Goal: Transaction & Acquisition: Purchase product/service

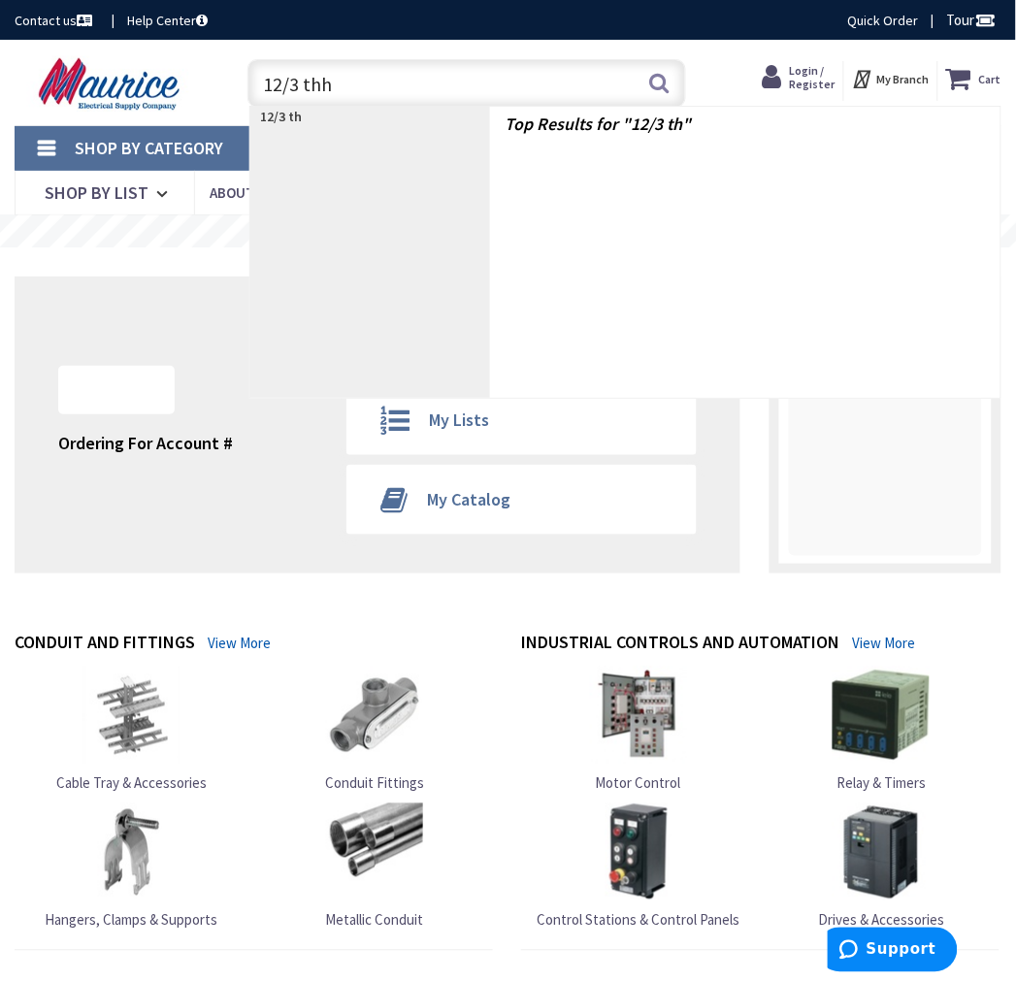
type input "12/3 thhn"
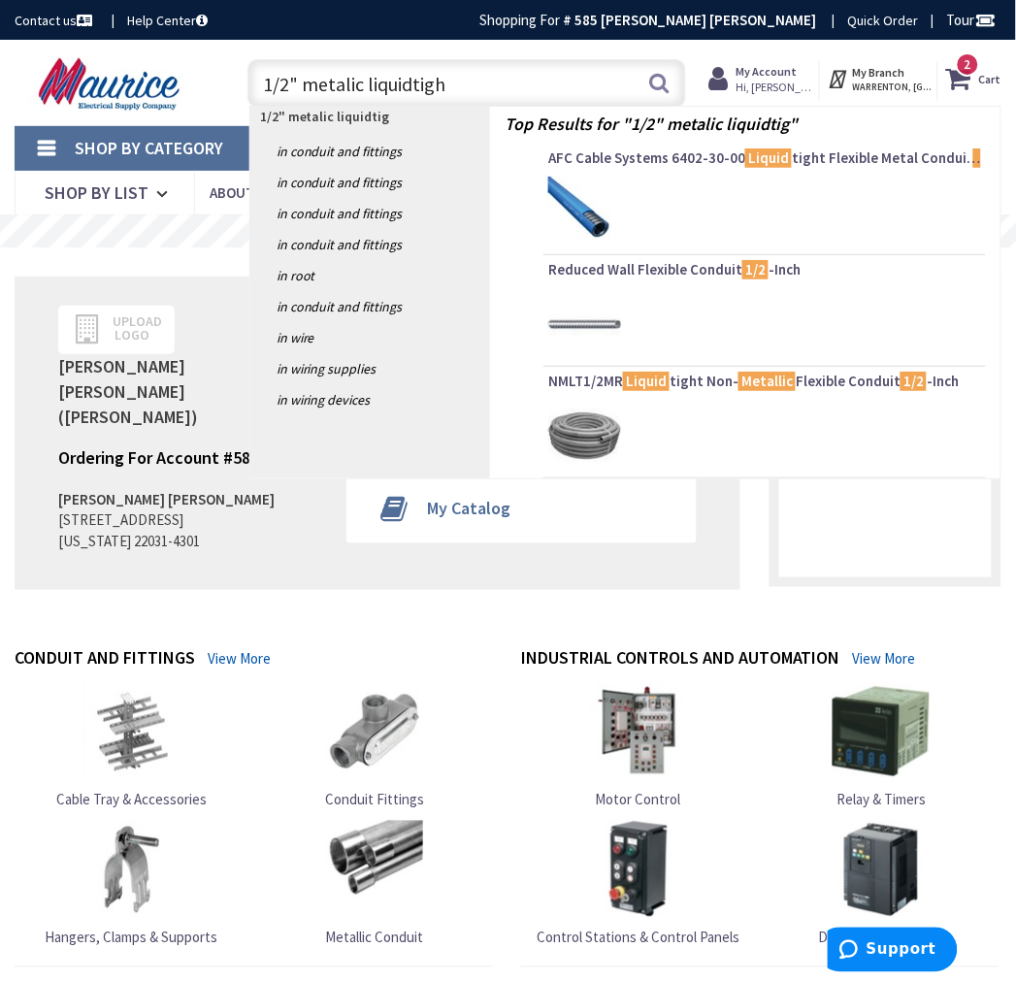
type input "1/2" metalic liquidtight"
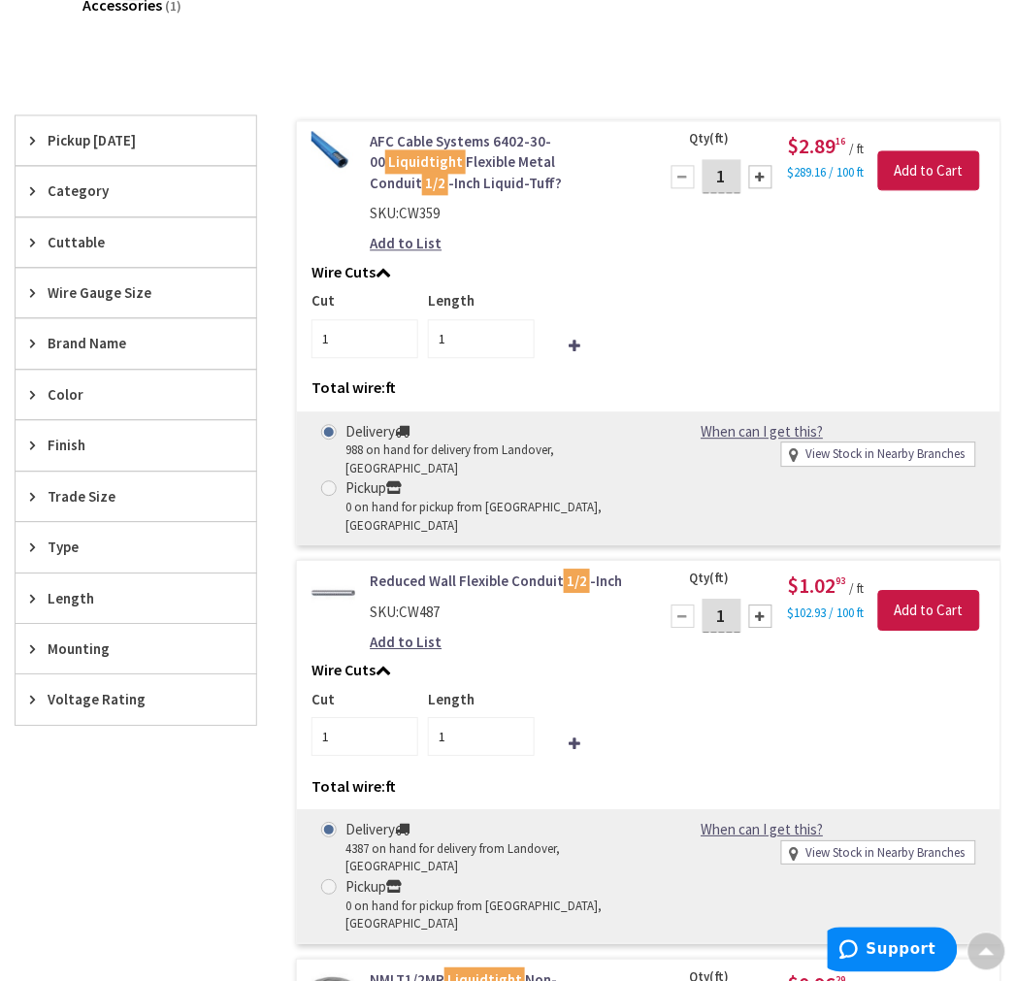
scroll to position [646, 0]
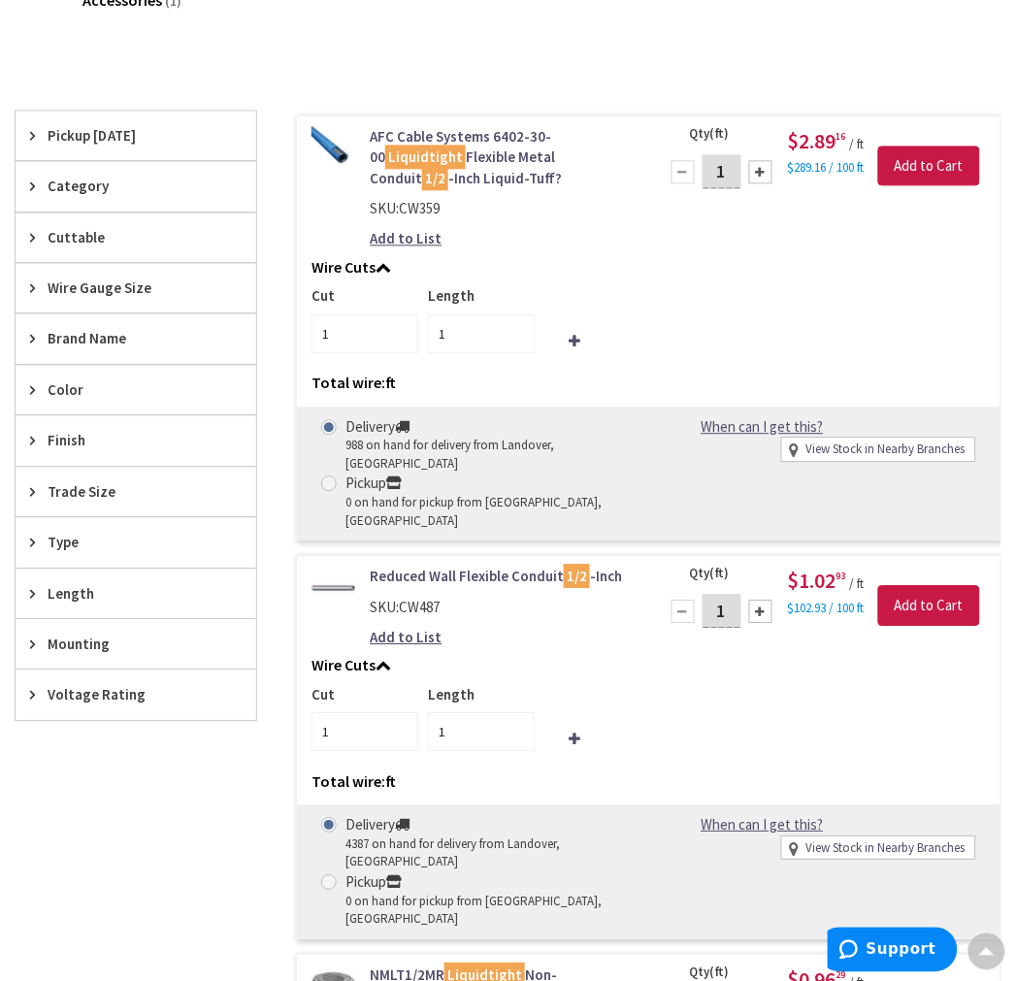
click at [116, 137] on span "Pickup Today" at bounding box center [127, 136] width 158 height 20
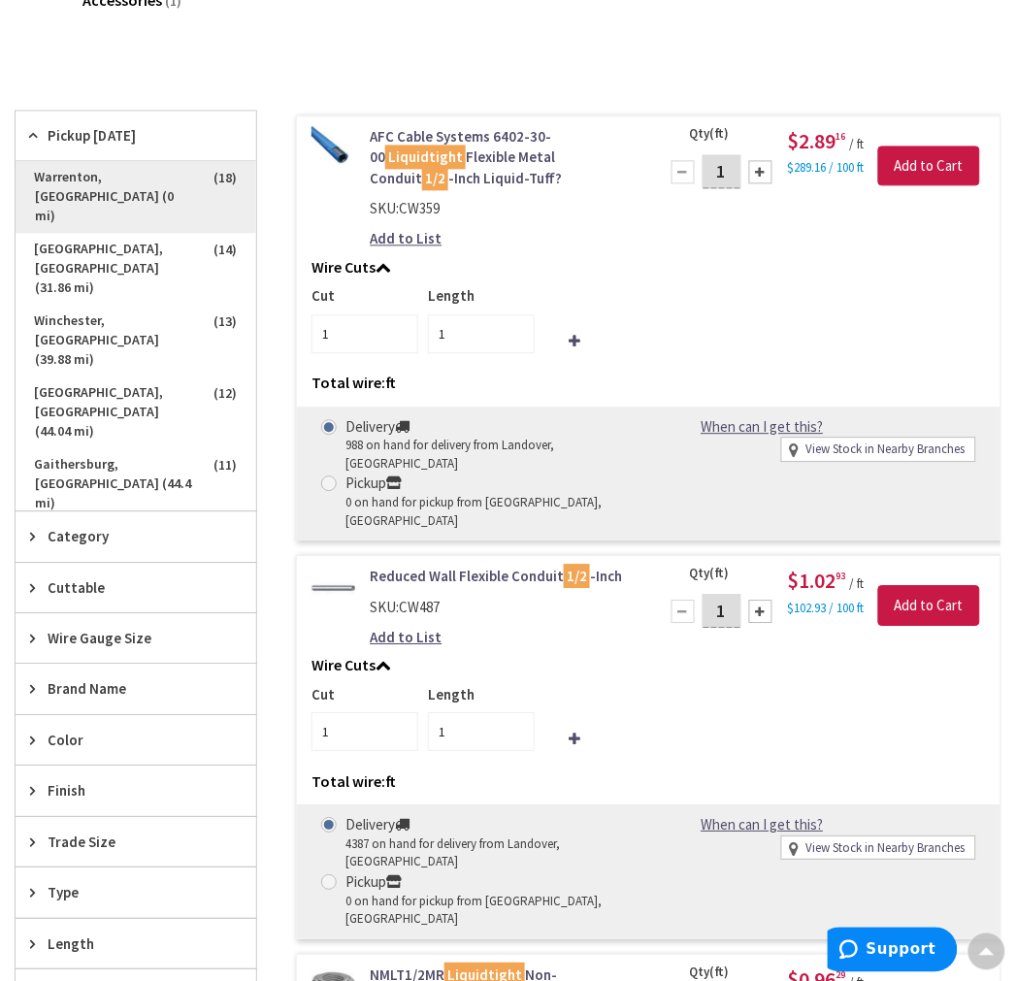
click at [171, 180] on span "Warrenton, VA (0 mi)" at bounding box center [136, 198] width 241 height 72
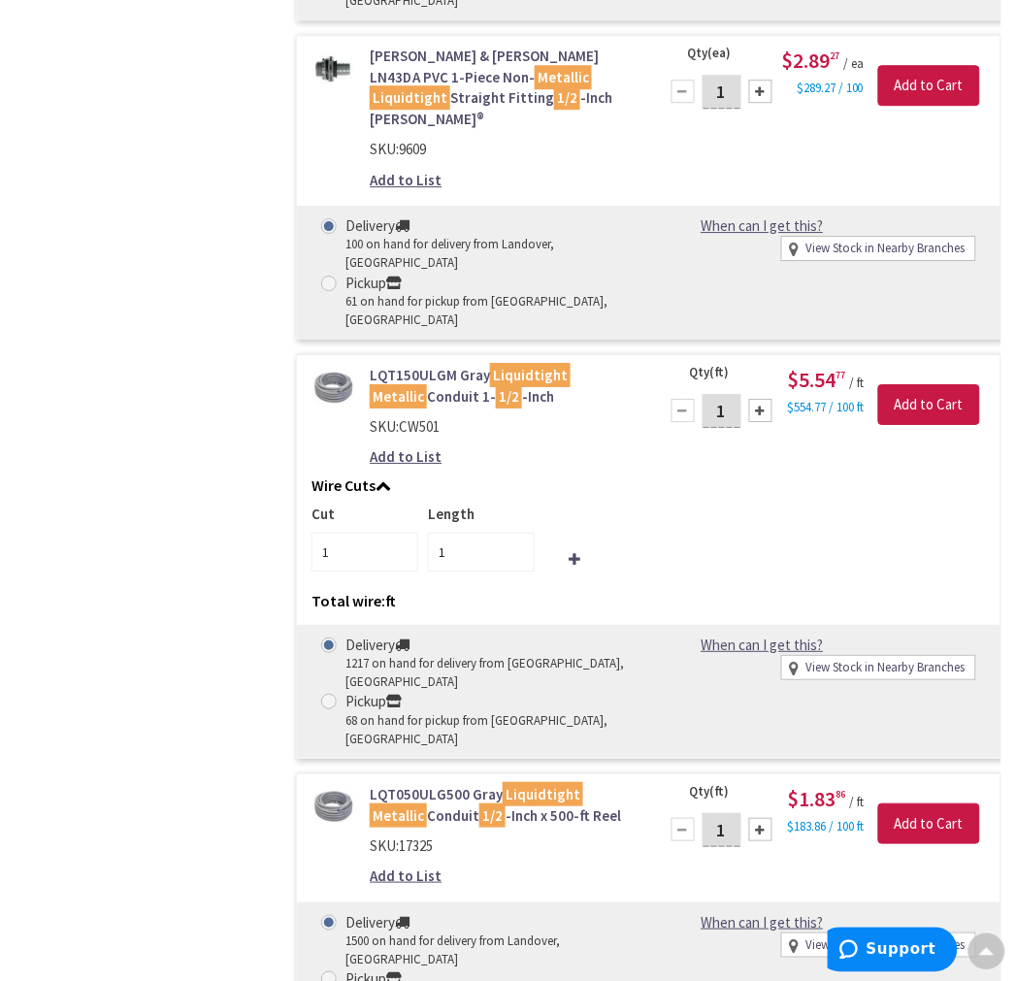
scroll to position [2263, 0]
click at [326, 970] on span at bounding box center [329, 978] width 16 height 16
click at [326, 971] on input "Pickup 207 on hand for pickup from Warrenton, VA" at bounding box center [332, 977] width 13 height 13
radio input "true"
click at [728, 812] on input "1" at bounding box center [721, 829] width 39 height 34
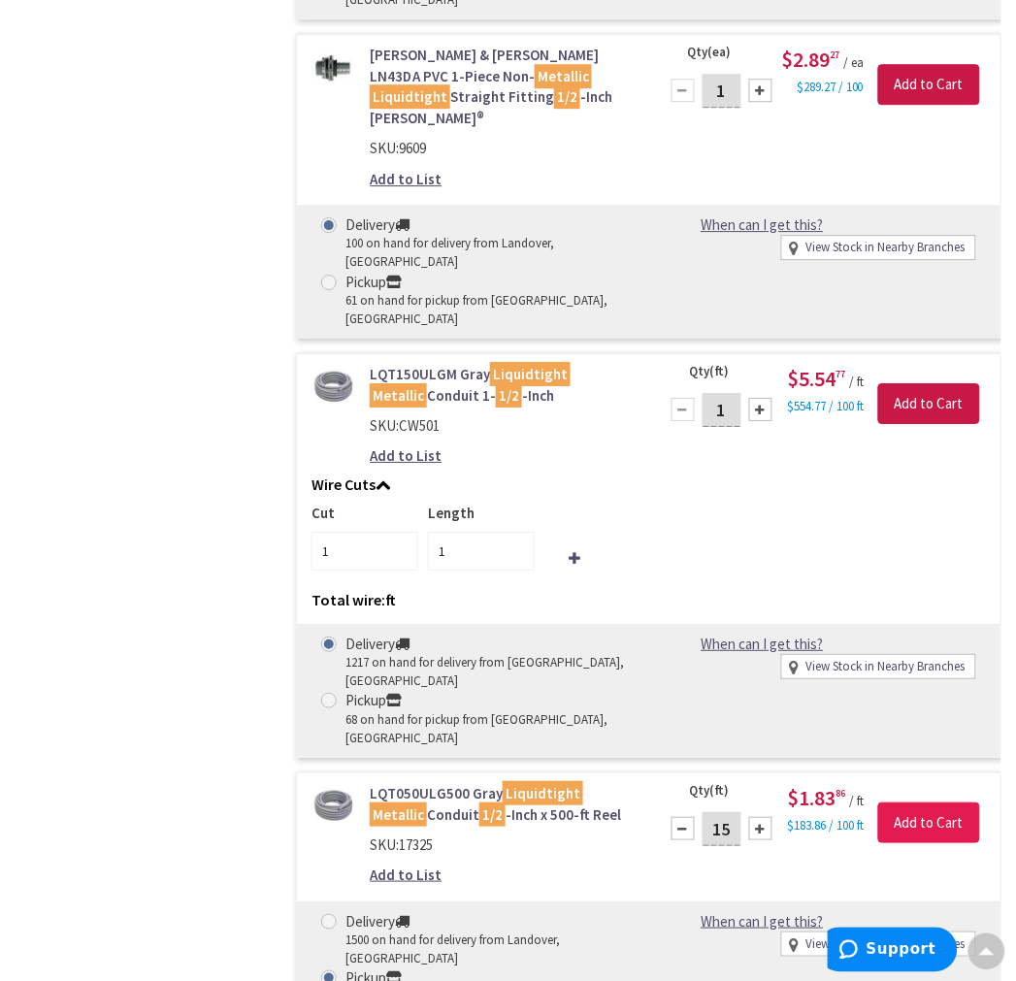
type input "15"
click at [957, 802] on input "Add to Cart" at bounding box center [929, 822] width 102 height 41
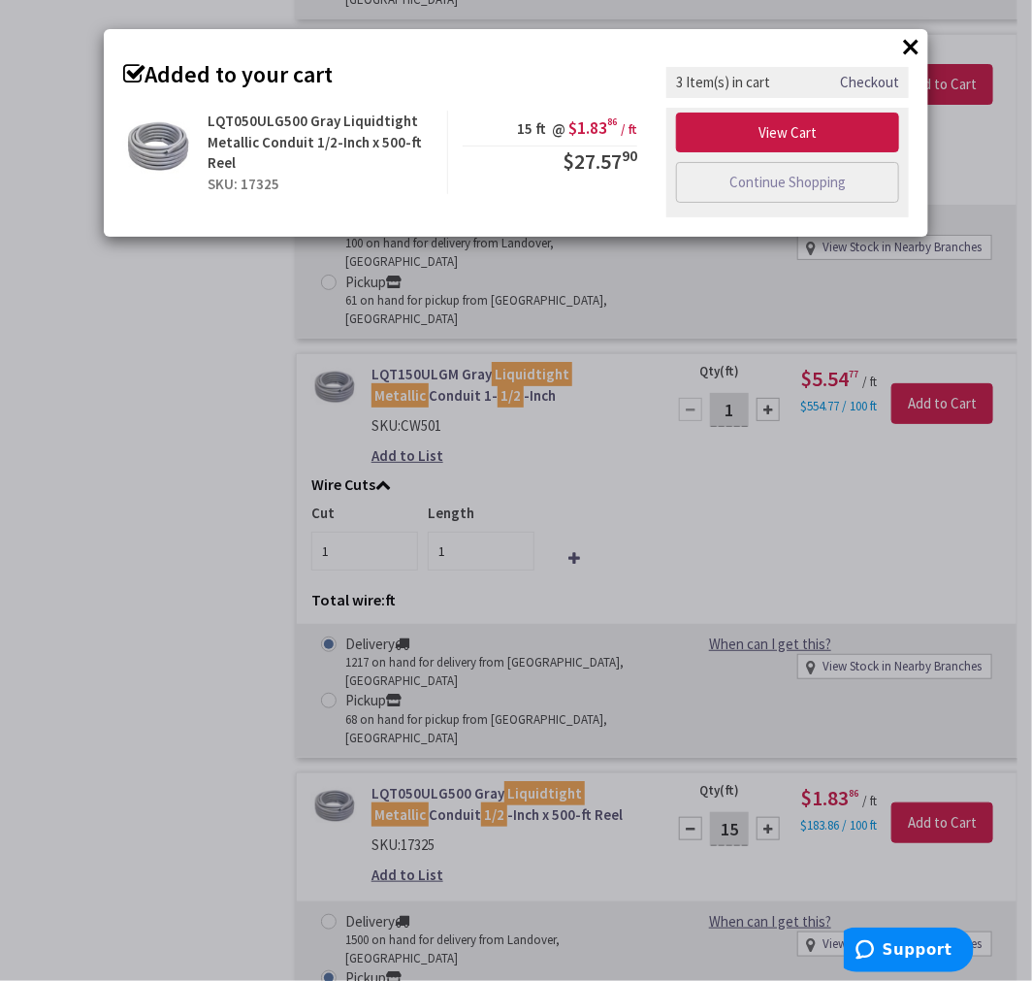
click at [908, 46] on button "×" at bounding box center [910, 46] width 29 height 29
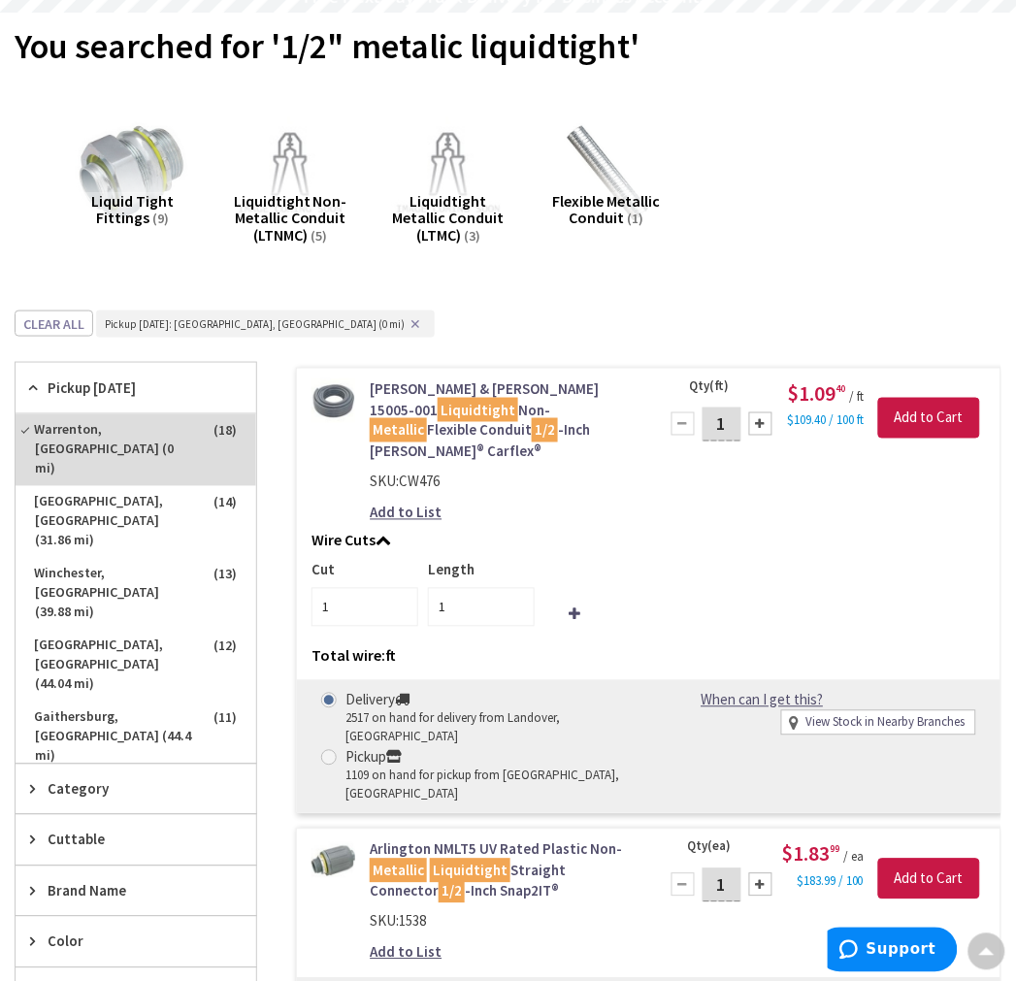
scroll to position [0, 0]
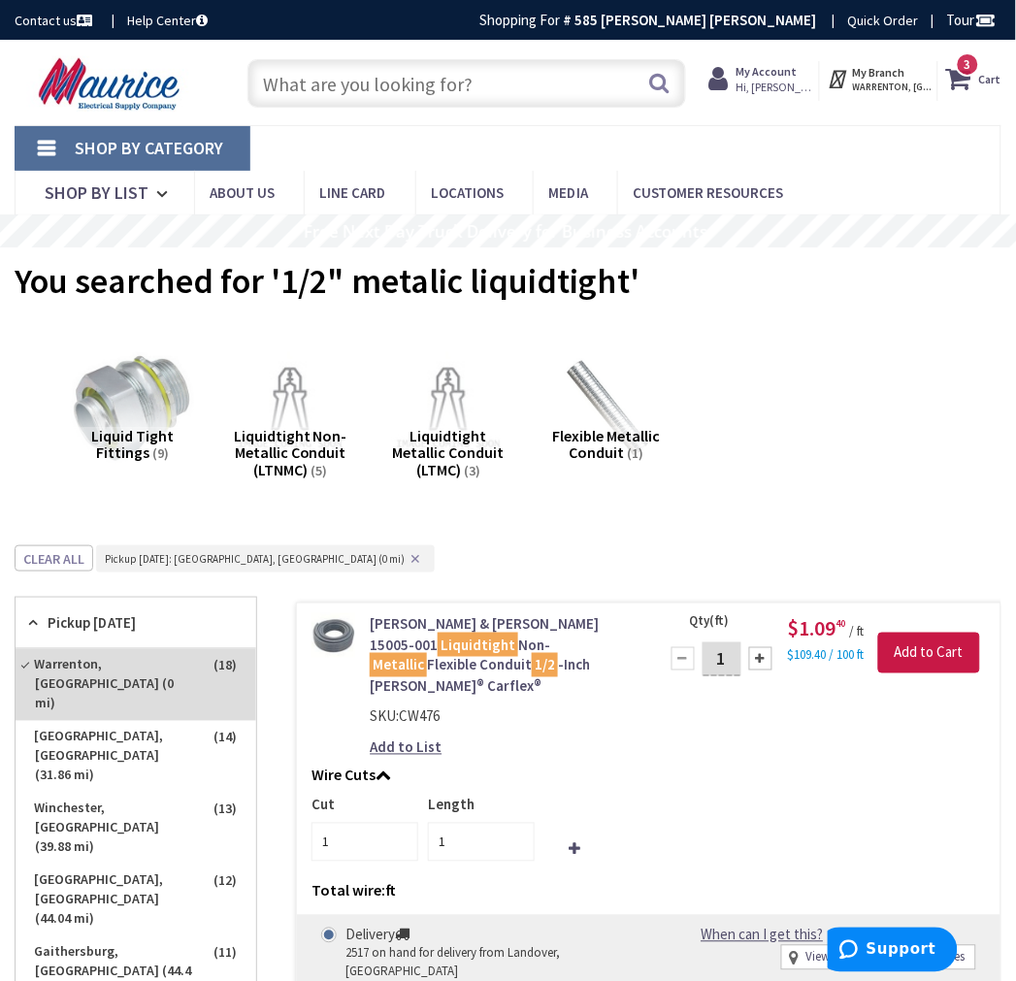
click at [133, 414] on img at bounding box center [133, 409] width 126 height 126
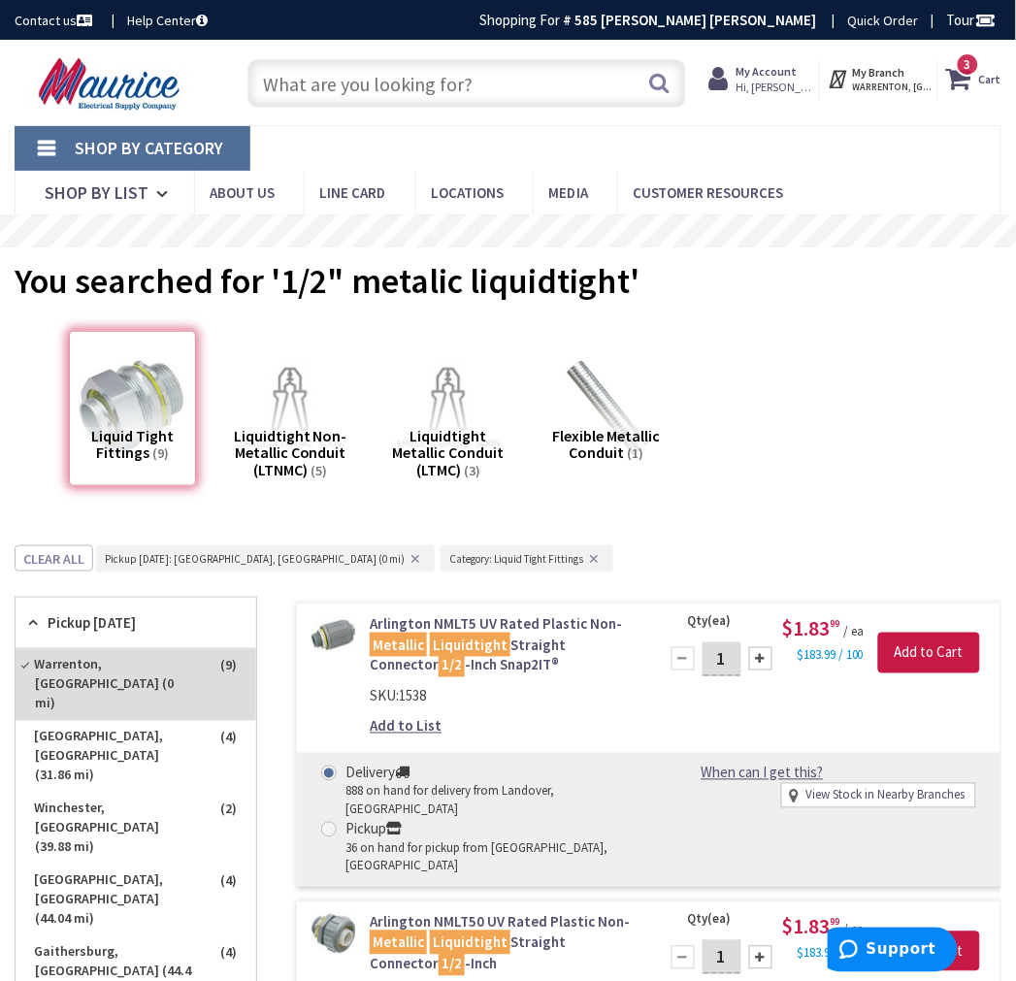
click at [976, 69] on span "3 3 items" at bounding box center [968, 64] width 24 height 24
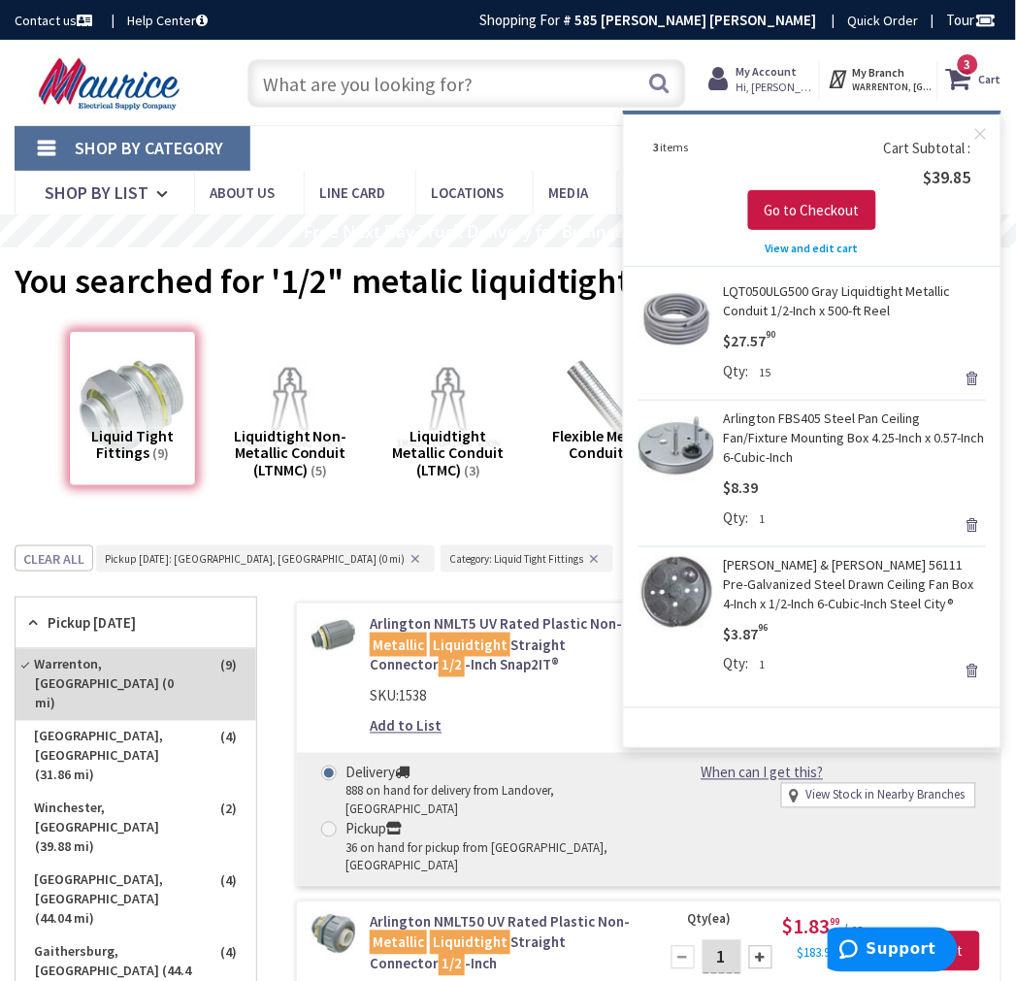
click at [978, 518] on link "Remove" at bounding box center [971, 524] width 27 height 27
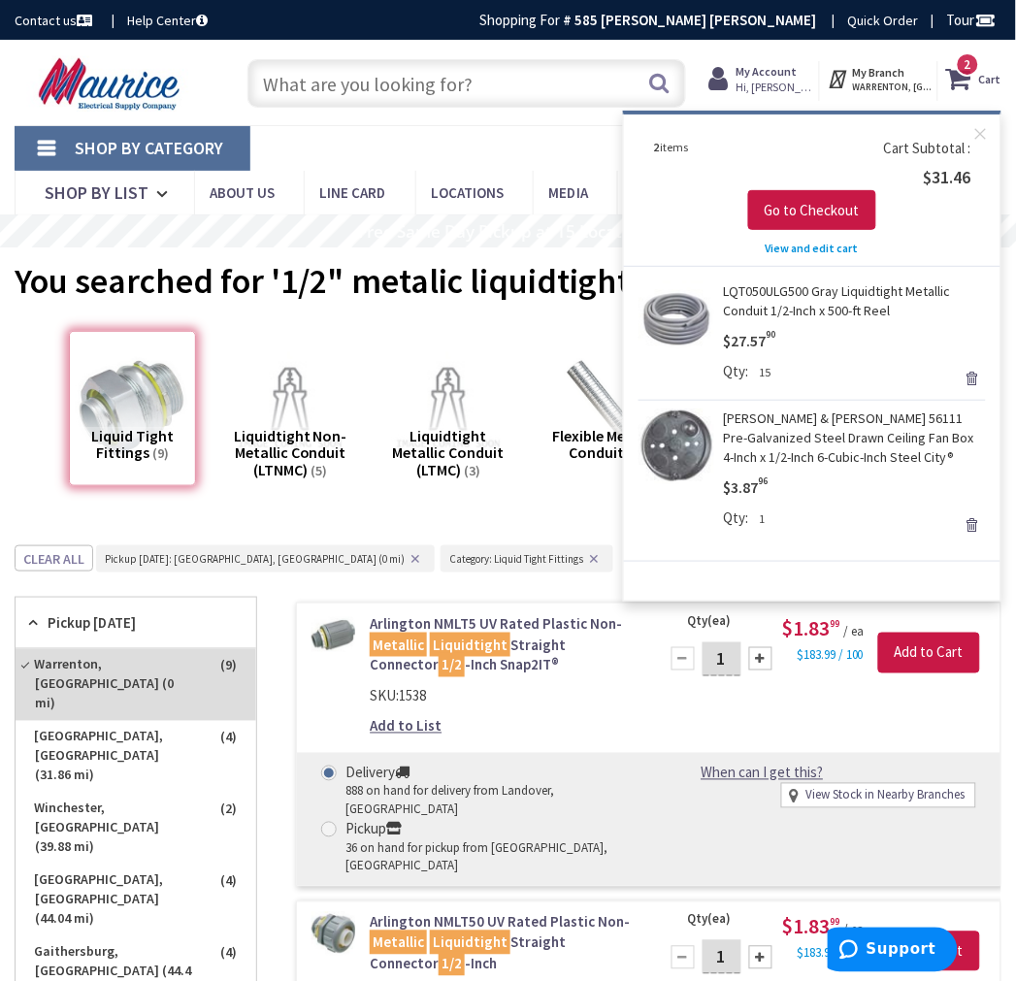
click at [973, 526] on link "Remove" at bounding box center [971, 524] width 27 height 27
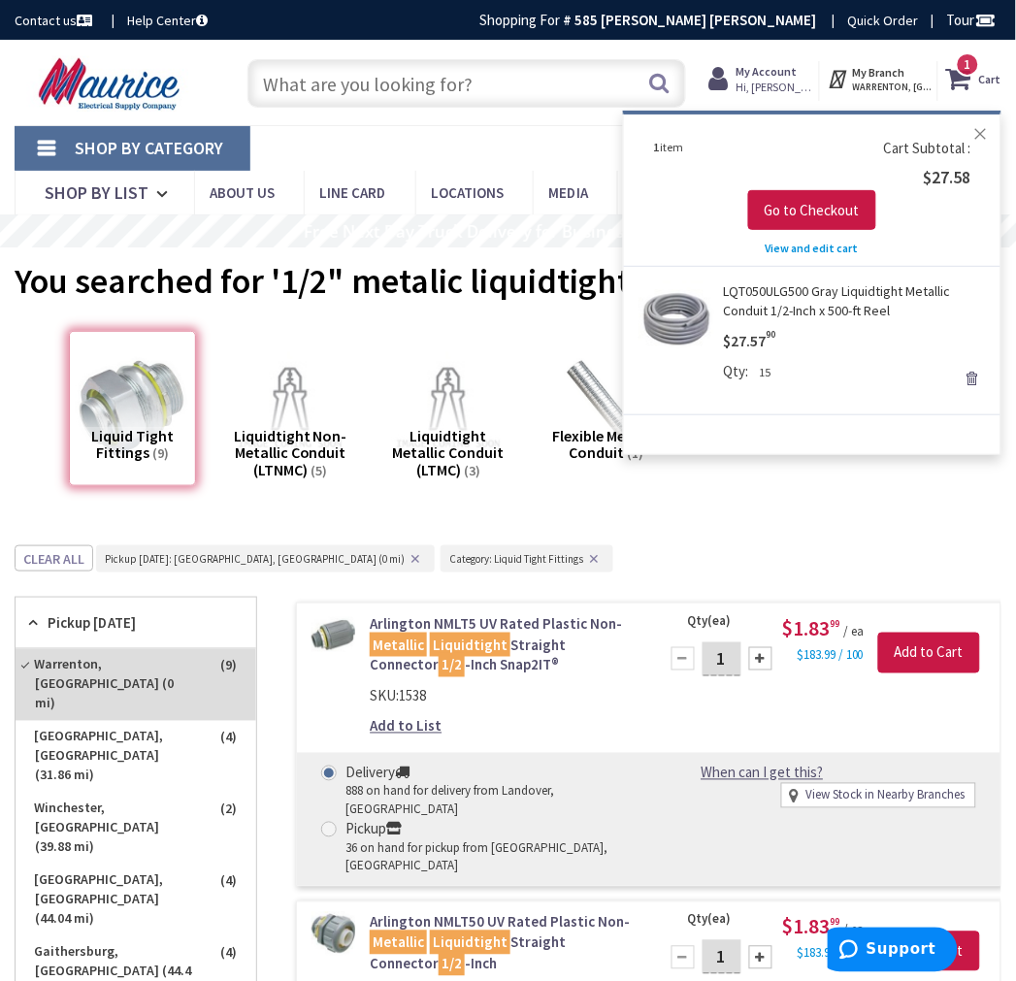
click at [976, 131] on button "Close" at bounding box center [980, 133] width 39 height 39
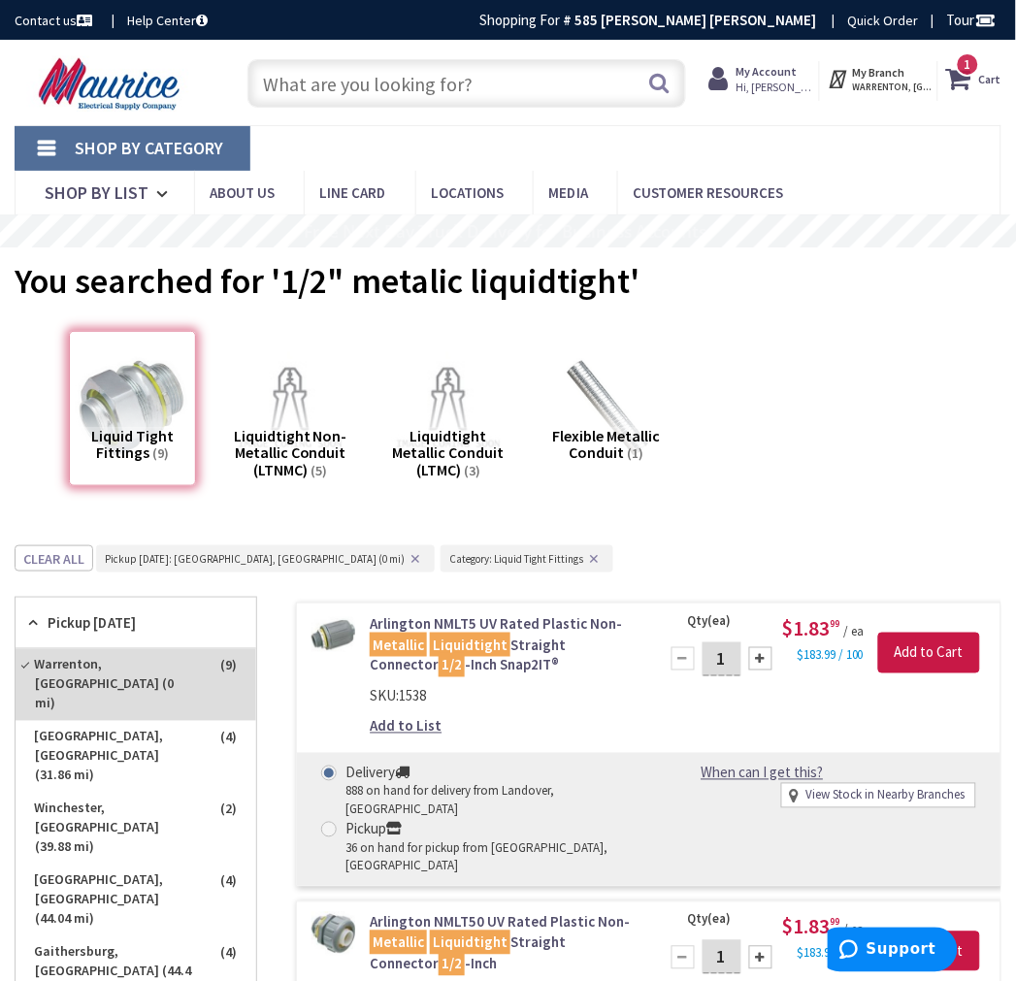
click at [490, 87] on input "text" at bounding box center [466, 83] width 438 height 49
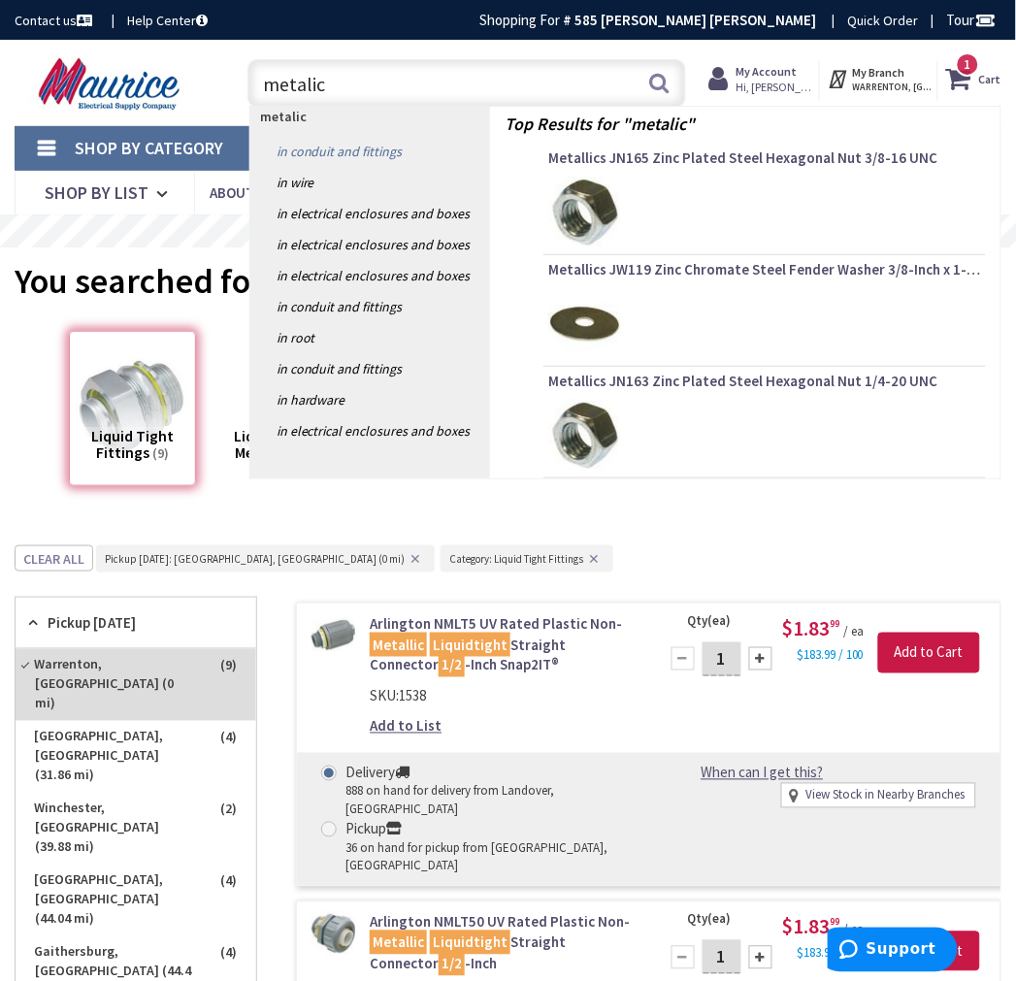
type input "metalic"
click at [374, 148] on link "in Conduit and Fittings" at bounding box center [370, 151] width 241 height 31
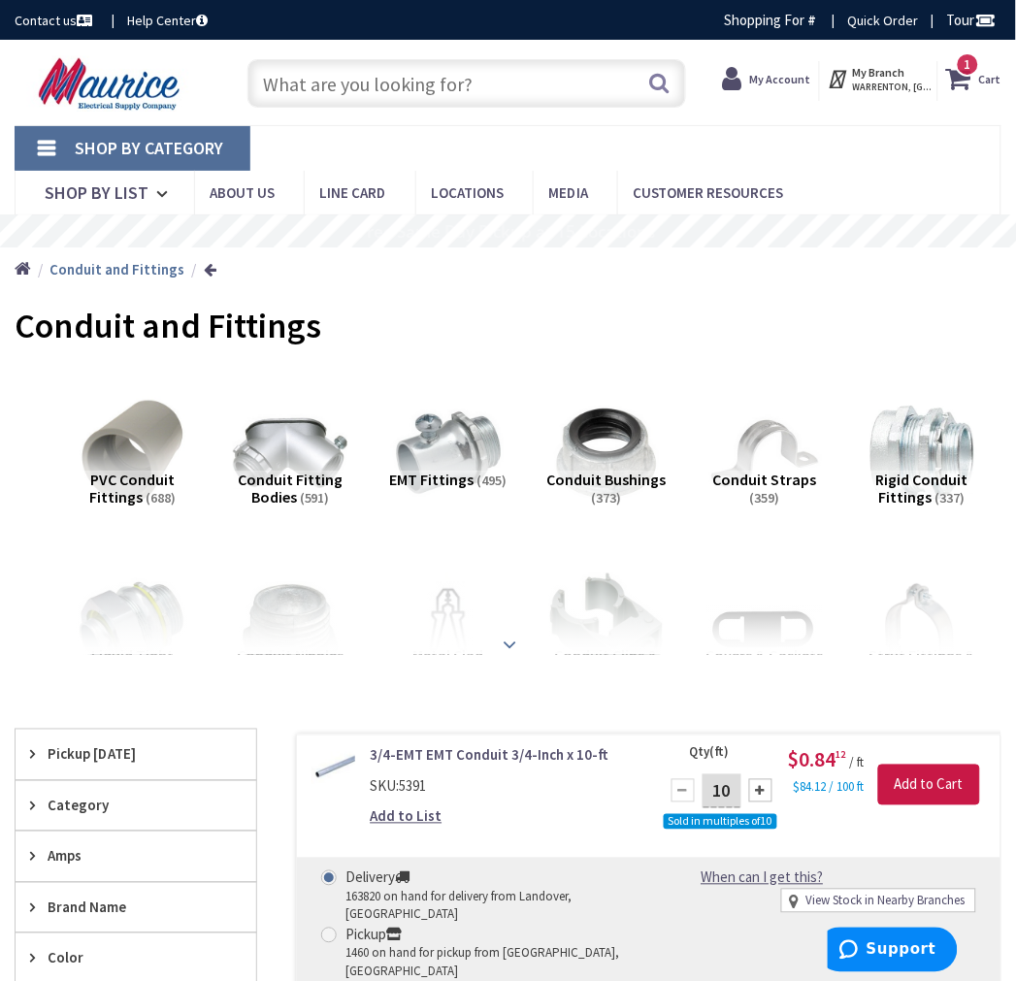
click at [515, 645] on strong at bounding box center [510, 643] width 23 height 21
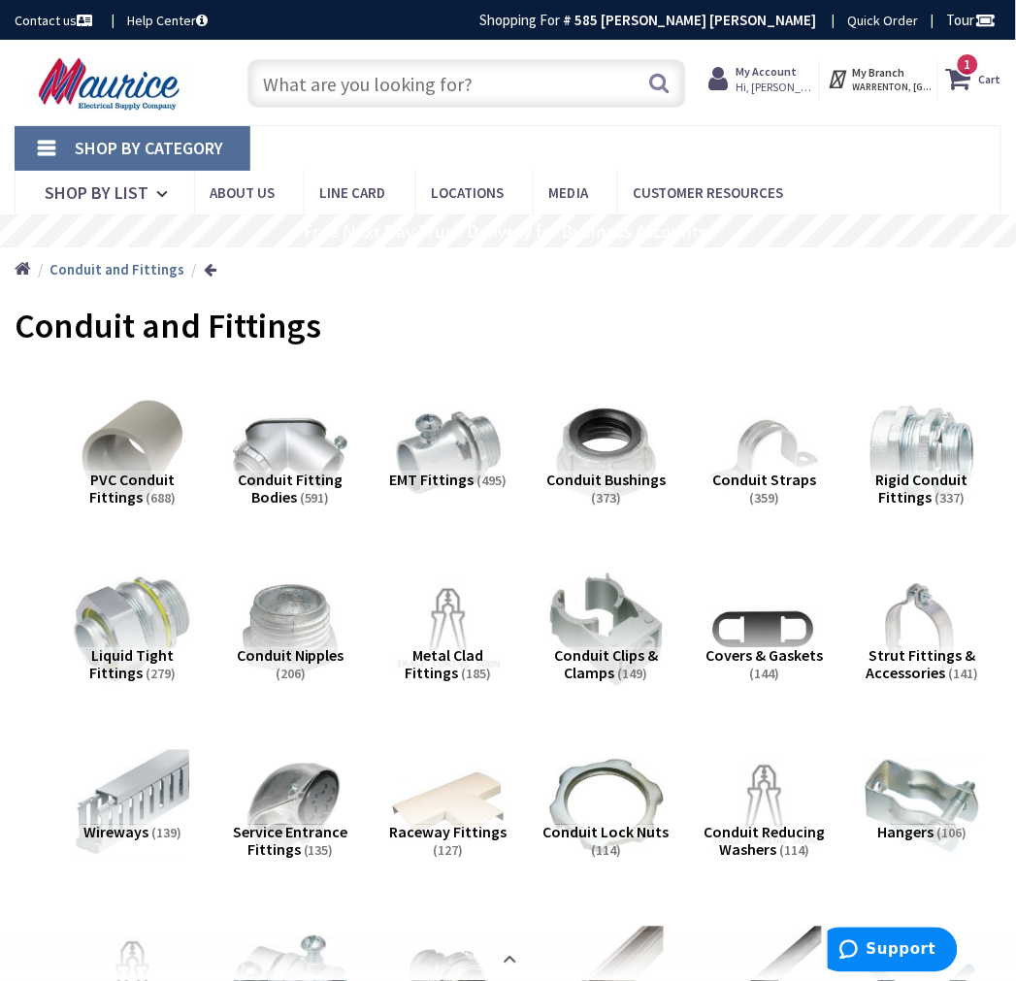
click at [127, 612] on img at bounding box center [133, 631] width 126 height 126
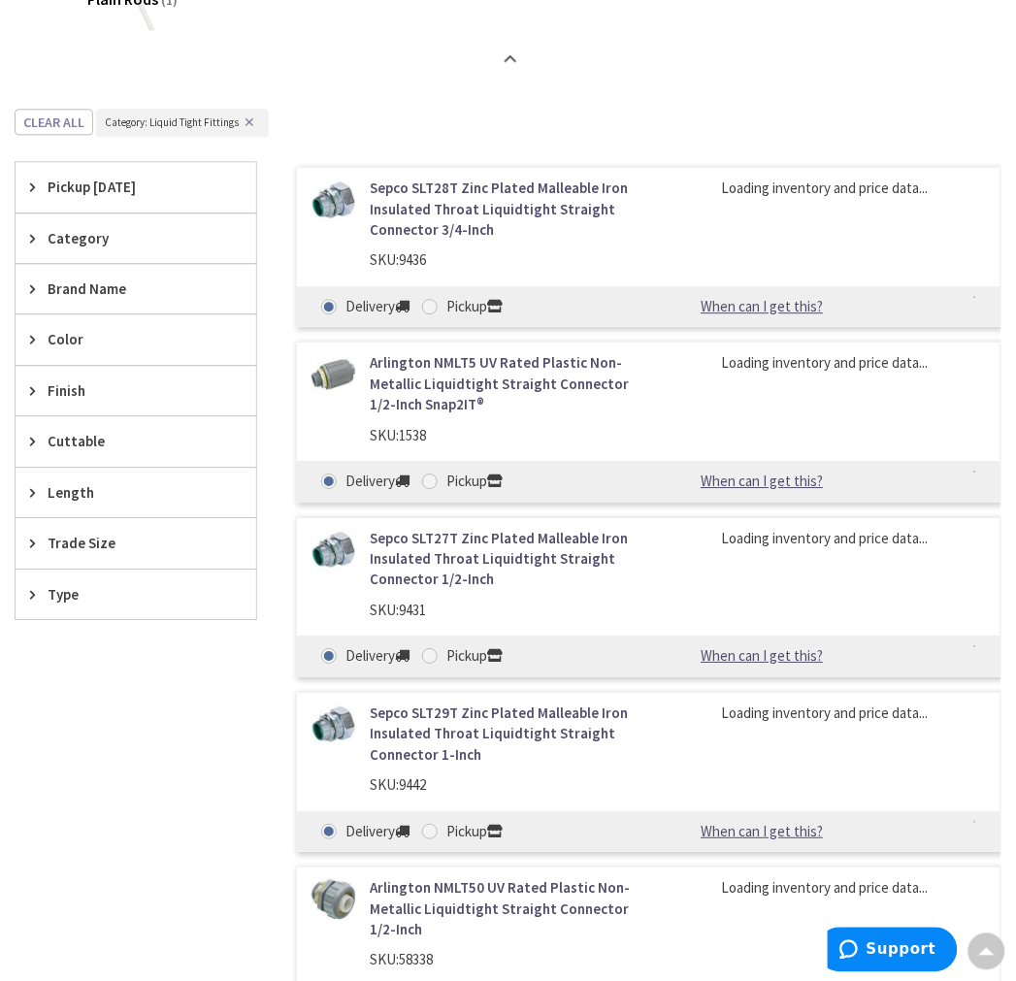
scroll to position [1964, 0]
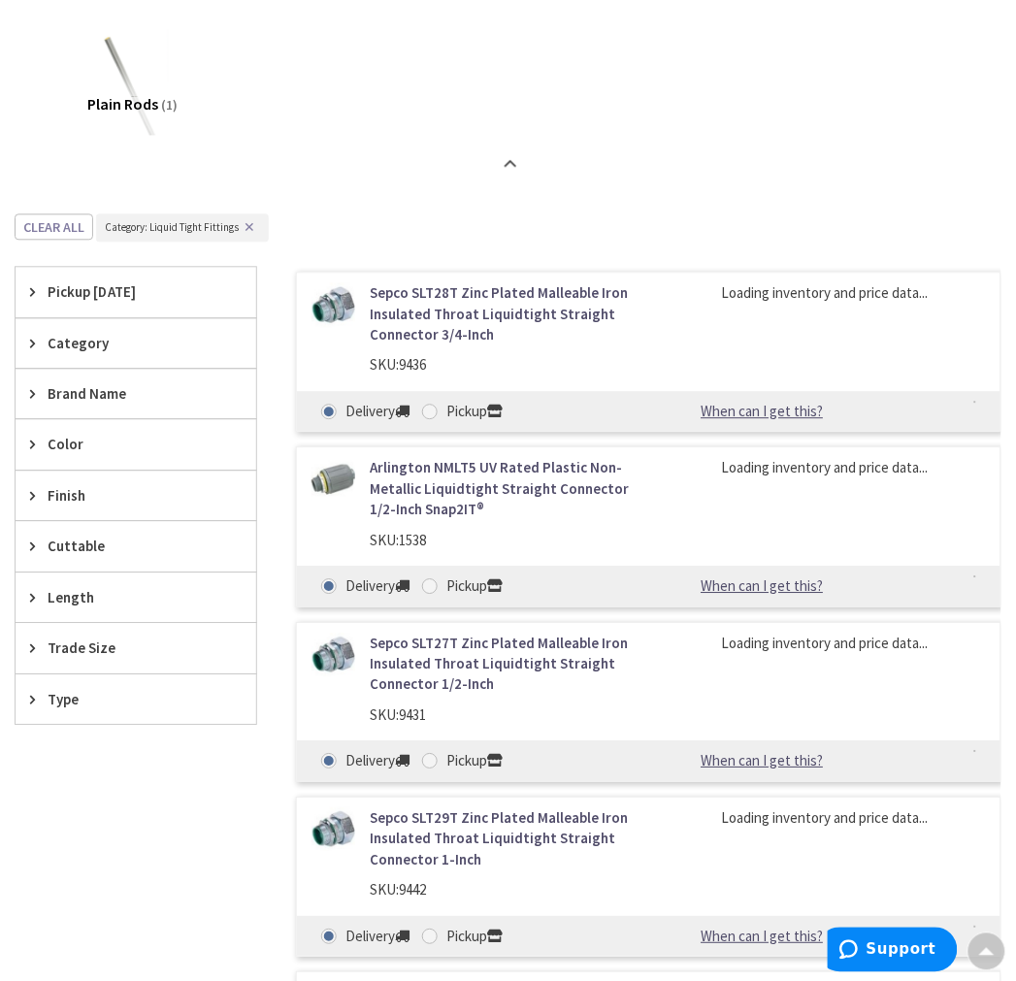
click at [98, 295] on span "Pickup Today" at bounding box center [127, 291] width 158 height 20
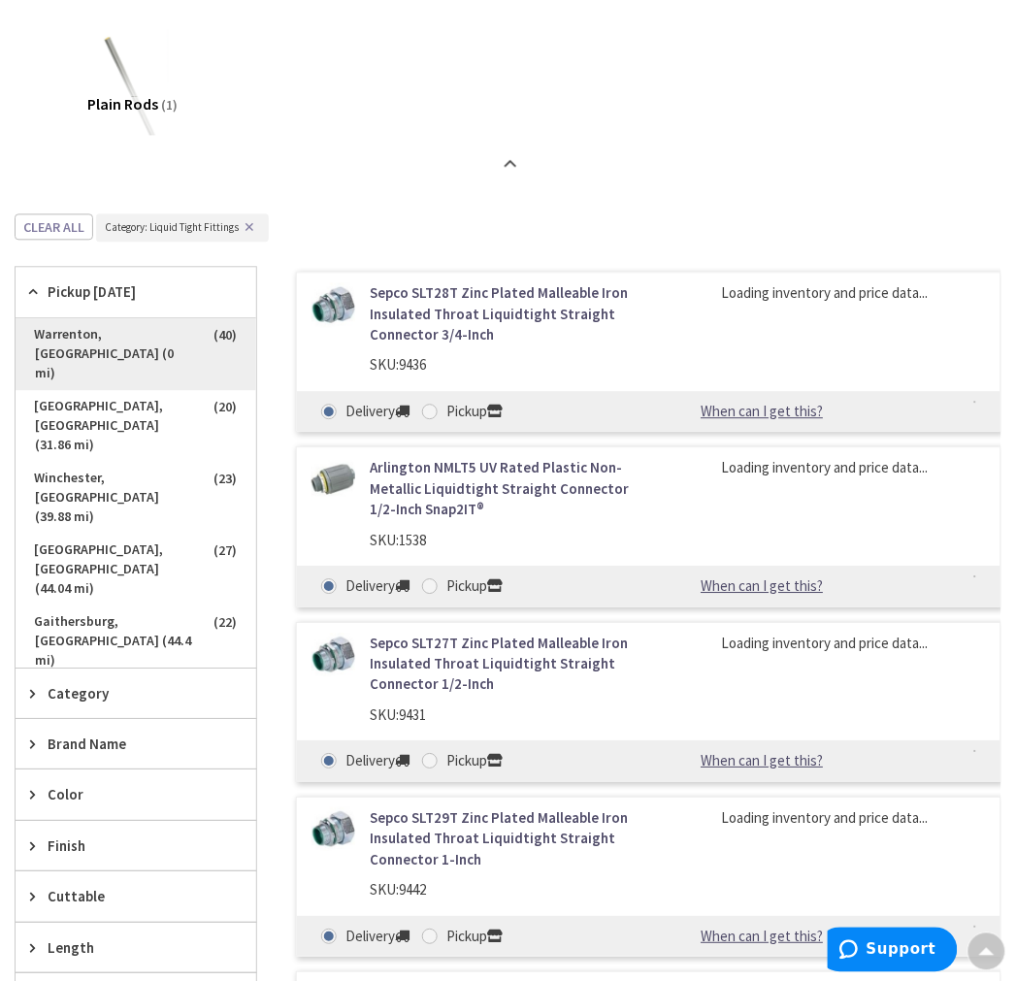
click at [127, 336] on span "Warrenton, VA (0 mi)" at bounding box center [136, 354] width 241 height 72
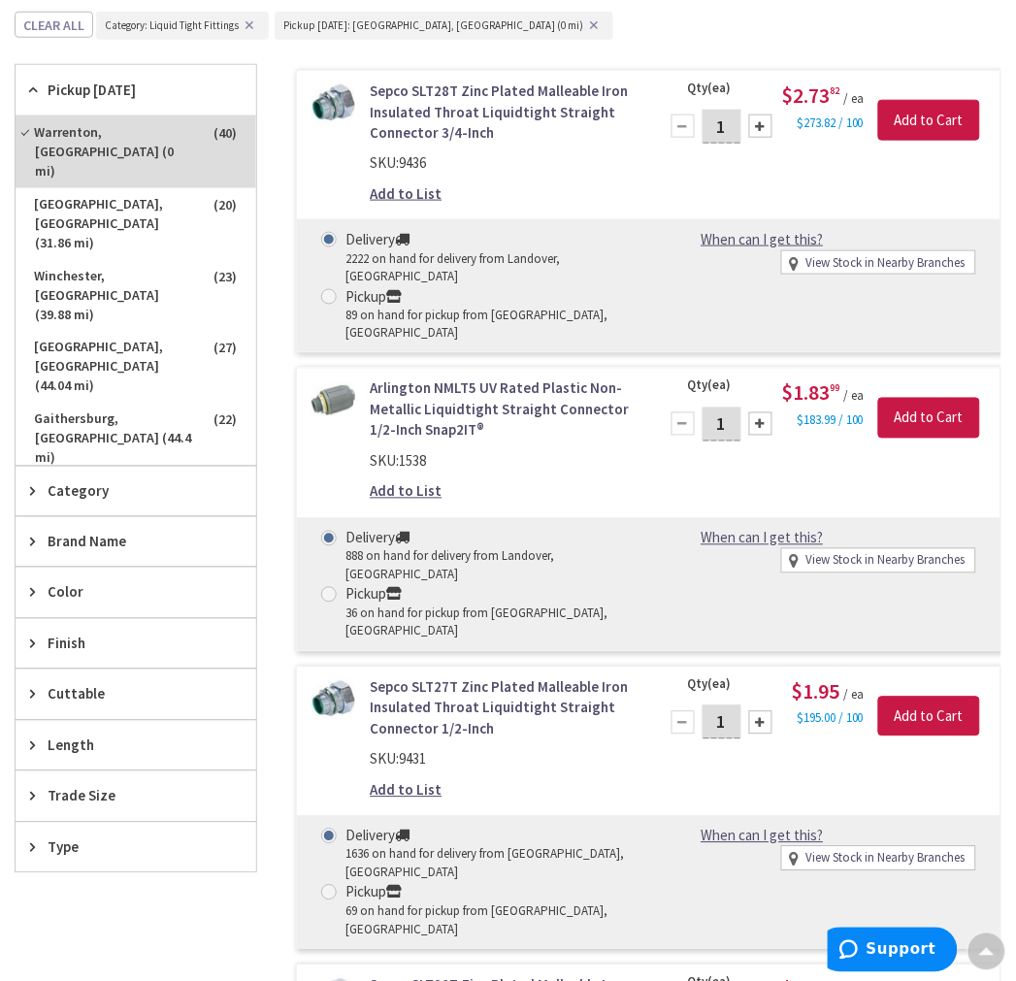
scroll to position [1749, 0]
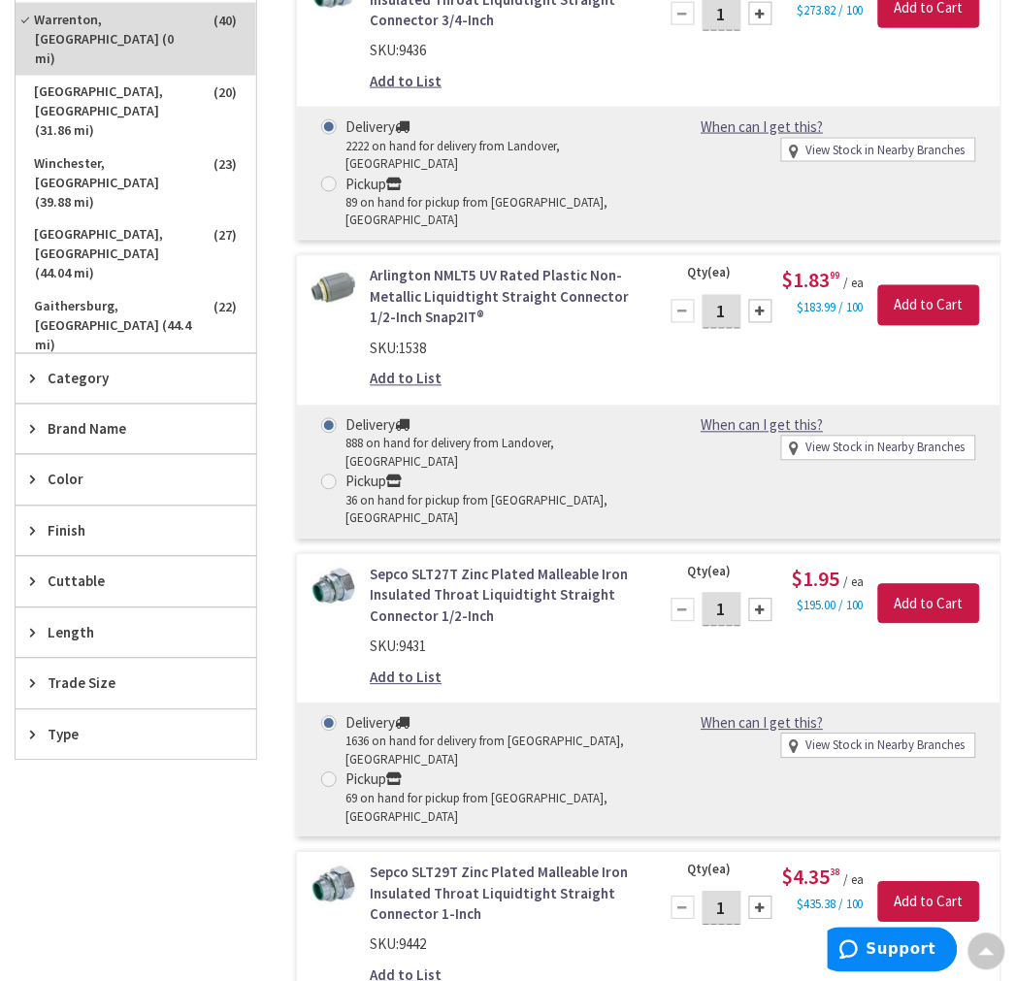
click at [340, 769] on label "Pickup 69 on hand for pickup from Warrenton, VA" at bounding box center [477, 797] width 313 height 57
click at [339, 773] on input "Pickup 69 on hand for pickup from Warrenton, VA" at bounding box center [332, 779] width 13 height 13
radio input "true"
click at [759, 599] on div at bounding box center [760, 610] width 23 height 23
type input "2"
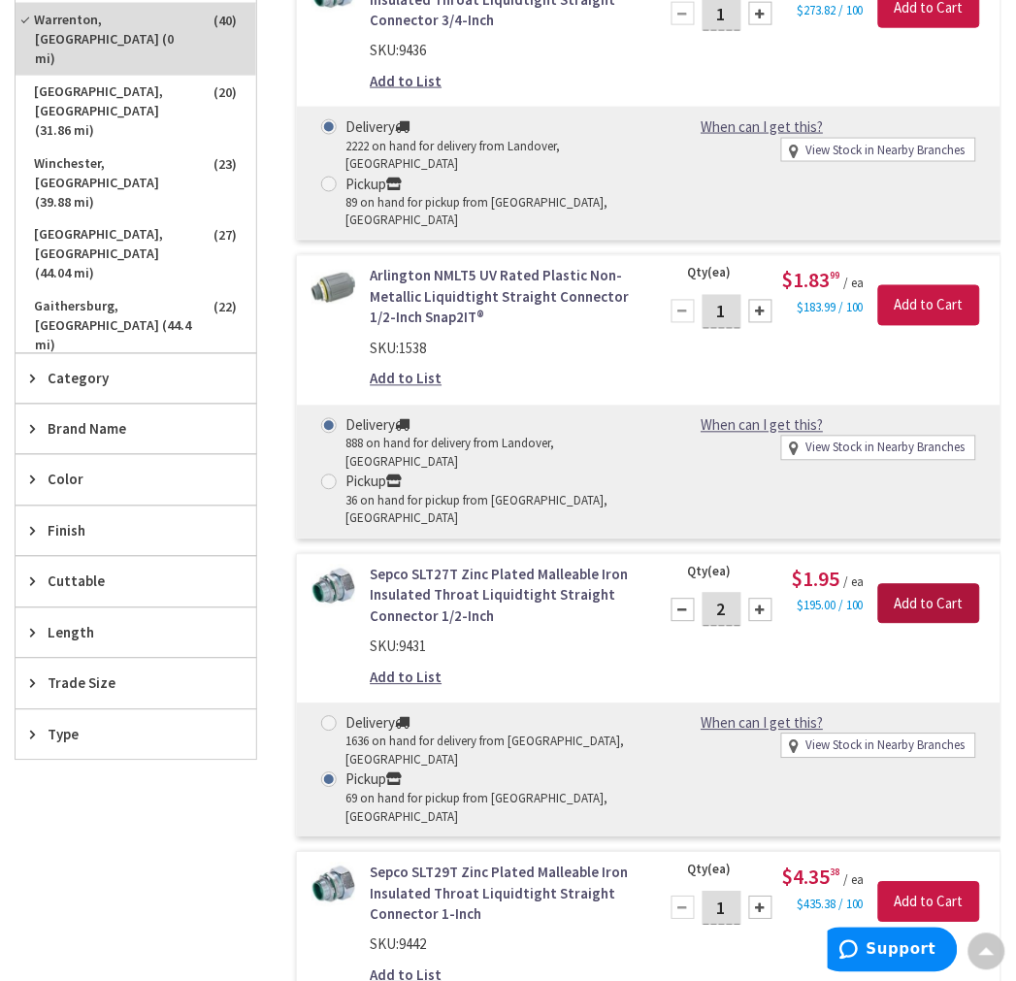
click at [928, 584] on input "Add to Cart" at bounding box center [929, 604] width 102 height 41
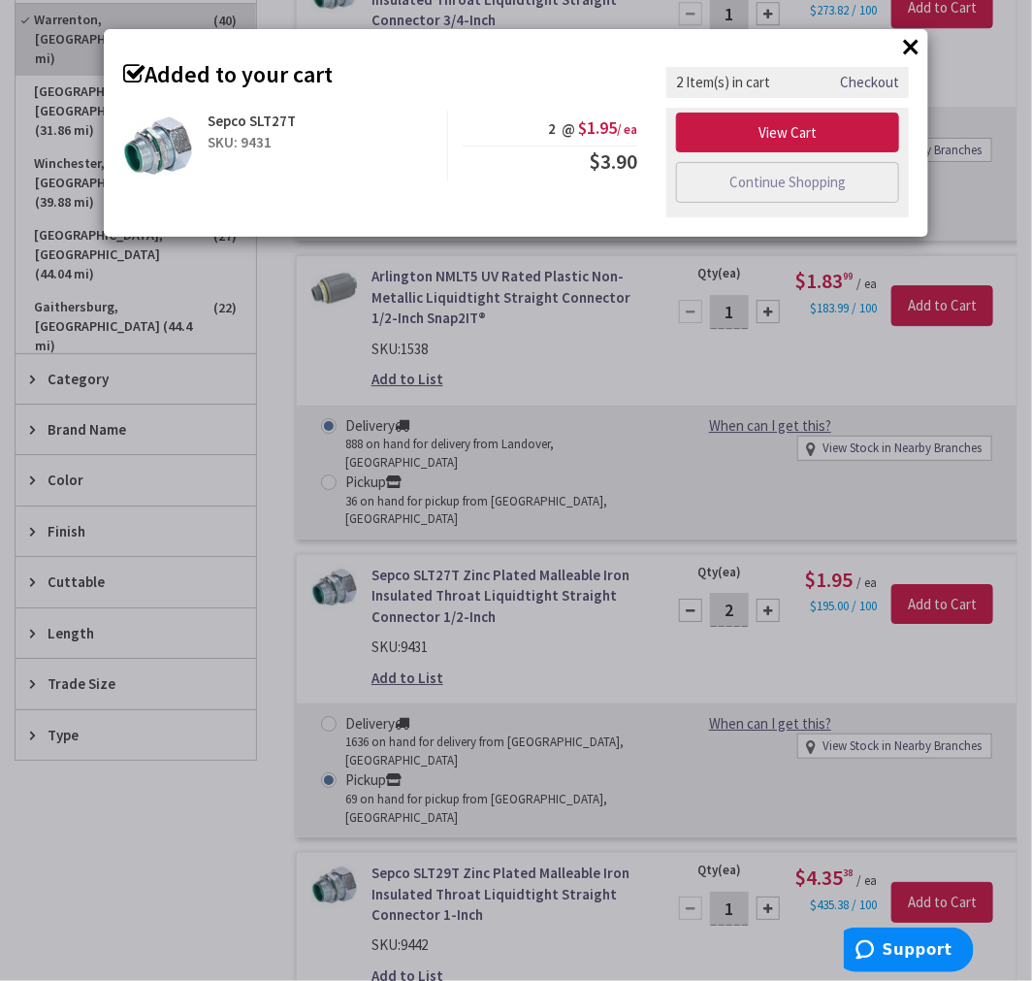
click at [908, 47] on button "×" at bounding box center [910, 46] width 29 height 29
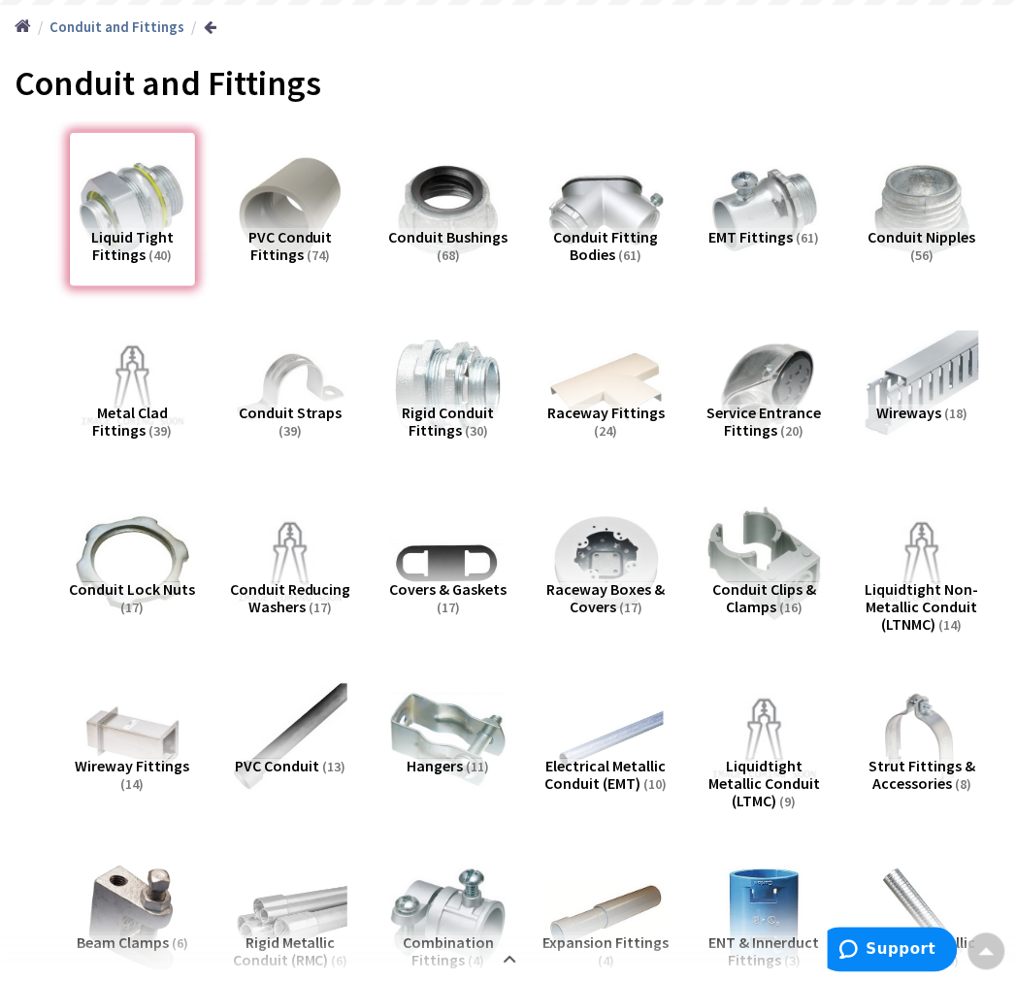
scroll to position [240, 0]
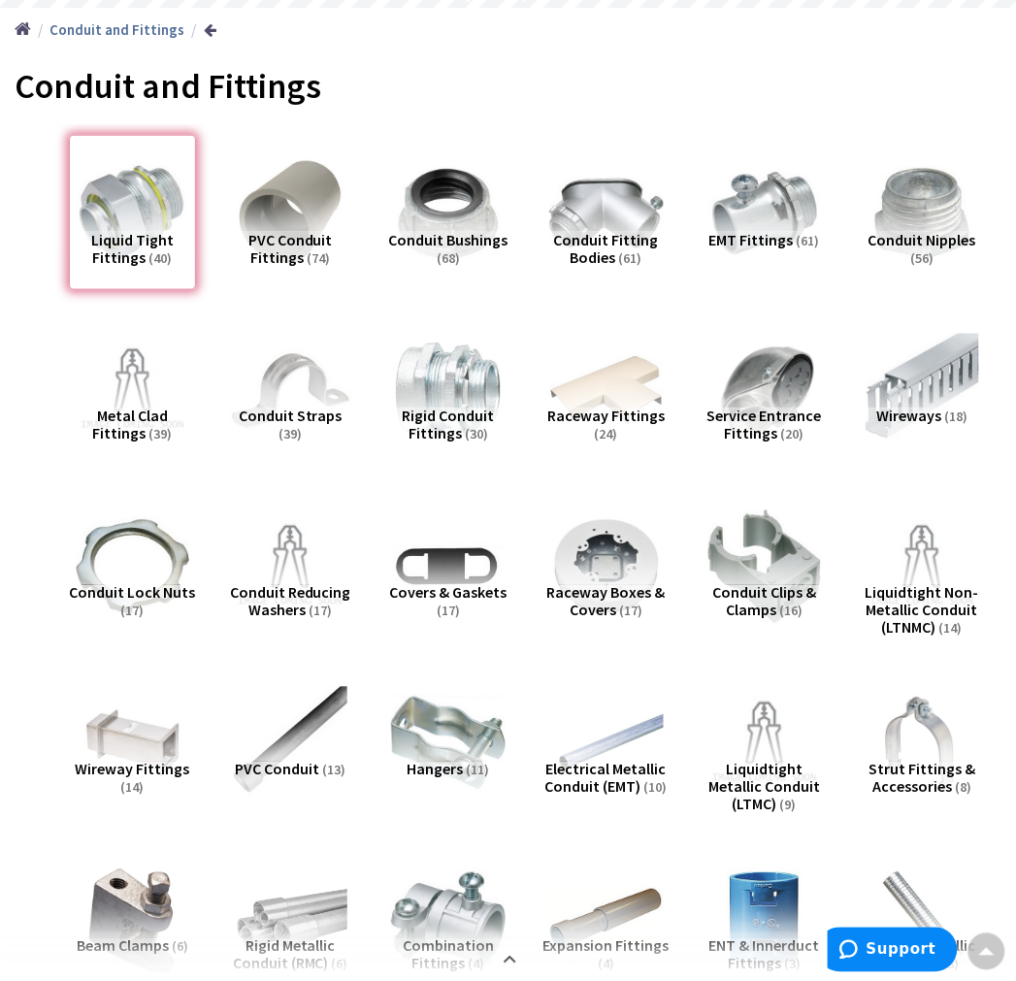
click at [286, 391] on img at bounding box center [290, 391] width 126 height 126
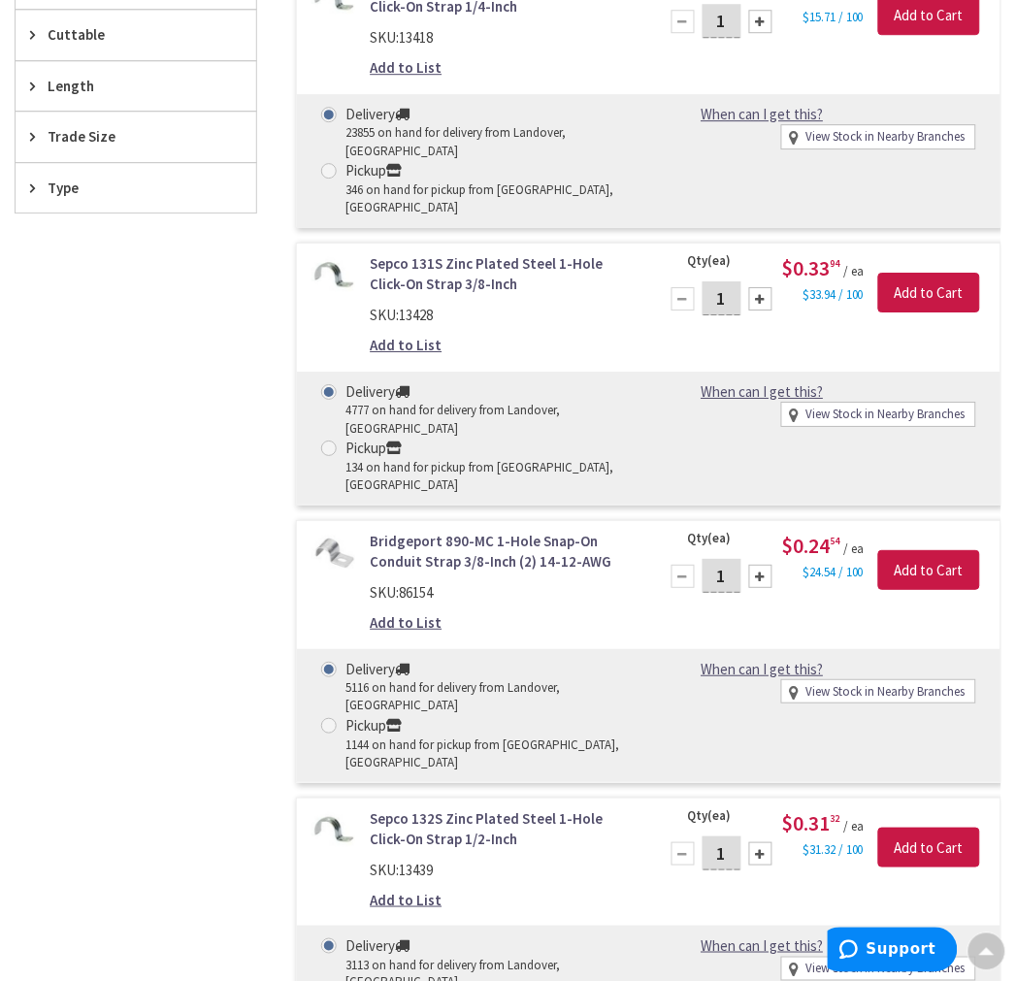
scroll to position [2513, 0]
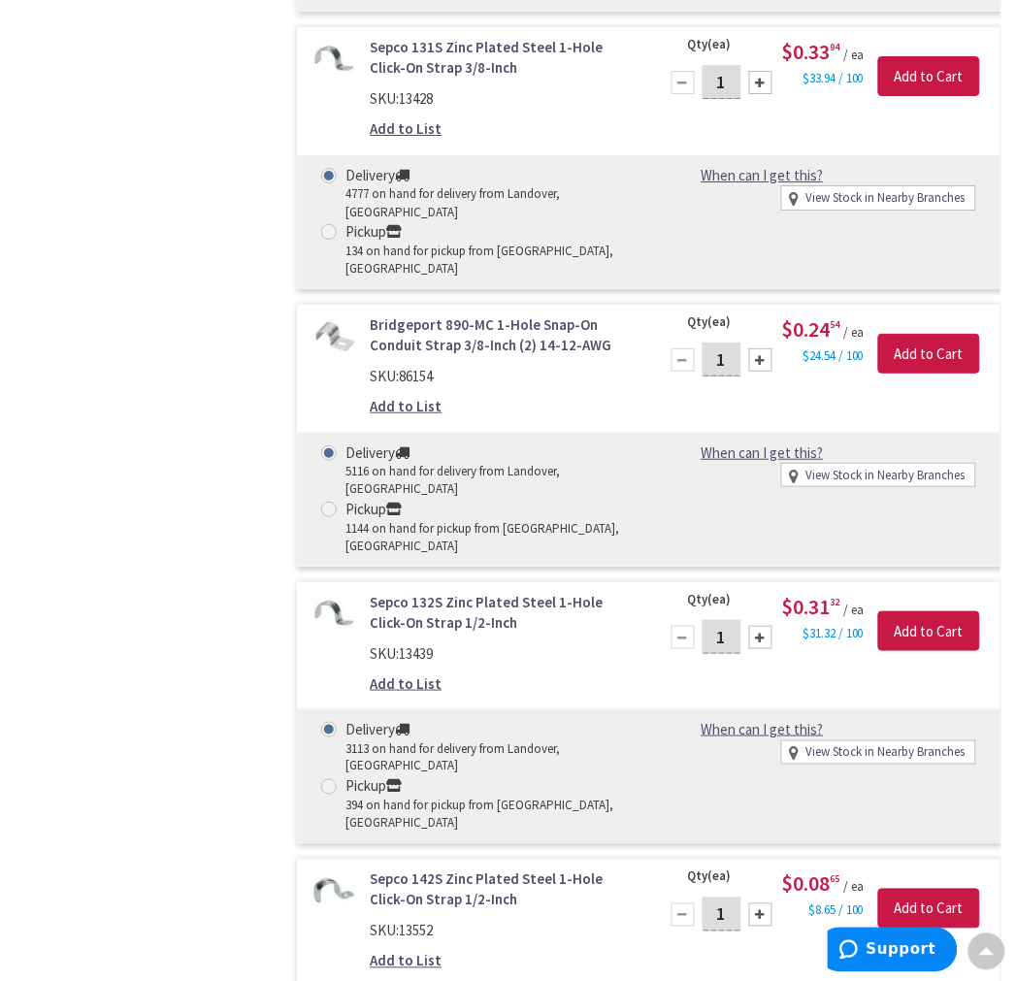
click at [428, 592] on link "Sepco 132S Zinc Plated Steel 1-Hole Click-On Strap 1/2-Inch" at bounding box center [502, 613] width 264 height 42
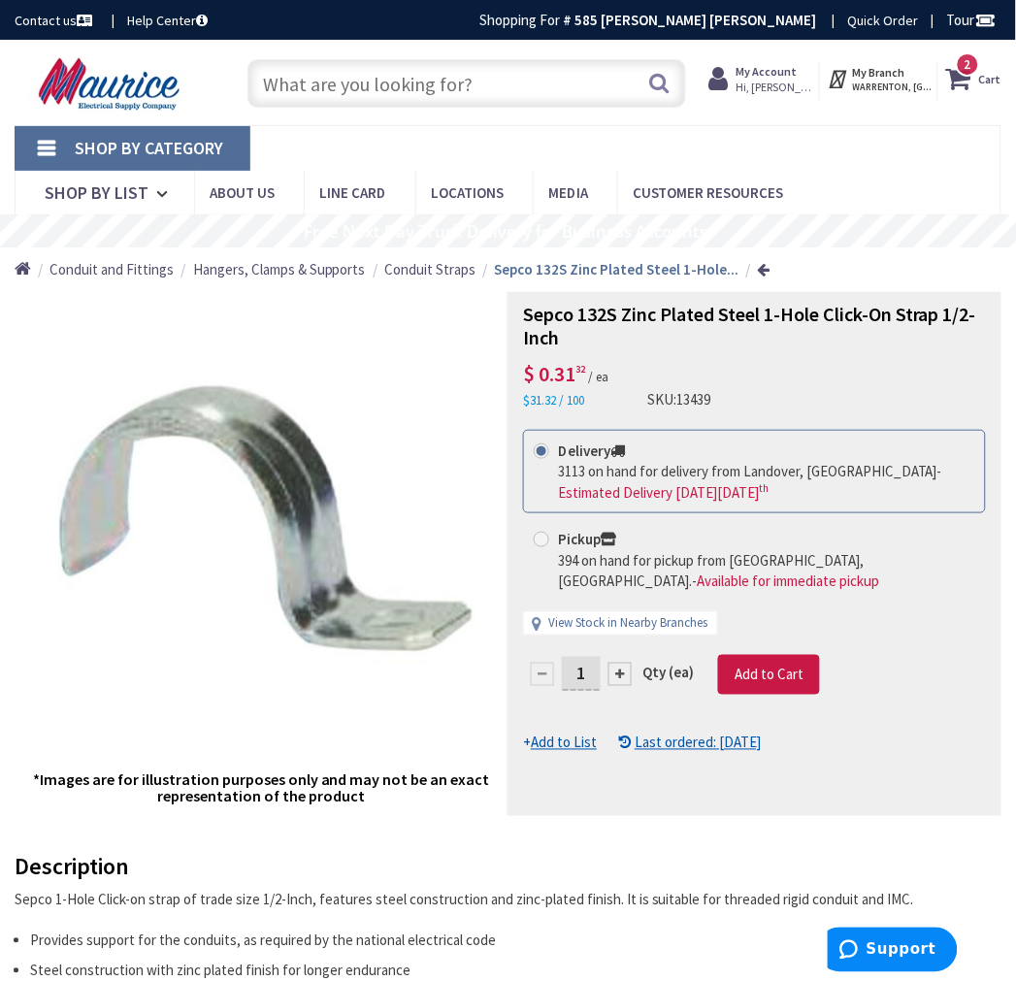
drag, startPoint x: 584, startPoint y: 677, endPoint x: 568, endPoint y: 682, distance: 17.2
click at [568, 682] on input "1" at bounding box center [581, 674] width 39 height 34
type input "6"
click at [780, 671] on form "This product is Discontinued Delivery 3113 on hand for delivery from Landover, …" at bounding box center [754, 592] width 463 height 324
click at [543, 538] on span at bounding box center [542, 540] width 16 height 16
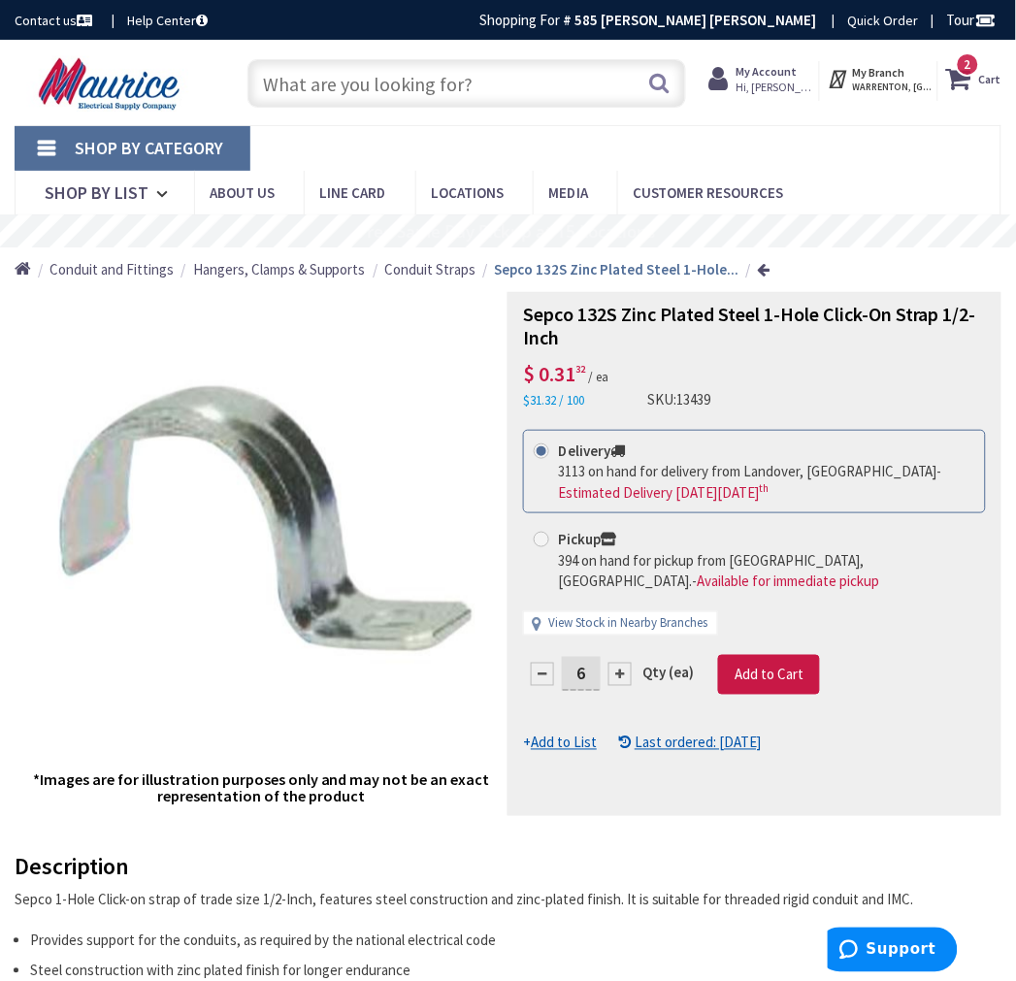
click at [543, 538] on input "Pickup 394 on hand for pickup from Warrenton, VA. - Available for immediate pic…" at bounding box center [544, 539] width 13 height 13
radio input "true"
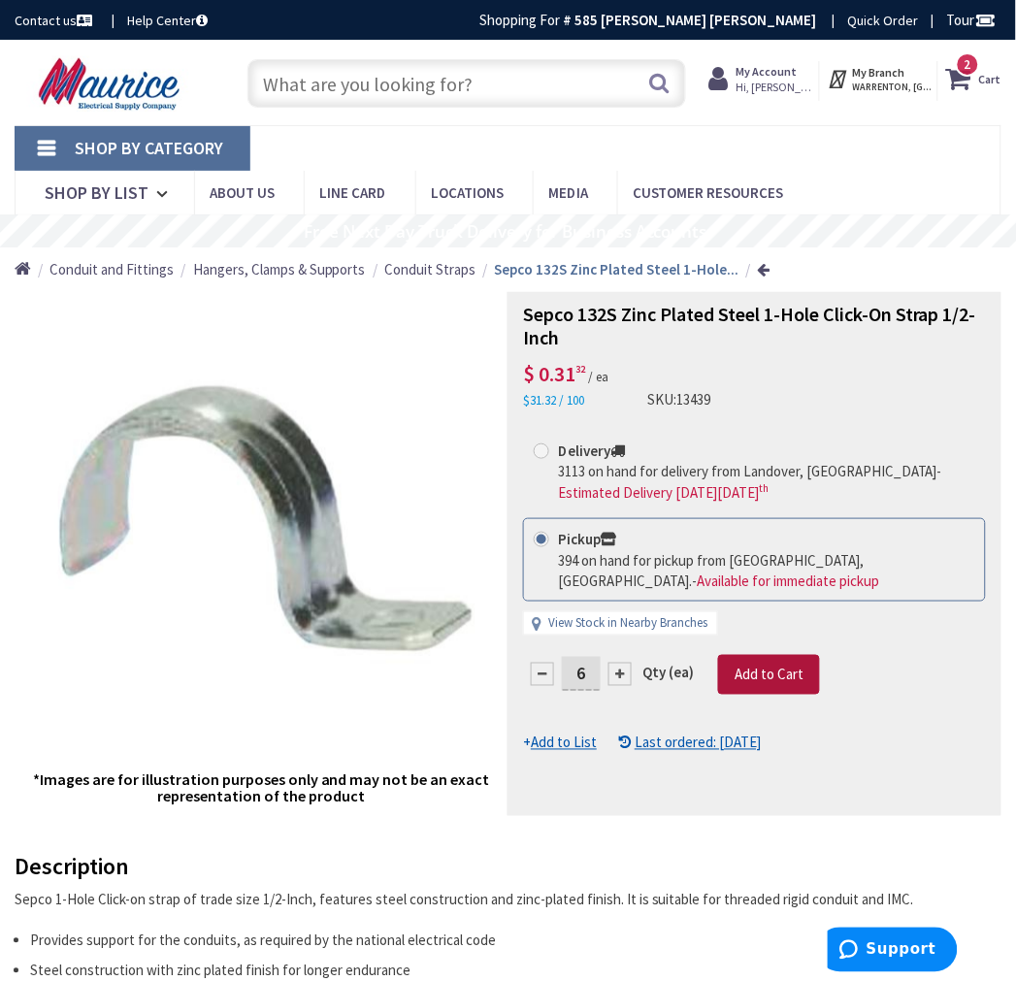
click at [771, 672] on span "Add to Cart" at bounding box center [768, 674] width 69 height 18
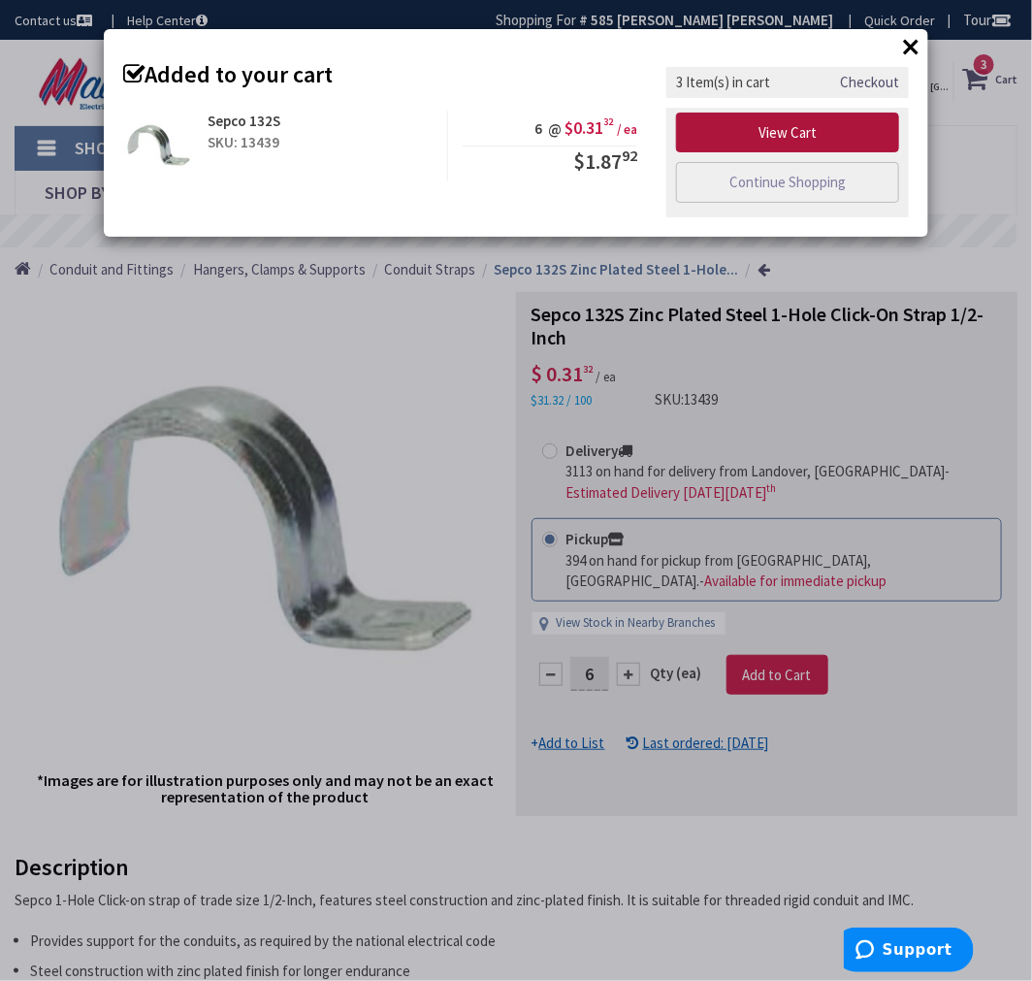
click at [776, 132] on link "View Cart" at bounding box center [787, 133] width 223 height 41
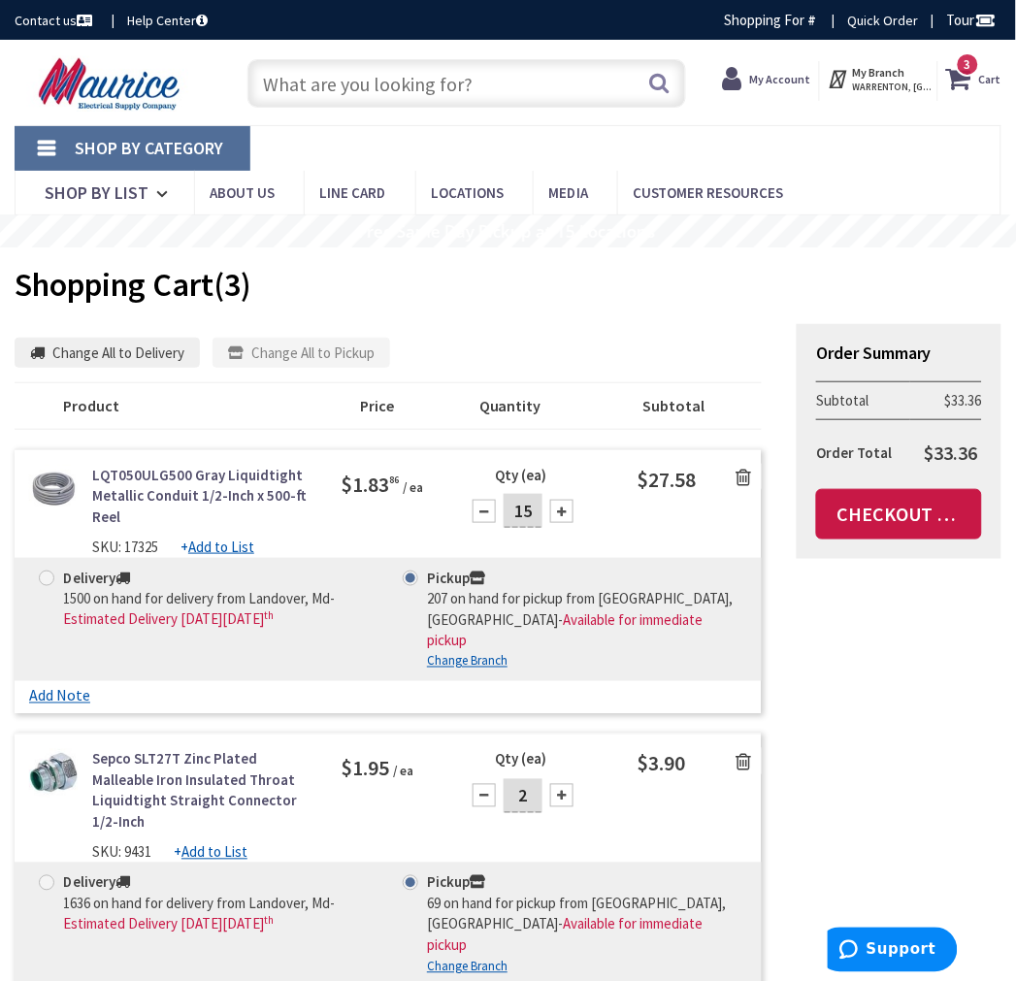
click at [446, 89] on input "text" at bounding box center [466, 83] width 438 height 49
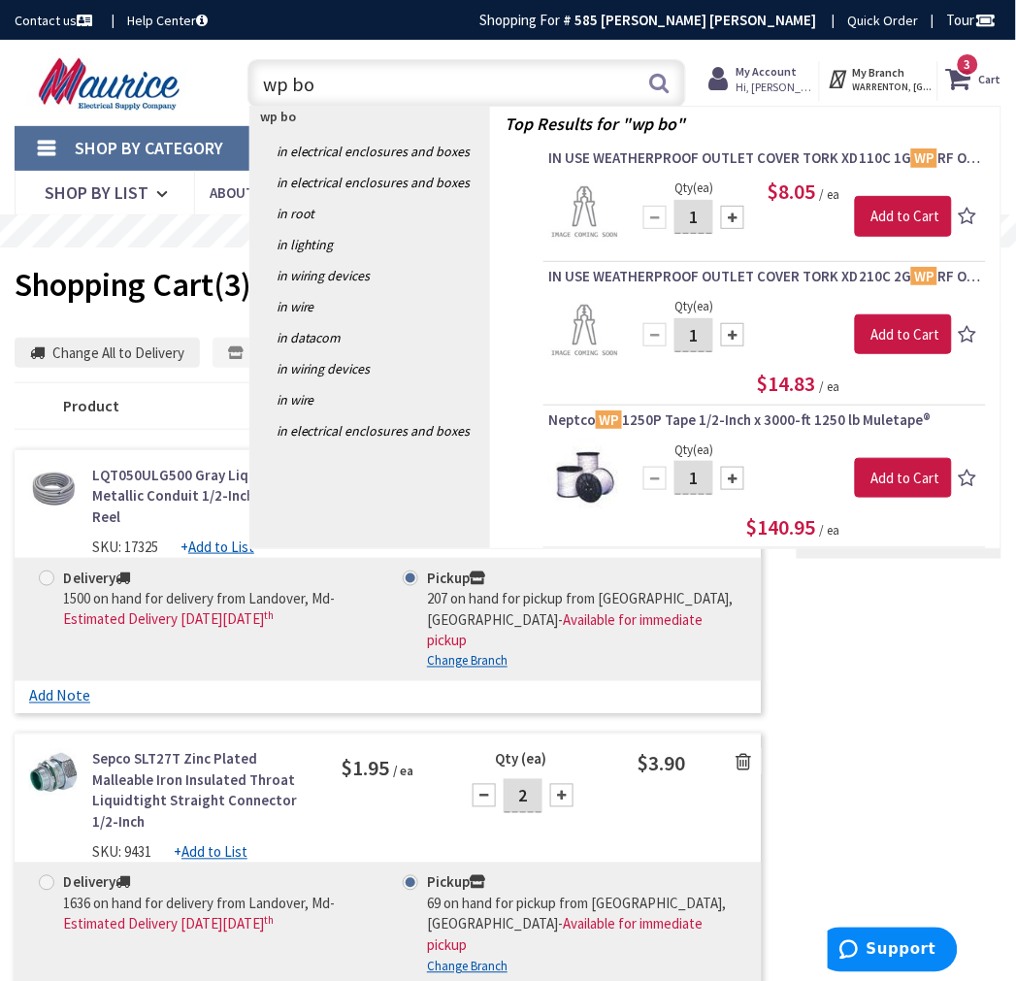
type input "wp box"
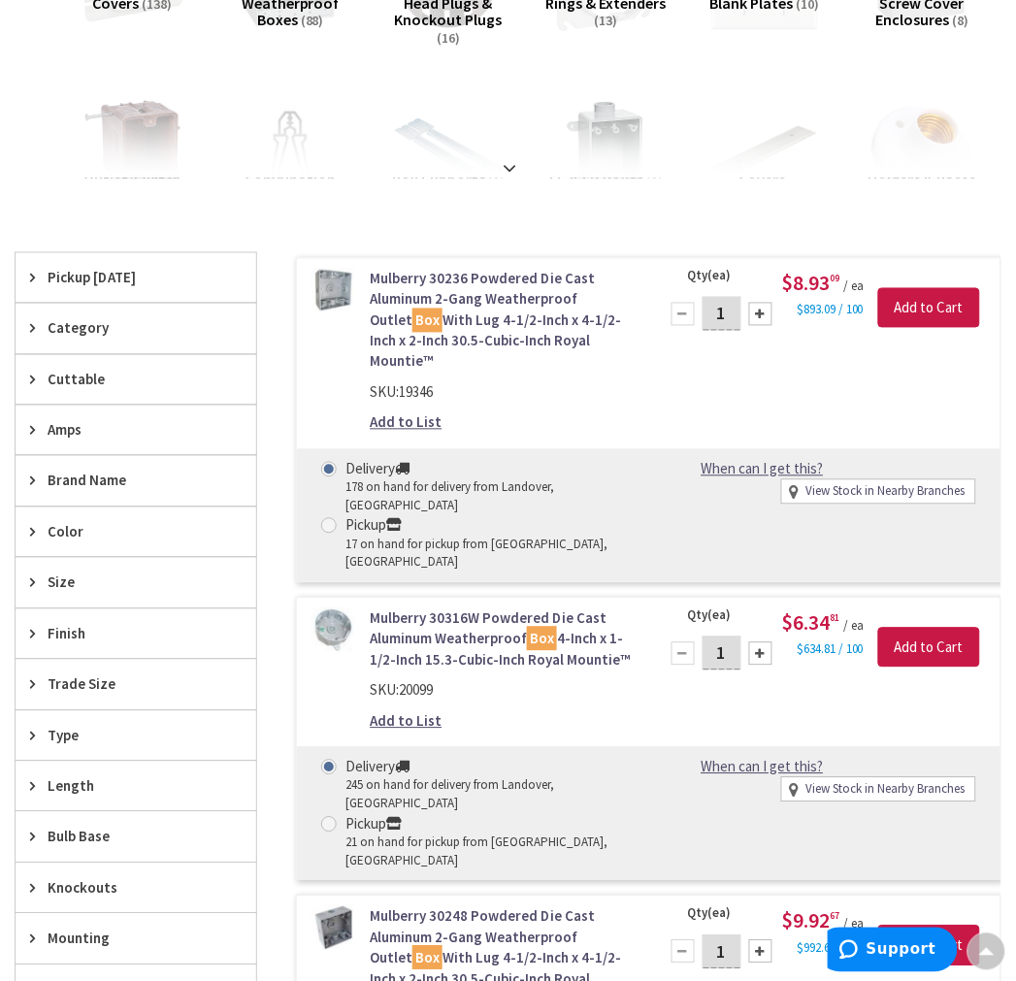
drag, startPoint x: 80, startPoint y: 283, endPoint x: 85, endPoint y: 304, distance: 21.2
click at [80, 283] on span "Pickup [DATE]" at bounding box center [127, 278] width 158 height 20
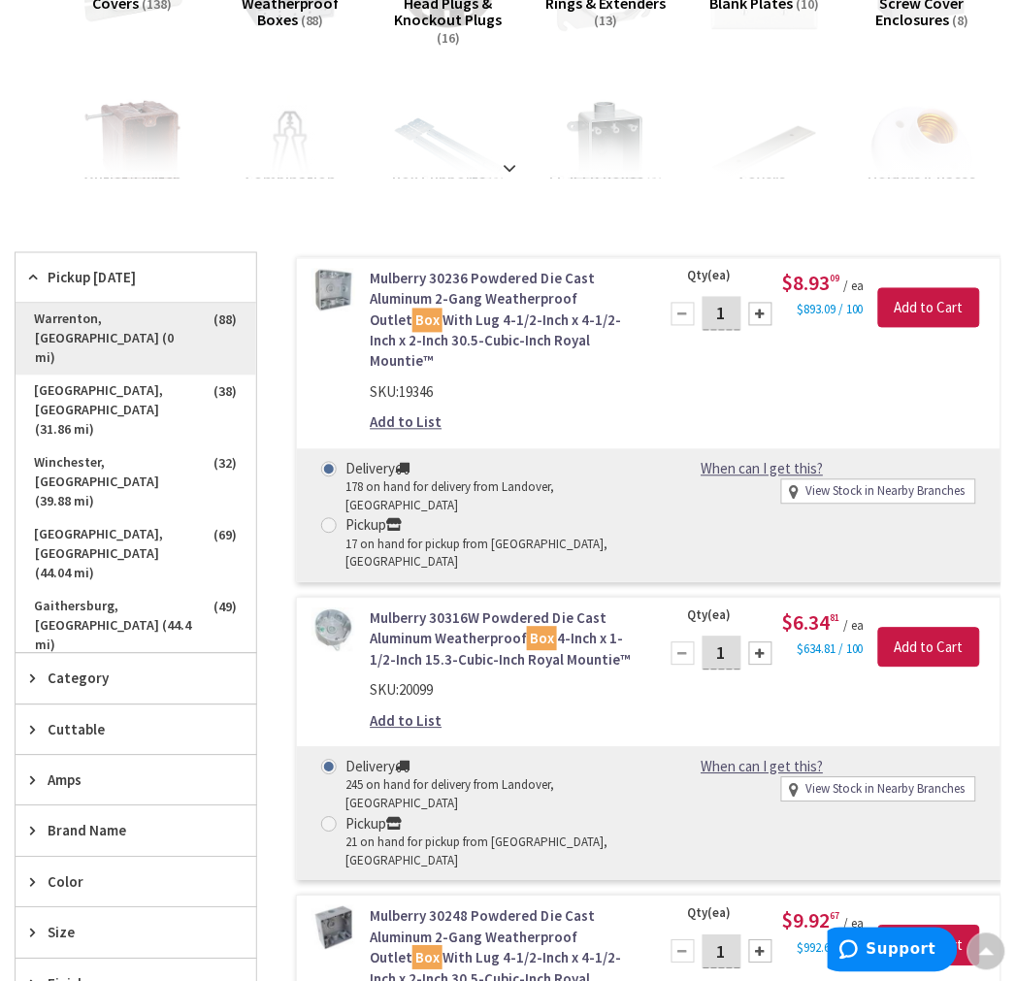
click at [140, 324] on span "Warrenton, VA (0 mi)" at bounding box center [136, 340] width 241 height 72
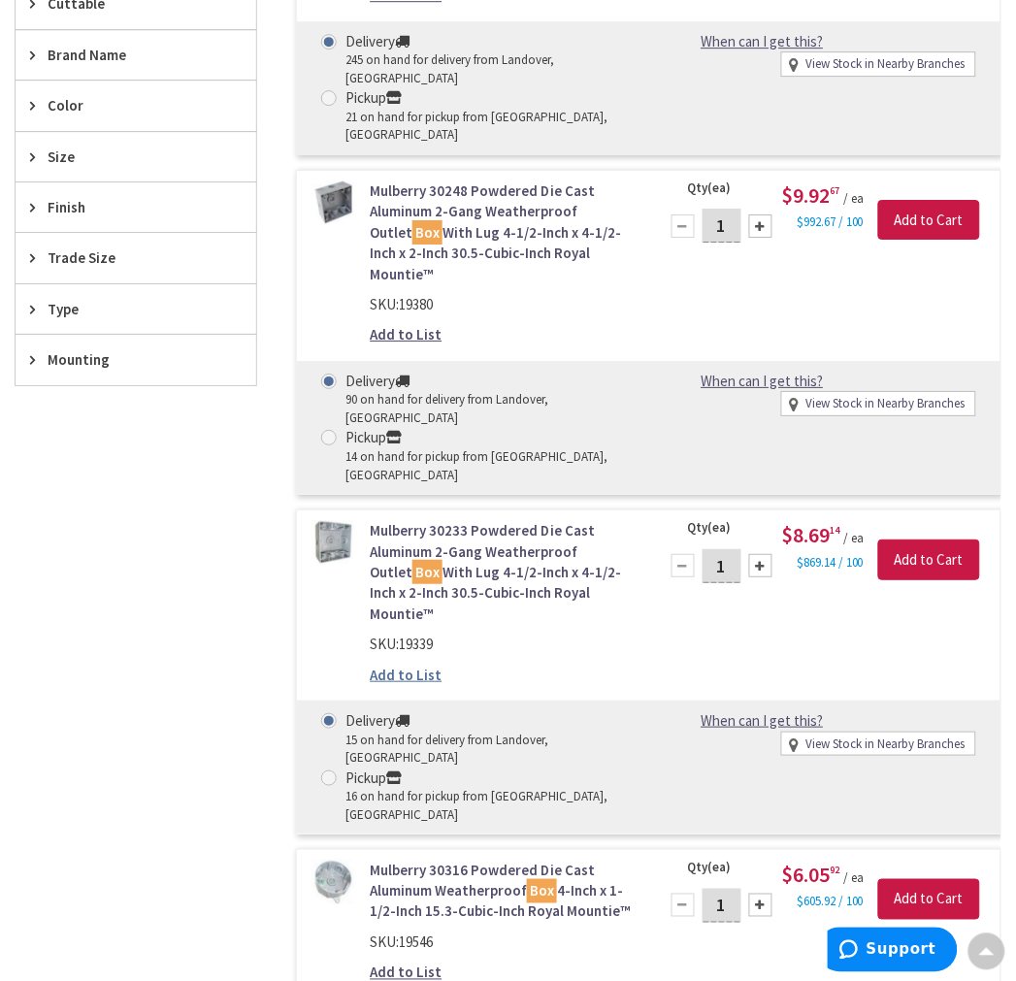
scroll to position [1080, 0]
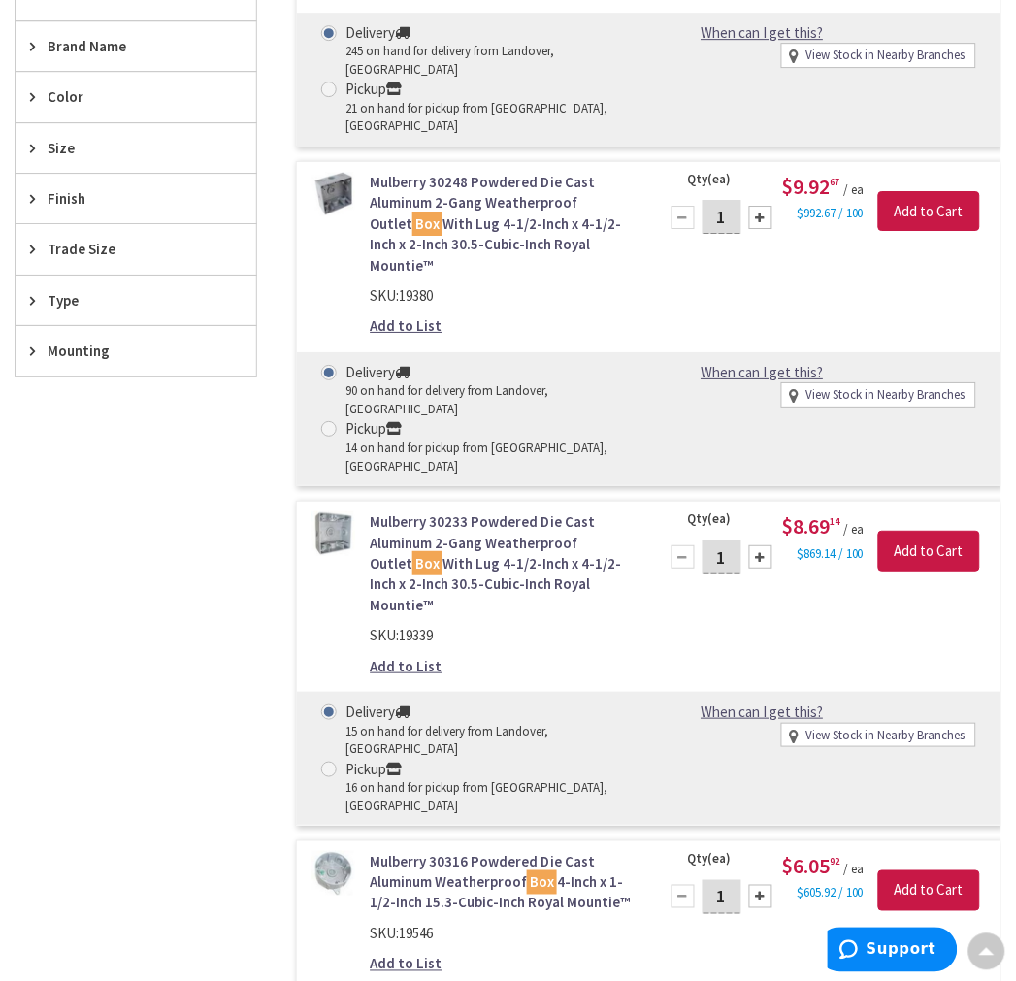
click at [491, 172] on link "Mulberry 30248 Powdered Die Cast Aluminum 2-Gang Weatherproof Outlet Box With L…" at bounding box center [502, 224] width 264 height 104
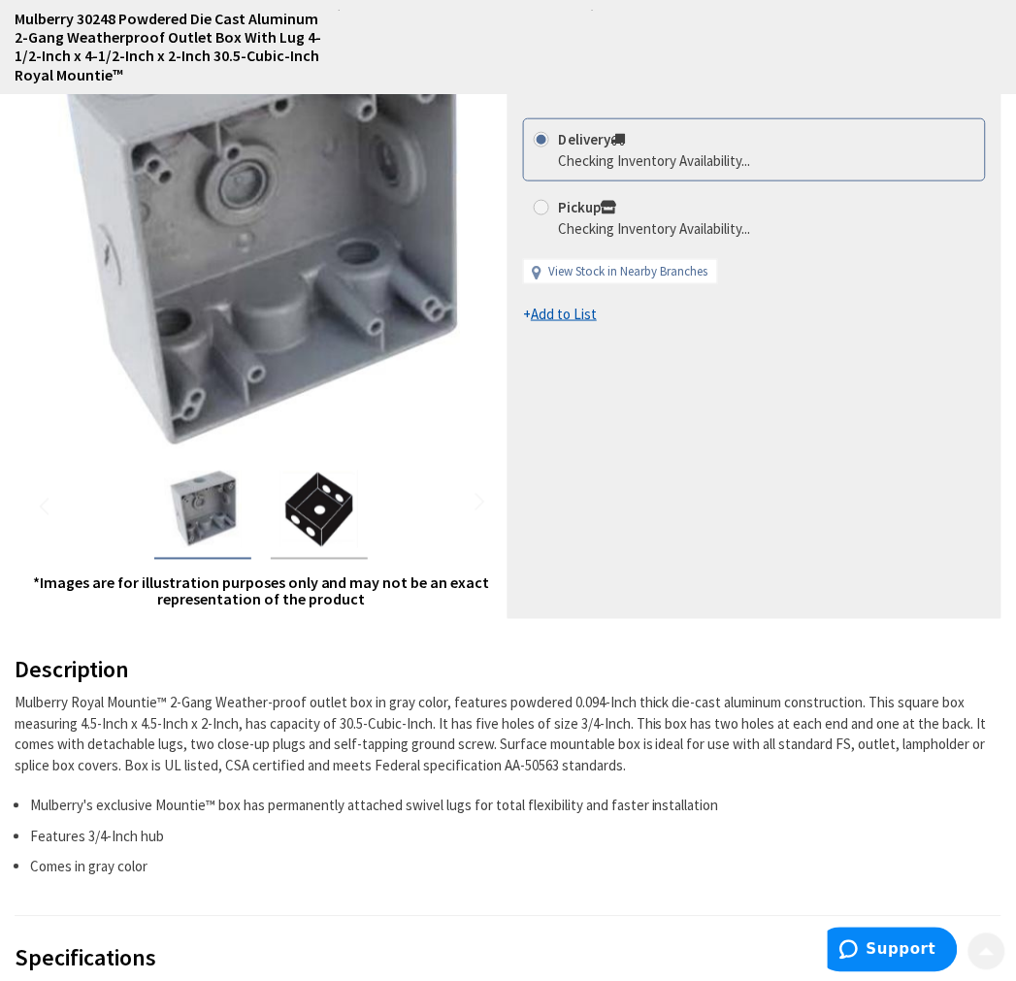
scroll to position [323, 0]
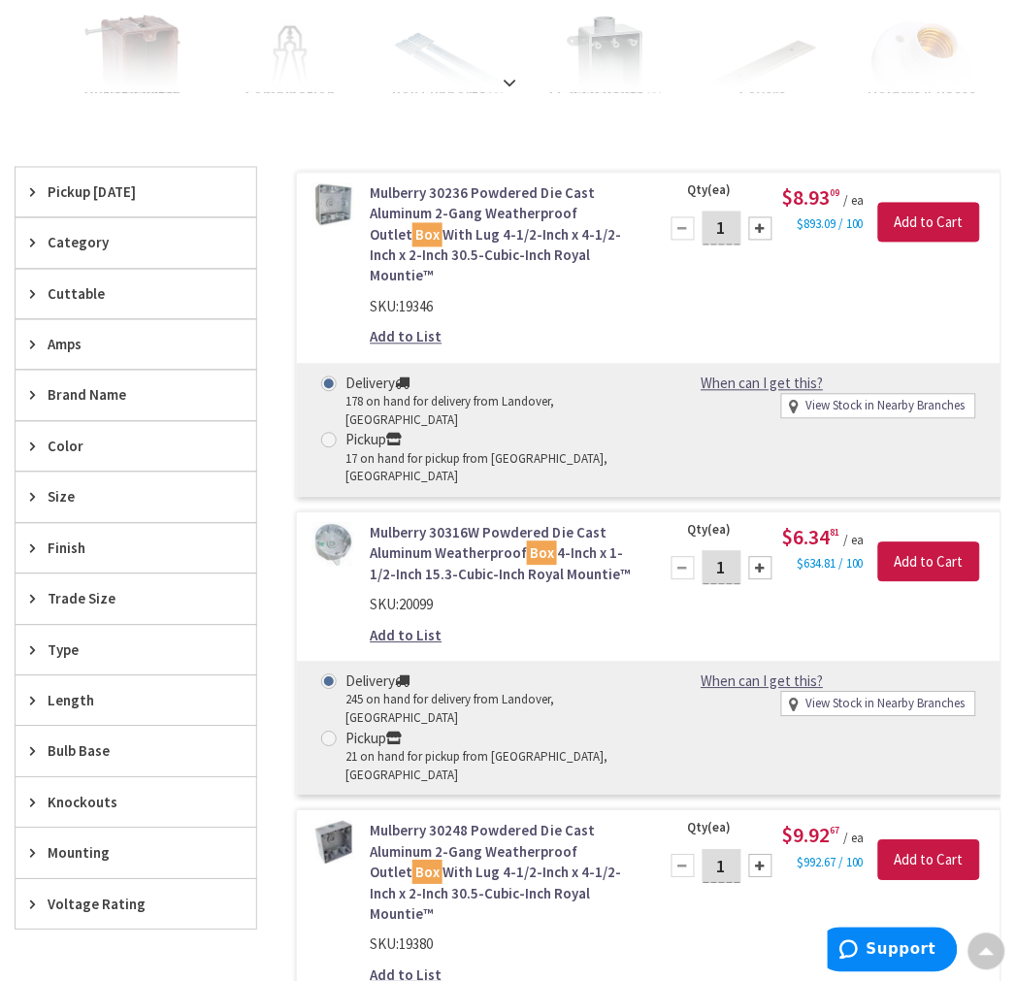
scroll to position [325, 0]
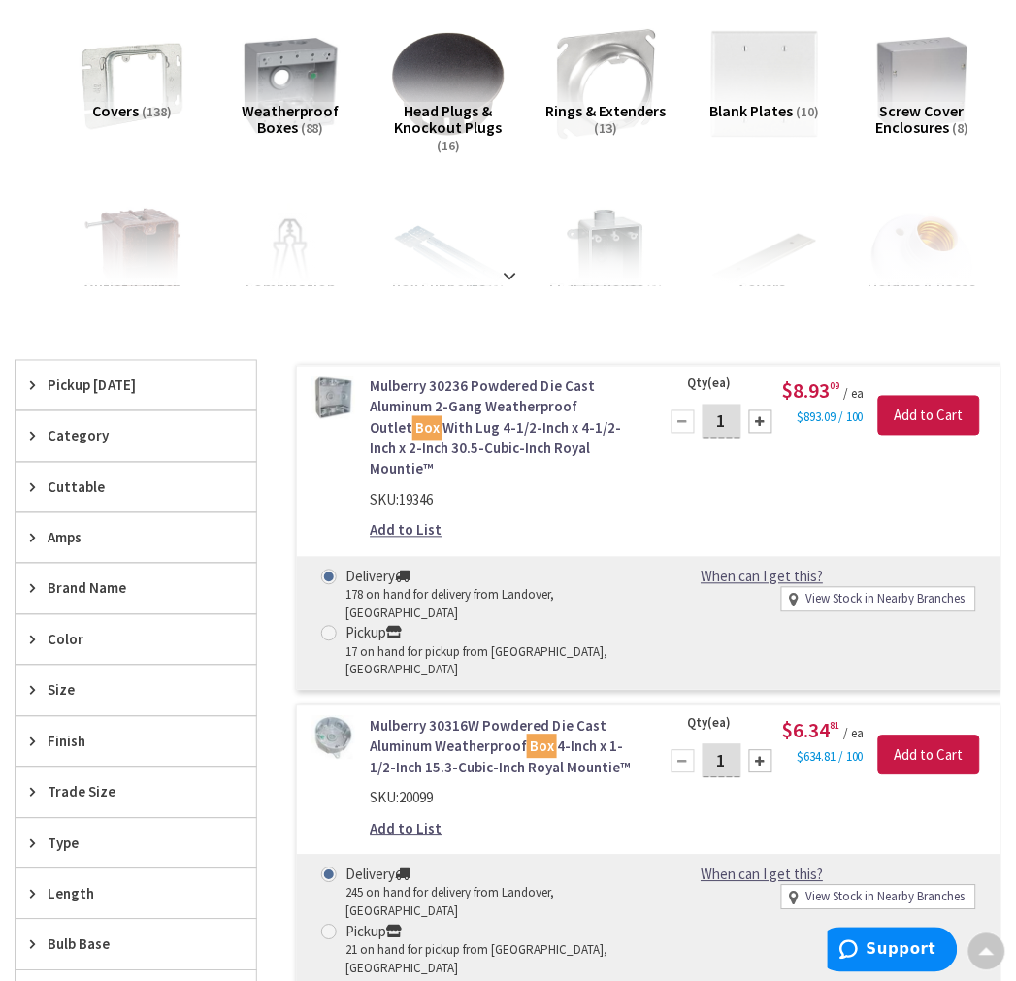
click at [82, 382] on span "Pickup Today" at bounding box center [127, 385] width 158 height 20
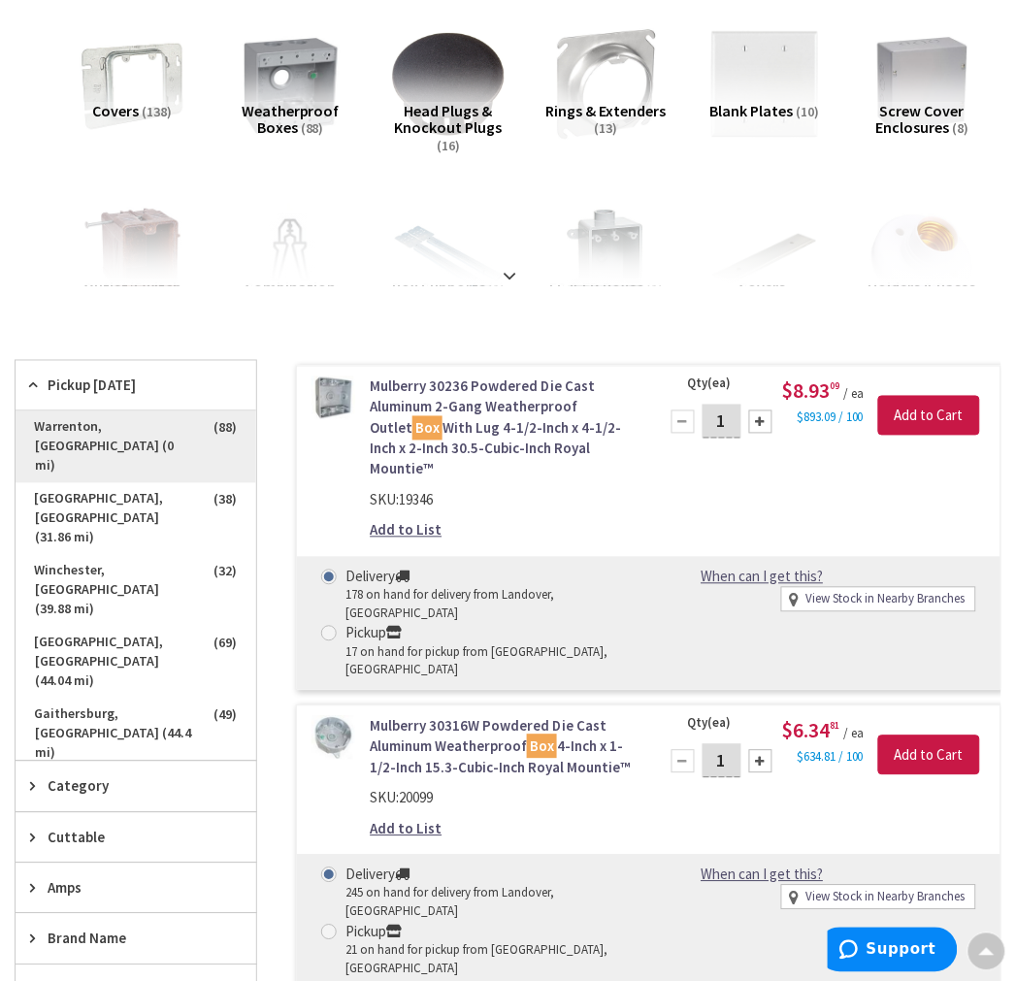
click at [123, 434] on span "Warrenton, VA (0 mi)" at bounding box center [136, 447] width 241 height 72
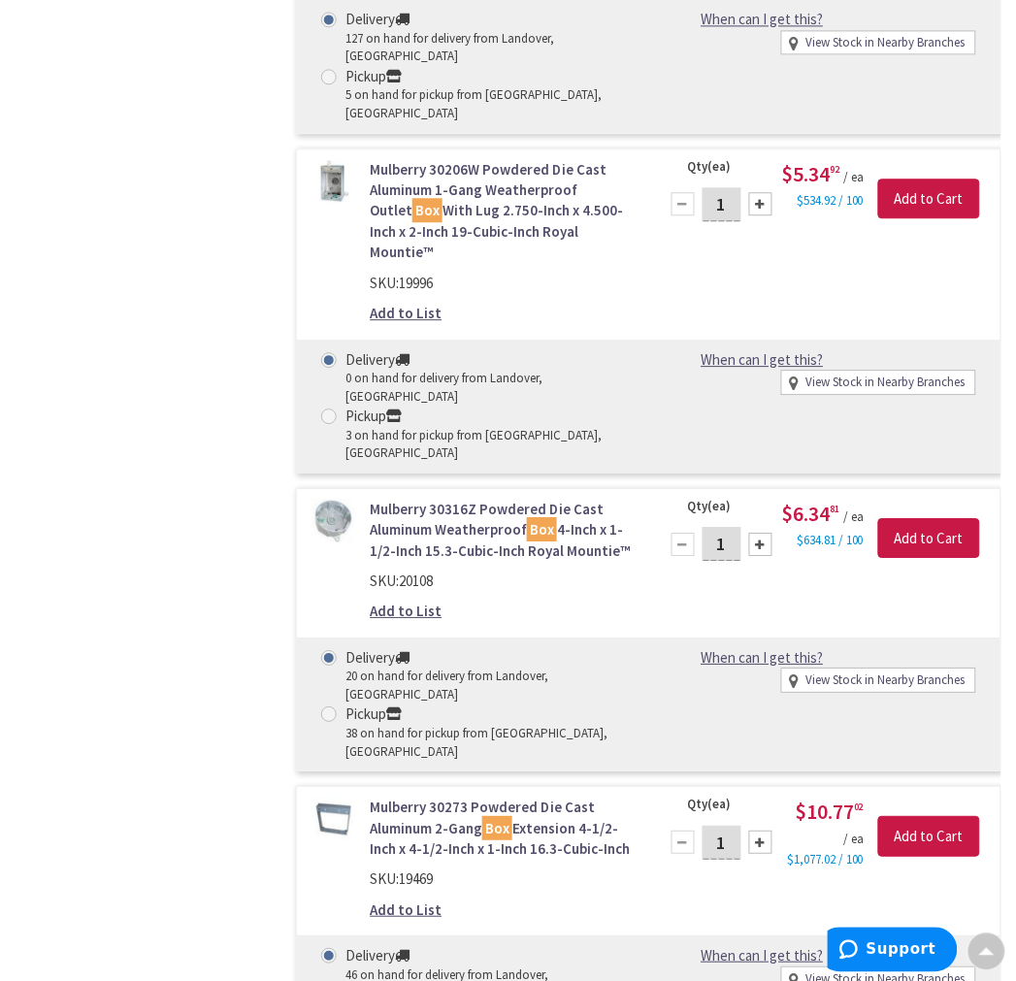
scroll to position [3449, 0]
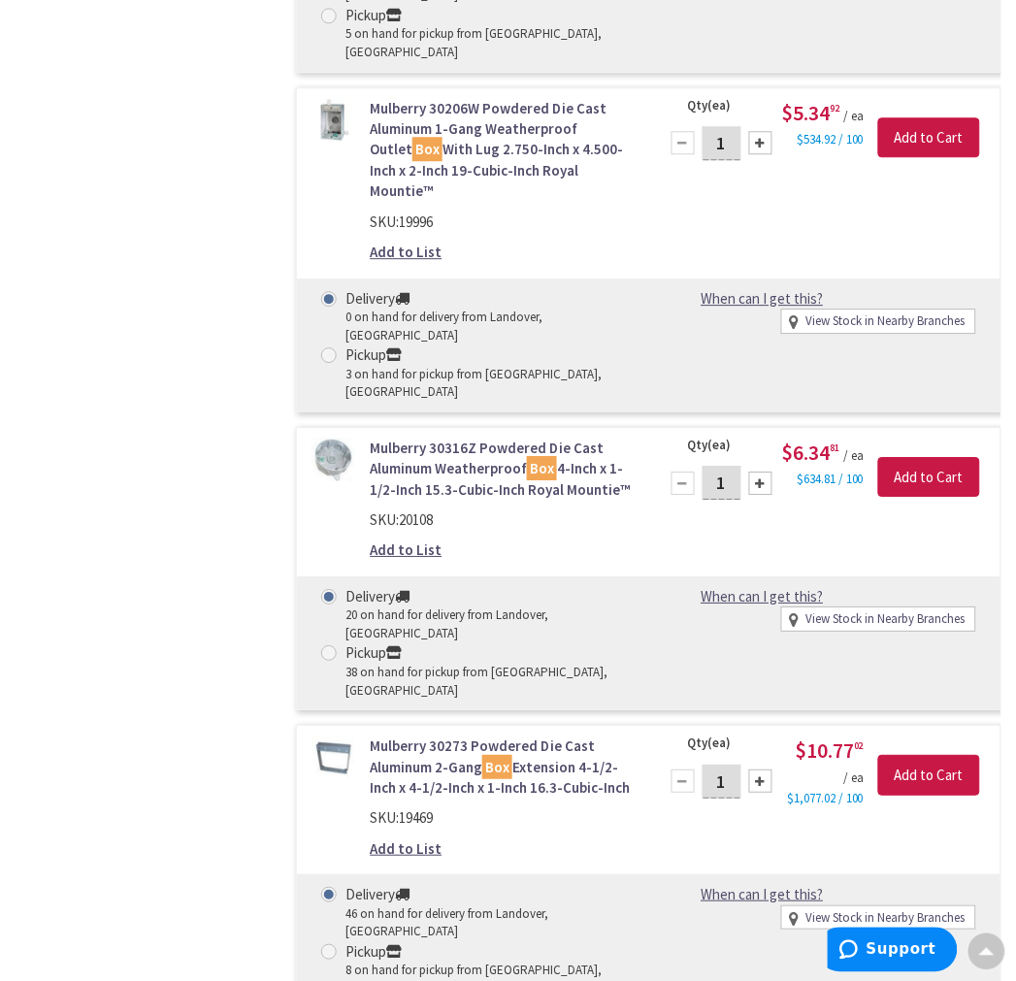
drag, startPoint x: 470, startPoint y: 517, endPoint x: 171, endPoint y: 615, distance: 315.4
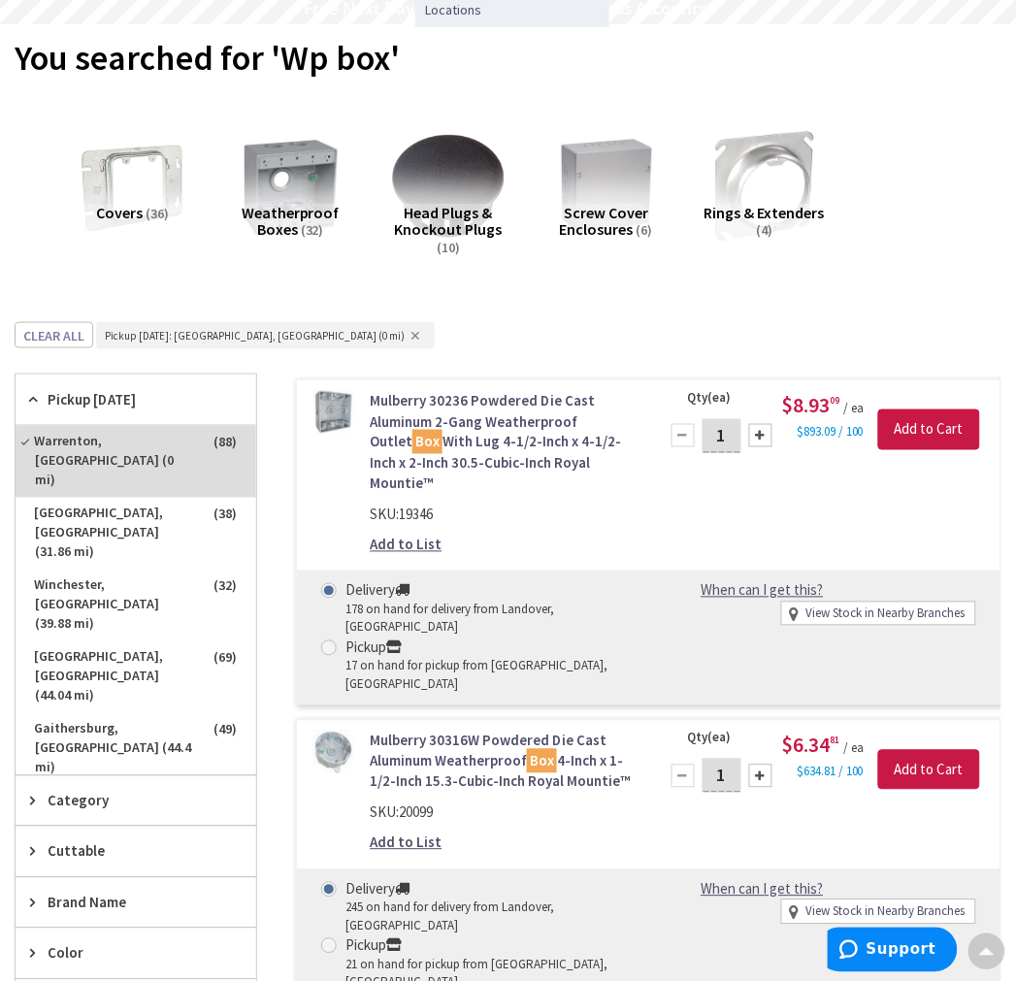
scroll to position [0, 0]
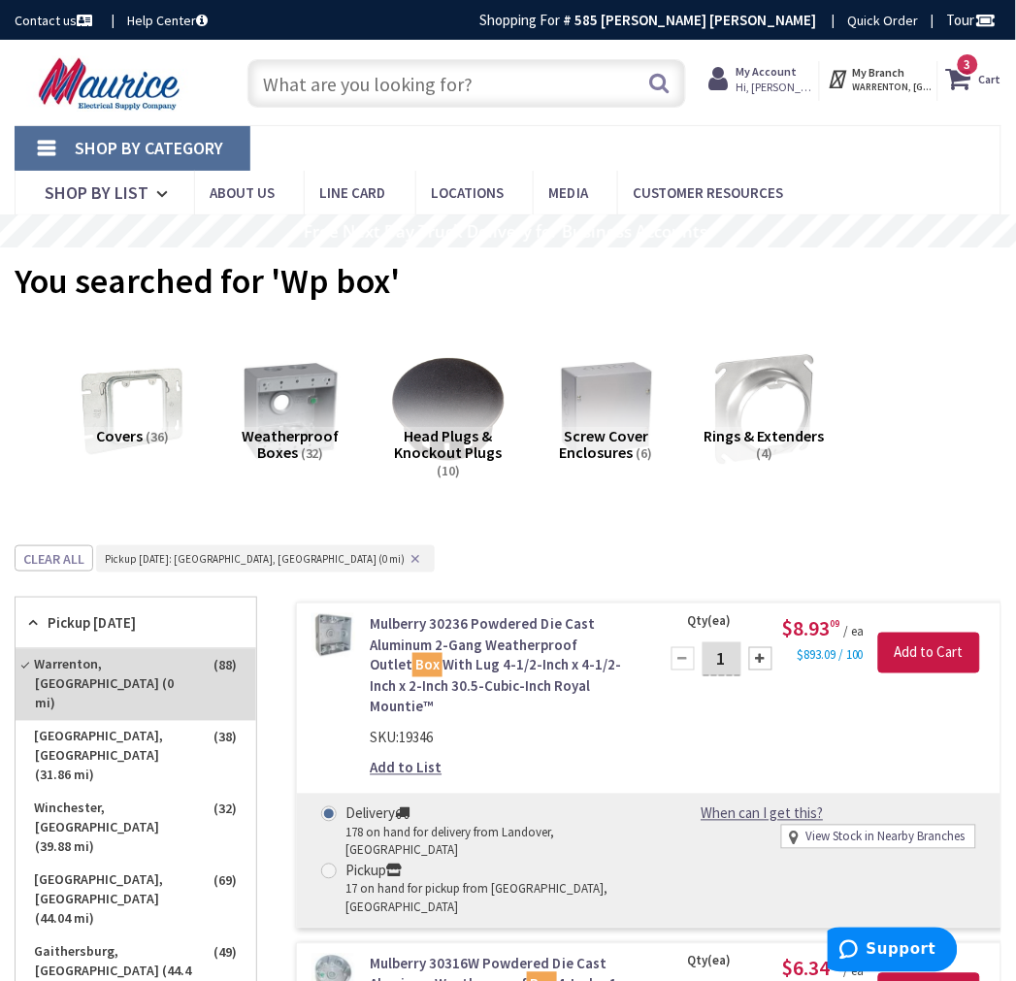
drag, startPoint x: 384, startPoint y: 78, endPoint x: 385, endPoint y: 91, distance: 13.6
click at [384, 78] on input "text" at bounding box center [466, 83] width 438 height 49
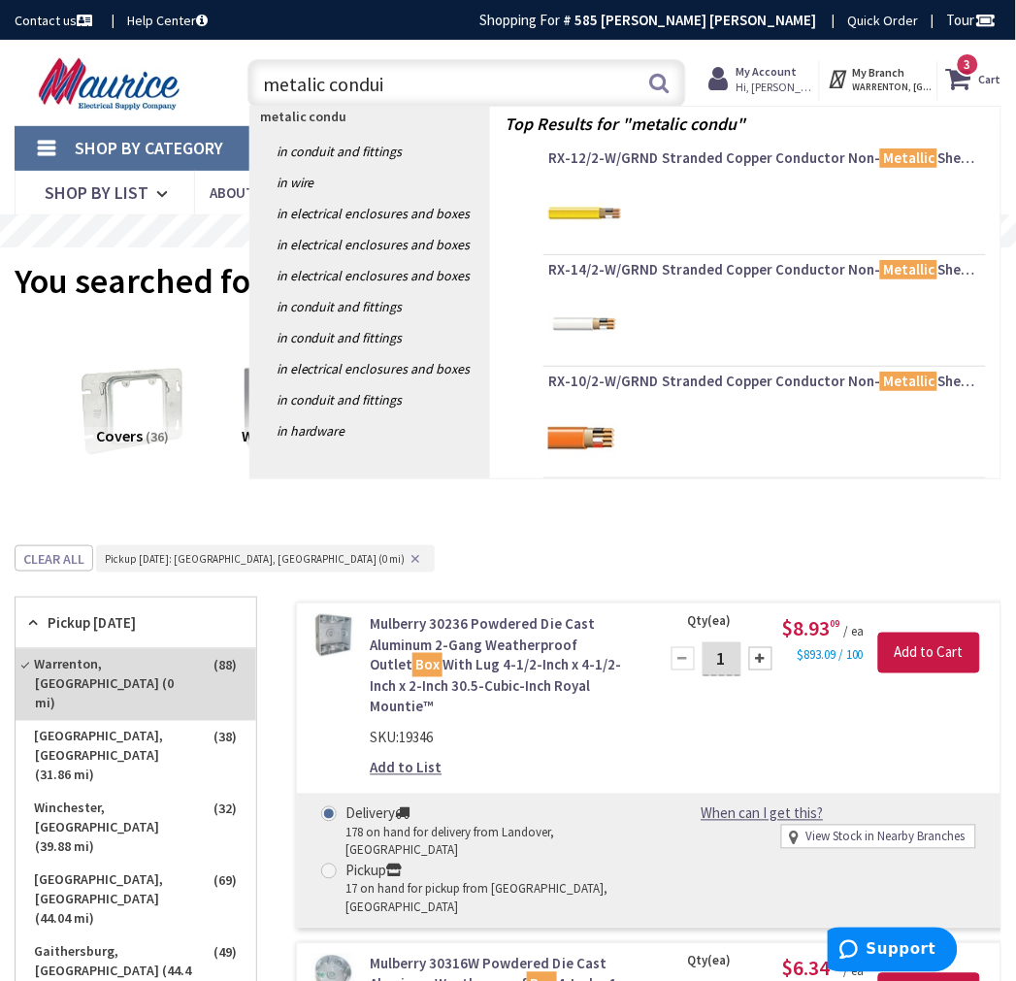
type input "metalic conduit"
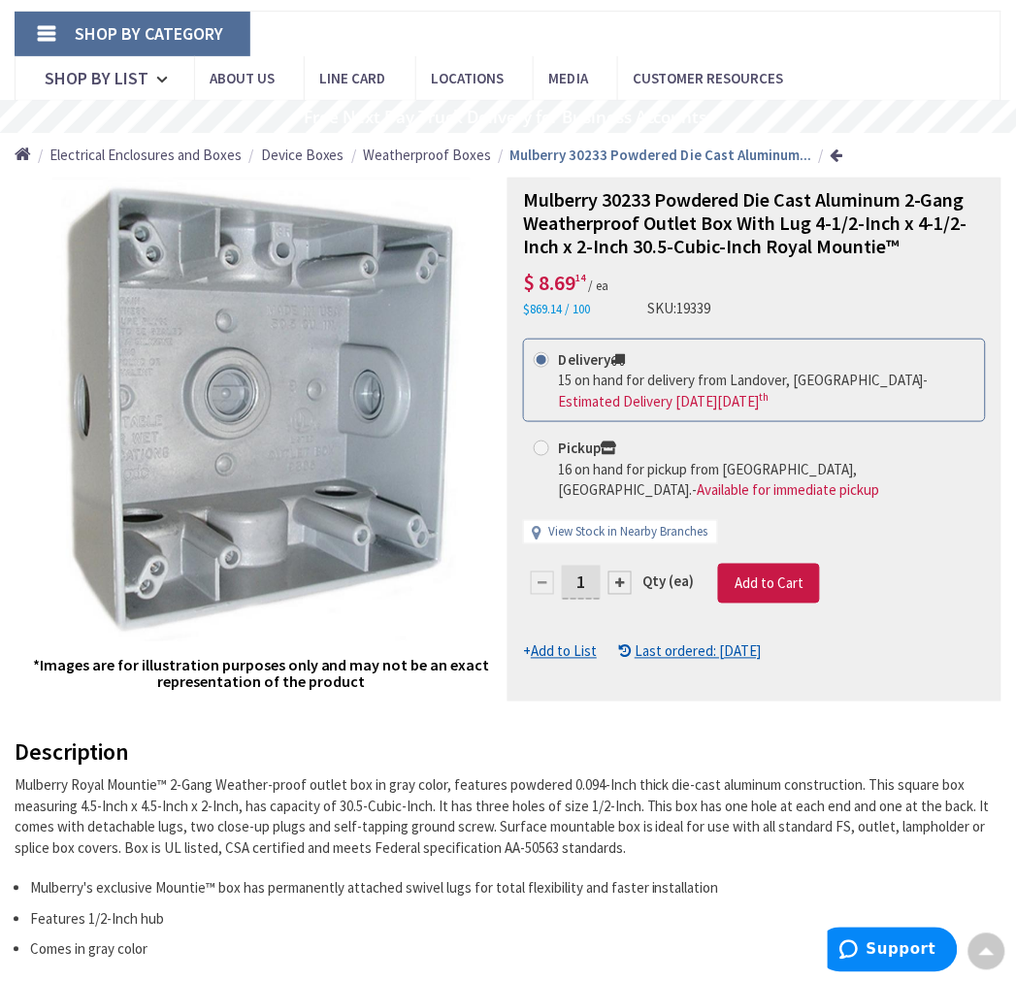
scroll to position [108, 0]
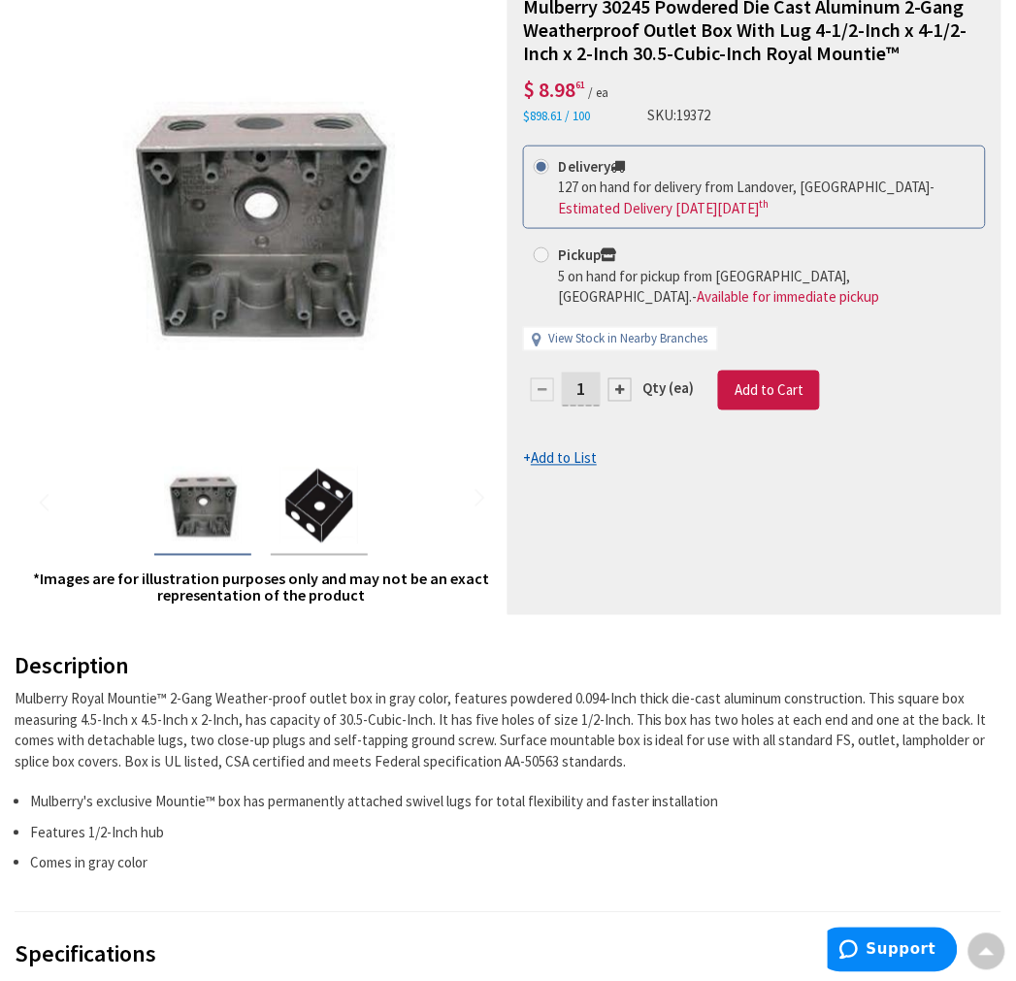
scroll to position [215, 0]
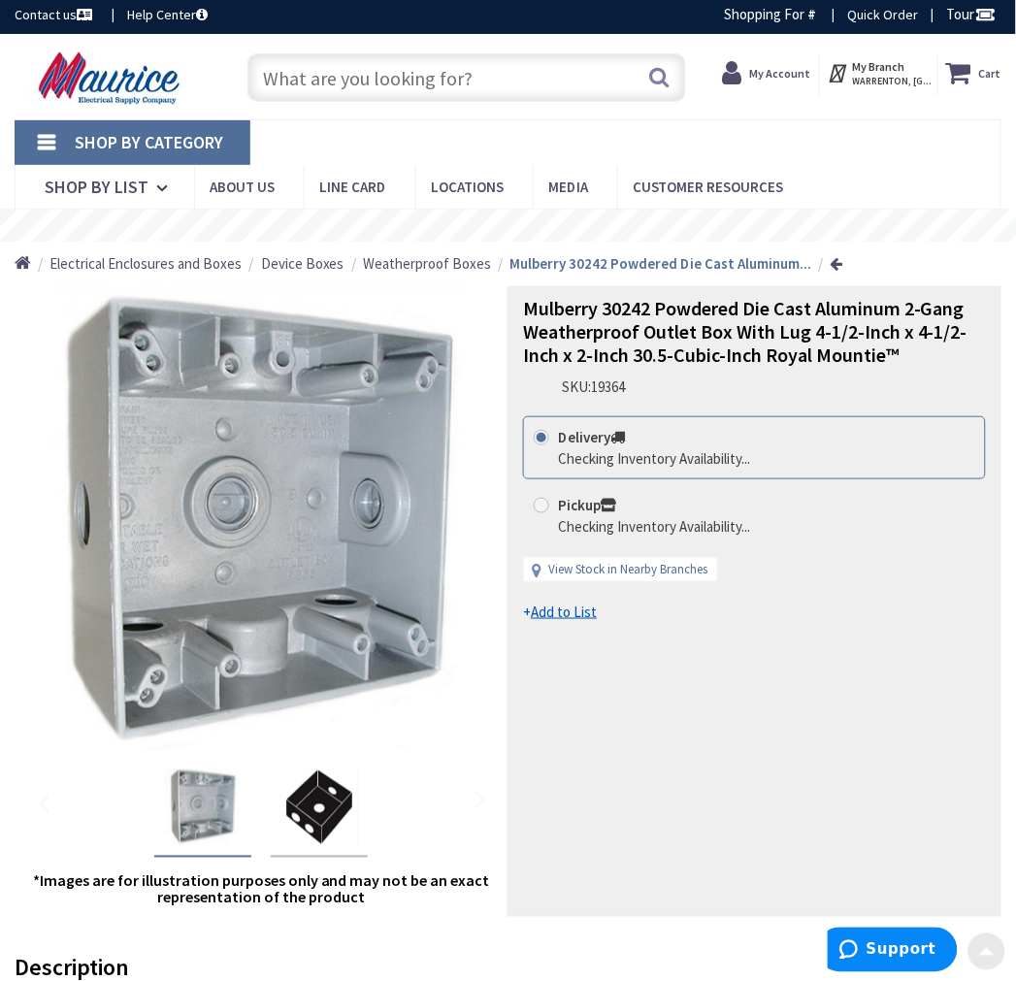
scroll to position [323, 0]
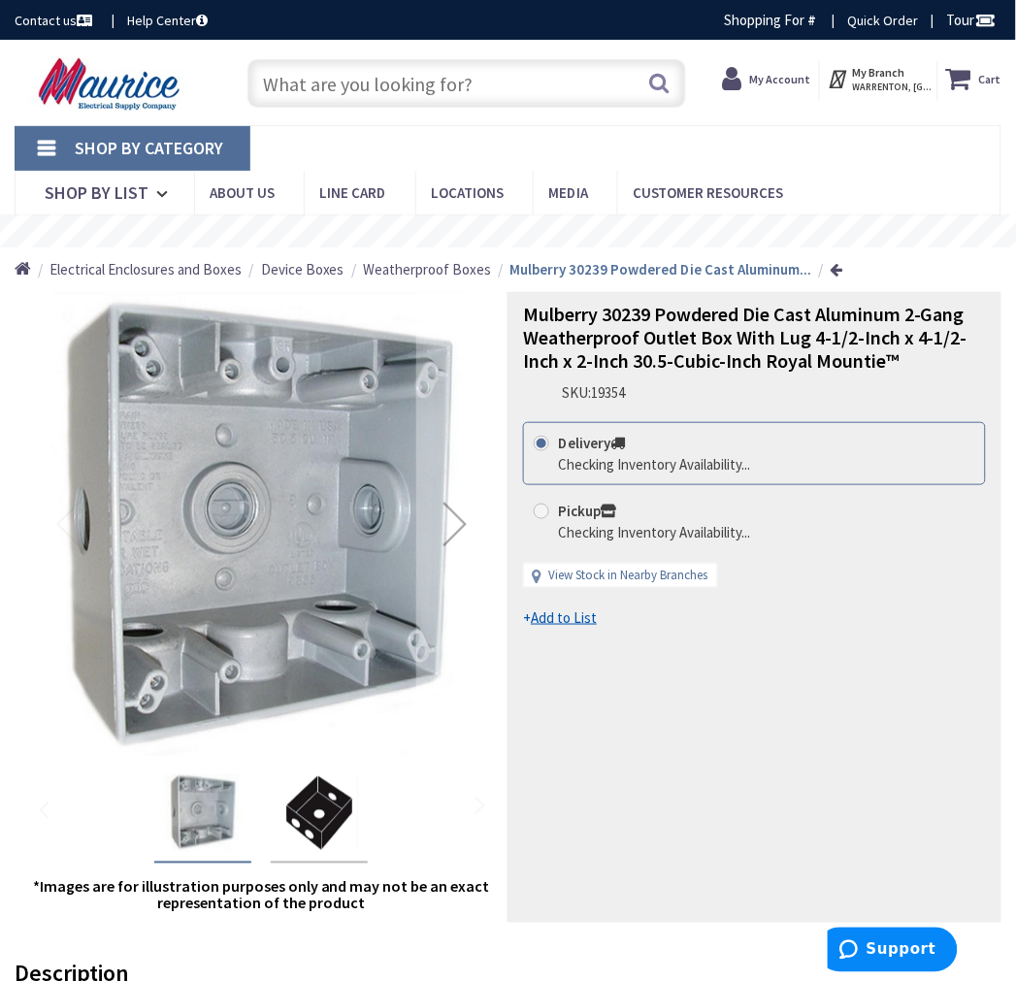
scroll to position [323, 0]
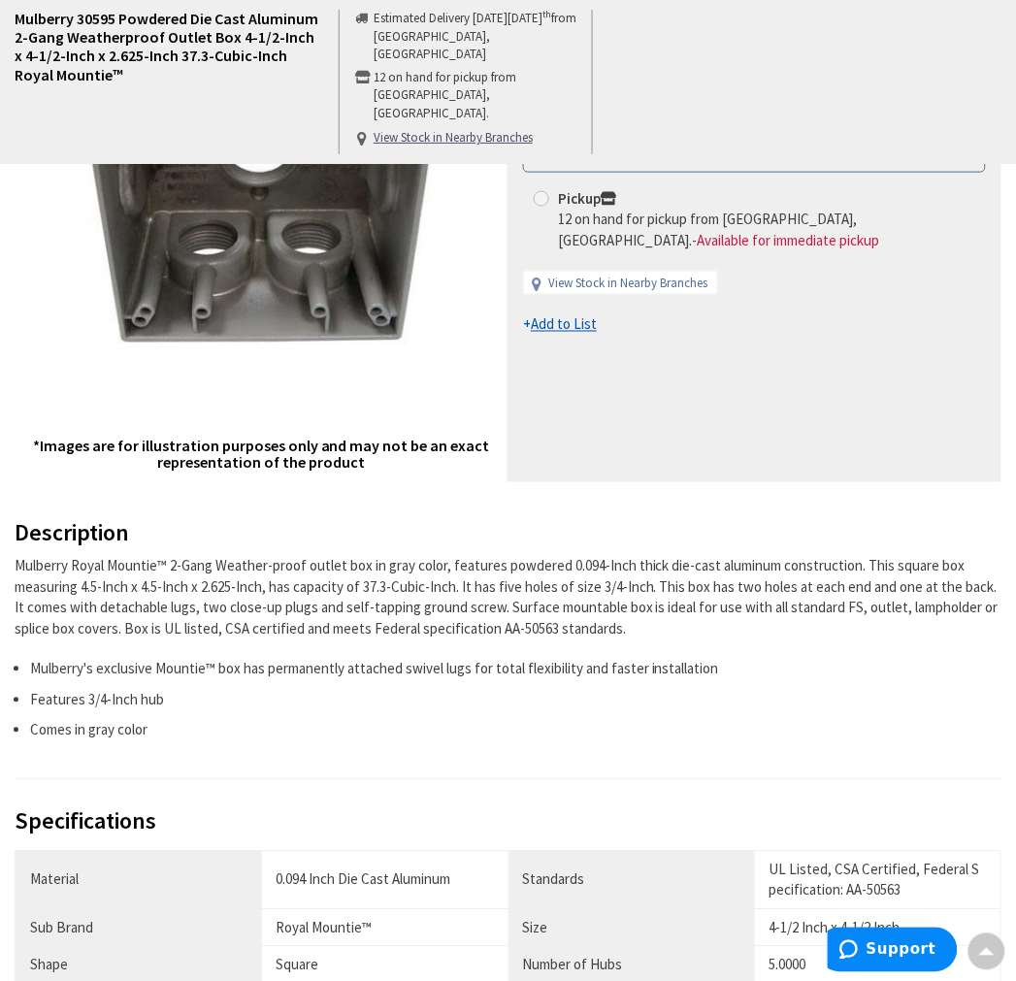
scroll to position [215, 0]
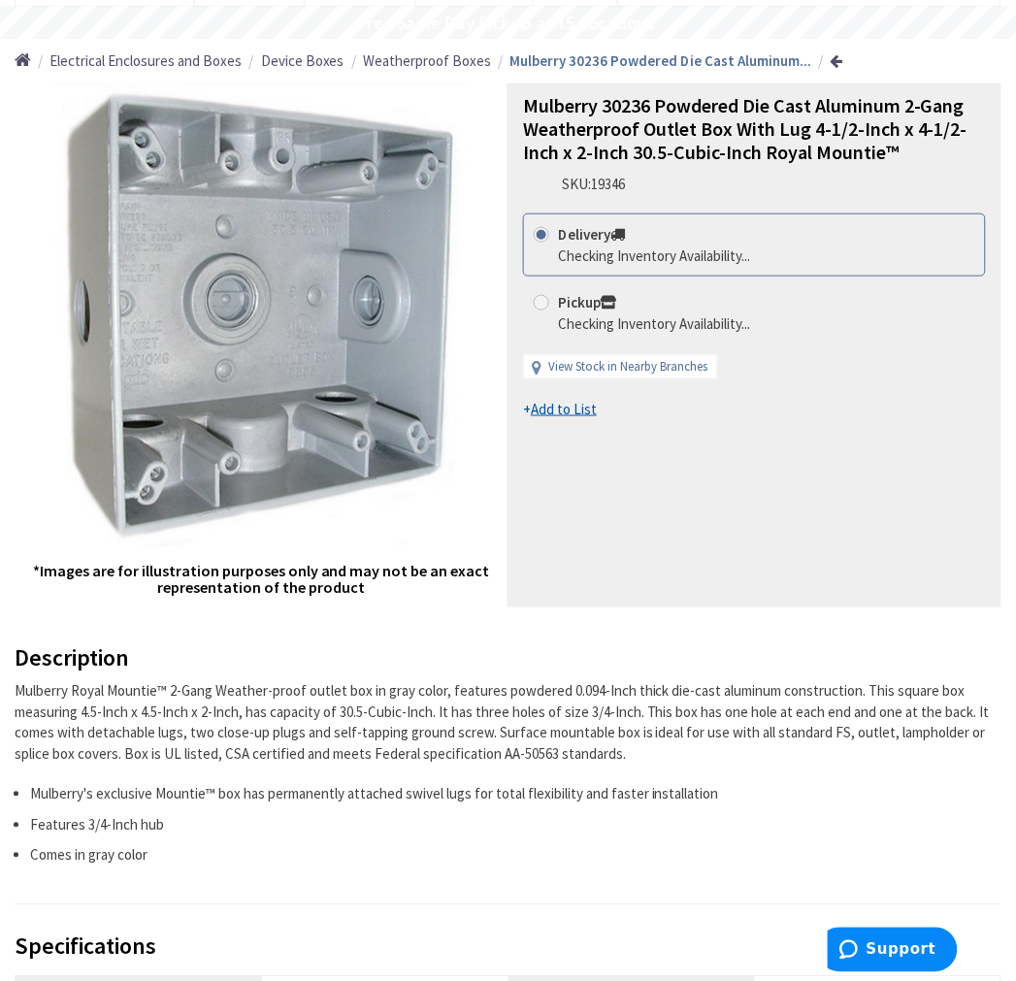
scroll to position [431, 0]
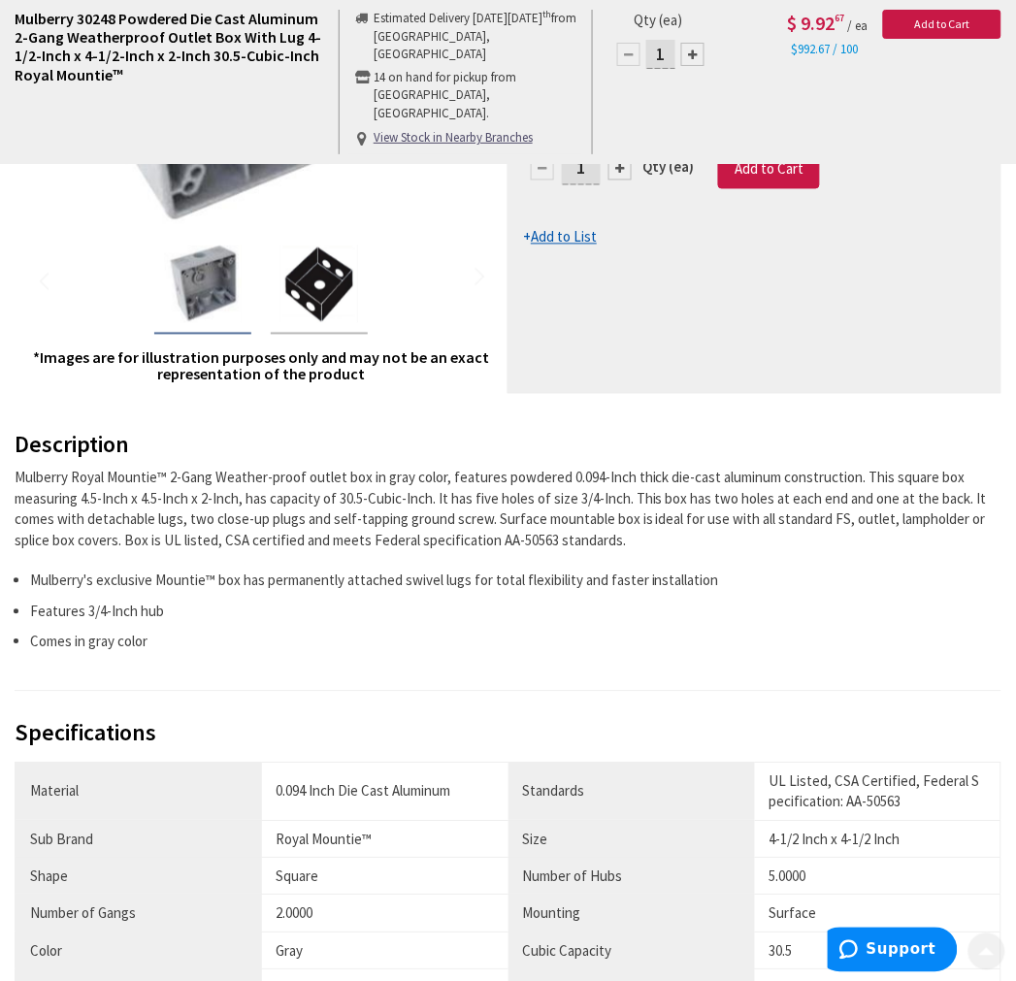
scroll to position [538, 0]
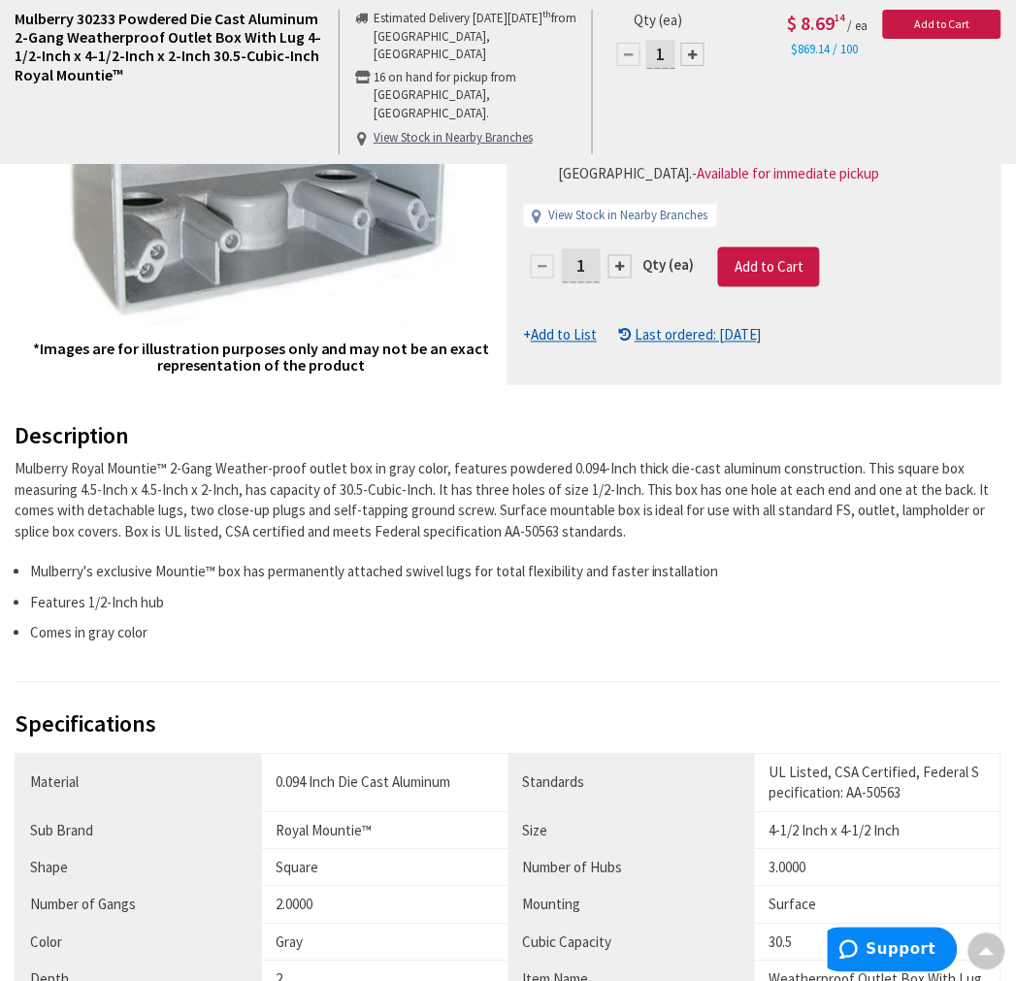
scroll to position [108, 0]
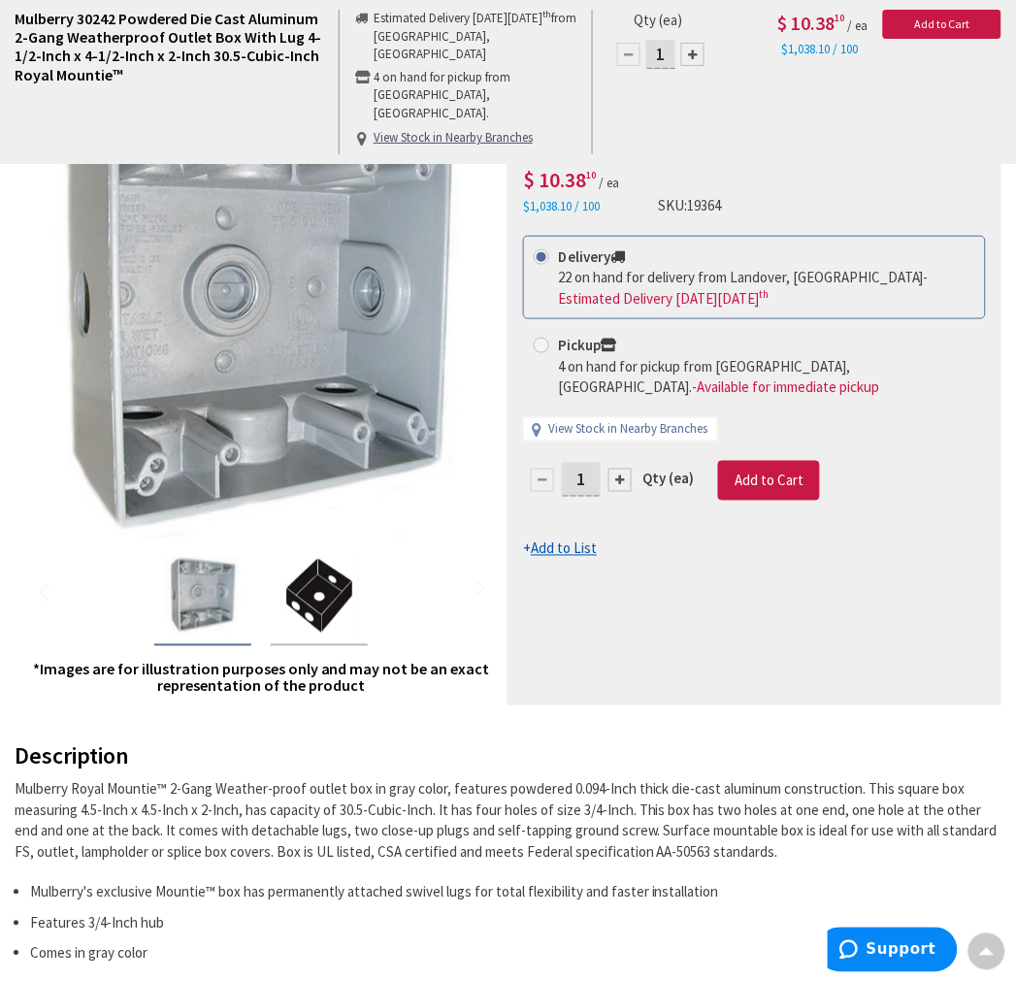
scroll to position [215, 0]
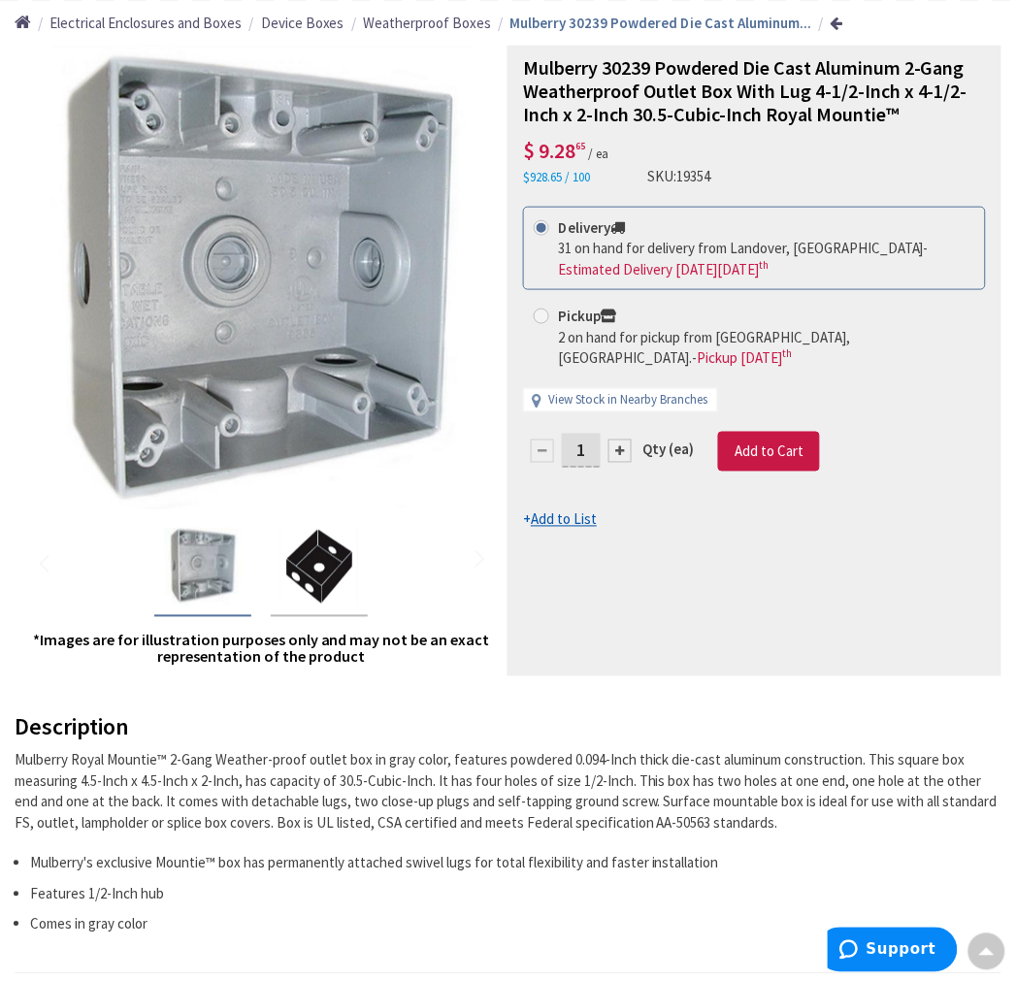
scroll to position [215, 0]
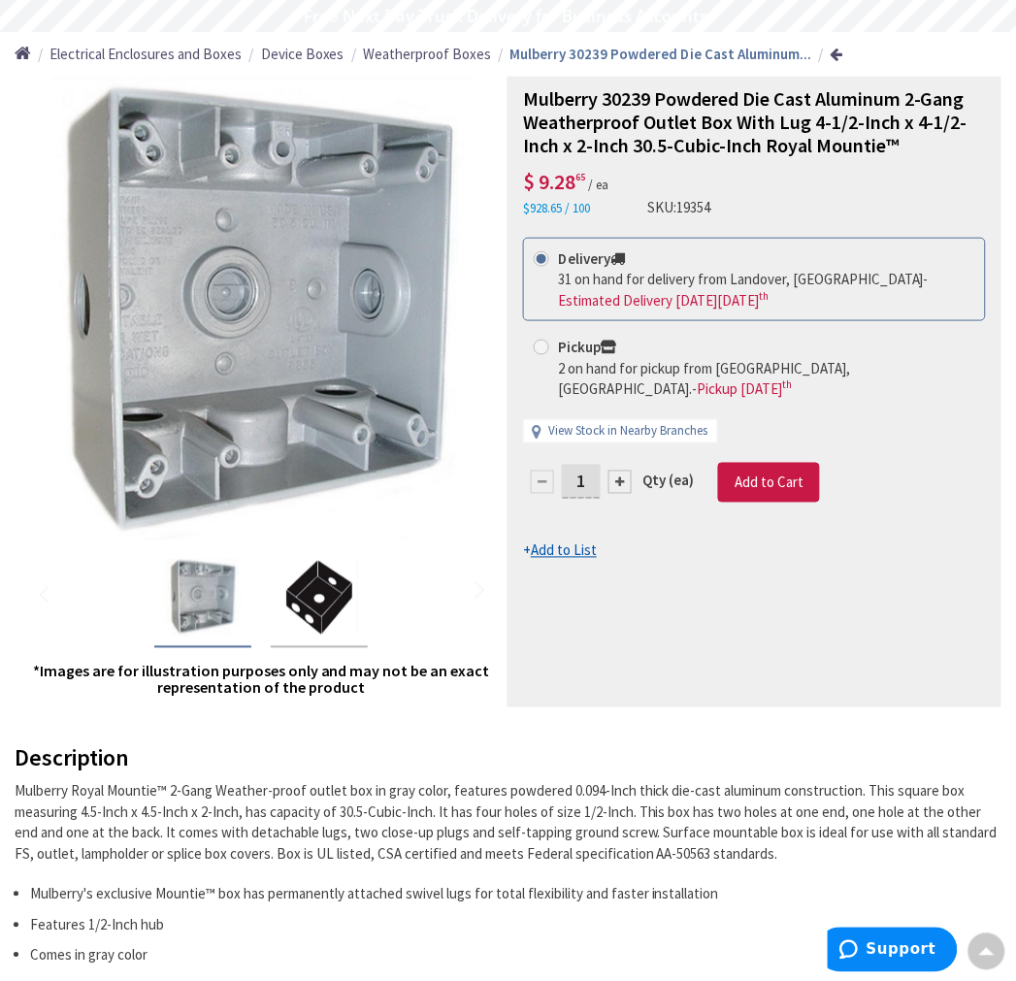
drag, startPoint x: 572, startPoint y: 352, endPoint x: 587, endPoint y: 362, distance: 17.5
click at [572, 352] on strong "Pickup" at bounding box center [587, 347] width 58 height 18
click at [551, 352] on input "Pickup 2 on hand for pickup from Warrenton, VA. - Pickup Thursday, September 11…" at bounding box center [544, 347] width 13 height 13
radio input "true"
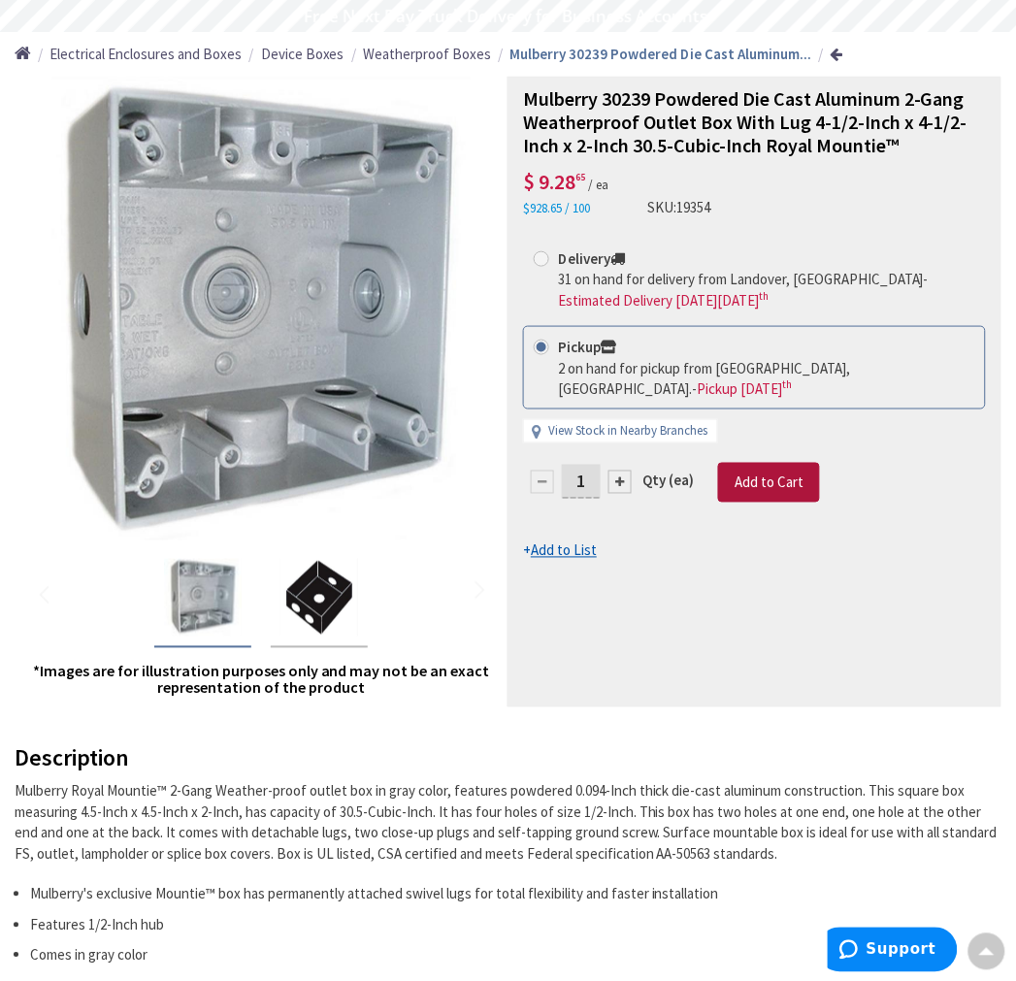
click at [779, 485] on span "Add to Cart" at bounding box center [768, 482] width 69 height 18
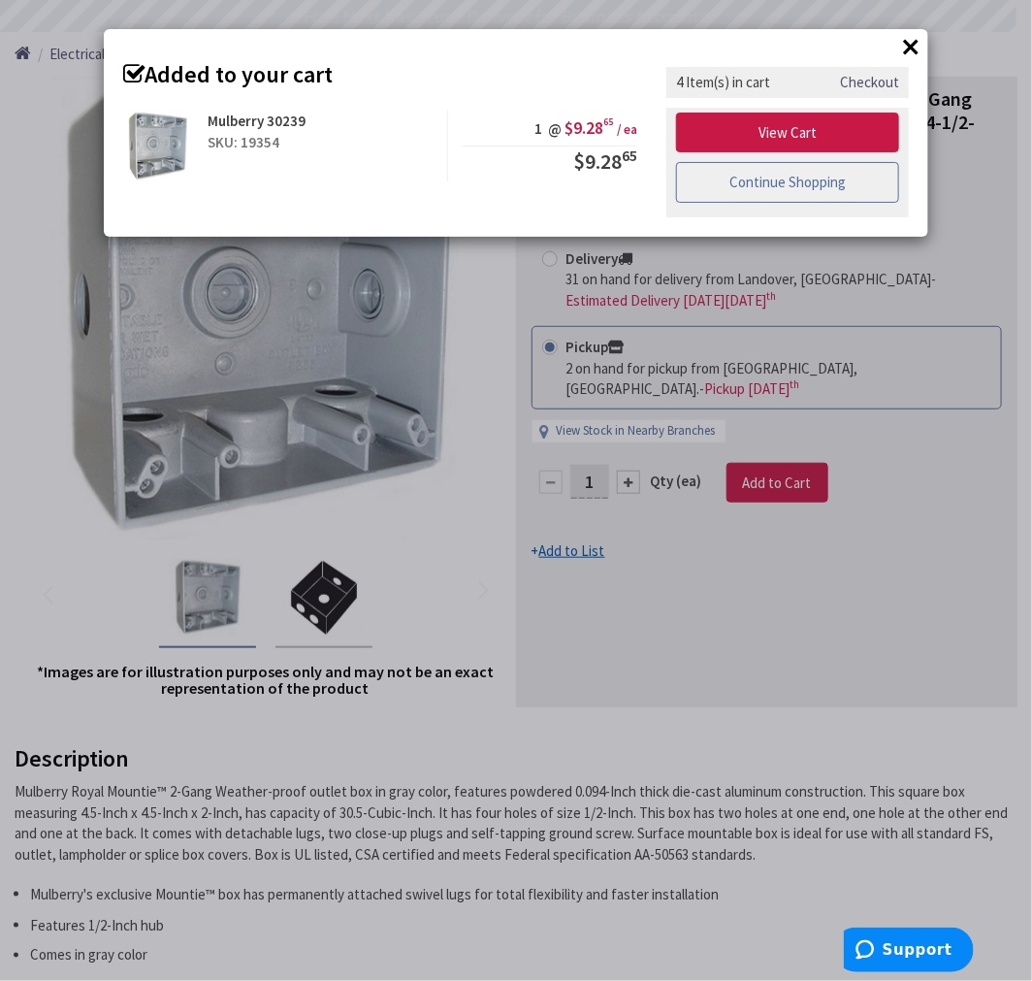
click at [807, 181] on link "Continue Shopping" at bounding box center [787, 182] width 223 height 41
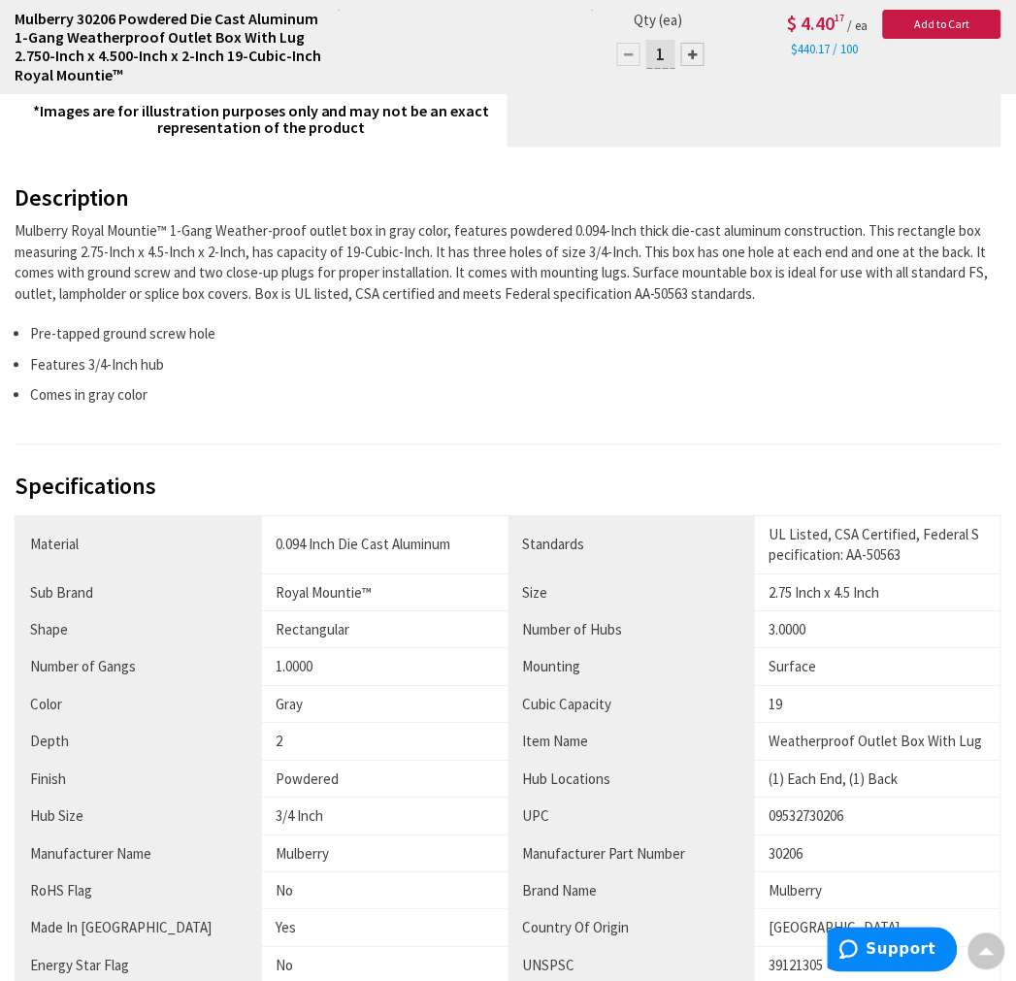
scroll to position [538, 0]
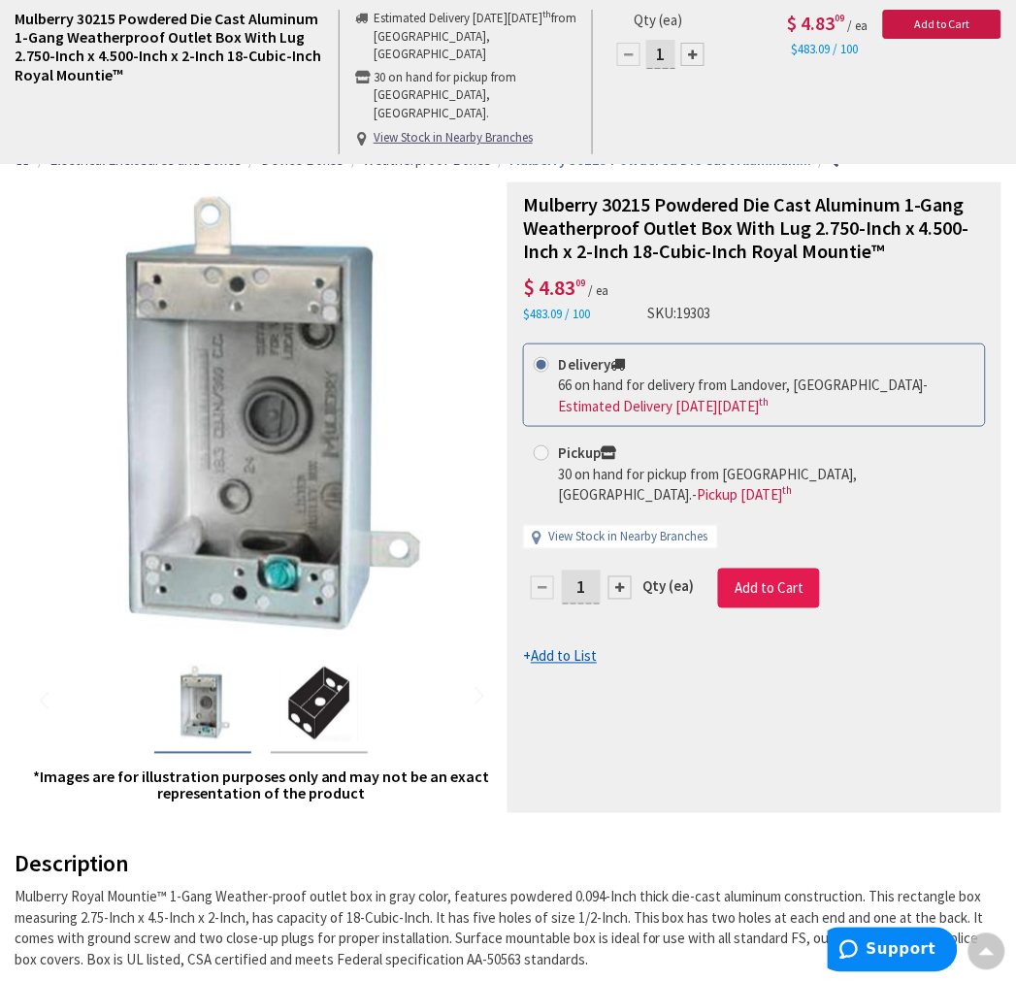
scroll to position [108, 0]
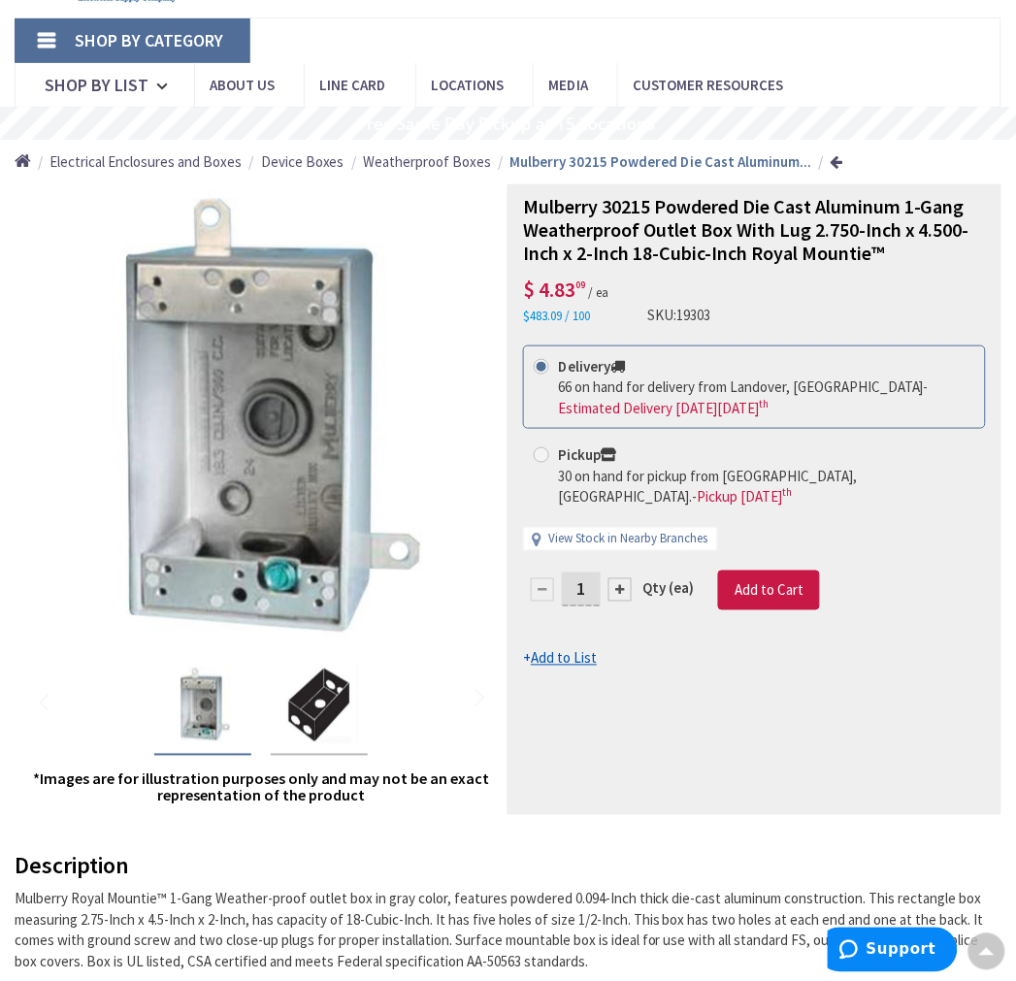
click at [577, 450] on strong "Pickup" at bounding box center [587, 454] width 58 height 18
click at [551, 450] on input "Pickup 30 on hand for pickup from Warrenton, VA. - Pickup Thursday, September 1…" at bounding box center [544, 454] width 13 height 13
radio input "true"
click at [777, 590] on span "Add to Cart" at bounding box center [768, 590] width 69 height 18
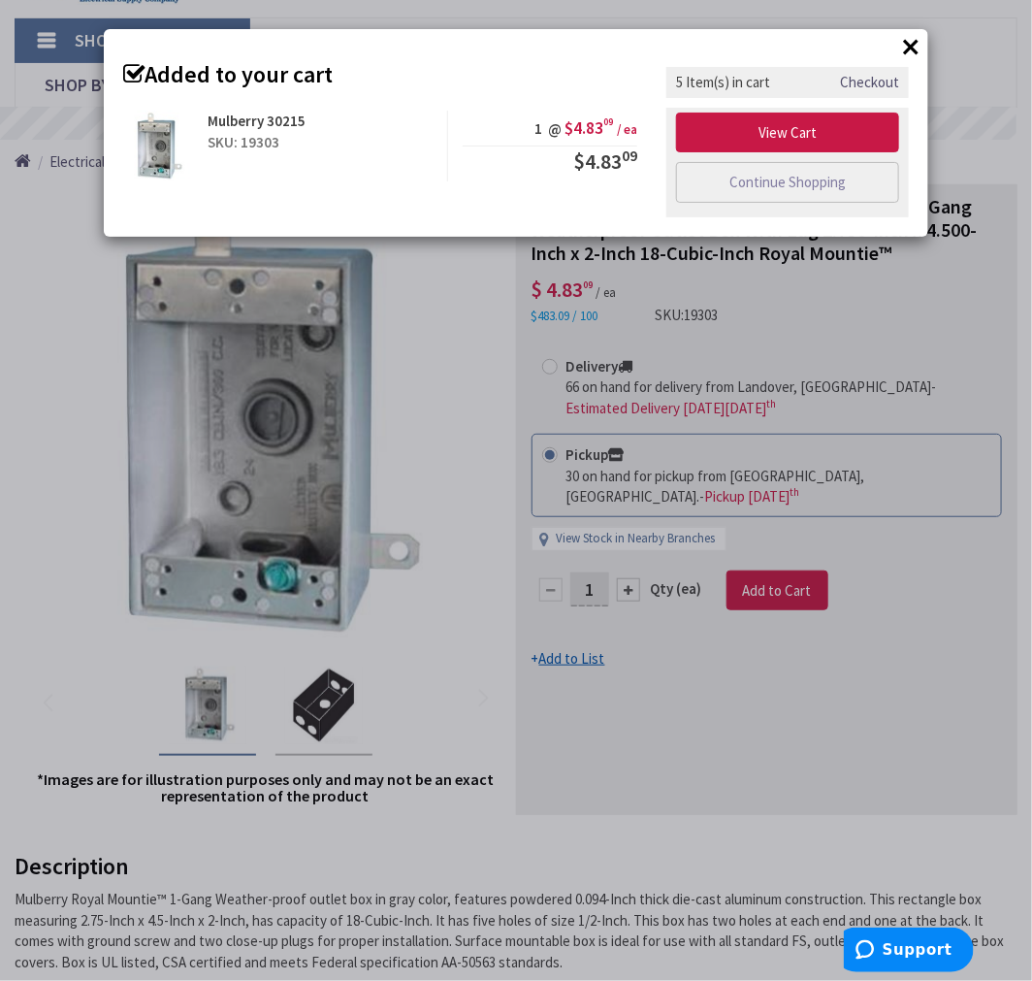
click at [908, 46] on button "×" at bounding box center [910, 46] width 29 height 29
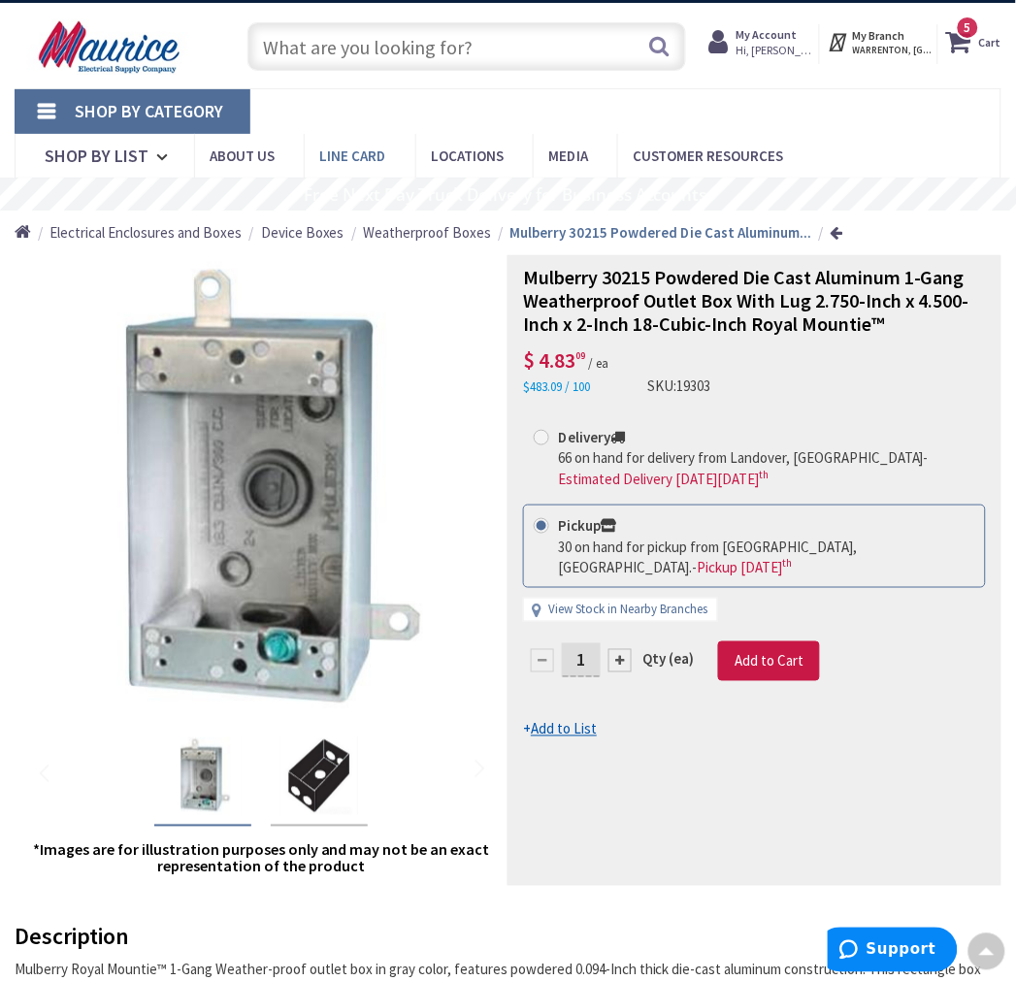
scroll to position [0, 0]
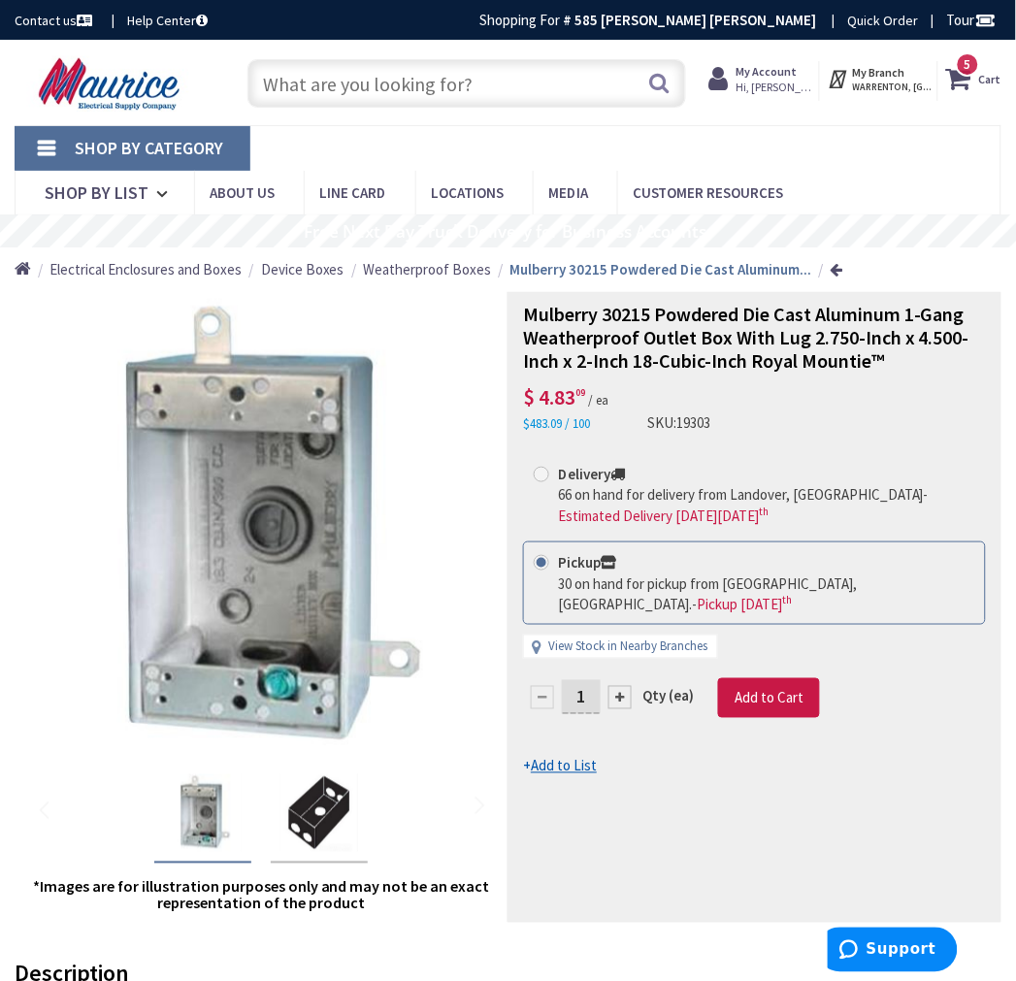
click at [435, 100] on input "text" at bounding box center [466, 83] width 438 height 49
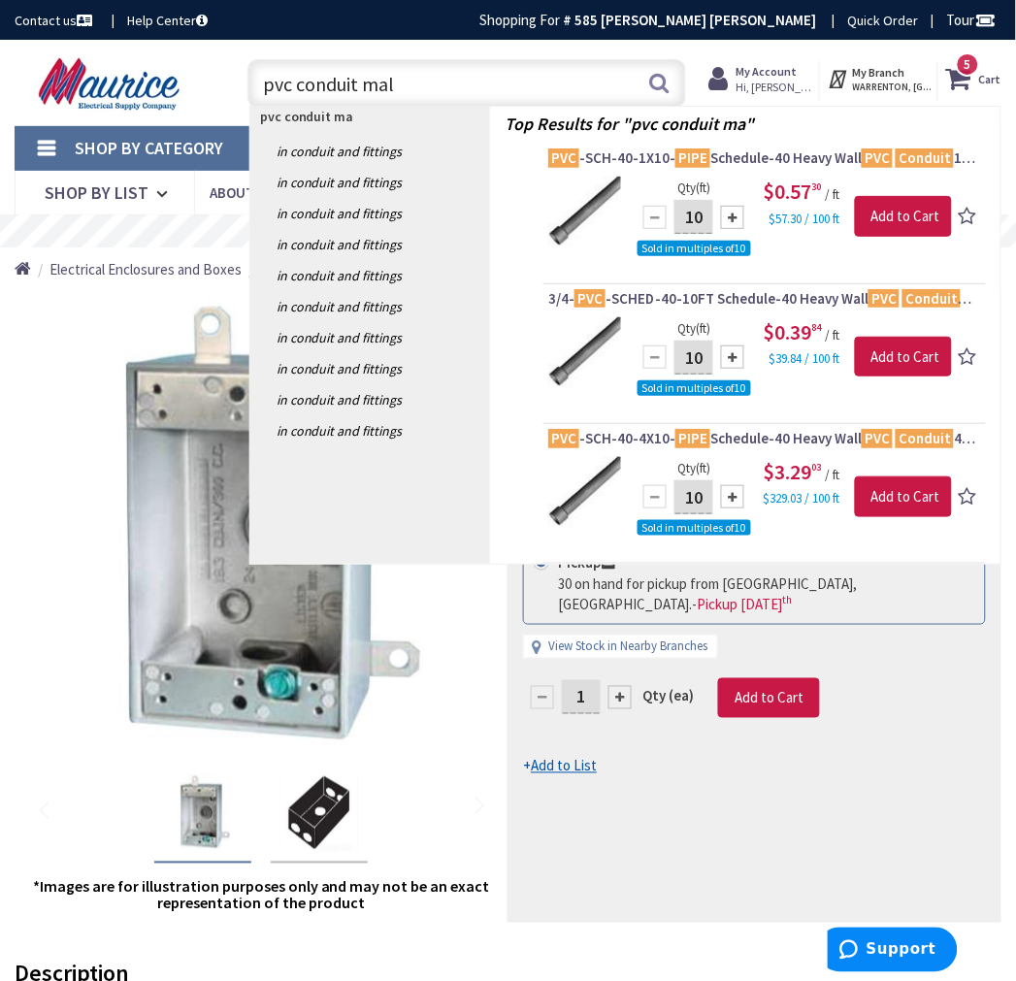
type input "pvc conduit male"
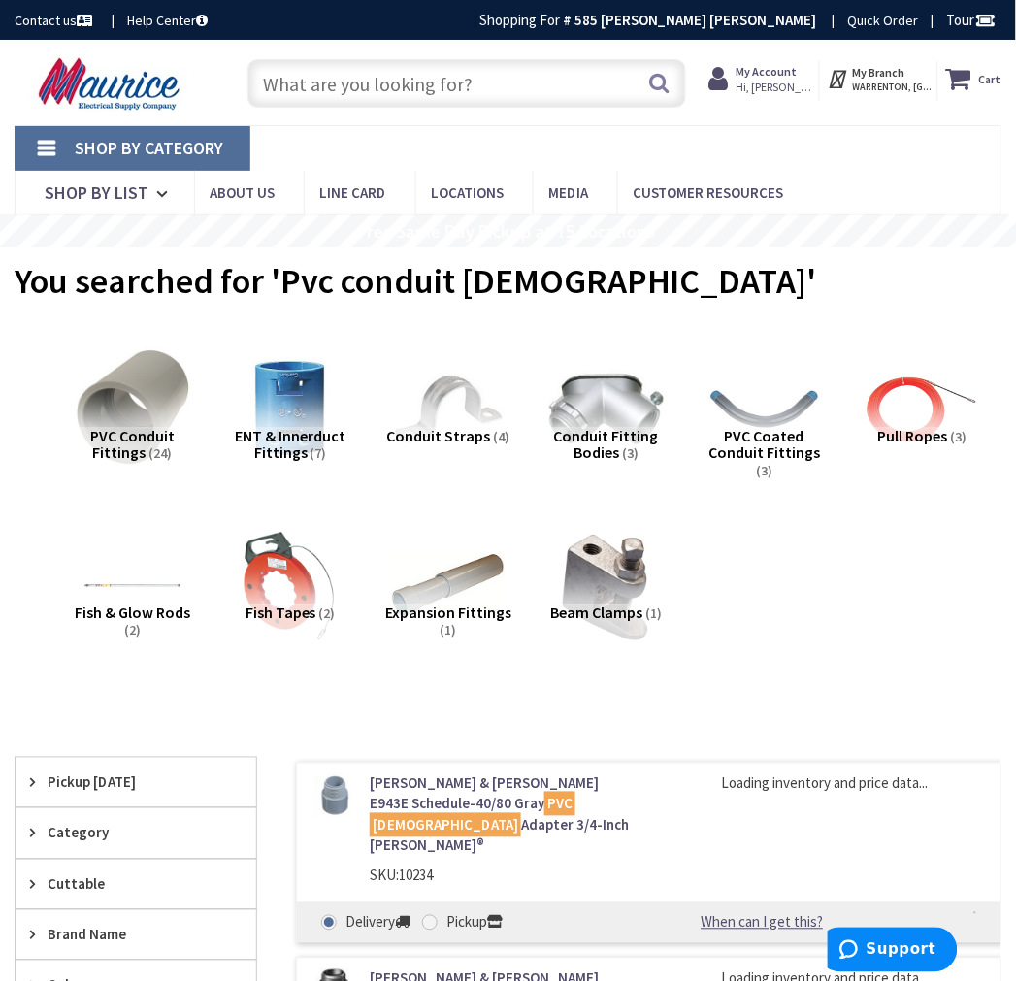
click at [131, 396] on img at bounding box center [133, 409] width 126 height 126
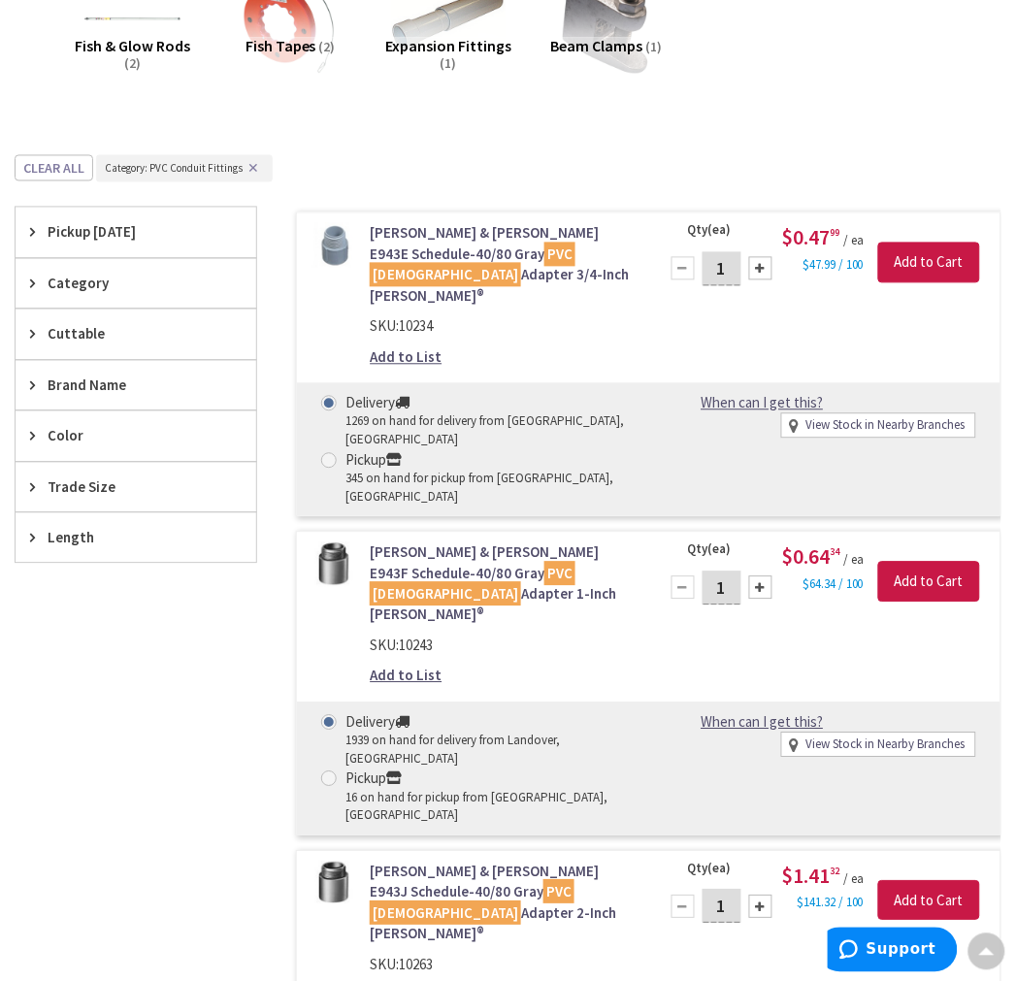
scroll to position [399, 0]
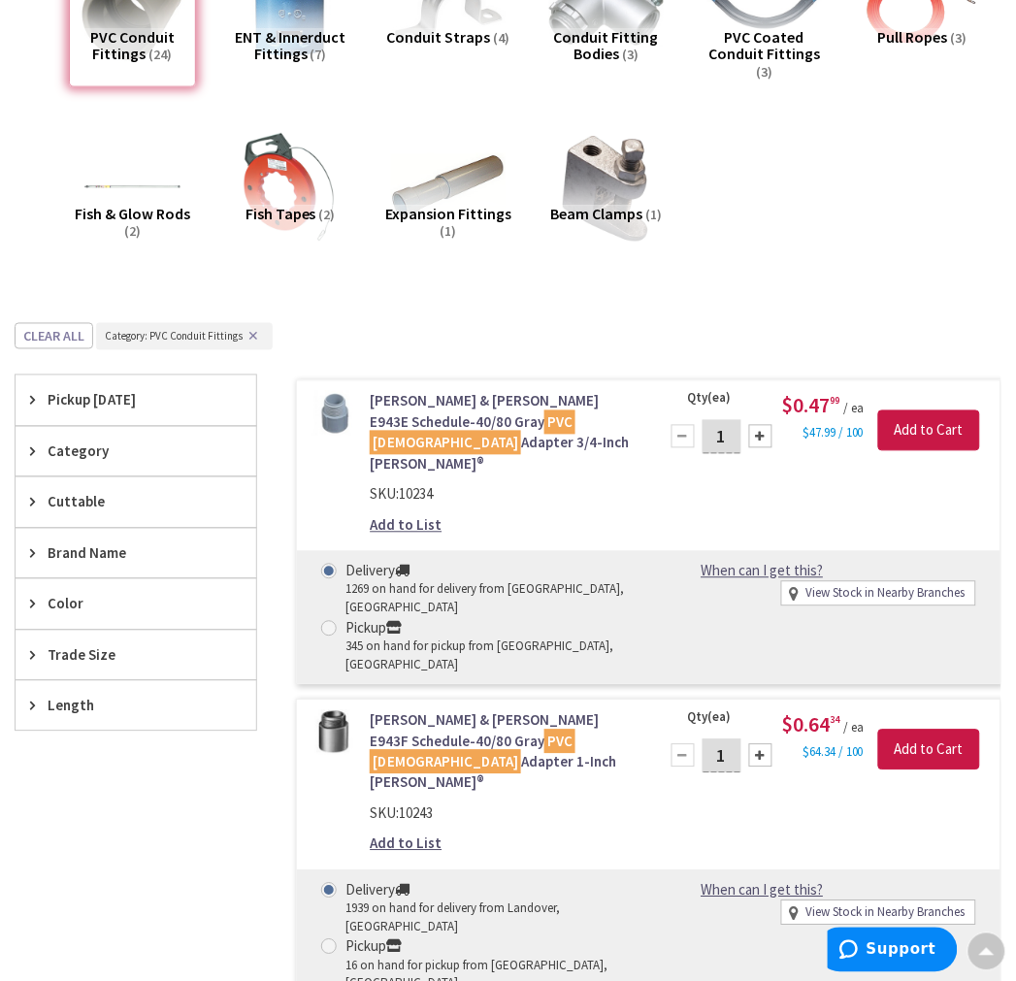
click at [89, 395] on span "Pickup [DATE]" at bounding box center [127, 400] width 158 height 20
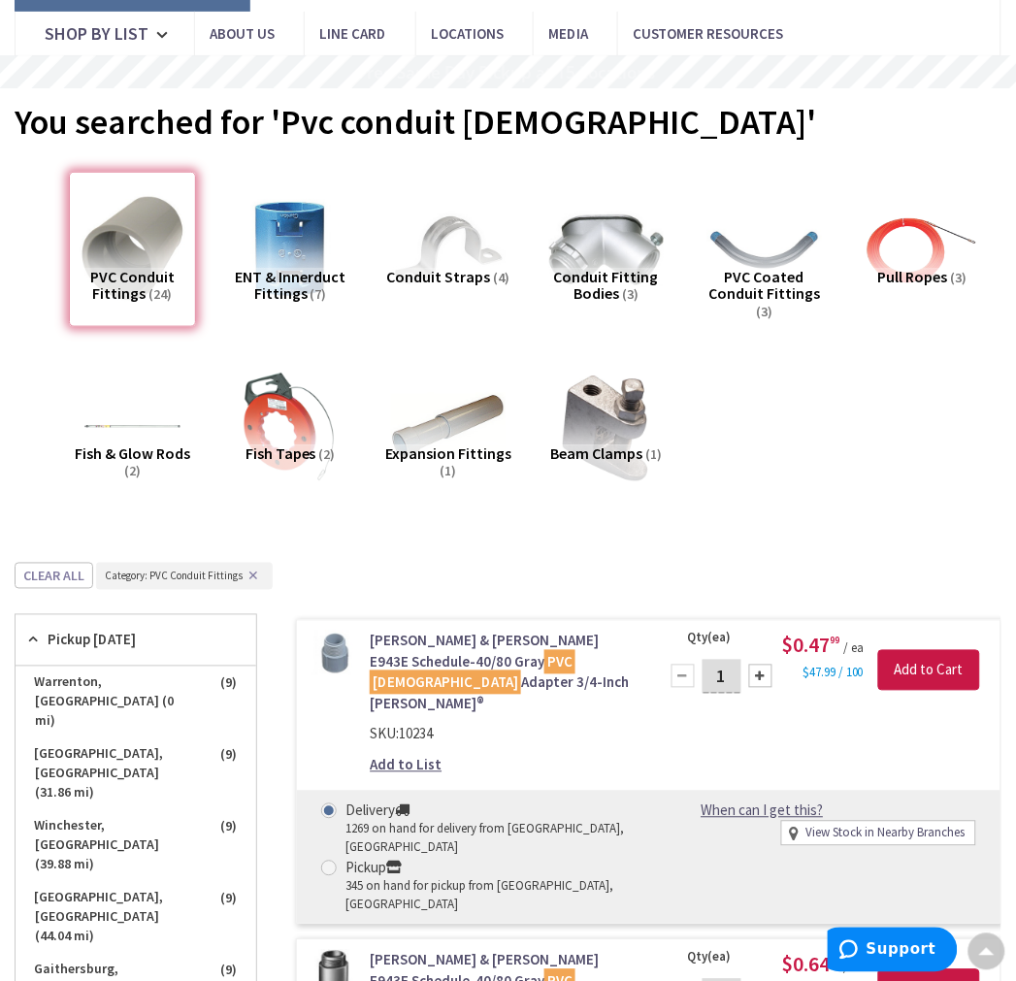
scroll to position [0, 0]
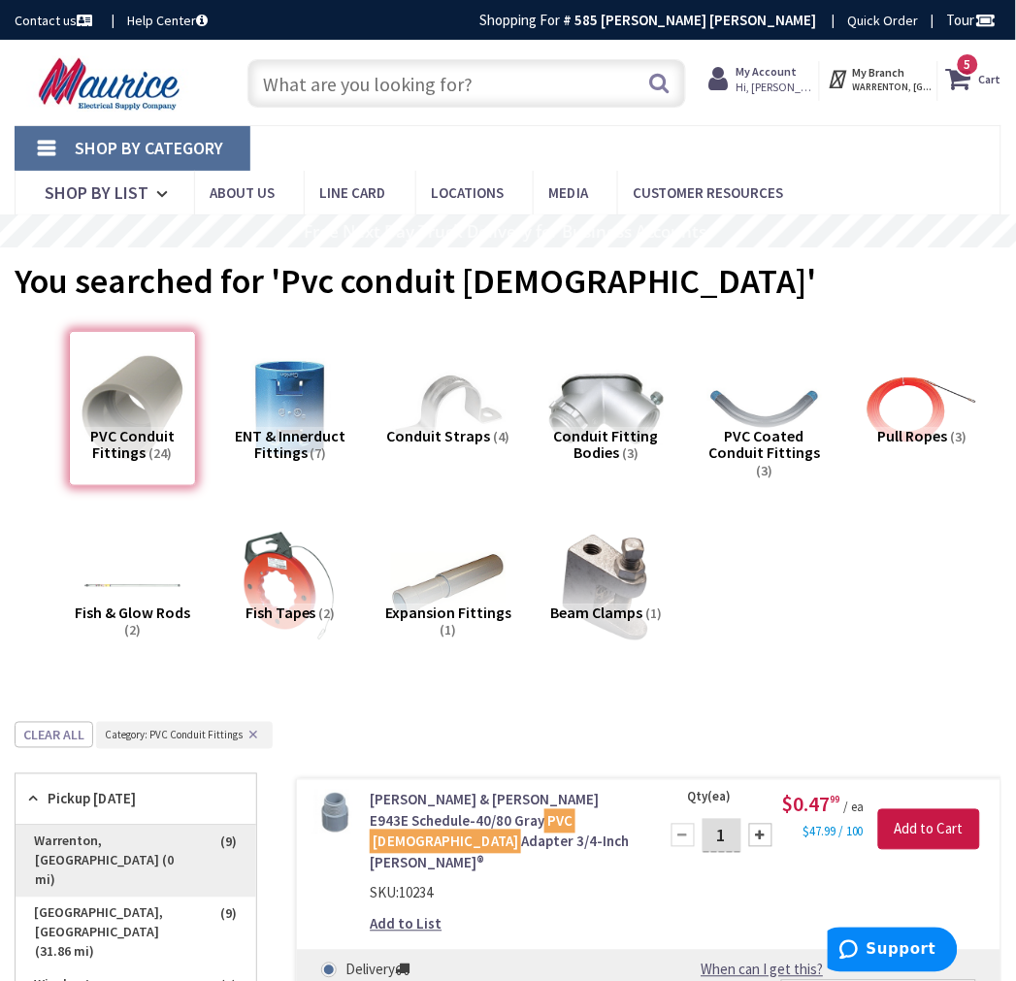
click at [102, 839] on span "Warrenton, [GEOGRAPHIC_DATA] (0 mi)" at bounding box center [136, 862] width 241 height 72
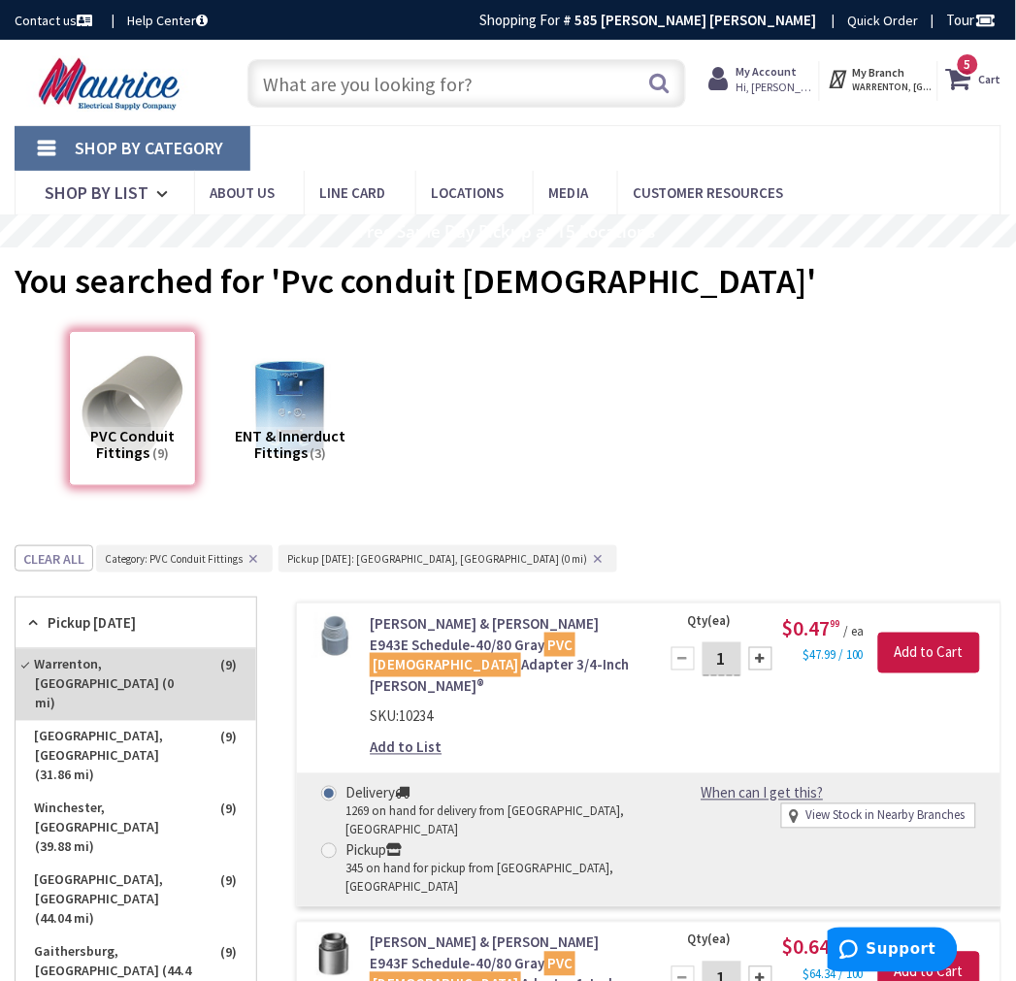
click at [437, 76] on input "text" at bounding box center [466, 83] width 438 height 49
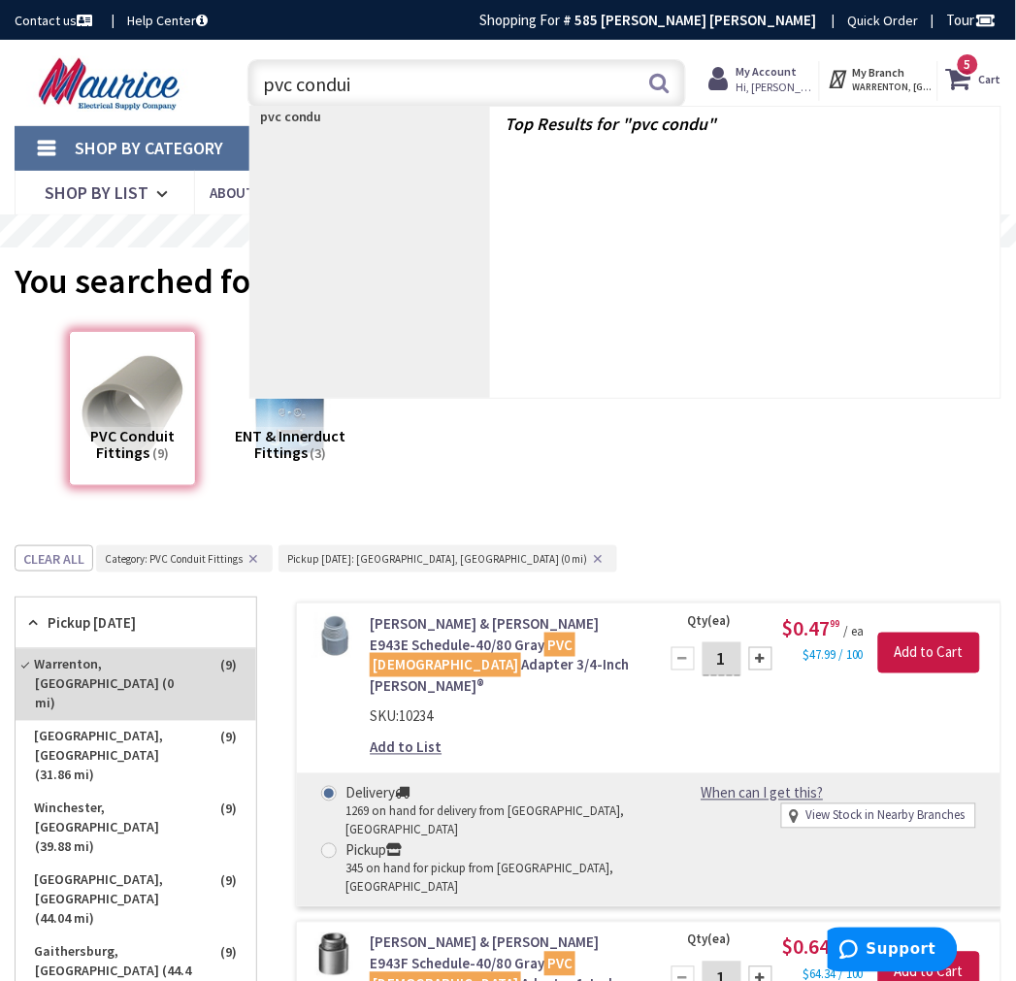
type input "pvc conduit"
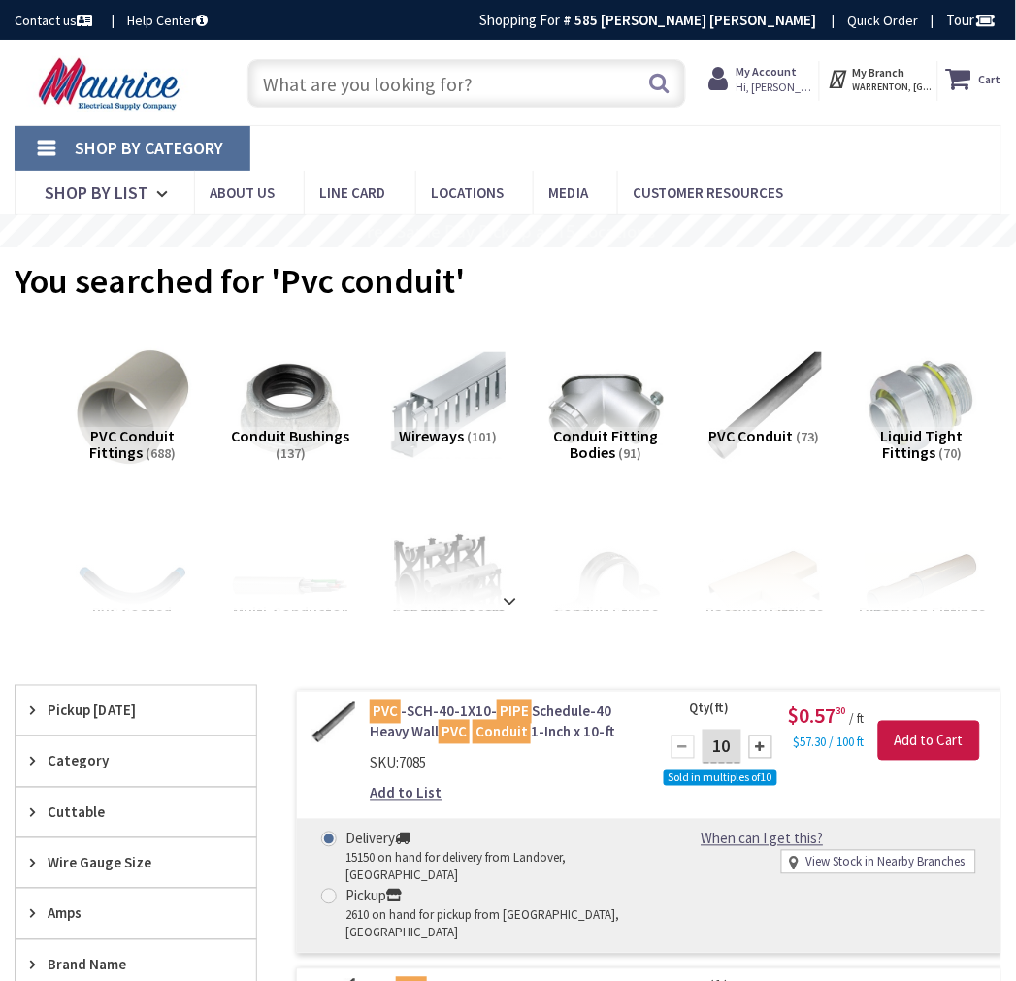
click at [134, 408] on img at bounding box center [133, 409] width 126 height 126
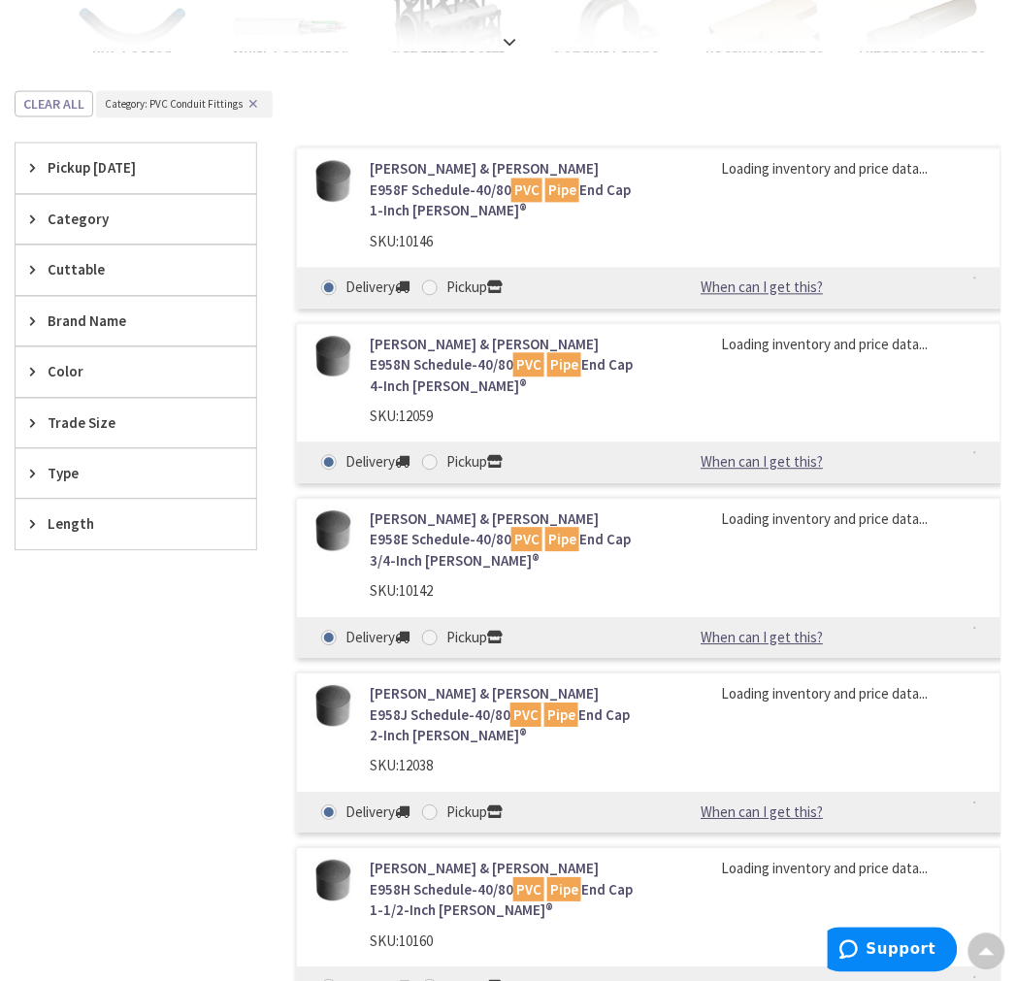
scroll to position [434, 0]
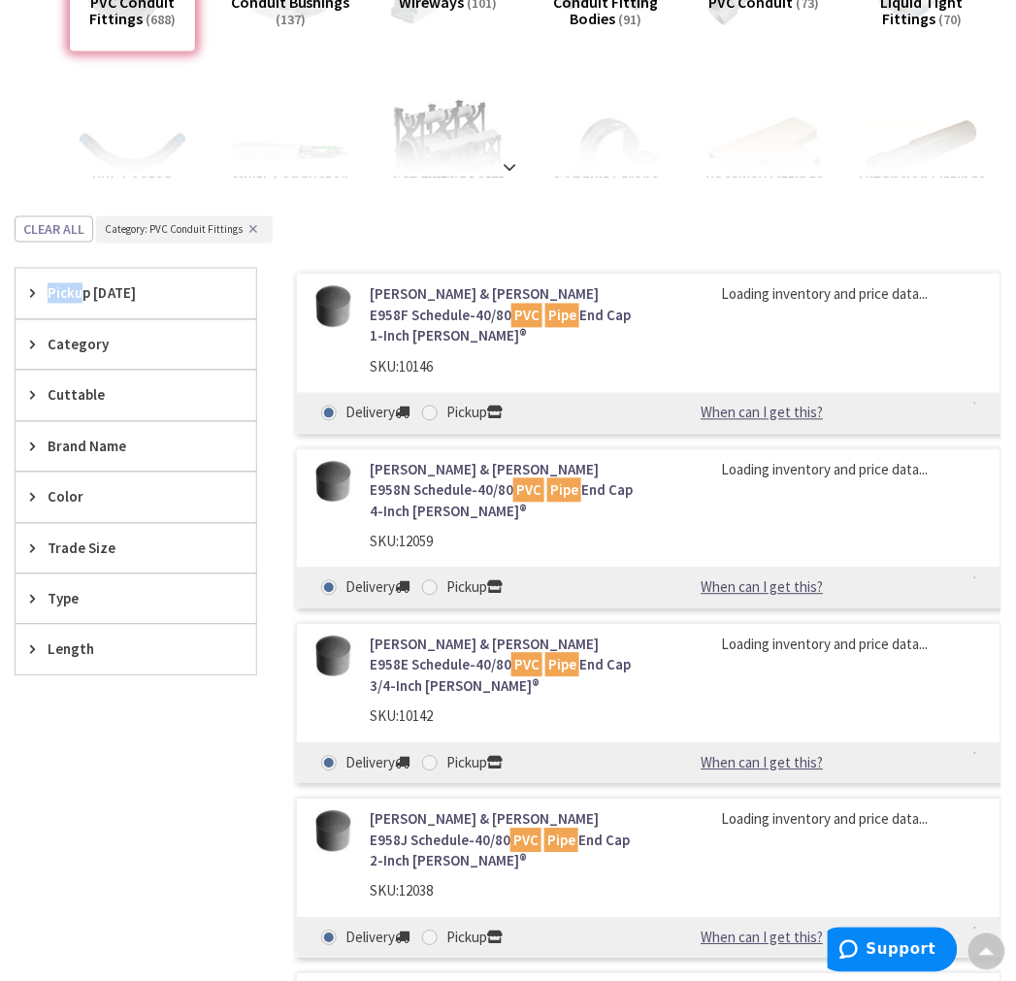
click at [85, 285] on div "Pickup [DATE]" at bounding box center [136, 293] width 241 height 49
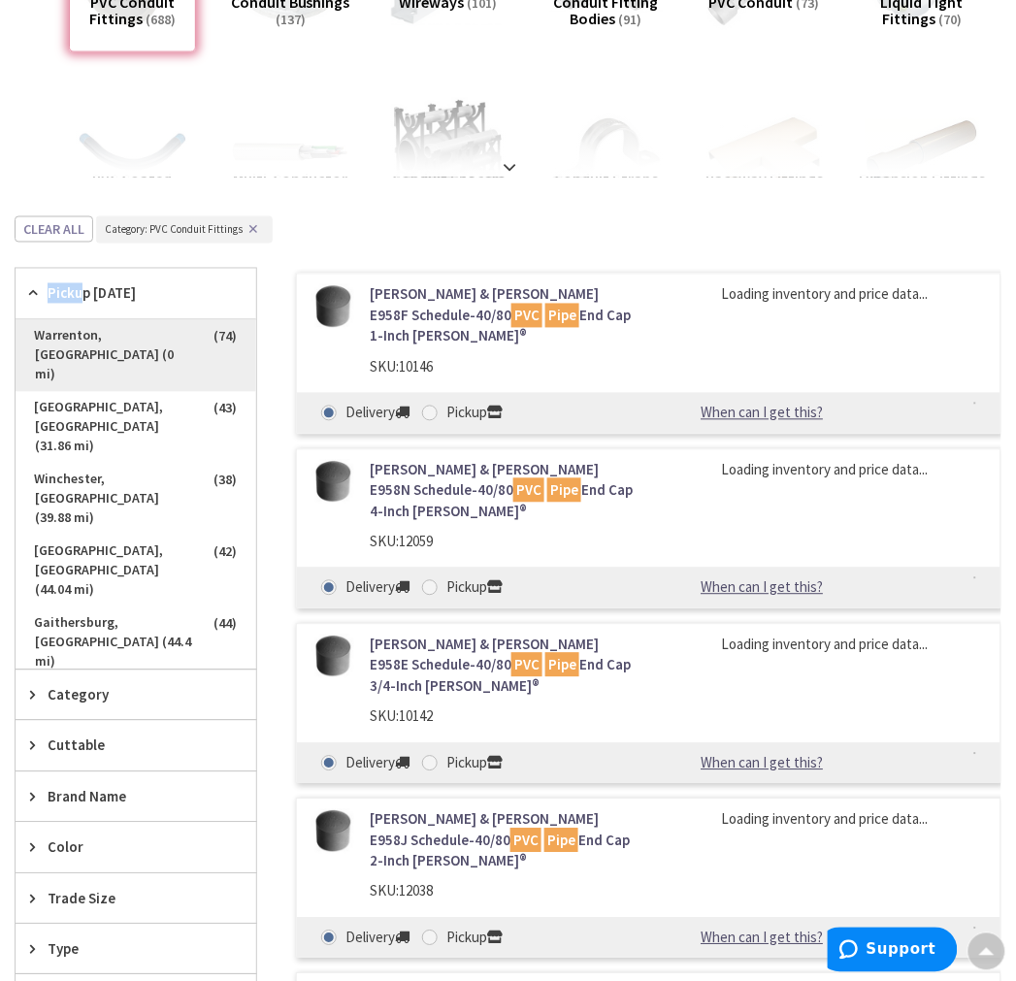
click at [153, 344] on span "Warrenton, [GEOGRAPHIC_DATA] (0 mi)" at bounding box center [136, 356] width 241 height 72
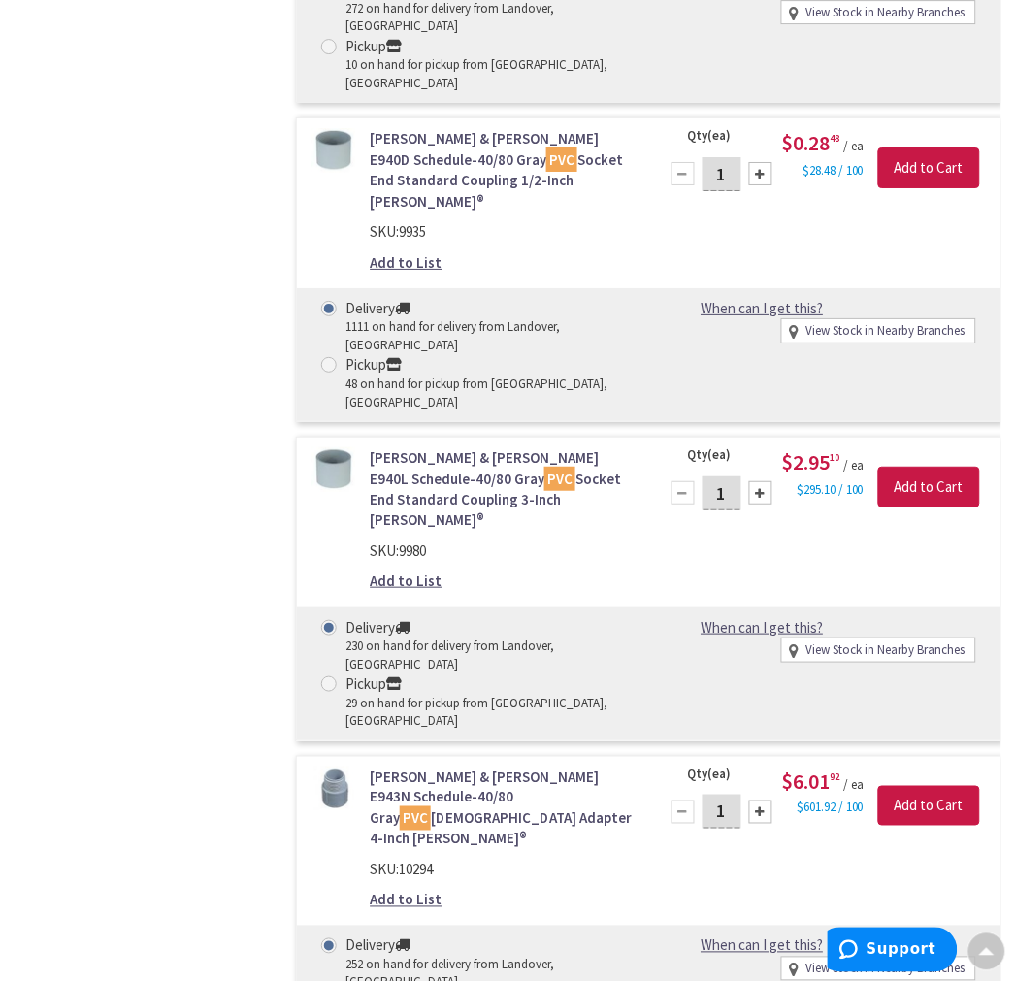
scroll to position [0, 0]
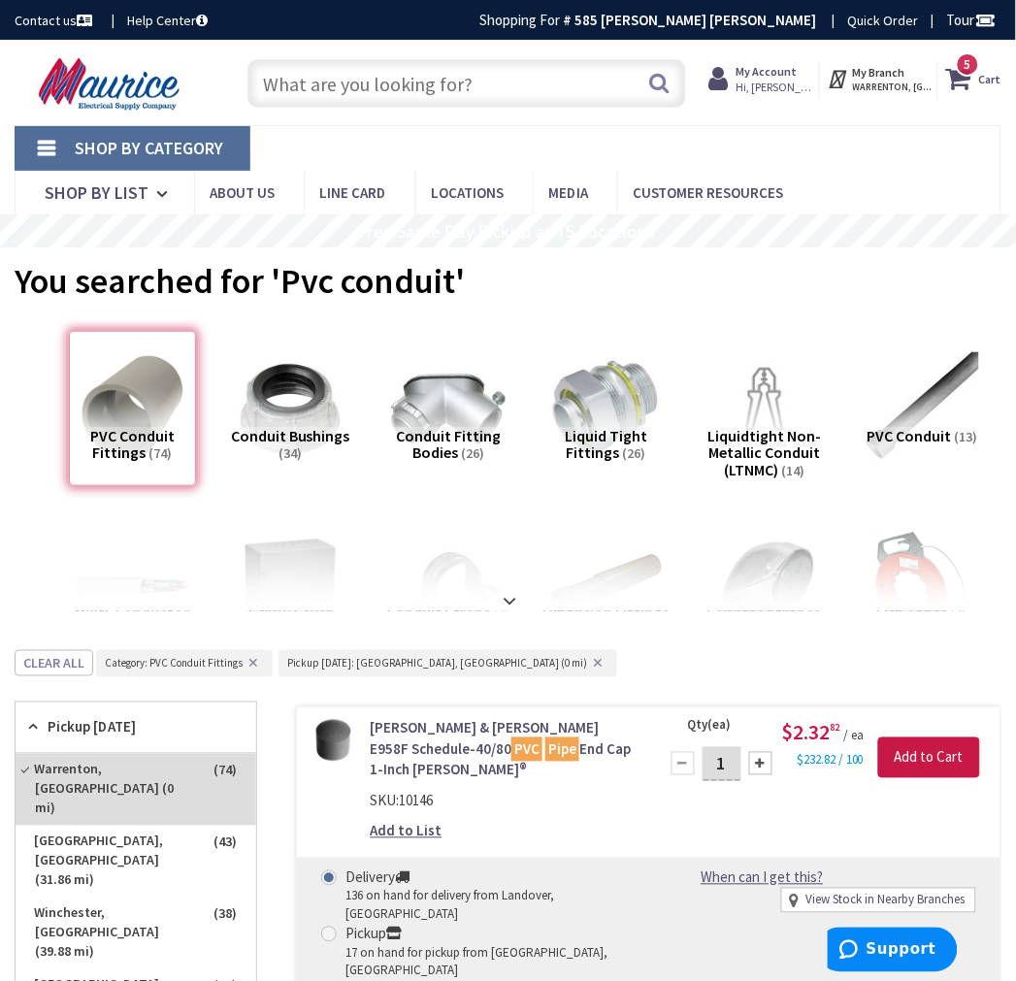
click at [429, 73] on input "text" at bounding box center [466, 83] width 438 height 49
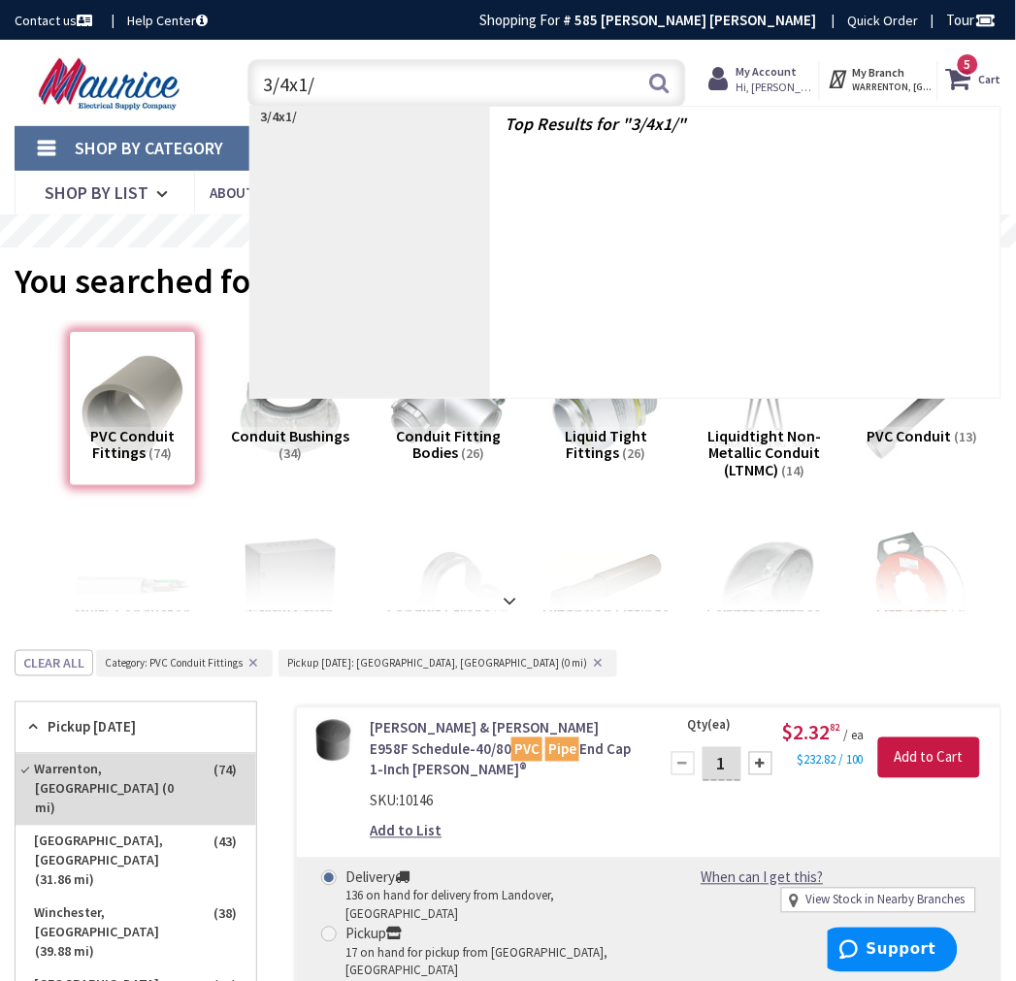
type input "3/4x1/2"
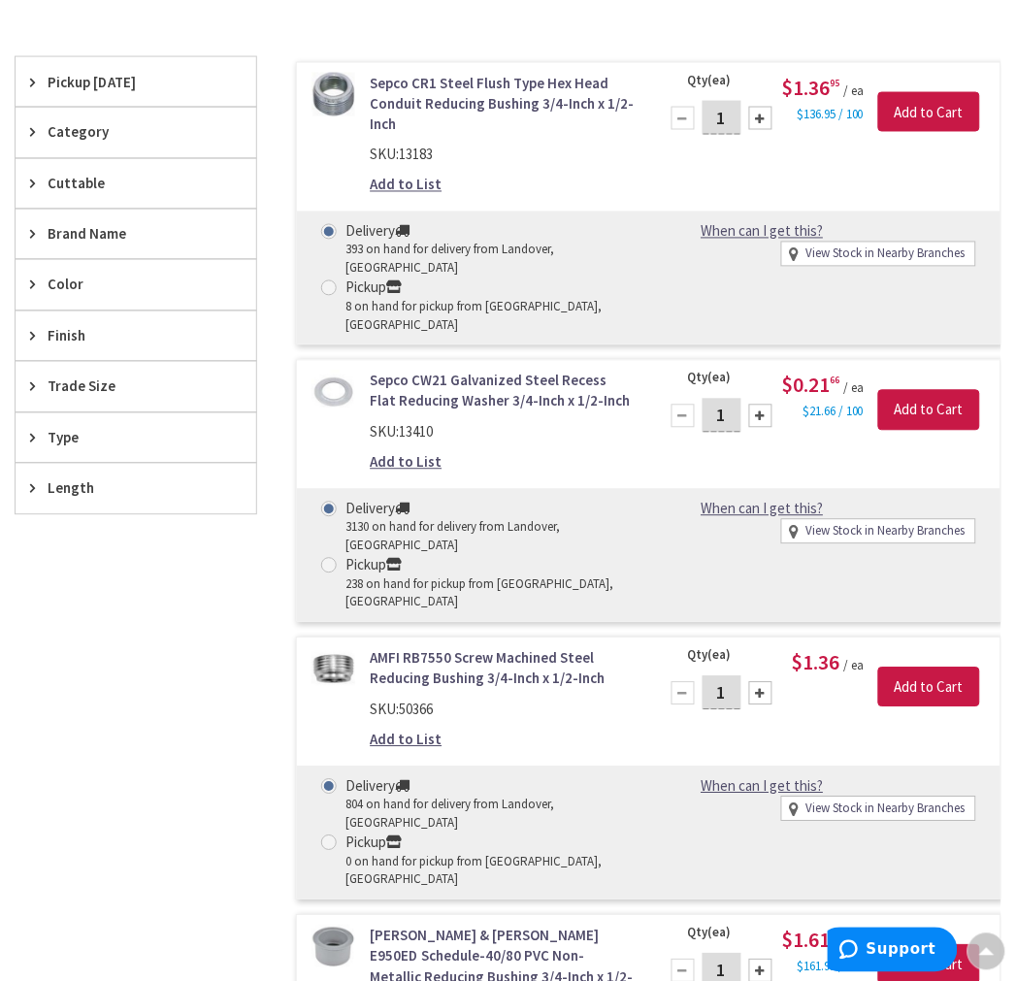
scroll to position [108, 0]
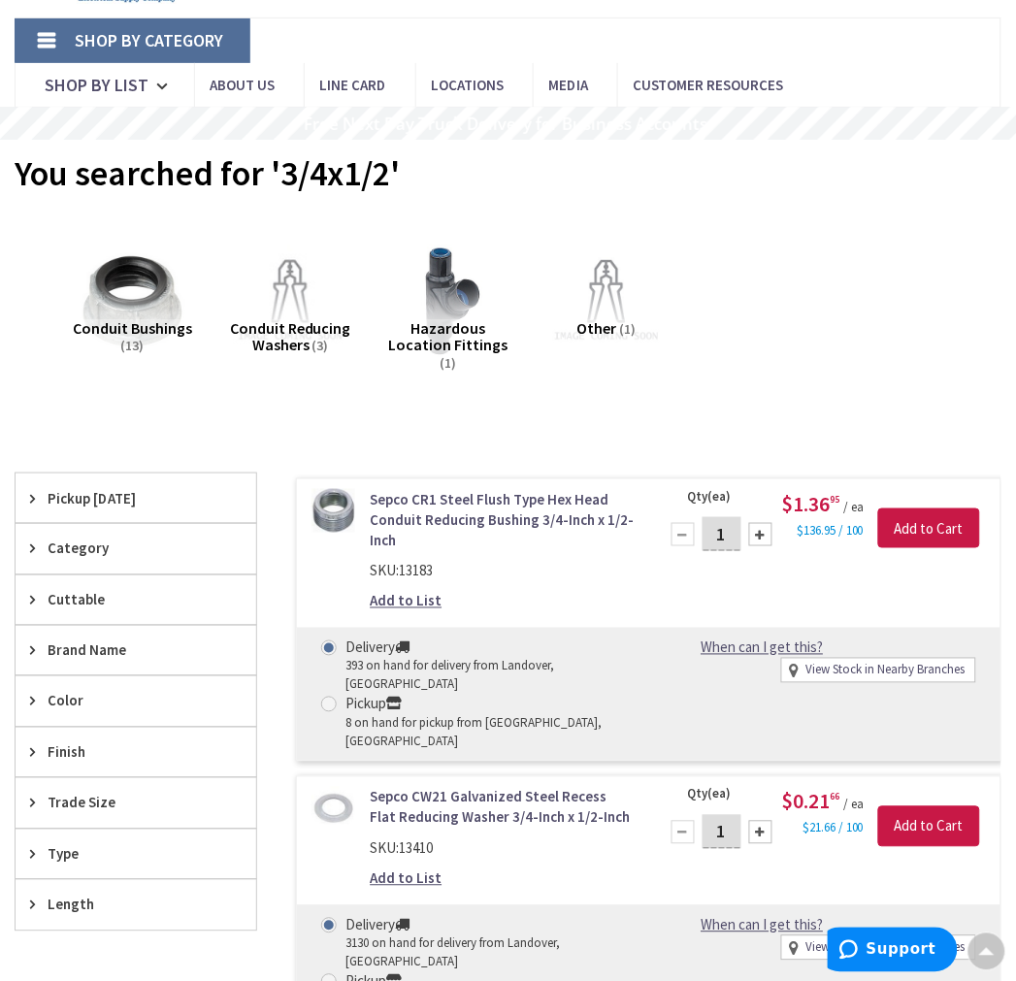
click at [93, 500] on span "Pickup [DATE]" at bounding box center [127, 498] width 158 height 20
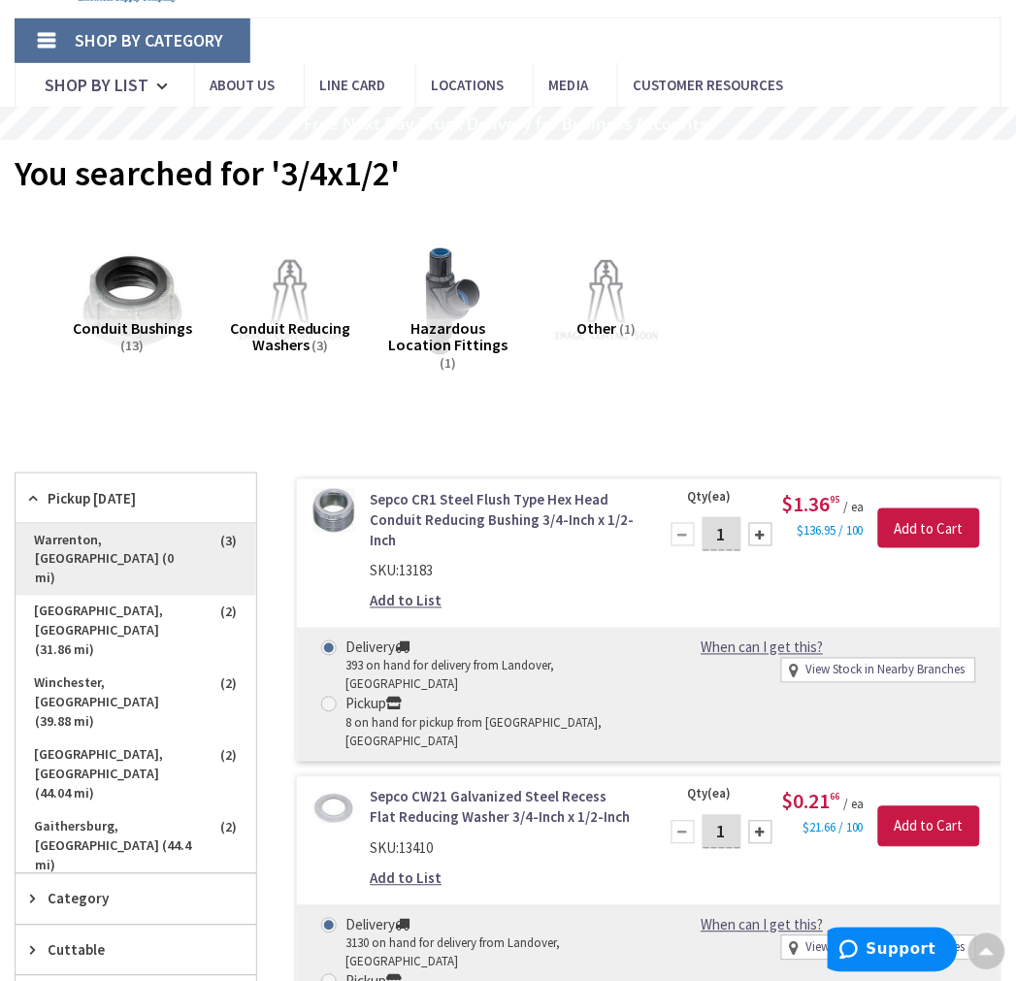
click at [206, 538] on span "Warrenton, [GEOGRAPHIC_DATA] (0 mi)" at bounding box center [136, 560] width 241 height 72
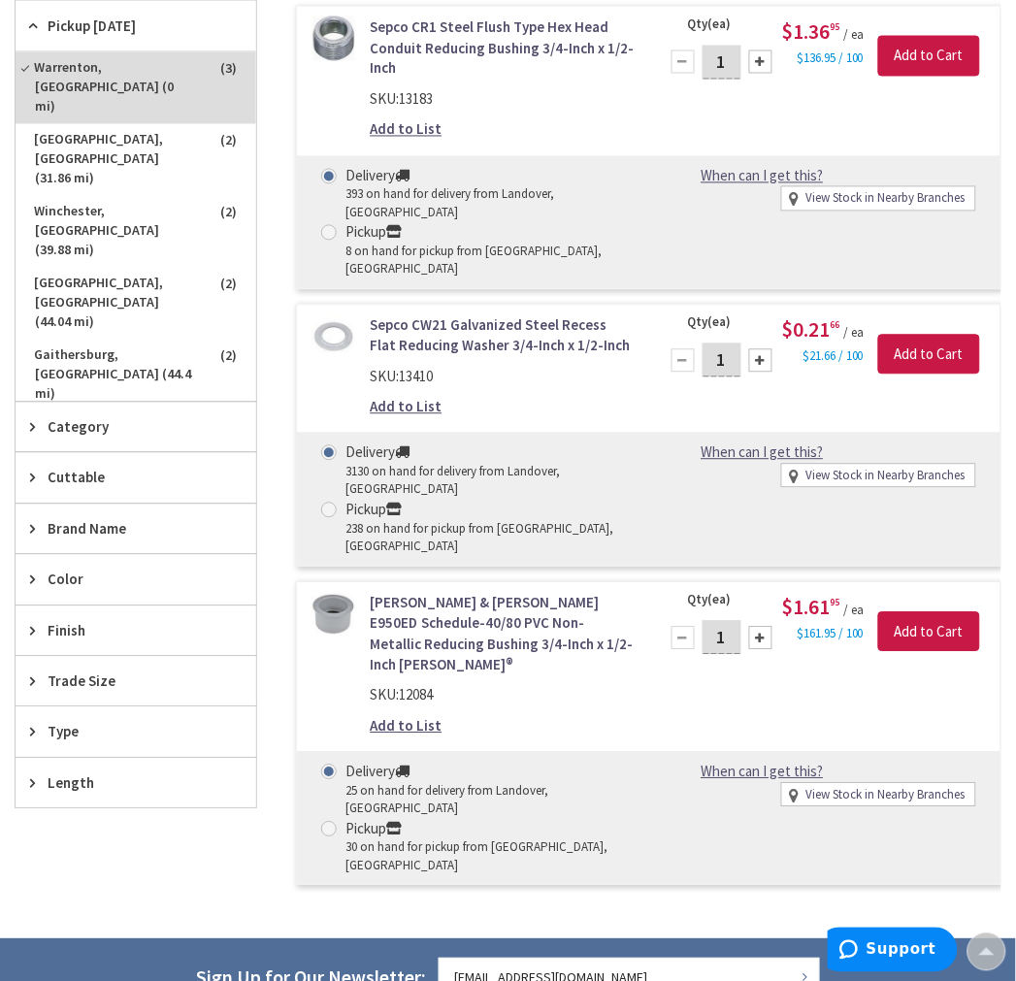
scroll to position [431, 0]
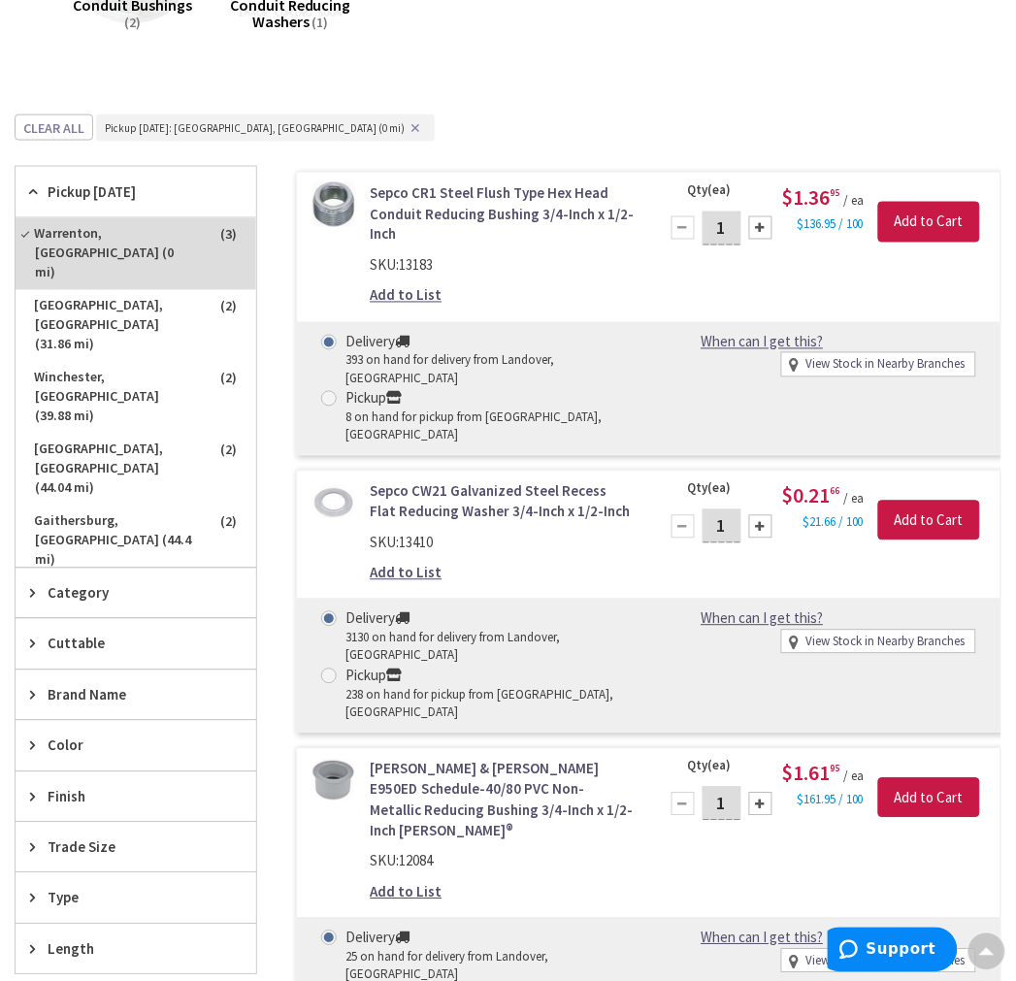
click at [428, 188] on link "Sepco CR1 Steel Flush Type Hex Head Conduit Reducing Bushing 3/4-Inch x 1/2-Inch" at bounding box center [502, 213] width 264 height 62
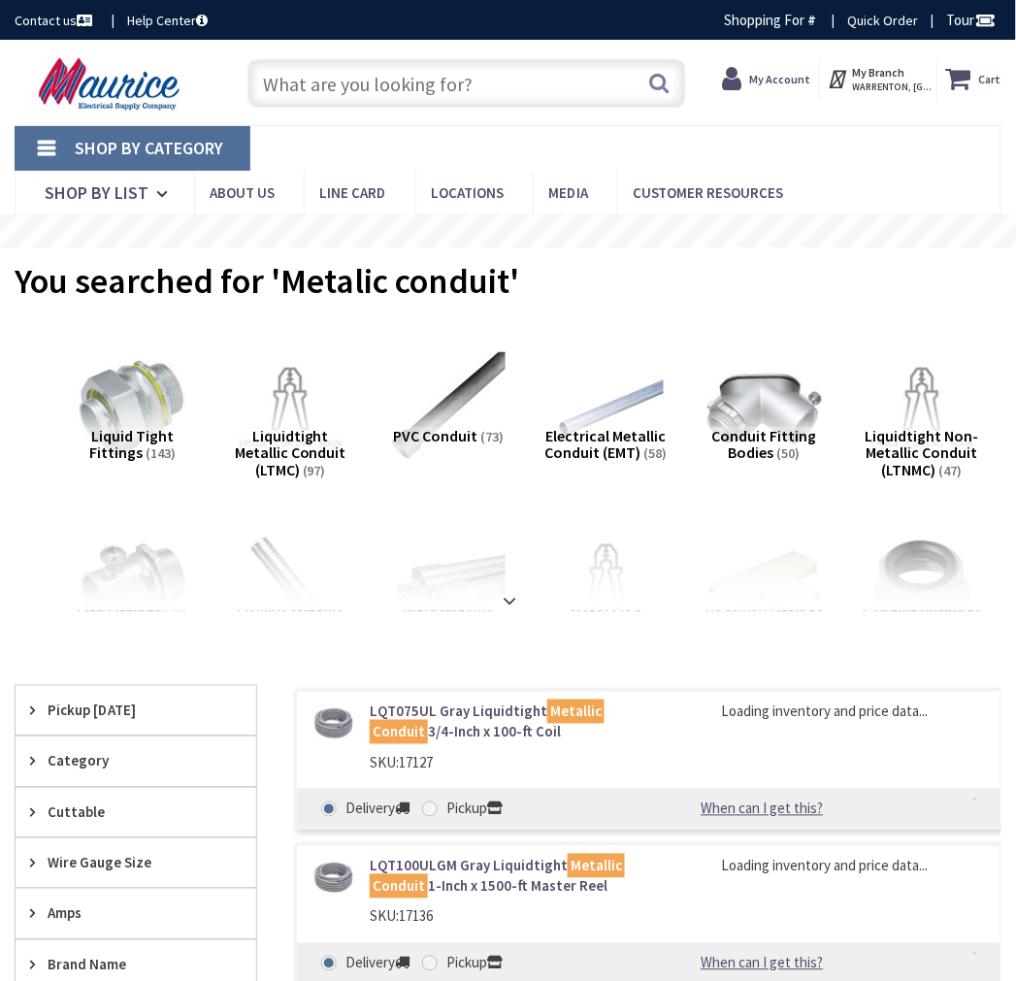
click at [139, 434] on span "Liquid Tight Fittings" at bounding box center [131, 444] width 84 height 37
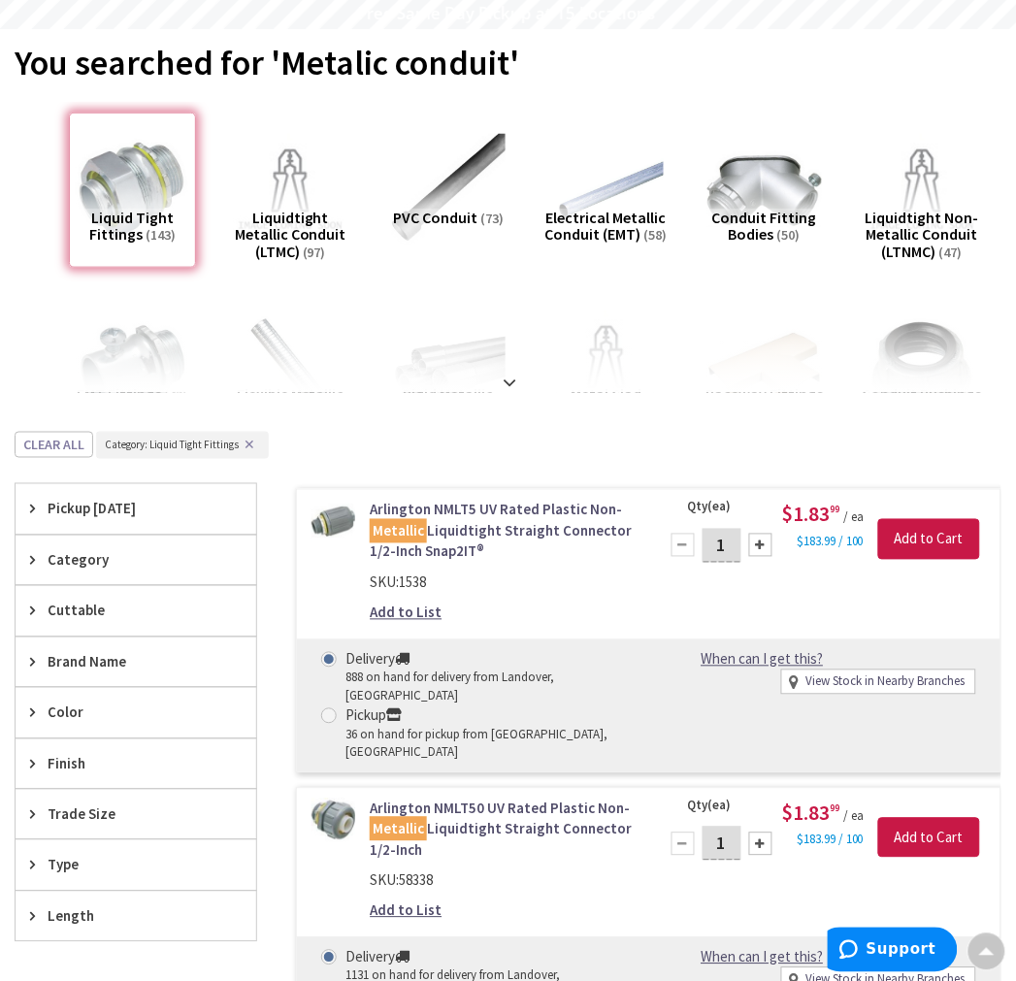
click at [90, 514] on span "Pickup [DATE]" at bounding box center [127, 509] width 158 height 20
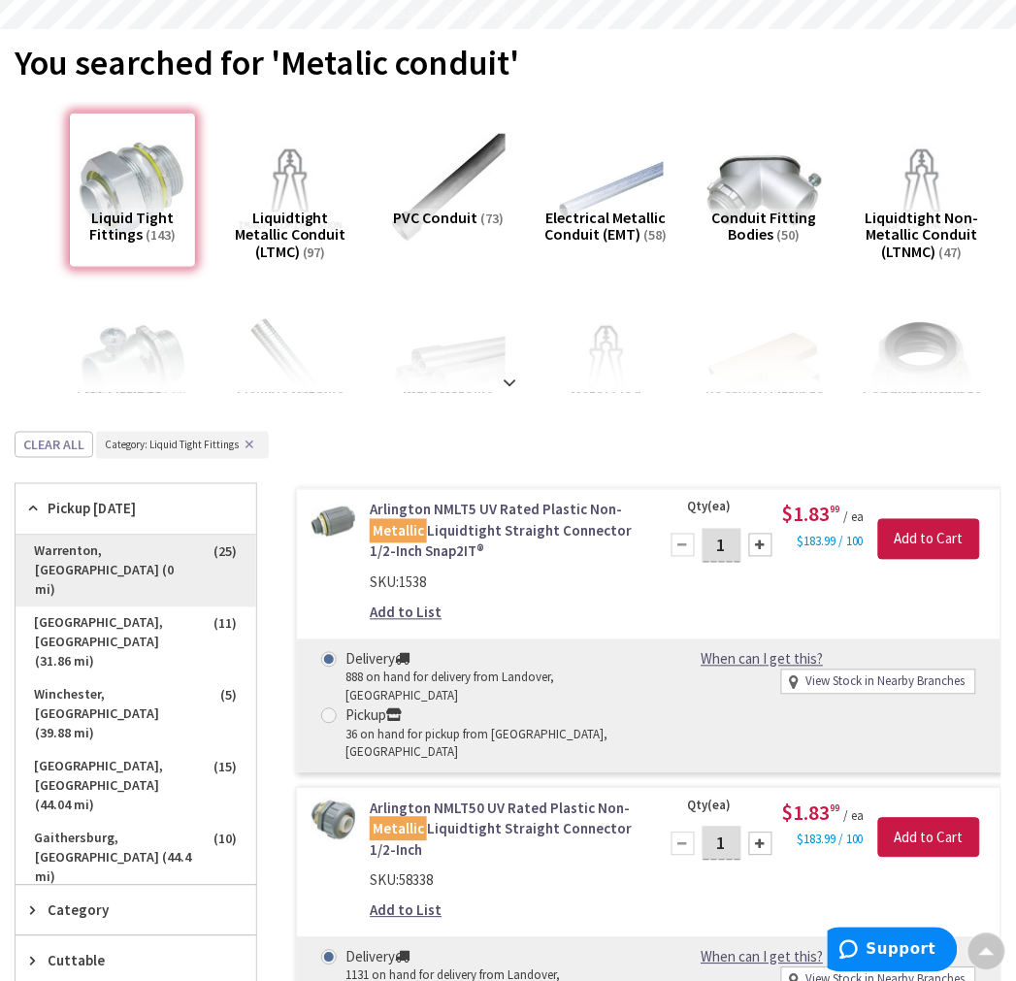
click at [127, 554] on span "Warrenton, VA (0 mi)" at bounding box center [136, 571] width 241 height 72
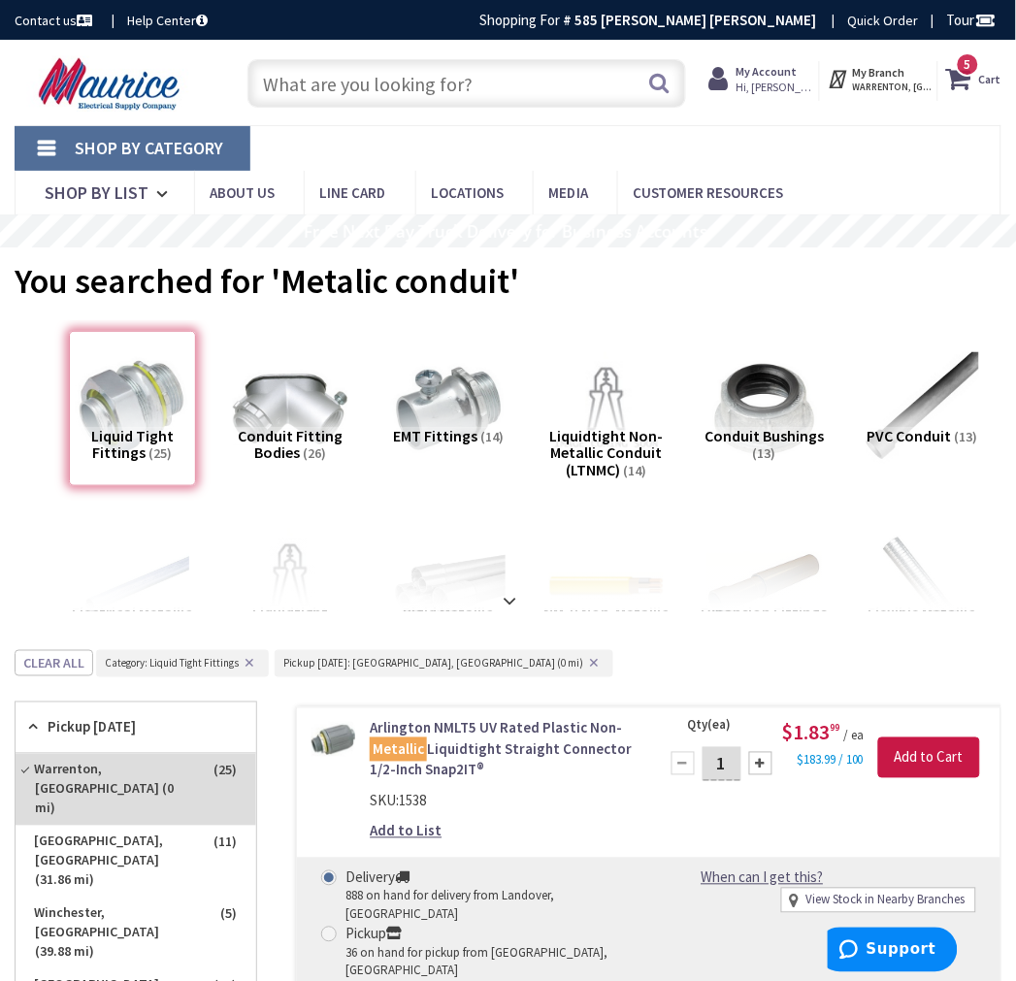
click at [419, 78] on input "text" at bounding box center [466, 83] width 438 height 49
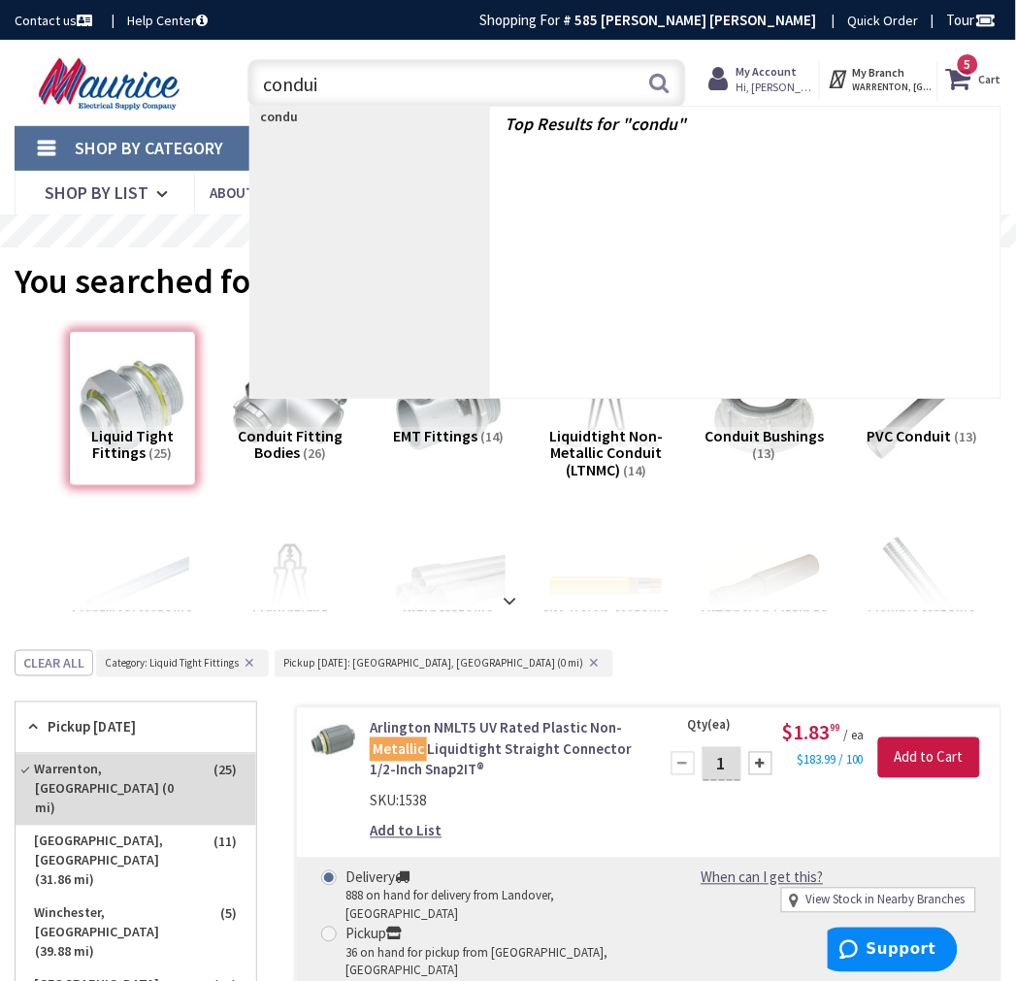
type input "conduit"
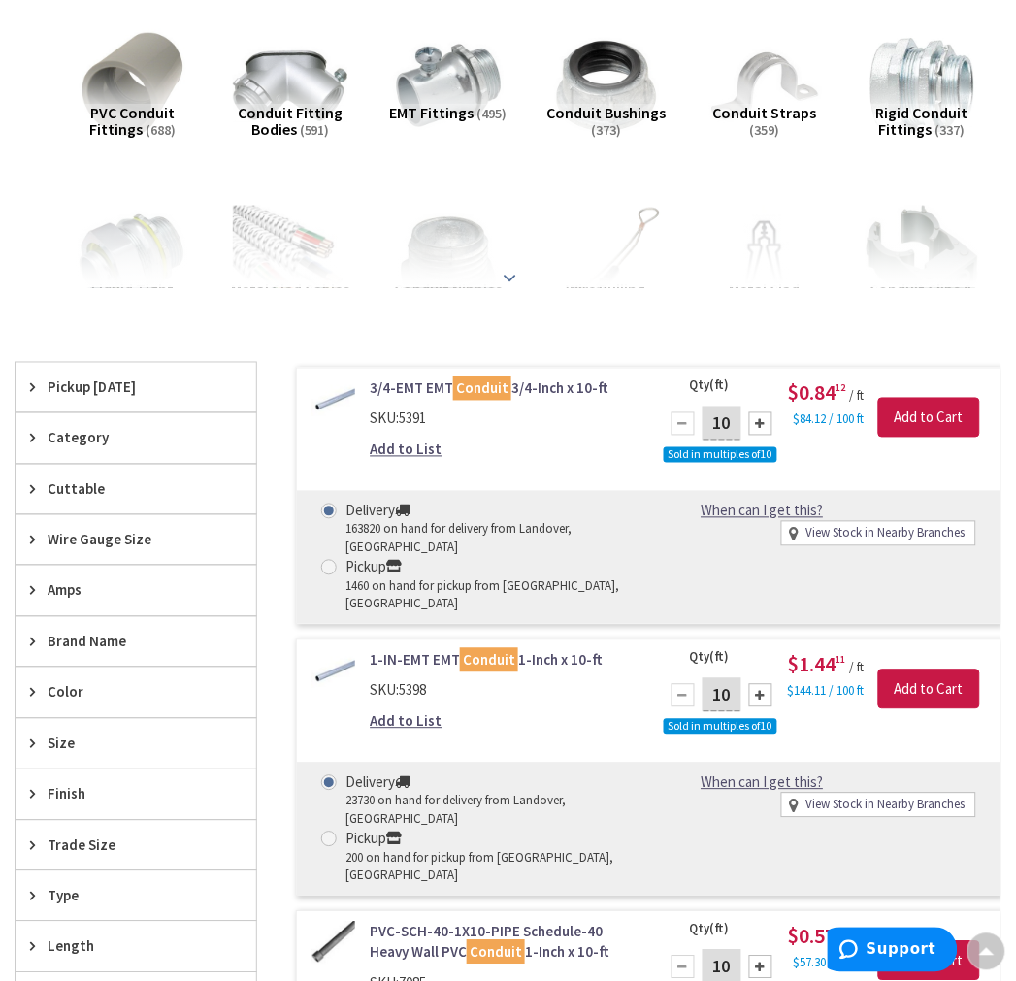
click at [510, 277] on strong at bounding box center [510, 277] width 23 height 21
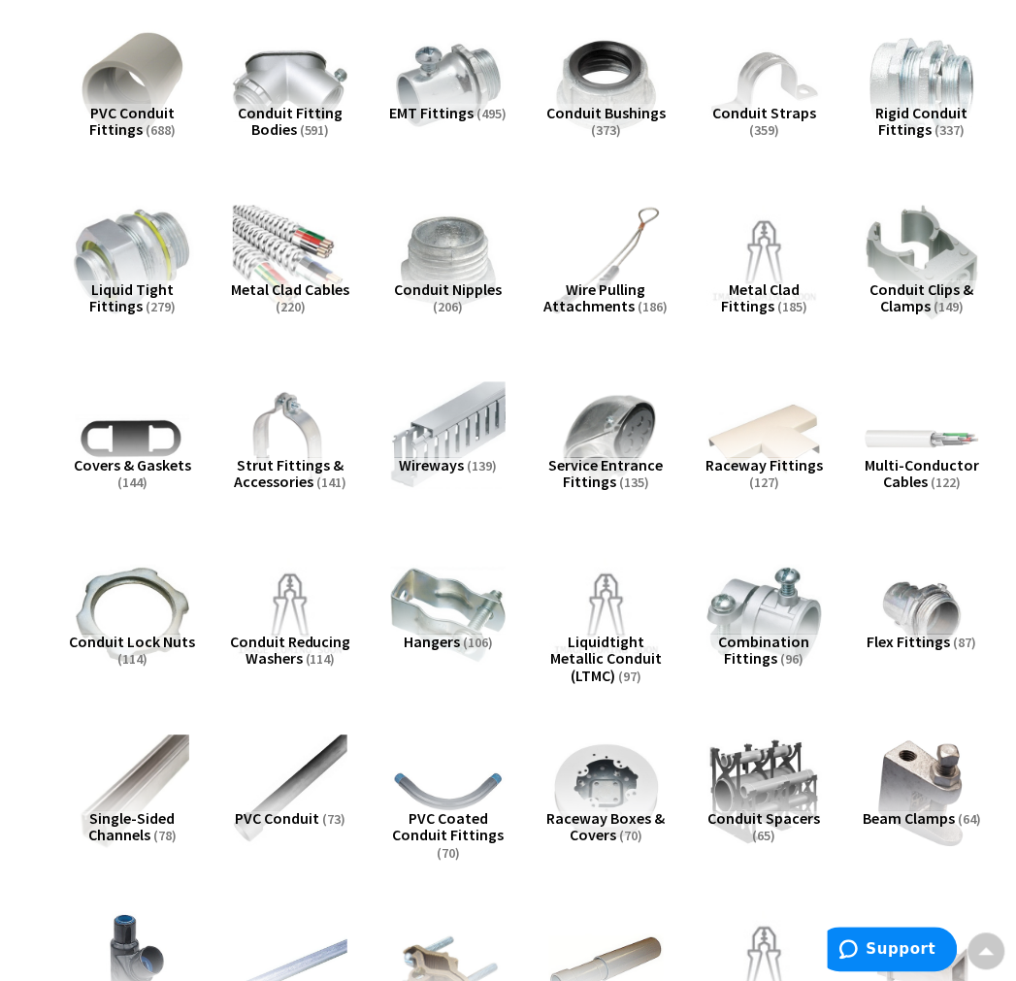
click at [144, 269] on img at bounding box center [133, 263] width 126 height 126
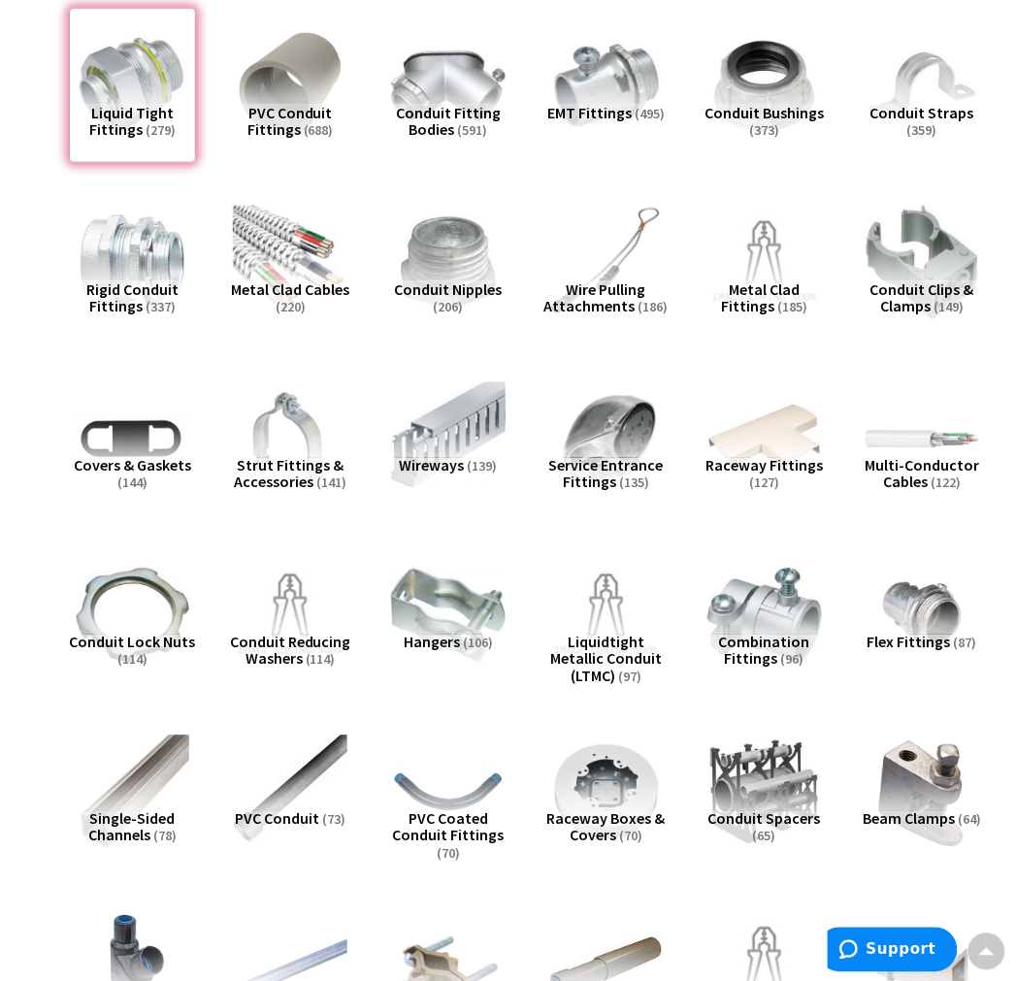
scroll to position [3373, 0]
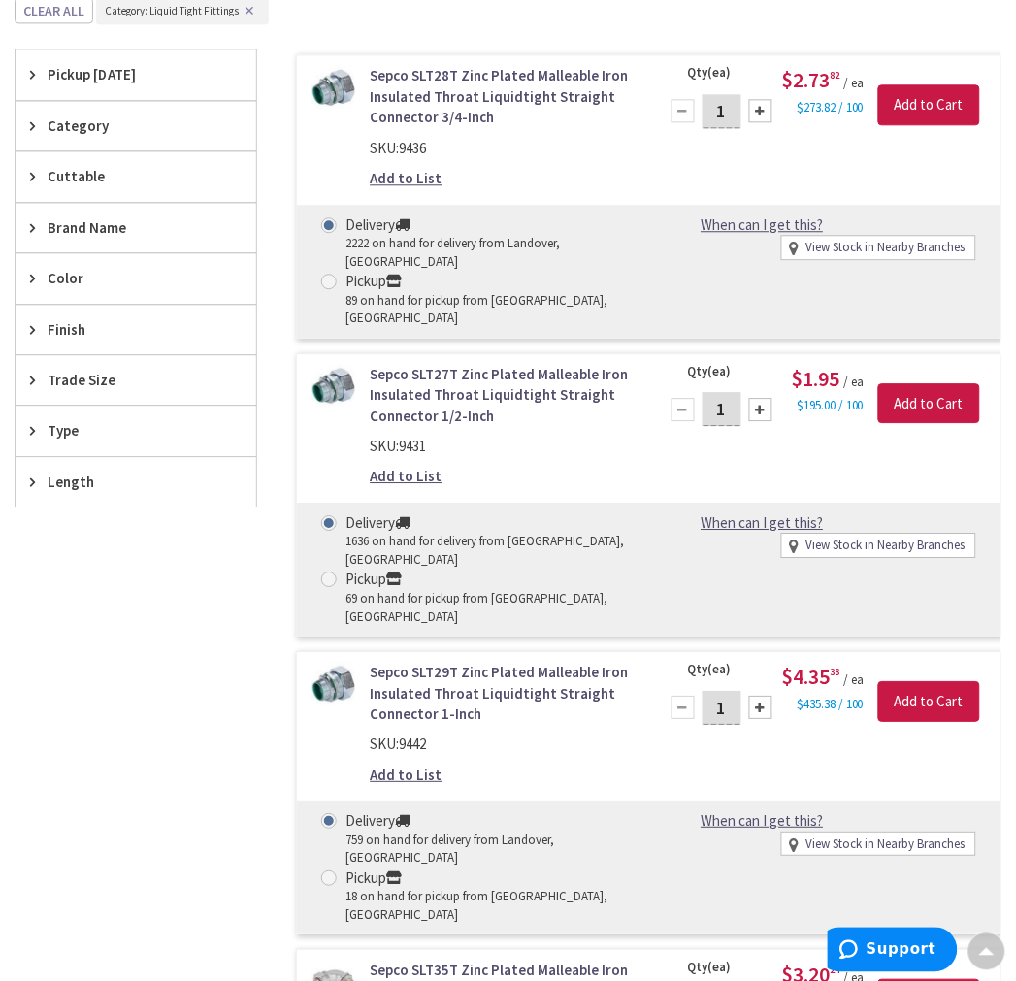
click at [52, 390] on span "Trade Size" at bounding box center [127, 380] width 158 height 20
click at [51, 381] on span "Trade Size" at bounding box center [127, 380] width 158 height 20
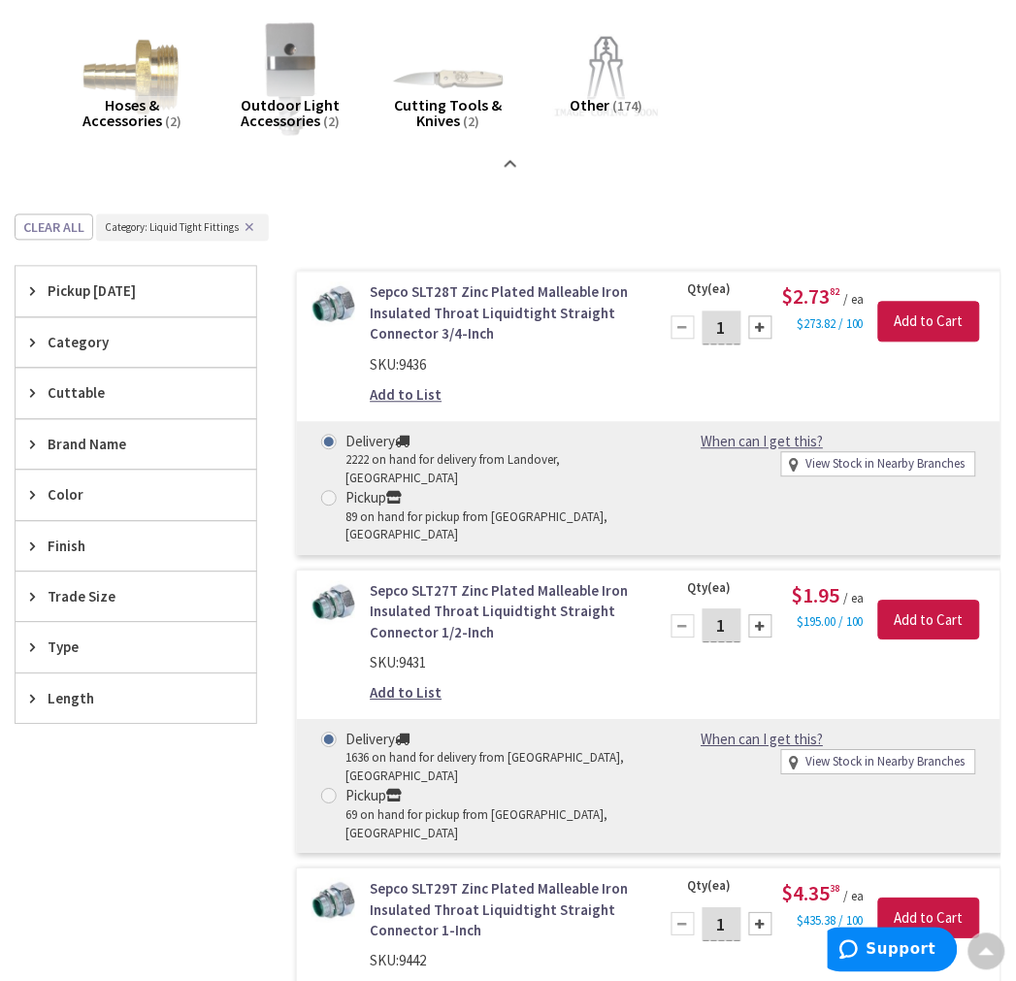
scroll to position [2942, 0]
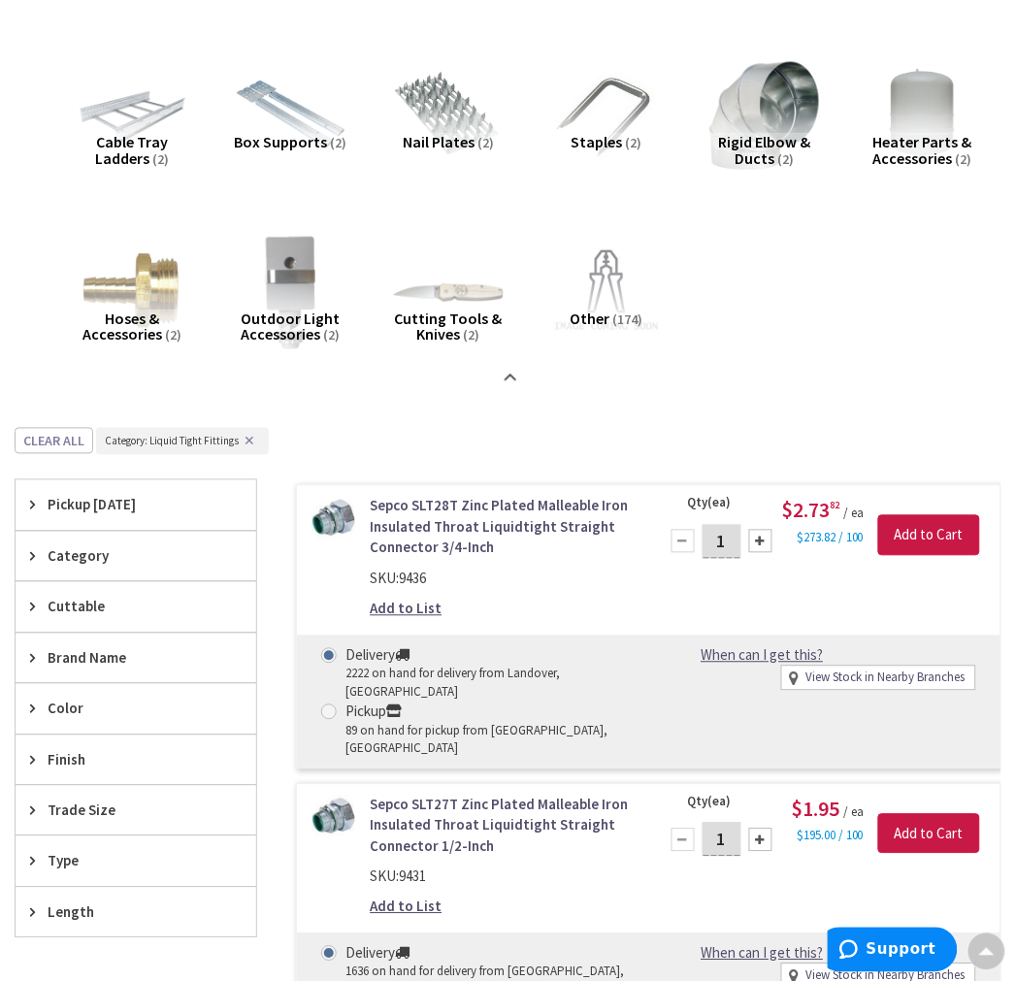
click at [88, 515] on span "Pickup [DATE]" at bounding box center [127, 505] width 158 height 20
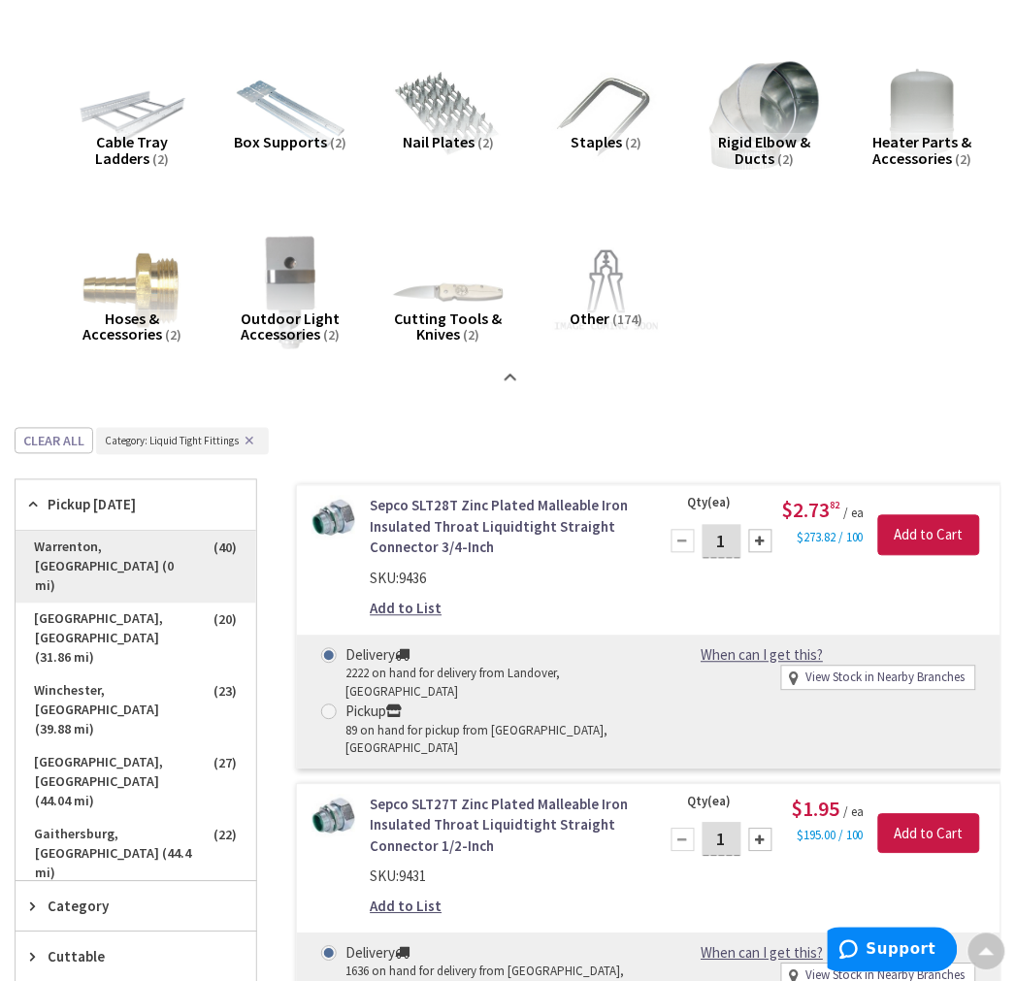
click at [166, 546] on span "Warrenton, VA (0 mi)" at bounding box center [136, 568] width 241 height 72
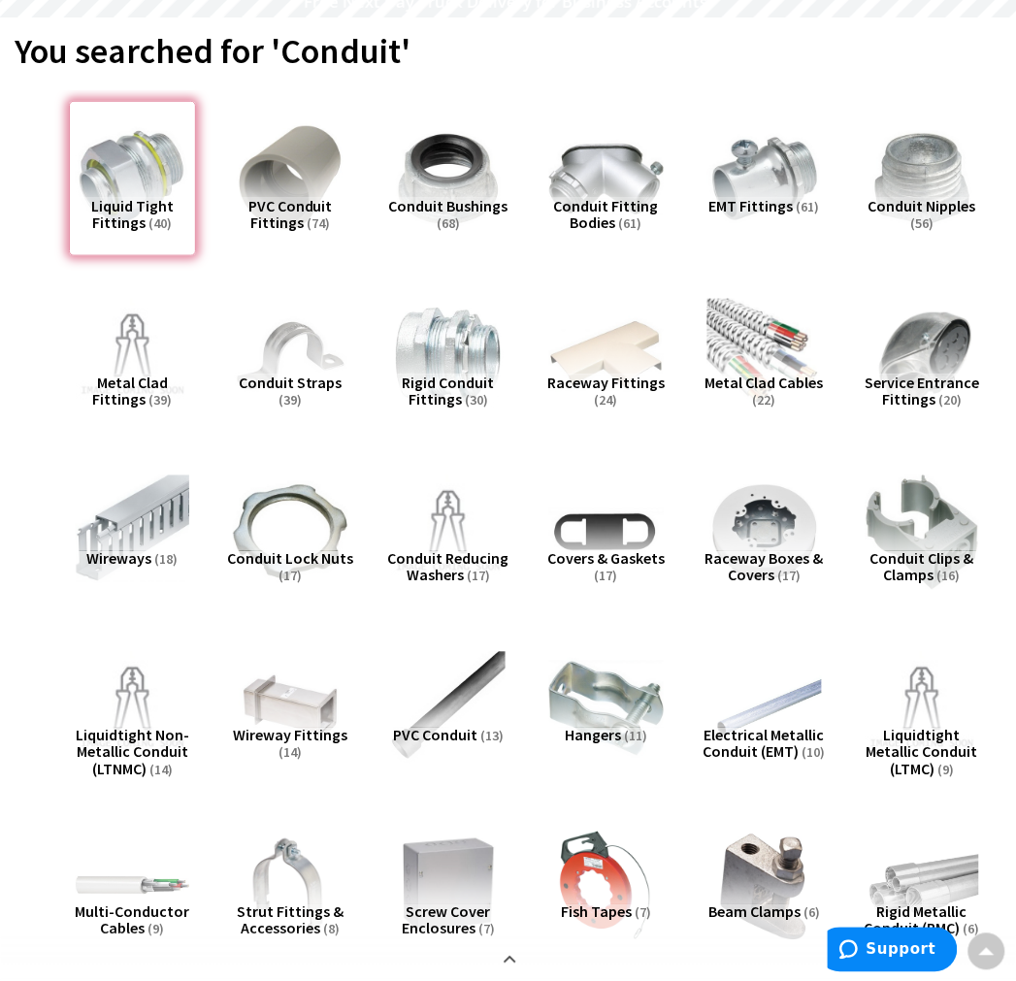
scroll to position [0, 0]
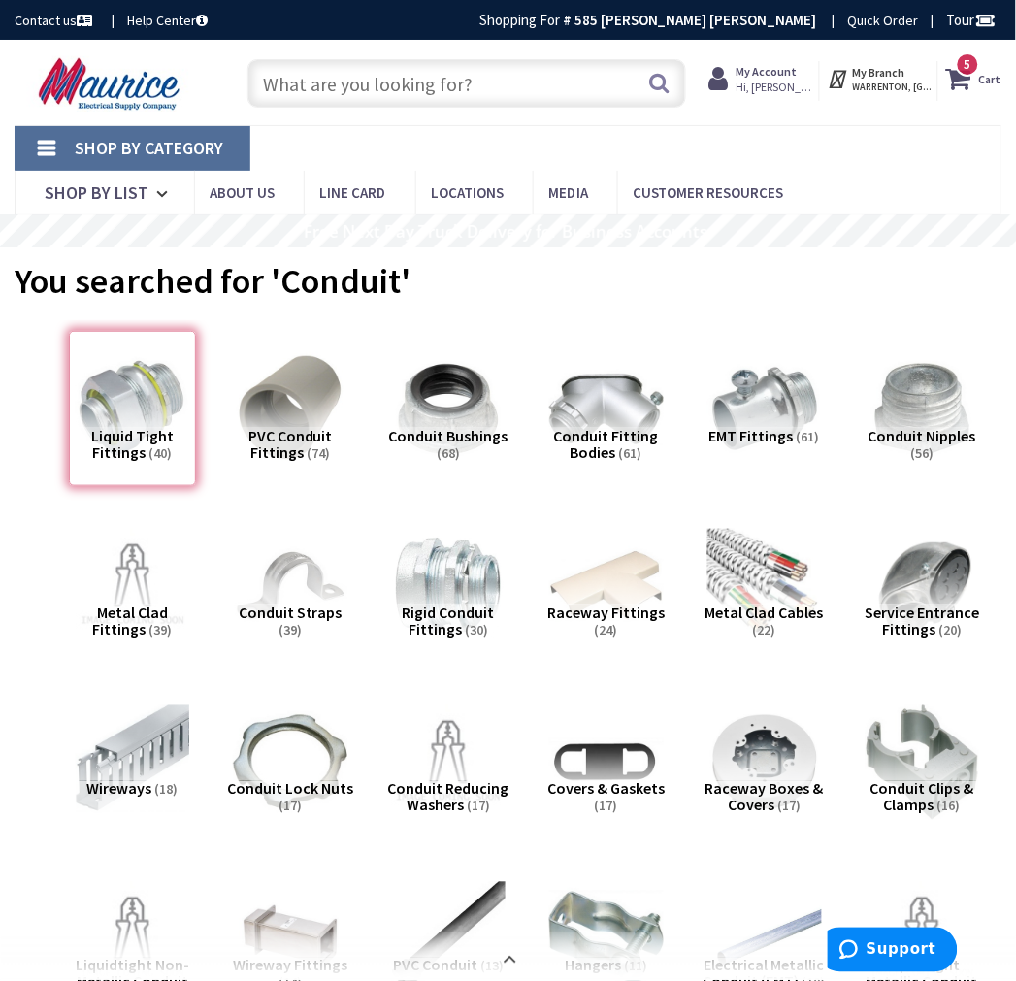
click at [417, 82] on input "text" at bounding box center [466, 83] width 438 height 49
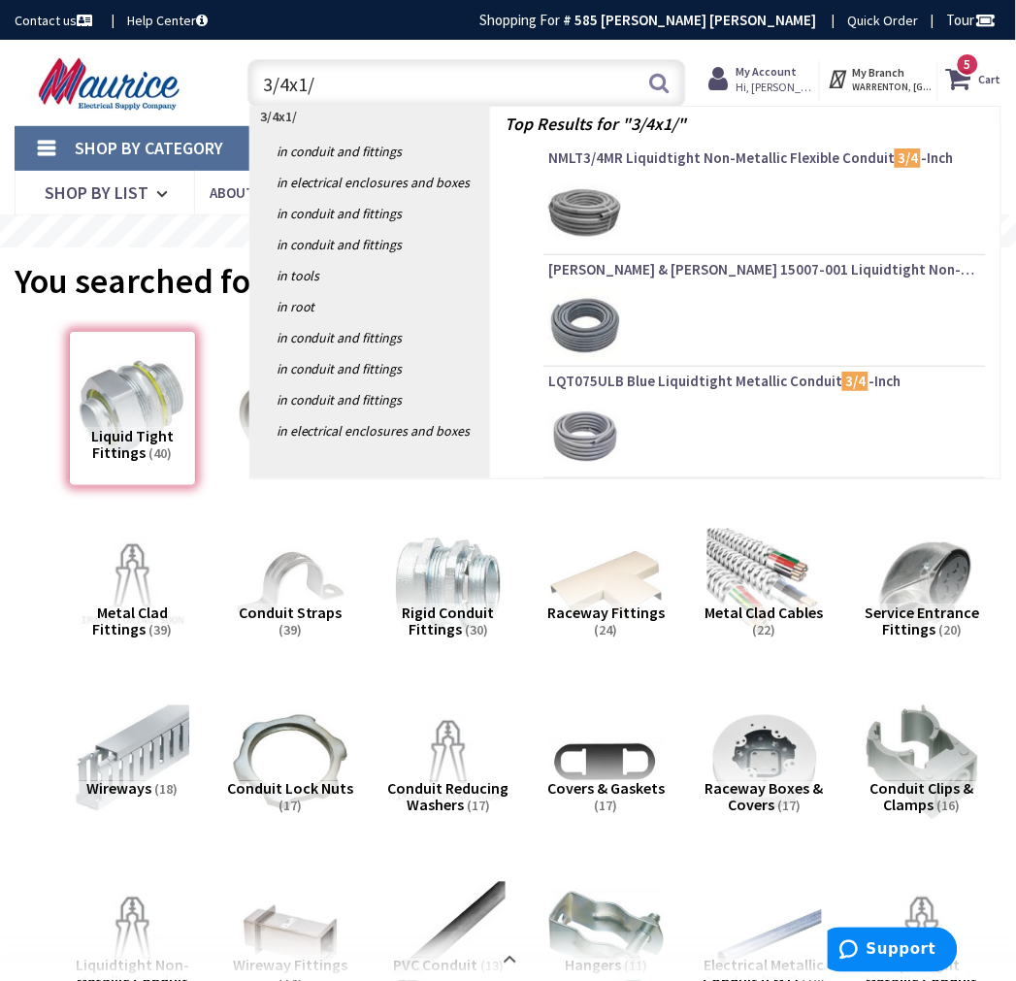
type input "3/4x1/2"
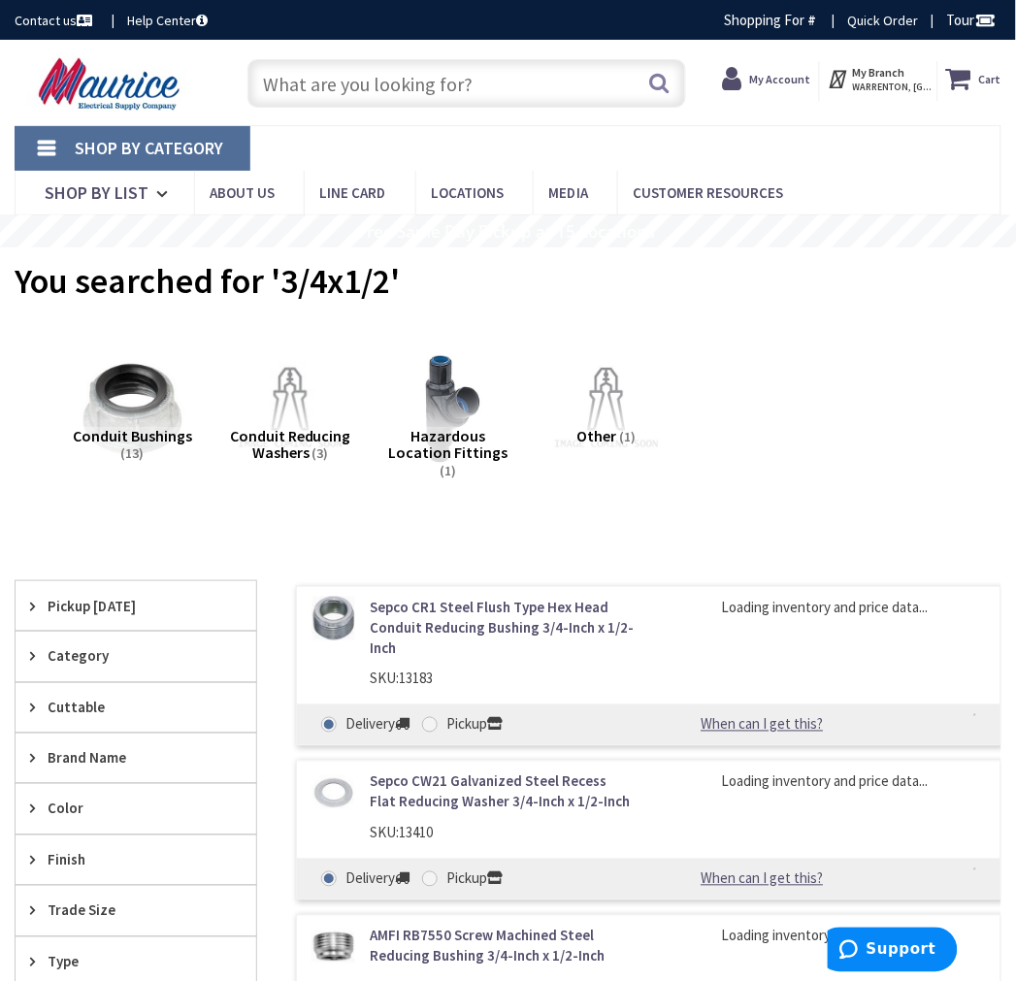
drag, startPoint x: 83, startPoint y: 613, endPoint x: 103, endPoint y: 625, distance: 22.6
click at [84, 613] on span "Pickup [DATE]" at bounding box center [127, 606] width 158 height 20
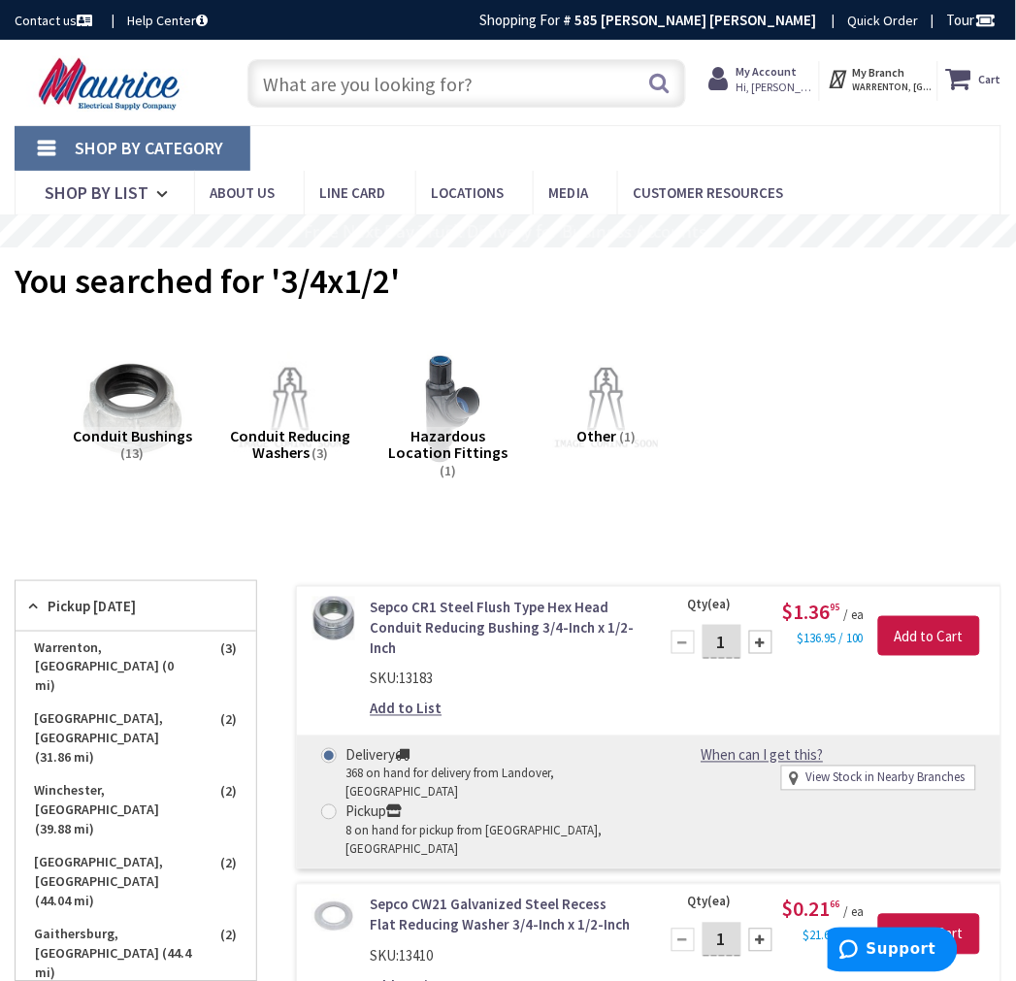
click at [429, 94] on input "text" at bounding box center [466, 83] width 438 height 49
click at [430, 98] on input "text" at bounding box center [466, 83] width 438 height 49
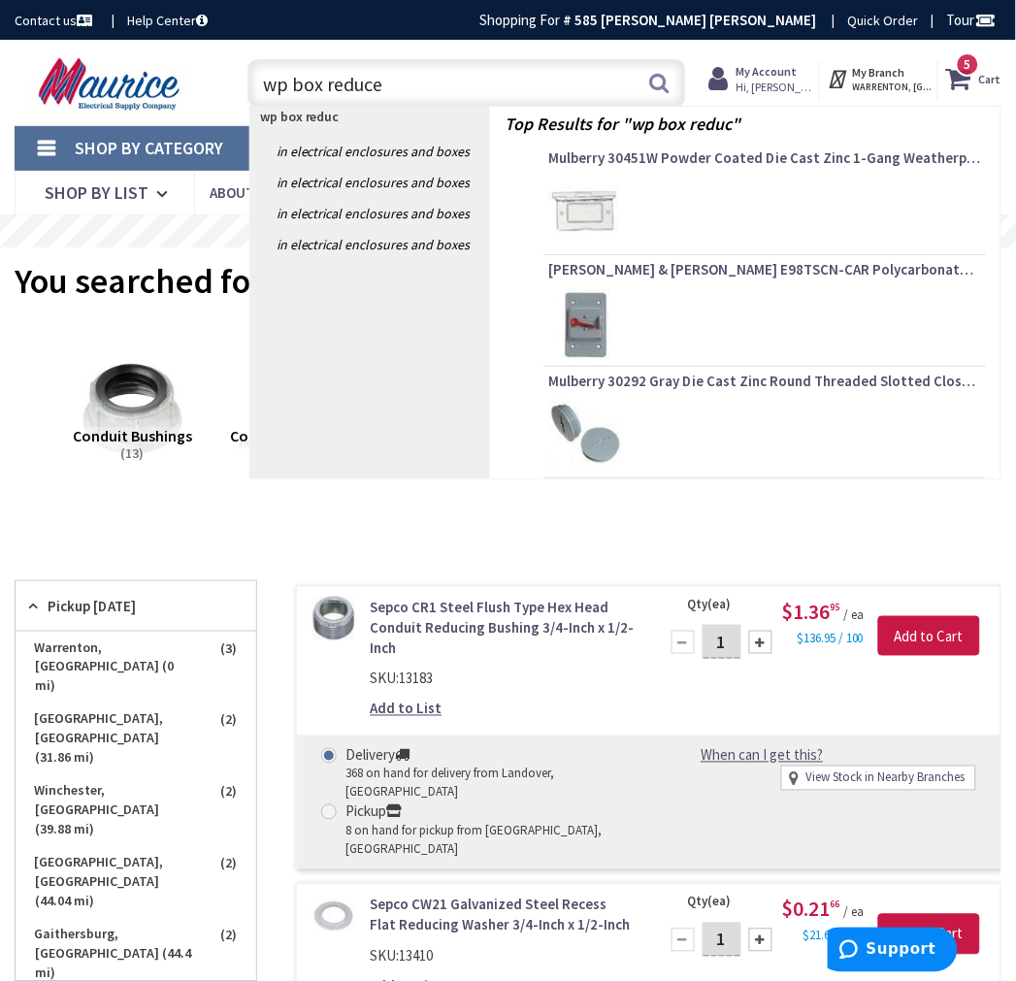
type input "wp box reducer"
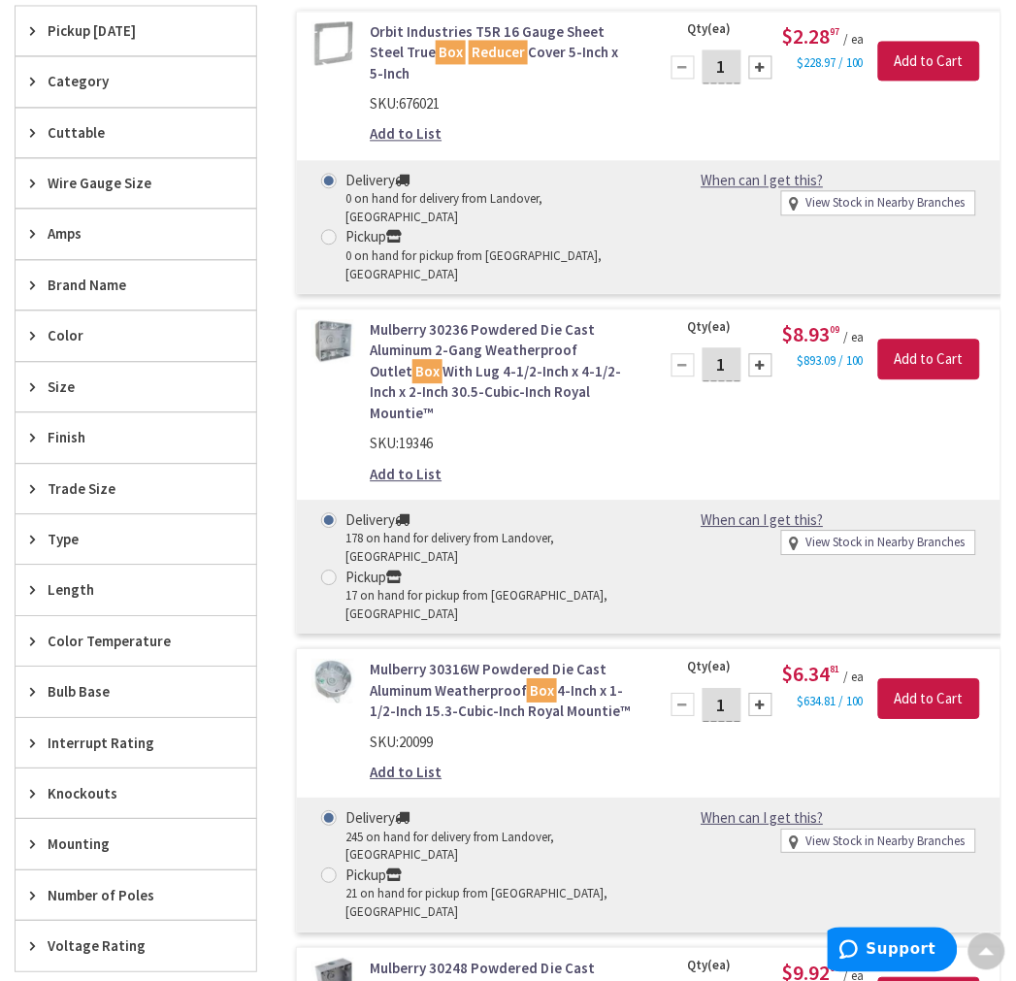
scroll to position [538, 0]
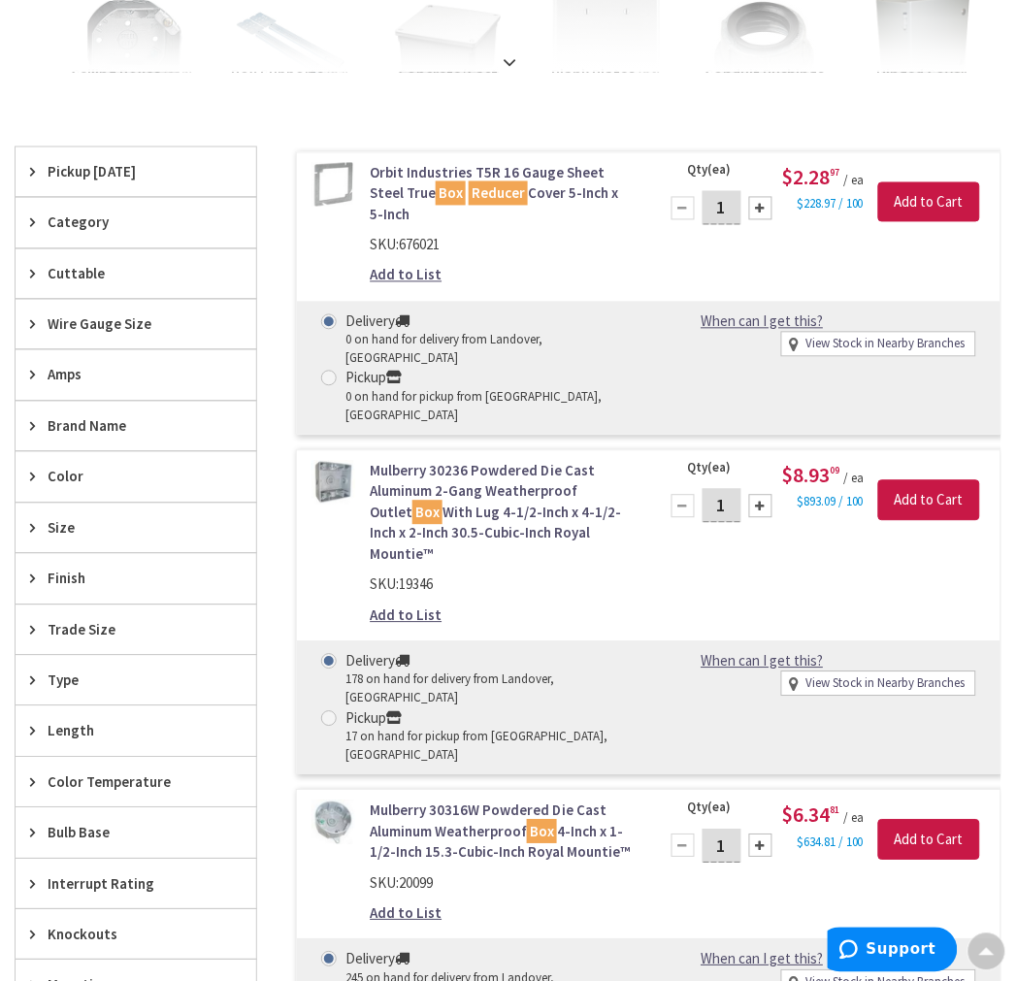
click at [89, 175] on span "Pickup [DATE]" at bounding box center [127, 172] width 158 height 20
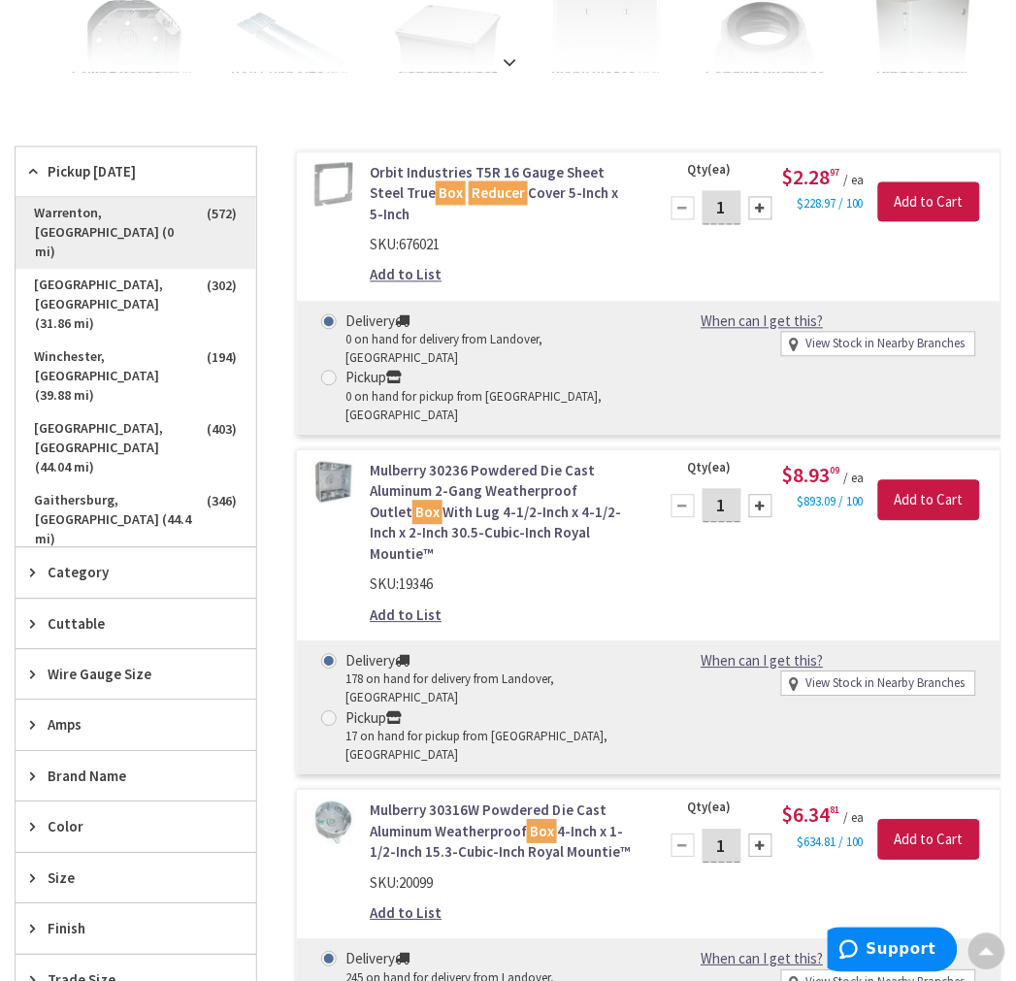
click at [177, 213] on span "Warrenton, [GEOGRAPHIC_DATA] (0 mi)" at bounding box center [136, 234] width 241 height 72
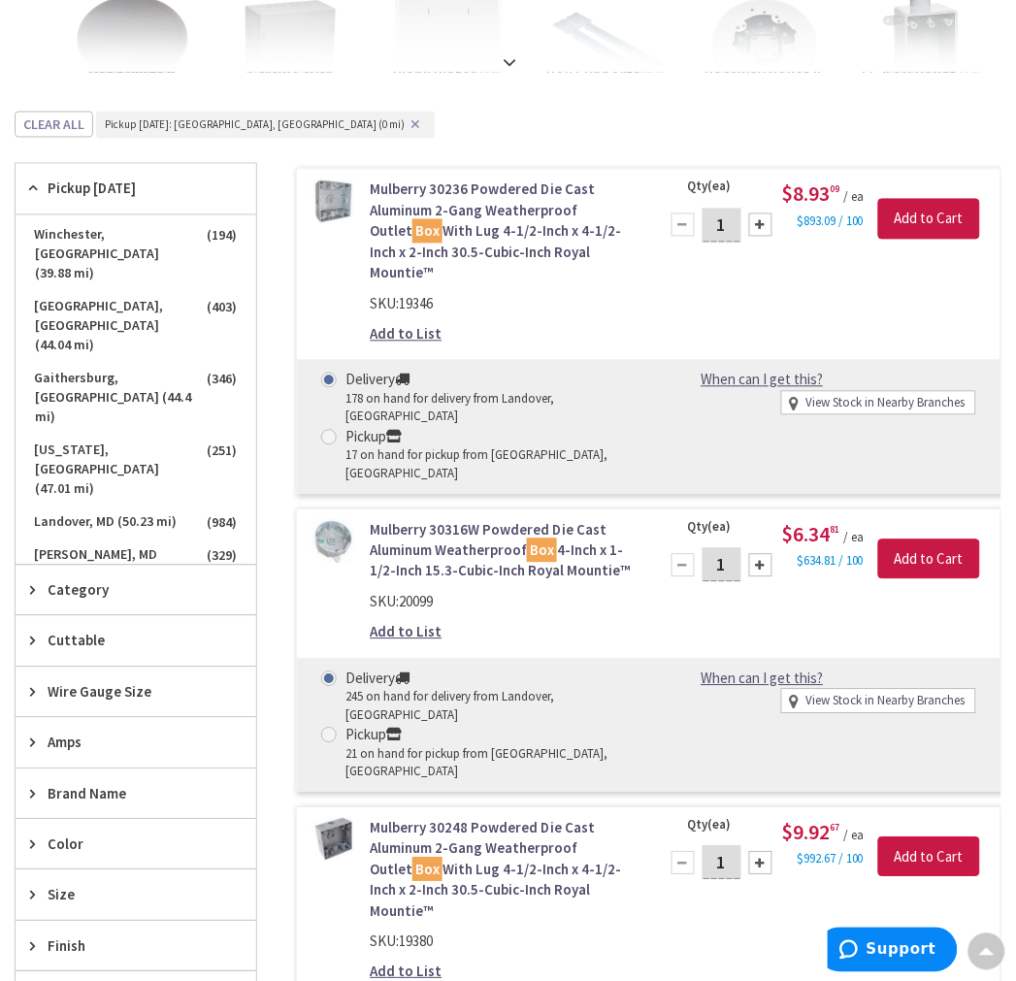
scroll to position [279, 0]
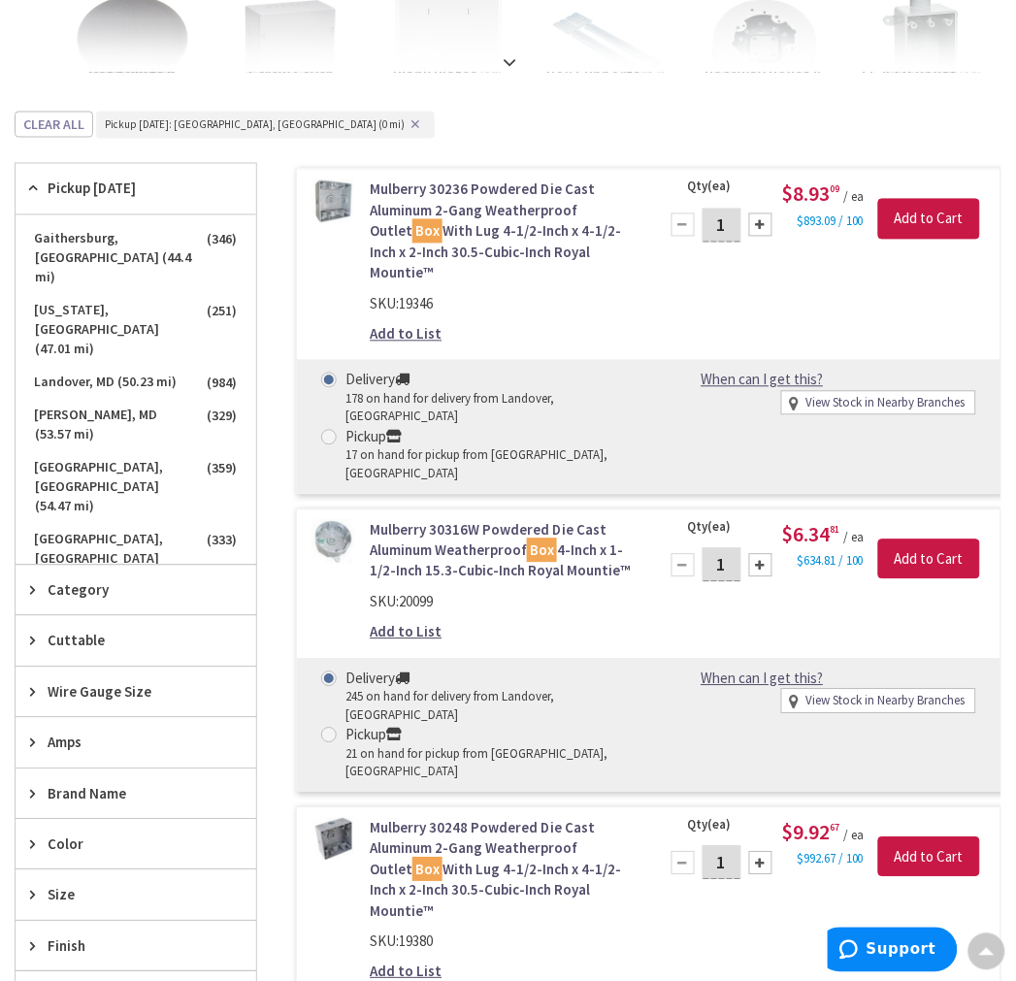
click at [54, 896] on span "Size" at bounding box center [127, 895] width 158 height 20
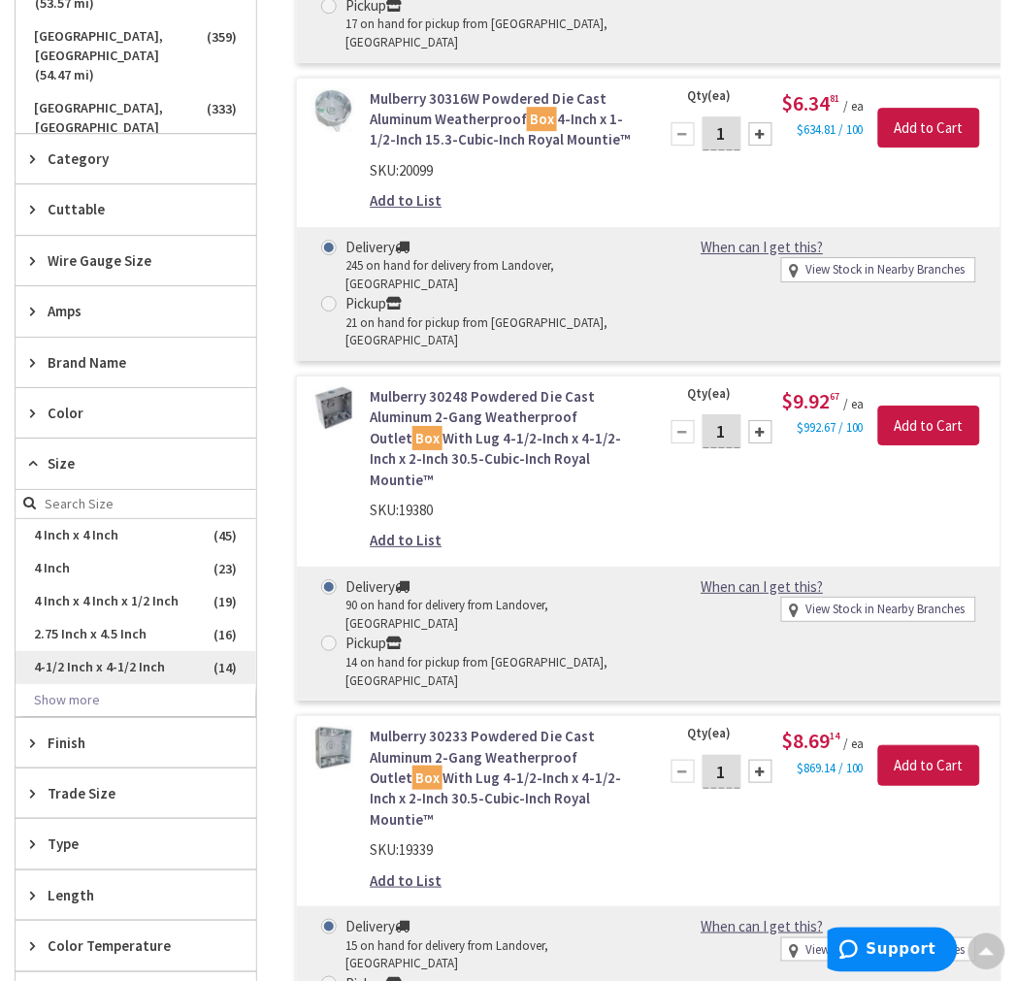
click at [102, 667] on span "4-1/2 Inch x 4-1/2 Inch" at bounding box center [136, 667] width 241 height 33
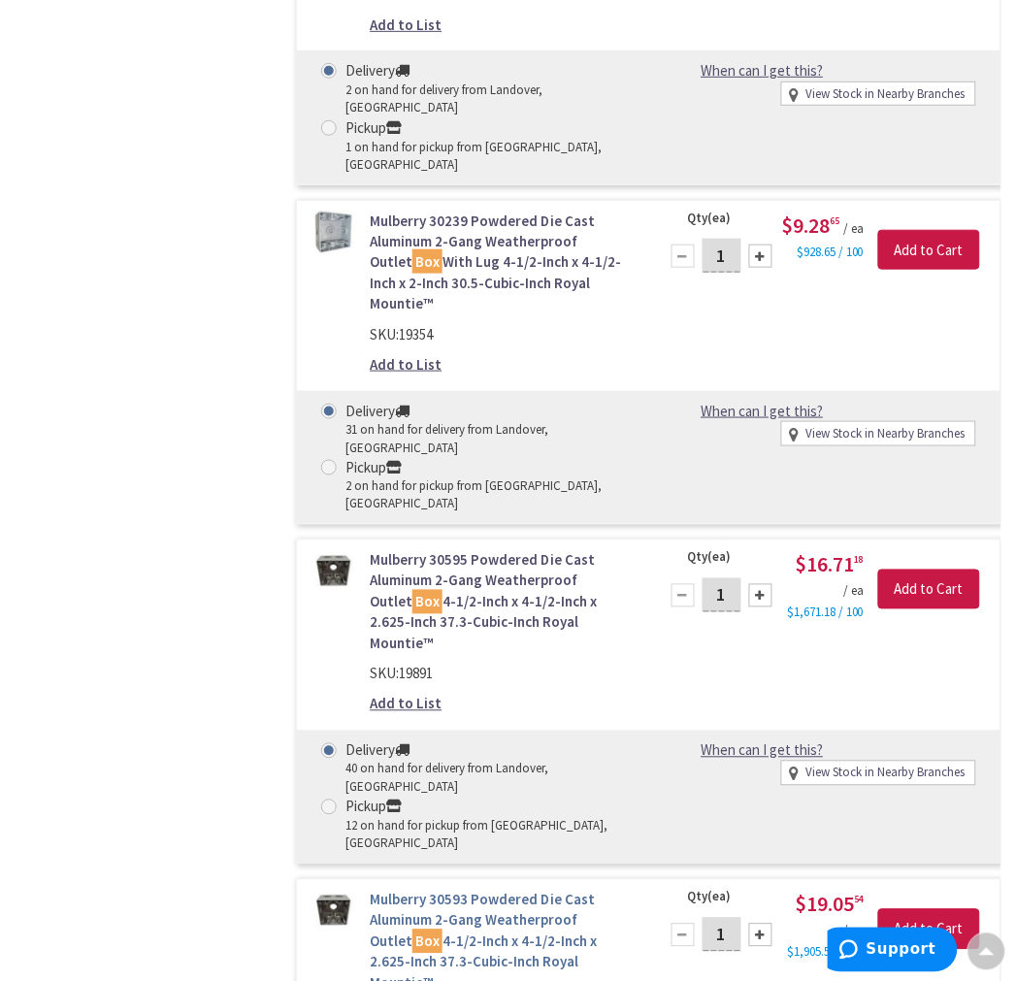
scroll to position [3883, 0]
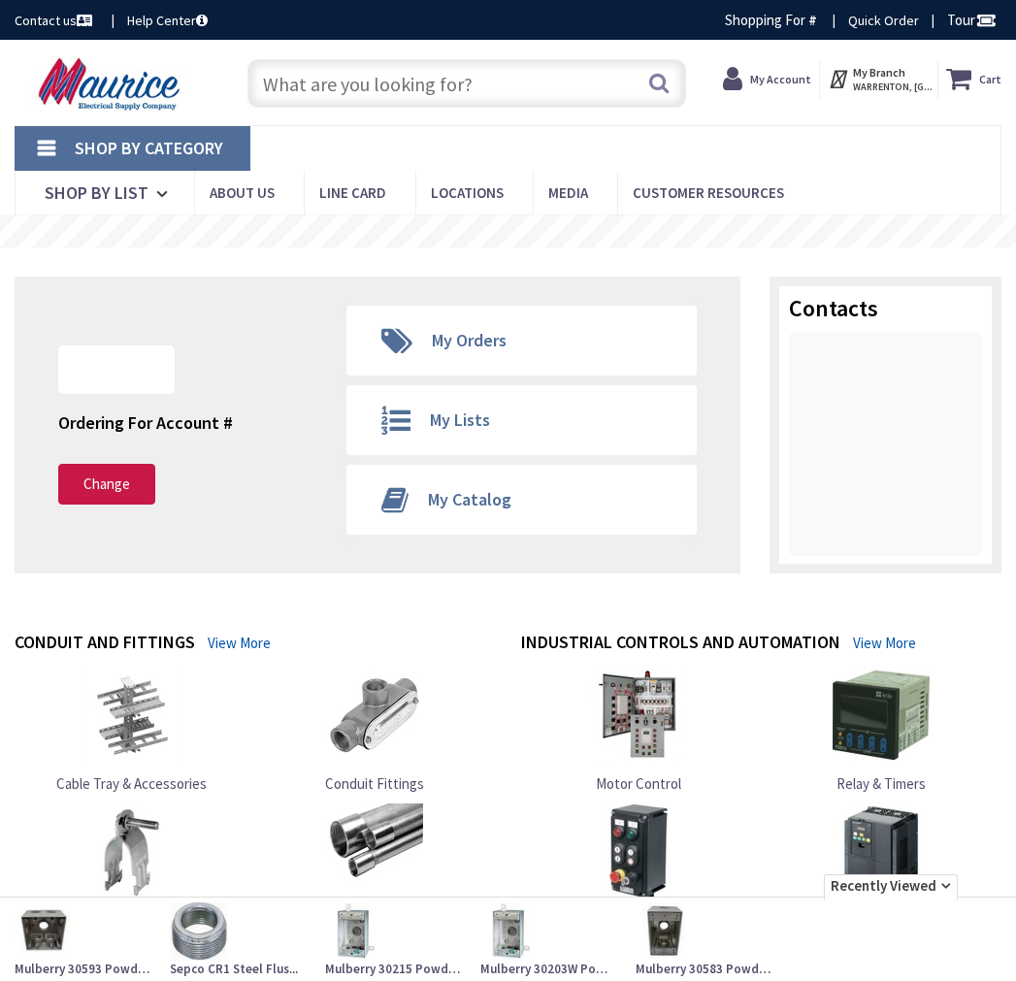
drag, startPoint x: 0, startPoint y: 0, endPoint x: 427, endPoint y: 97, distance: 437.7
click at [427, 97] on input "text" at bounding box center [466, 83] width 438 height 49
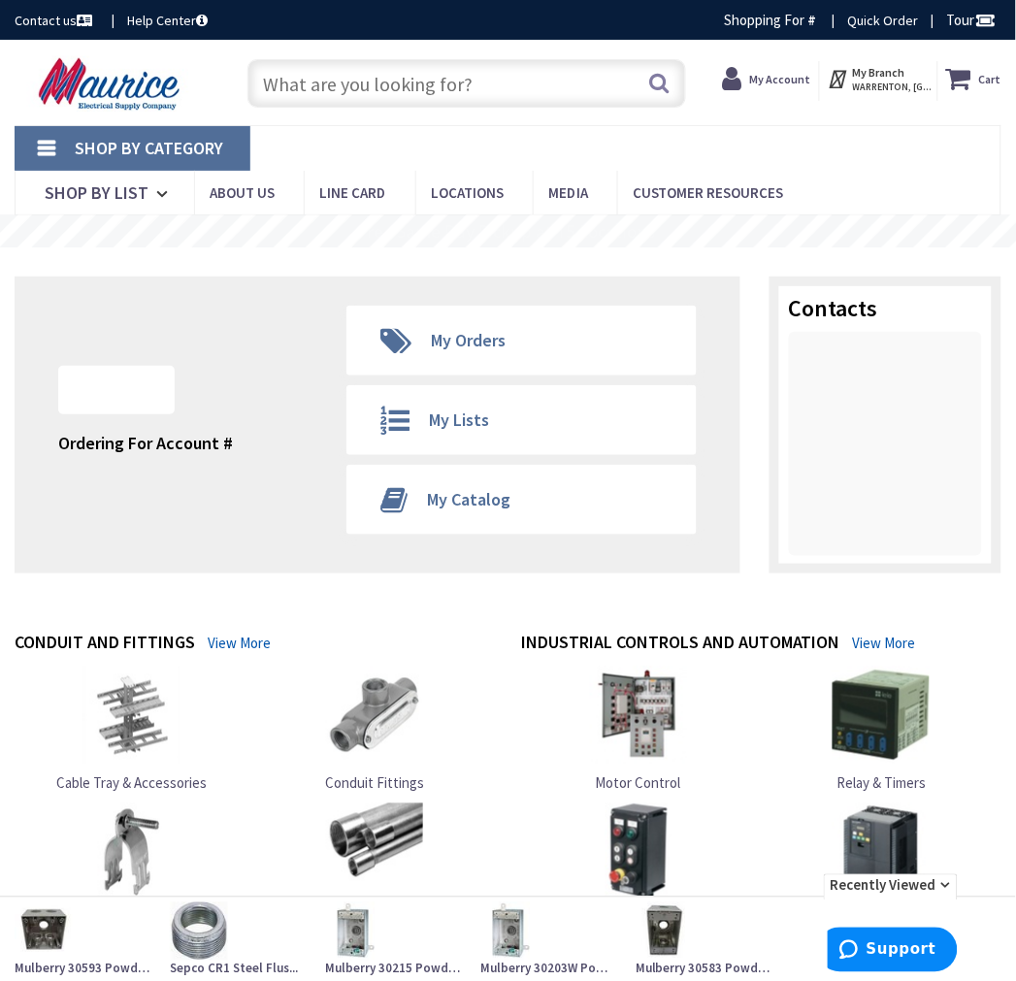
paste input "RB7550"
type input "RB7550"
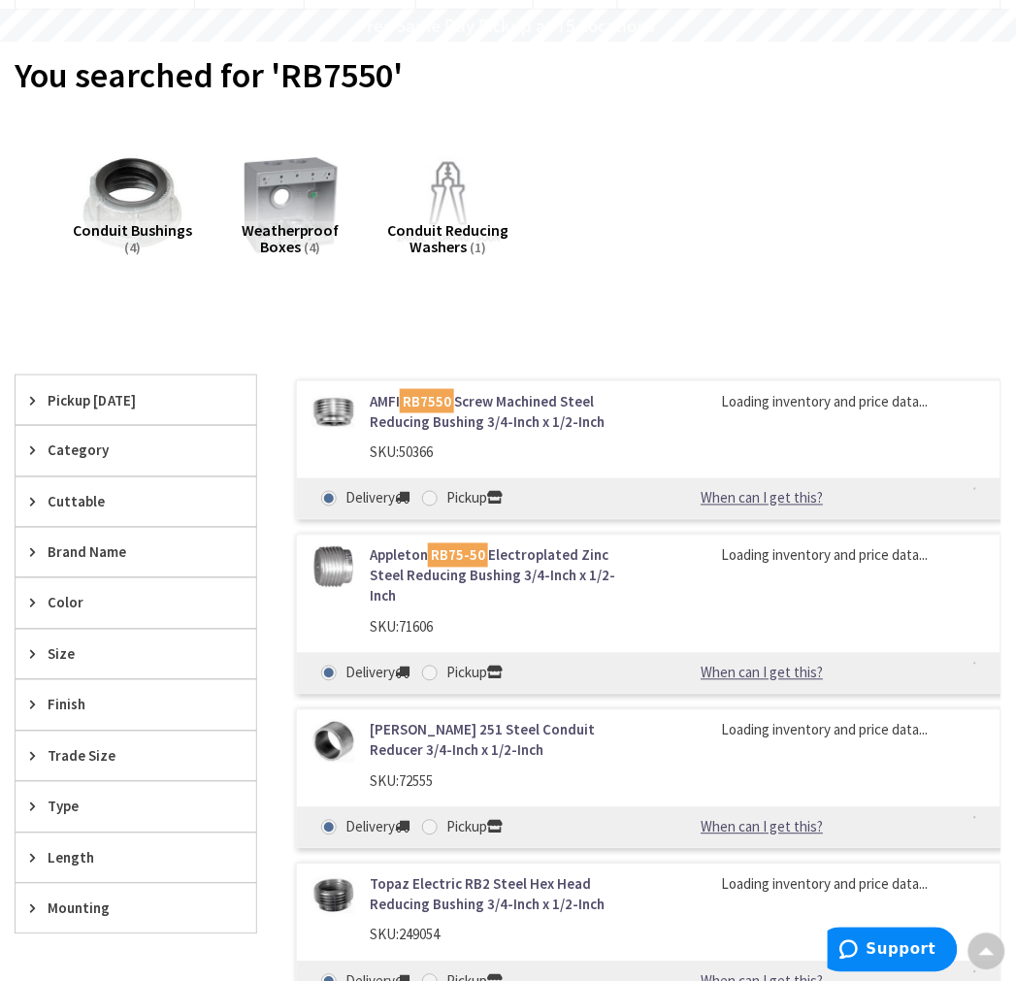
scroll to position [431, 0]
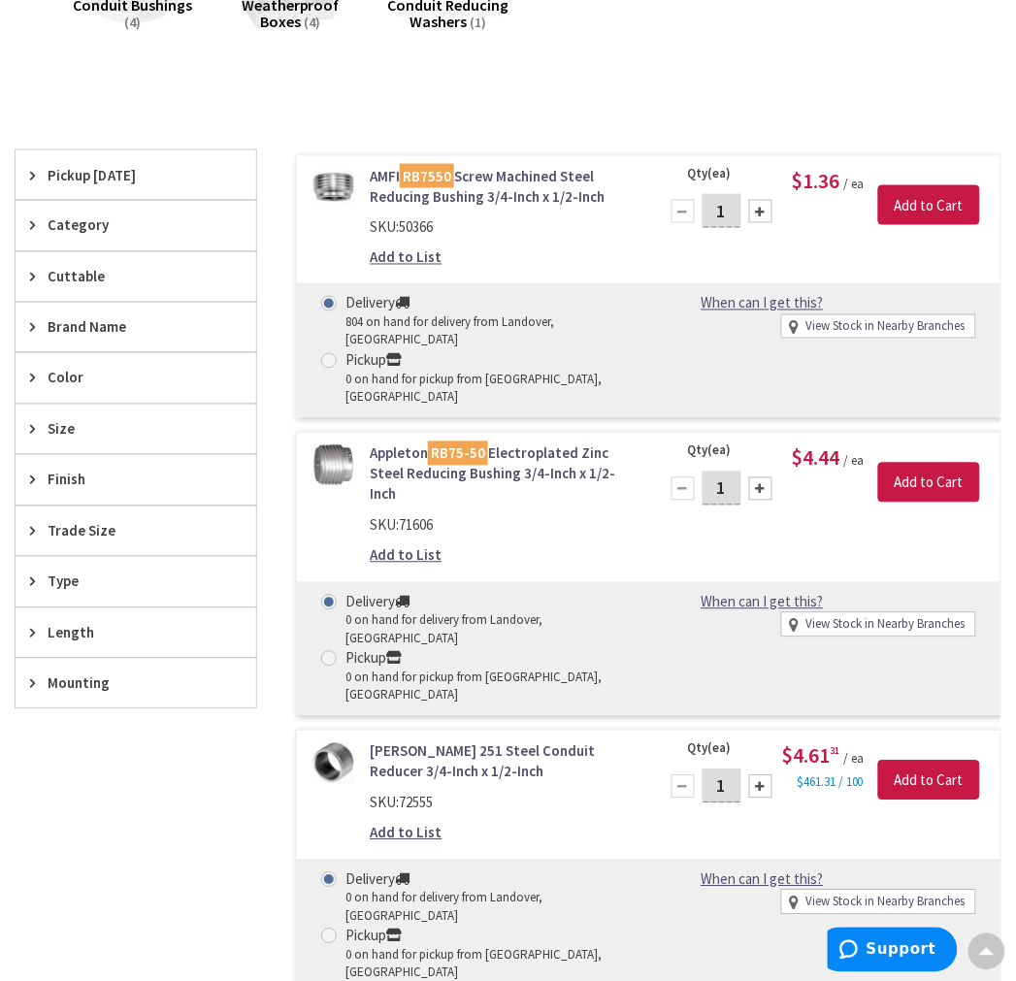
click at [489, 177] on link "AMFI RB7550 Screw Machined Steel Reducing Bushing 3/4-Inch x 1/2-Inch" at bounding box center [502, 187] width 264 height 42
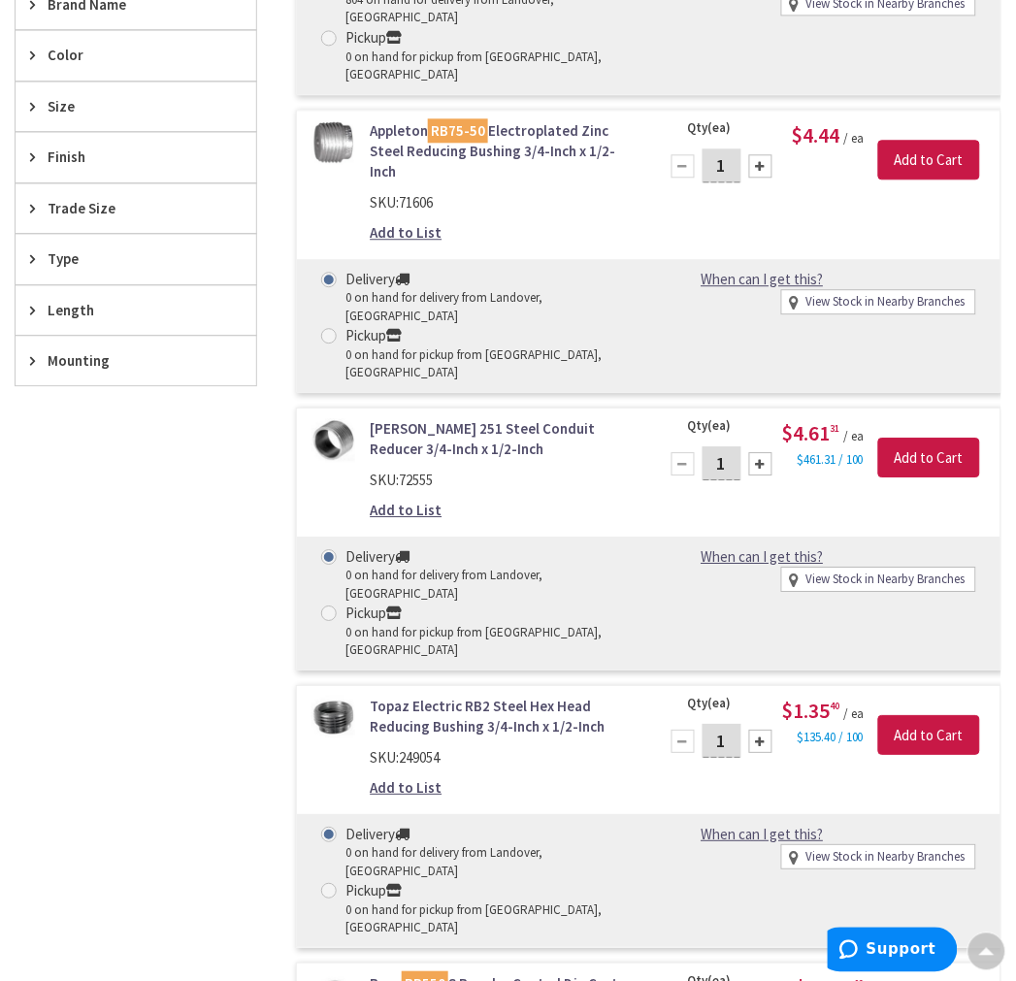
scroll to position [215, 0]
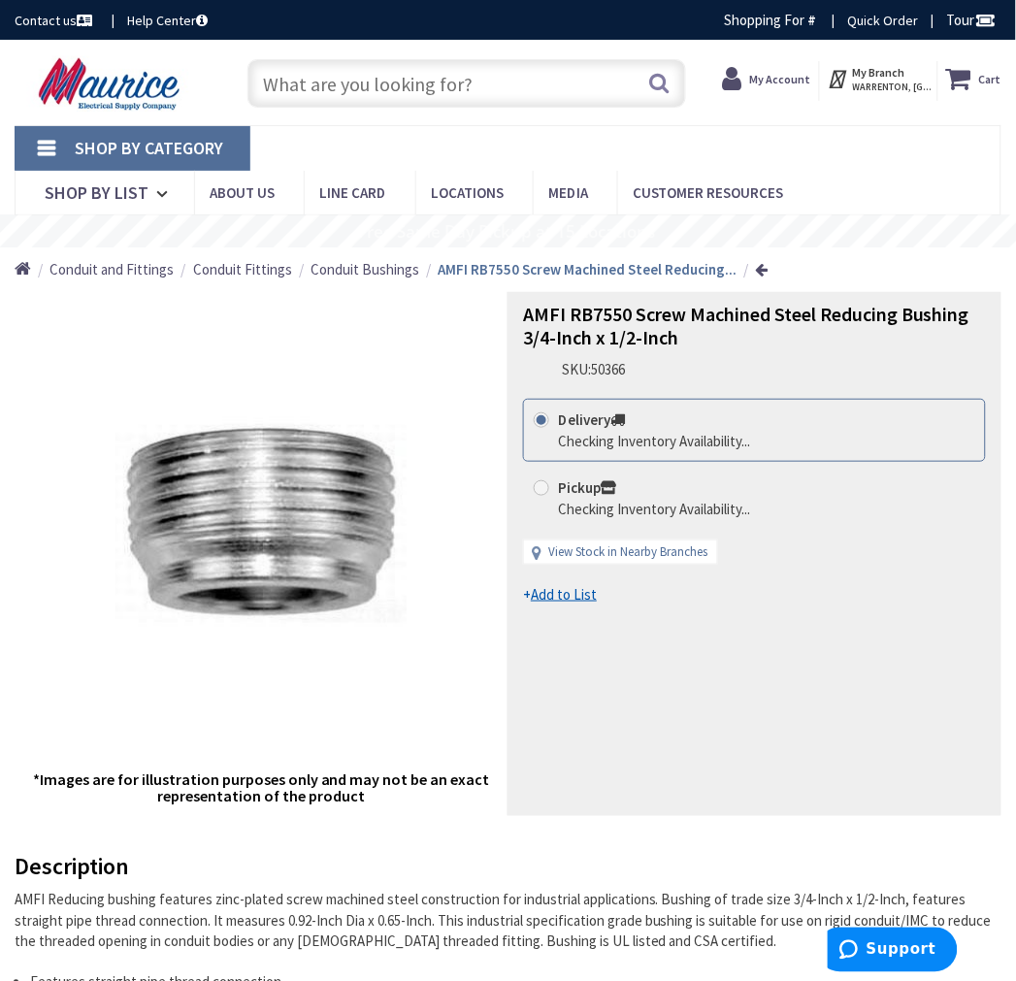
click at [385, 274] on span "Conduit Bushings" at bounding box center [364, 269] width 109 height 18
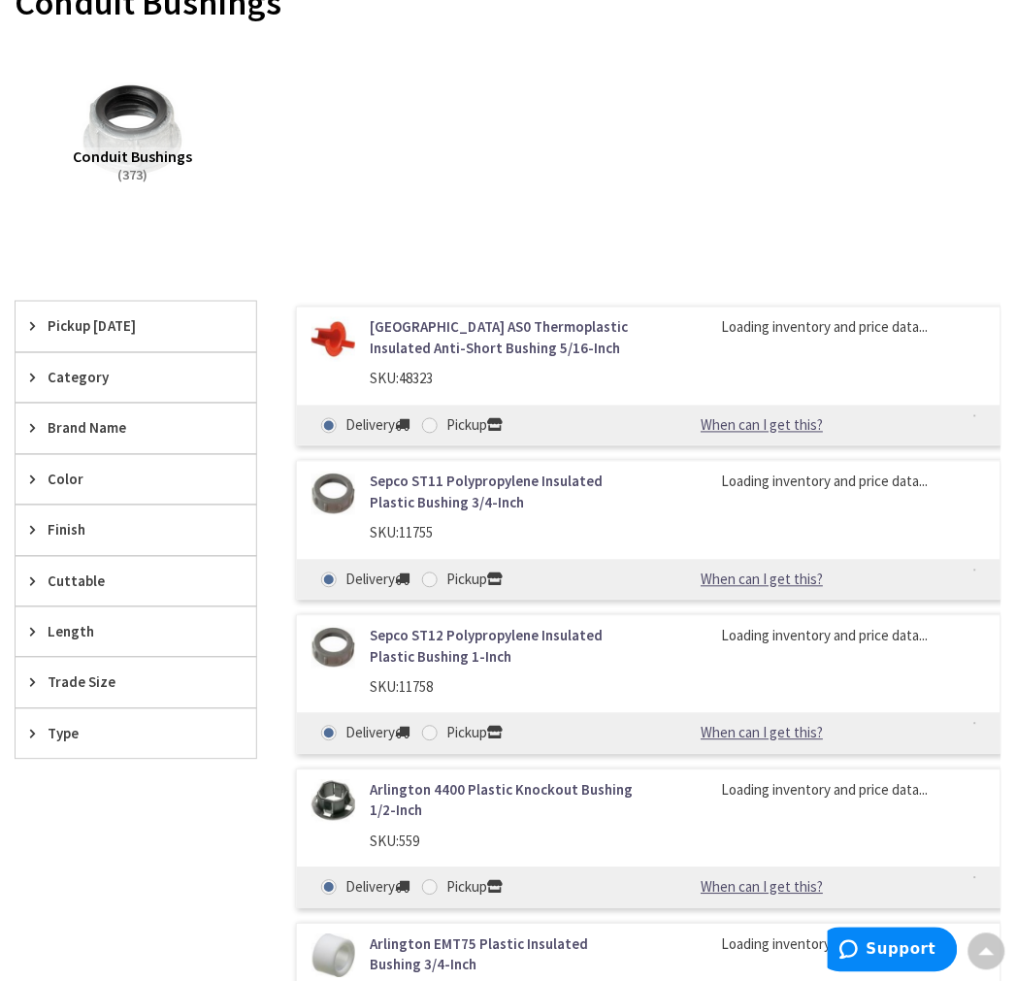
click at [74, 310] on div "Pickup [DATE]" at bounding box center [136, 326] width 241 height 49
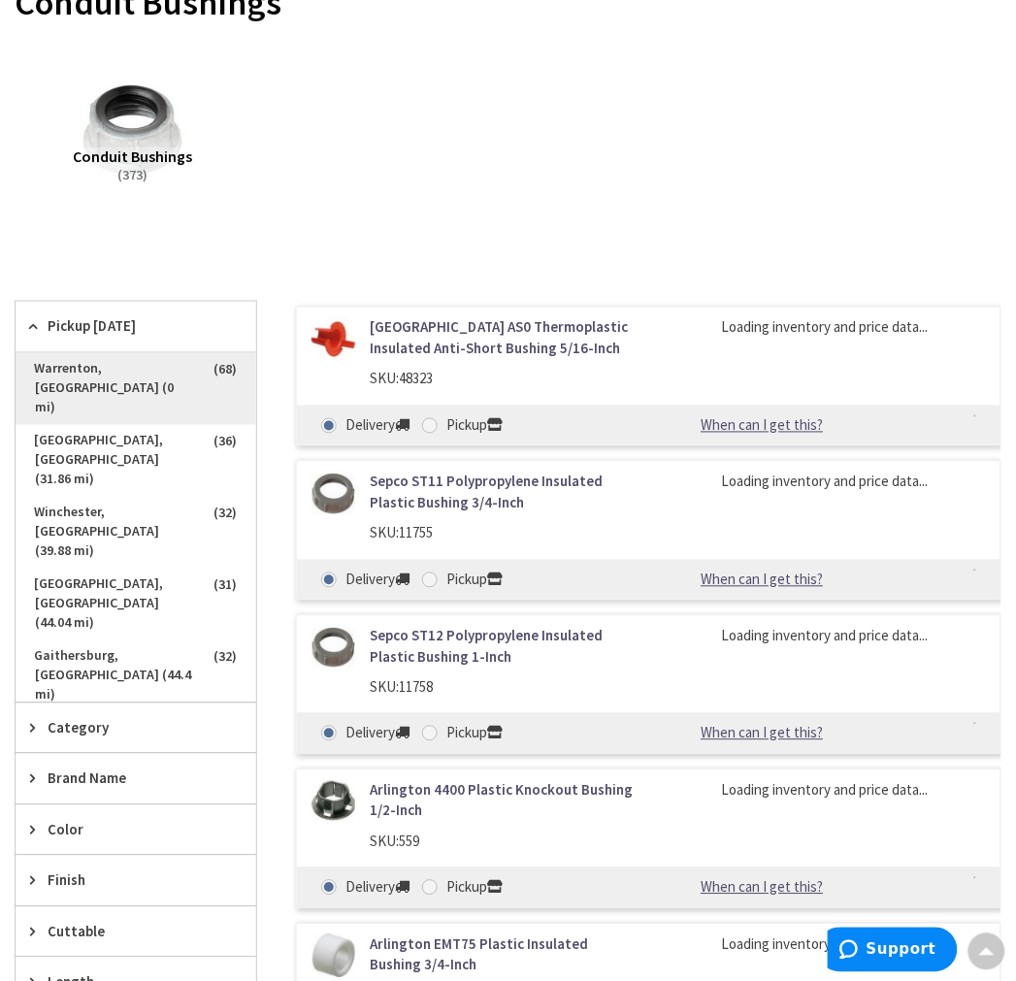
click at [123, 384] on span "Warrenton, VA (0 mi)" at bounding box center [136, 389] width 241 height 72
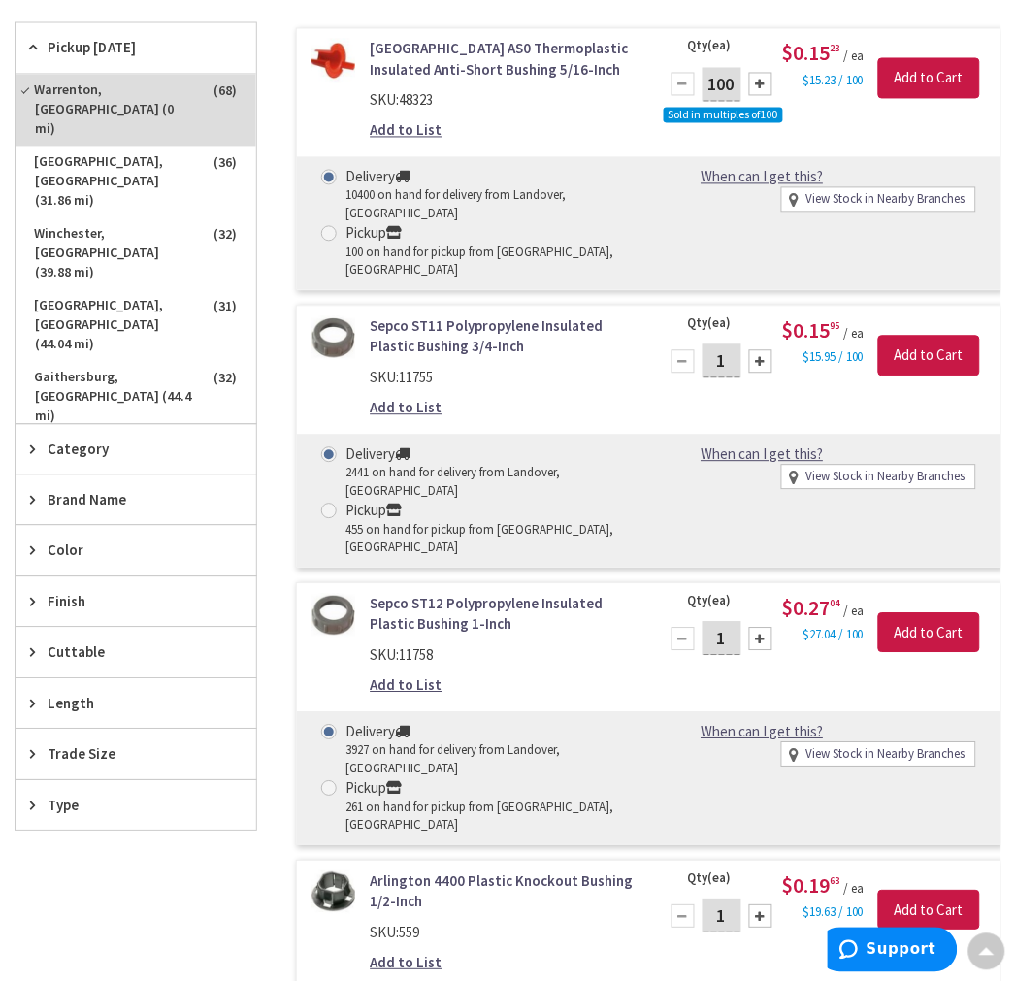
scroll to position [200, 0]
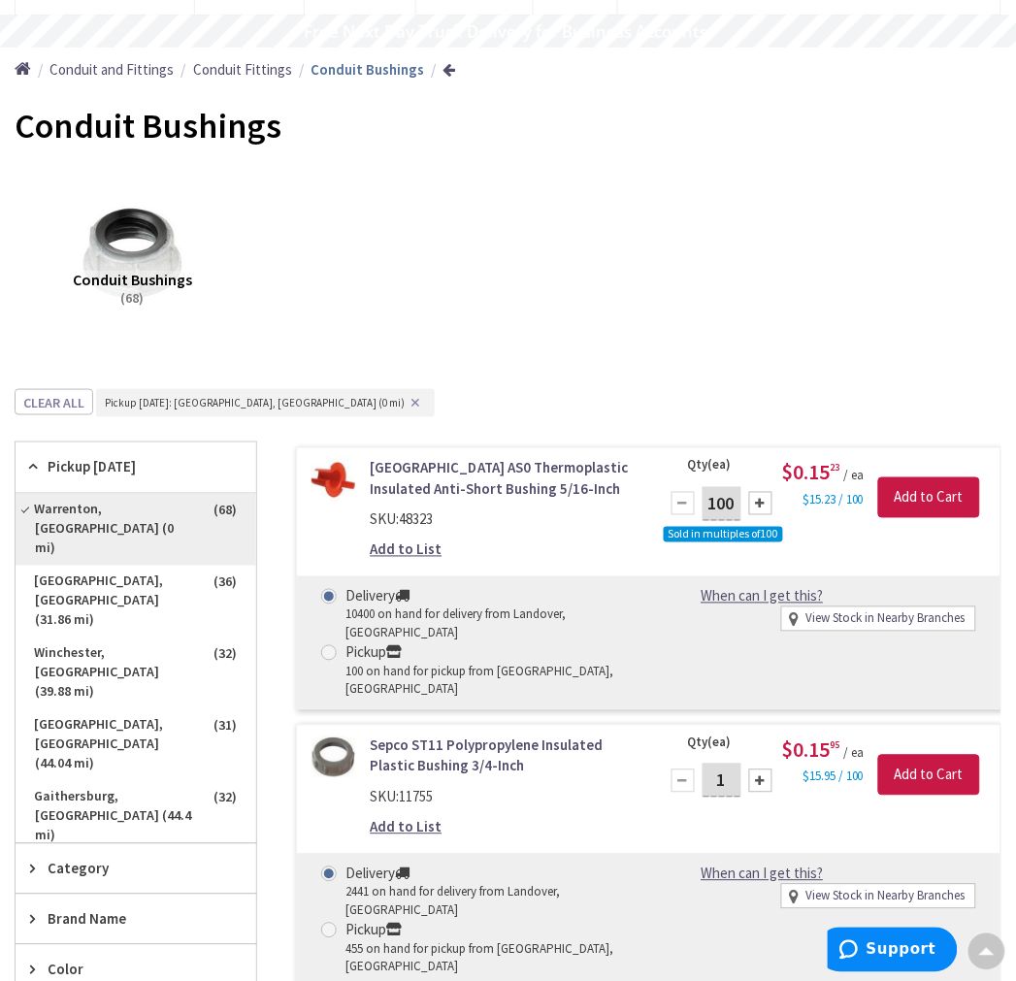
click at [34, 509] on span "Warrenton, VA (0 mi)" at bounding box center [136, 530] width 241 height 72
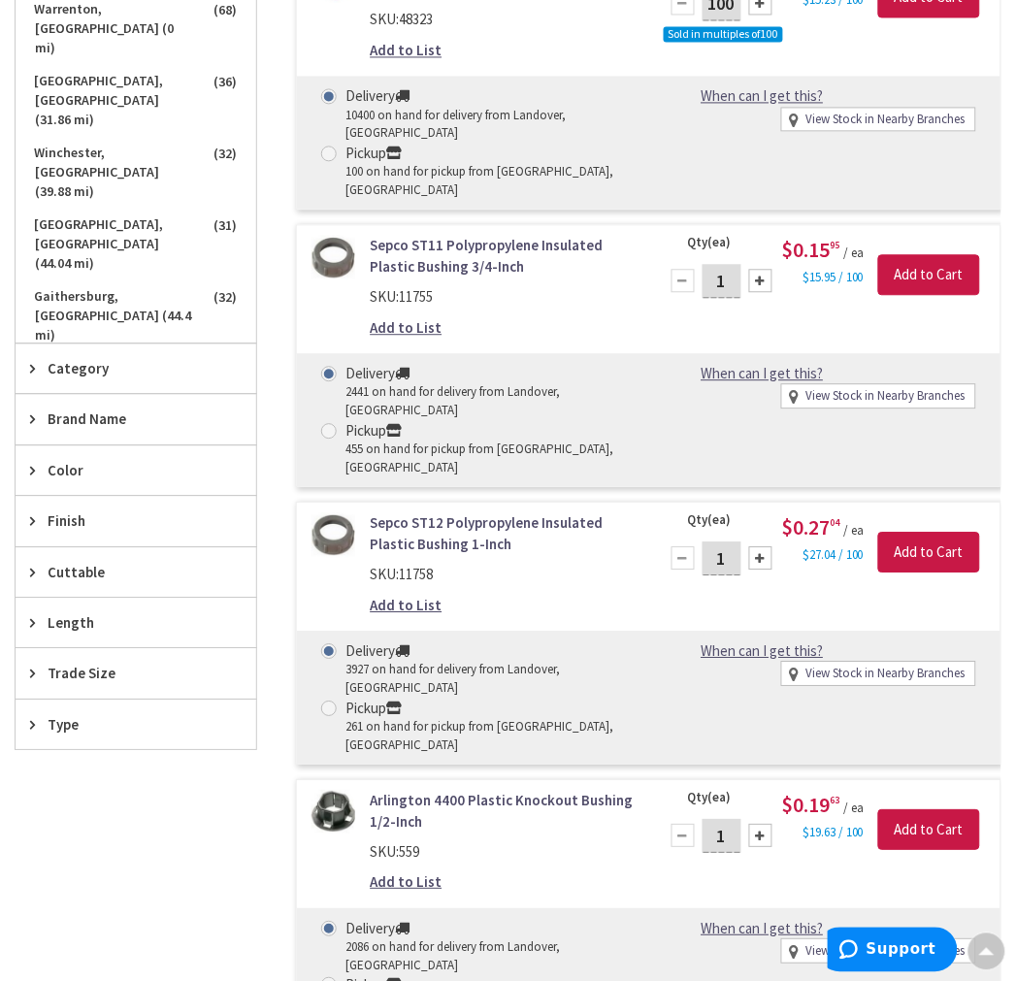
scroll to position [632, 0]
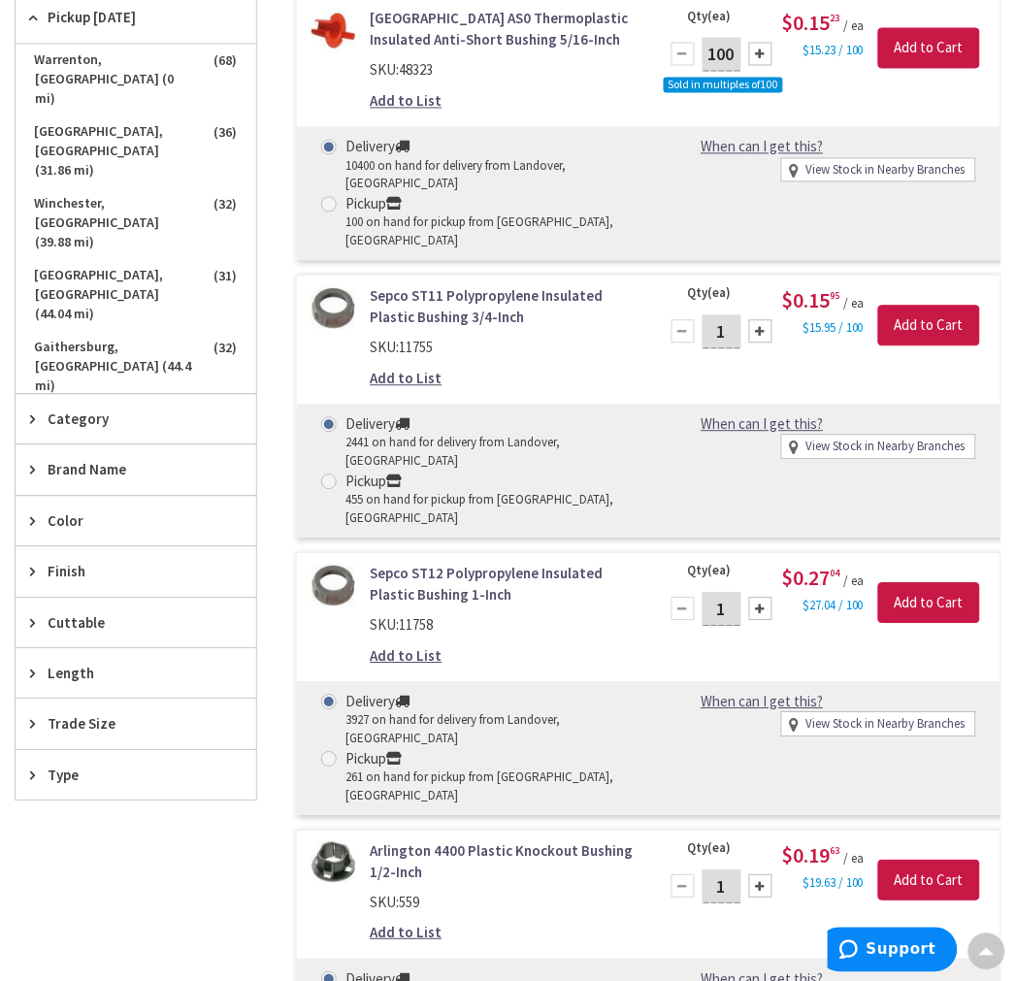
click at [82, 731] on span "Trade Size" at bounding box center [127, 724] width 158 height 20
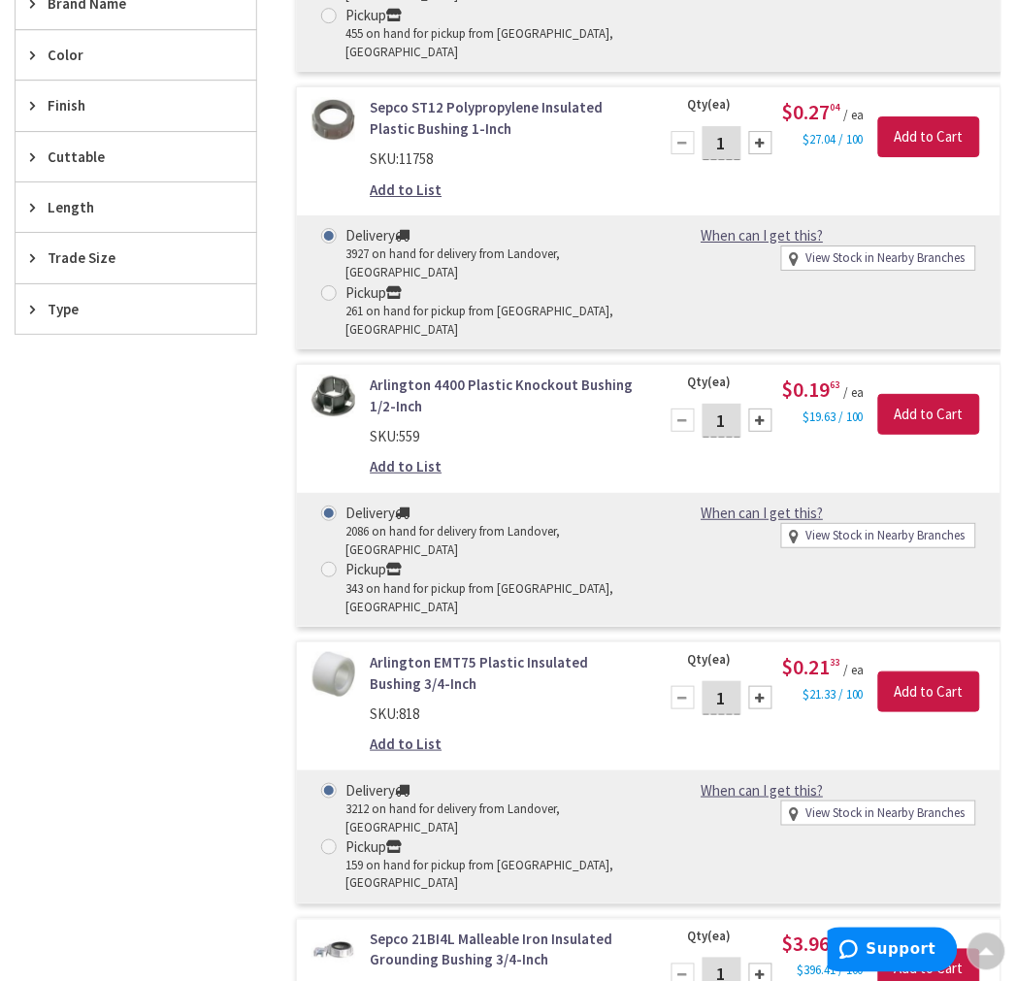
scroll to position [847, 0]
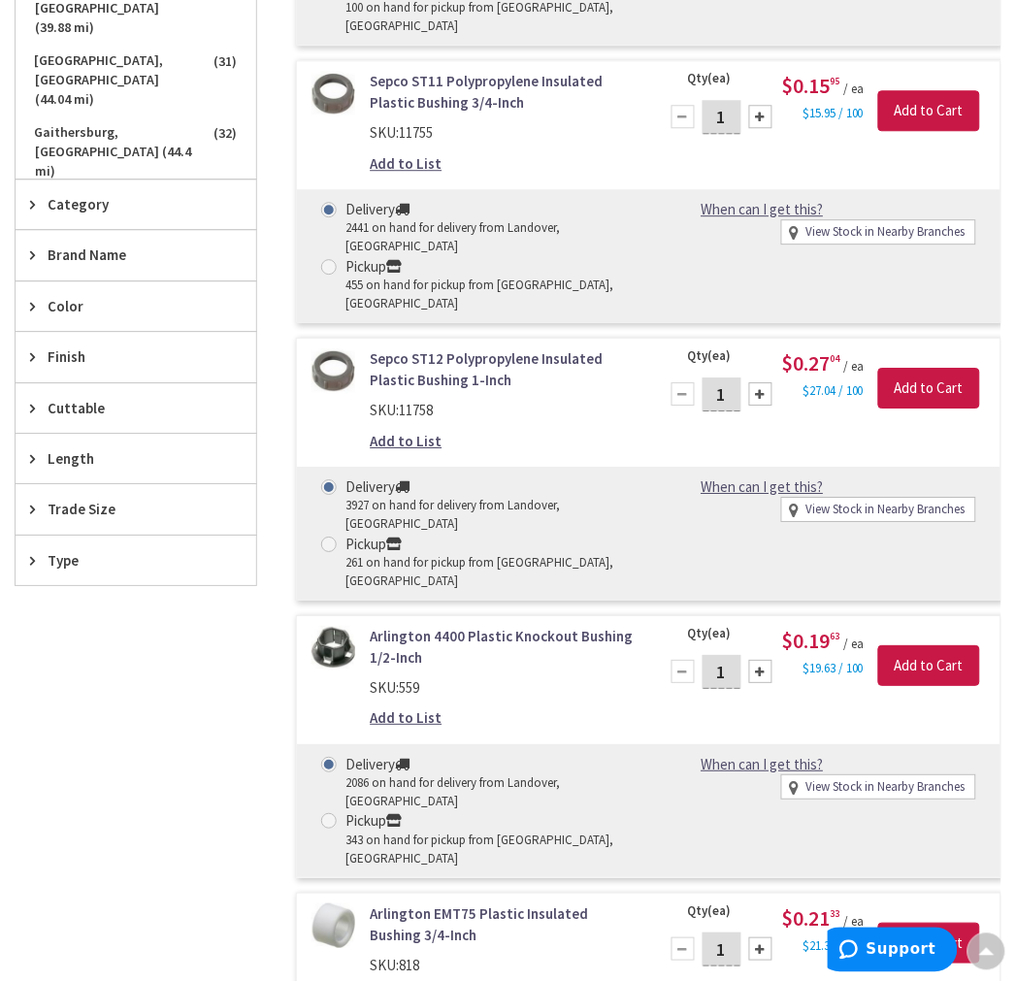
click at [82, 505] on span "Trade Size" at bounding box center [127, 509] width 158 height 20
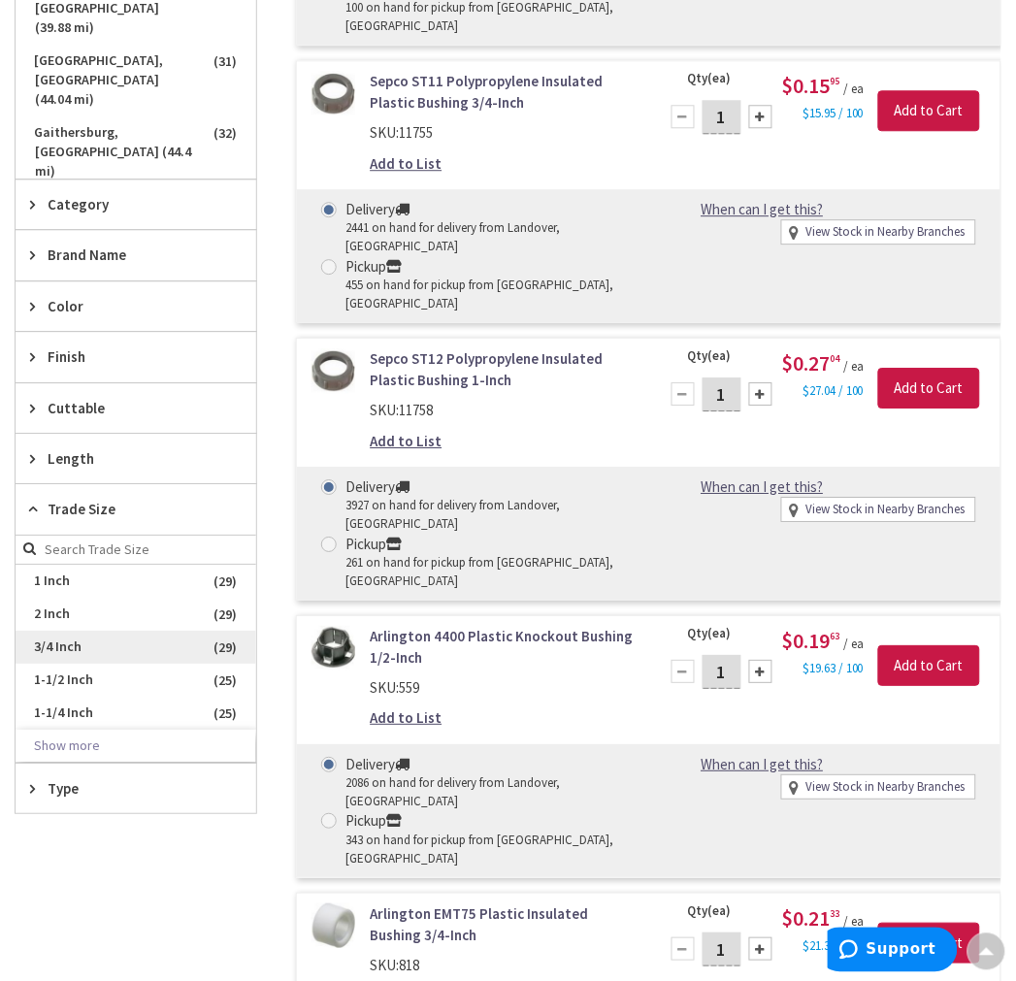
click at [74, 644] on span "3/4 Inch" at bounding box center [136, 647] width 241 height 33
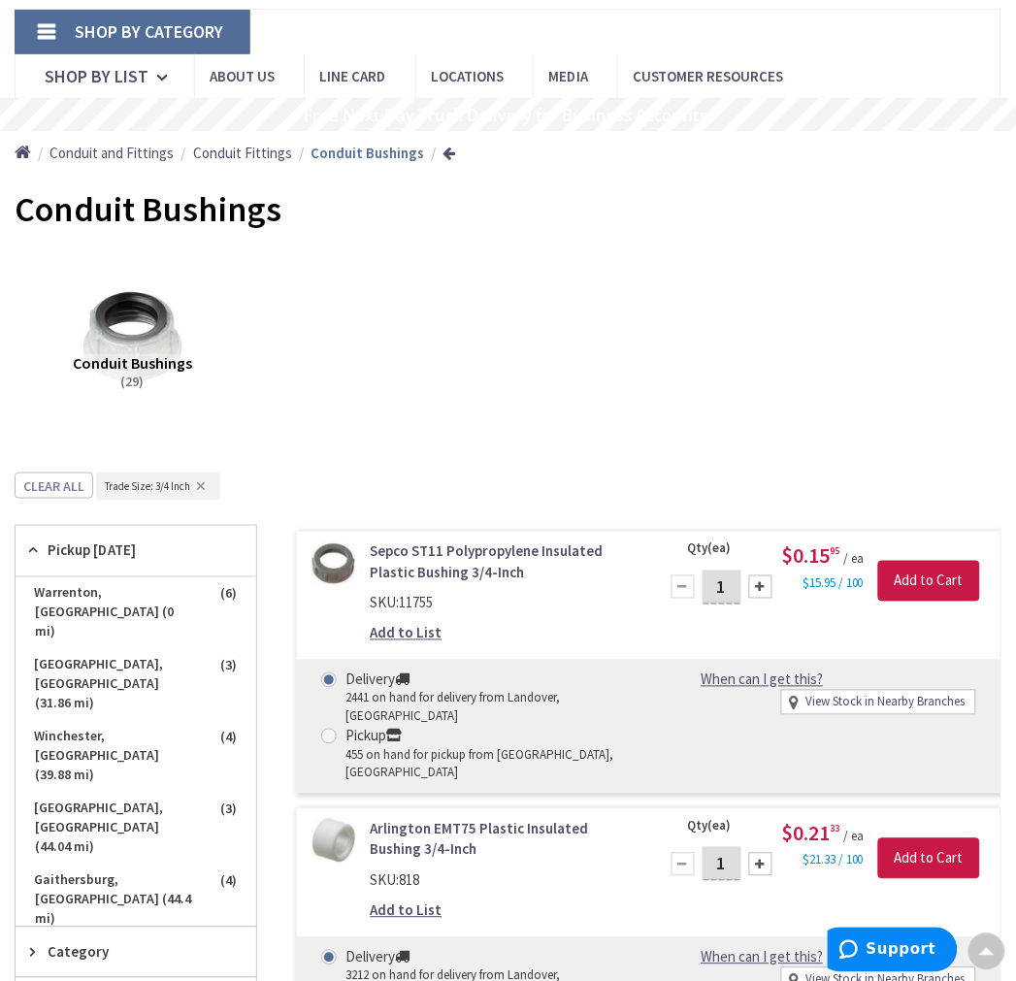
scroll to position [0, 0]
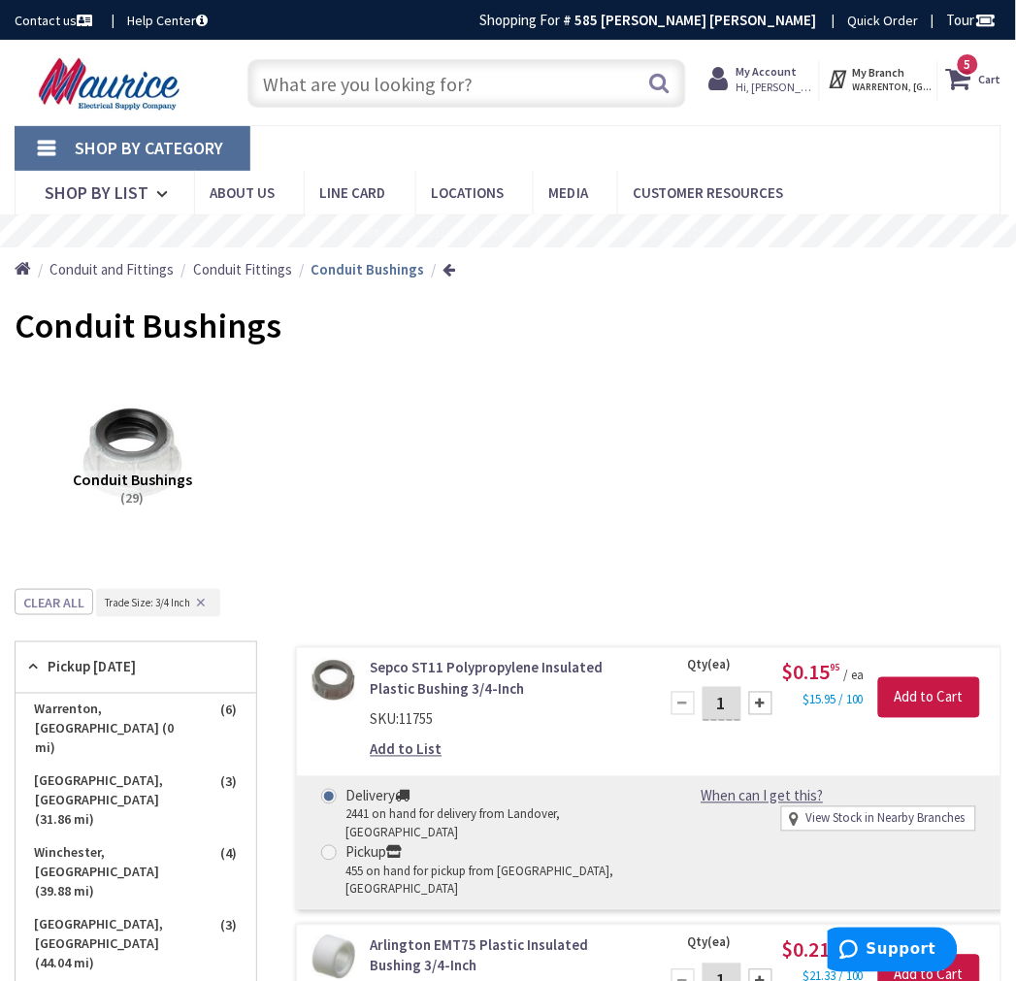
paste input "RB7550"
type input "RB7550"
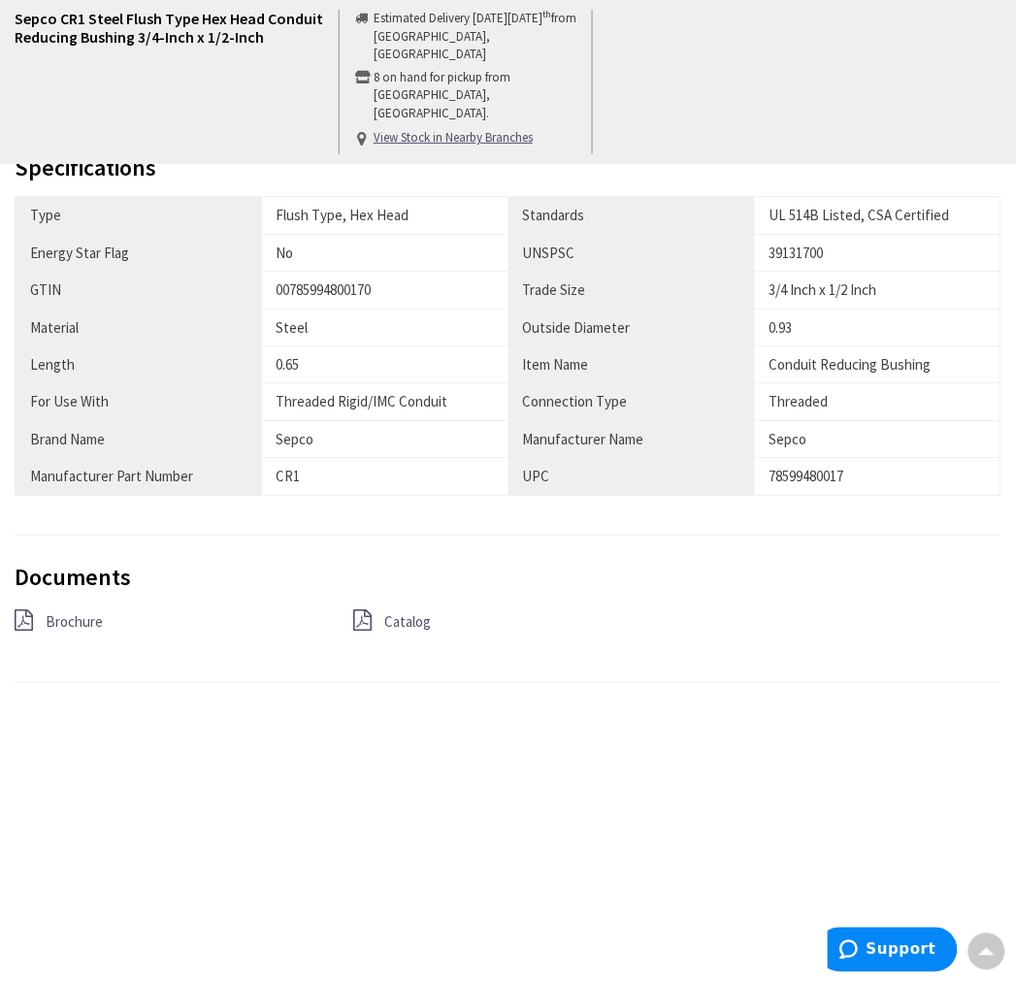
scroll to position [970, 0]
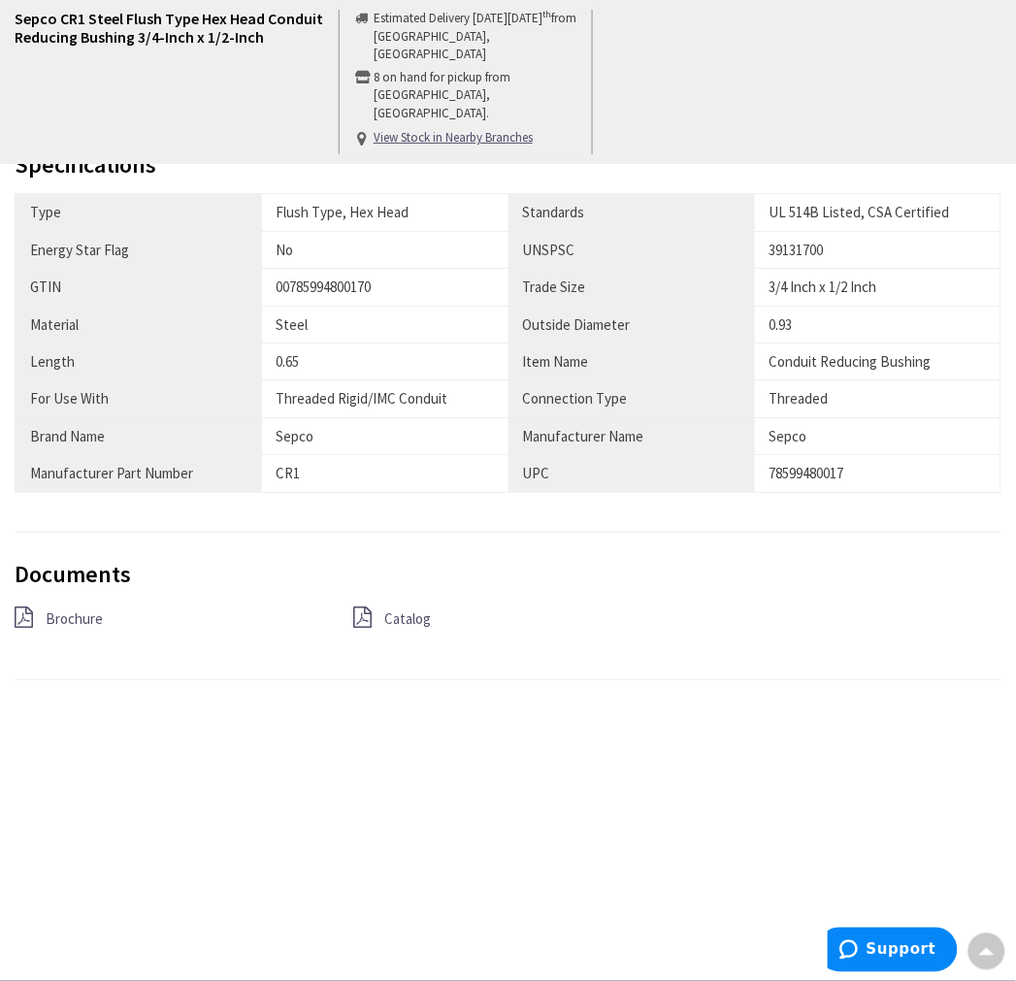
click at [84, 617] on span "Brochure" at bounding box center [74, 618] width 57 height 18
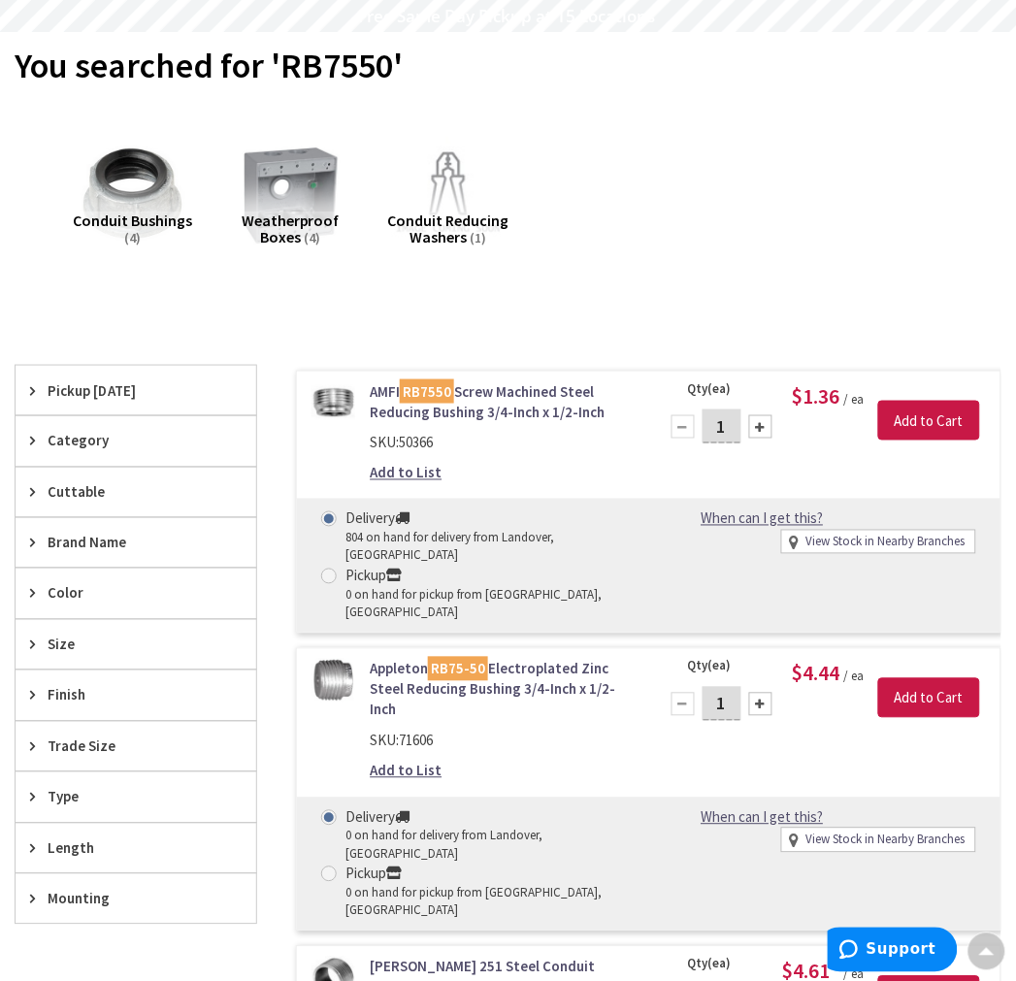
click at [762, 424] on div at bounding box center [760, 426] width 23 height 23
type input "2"
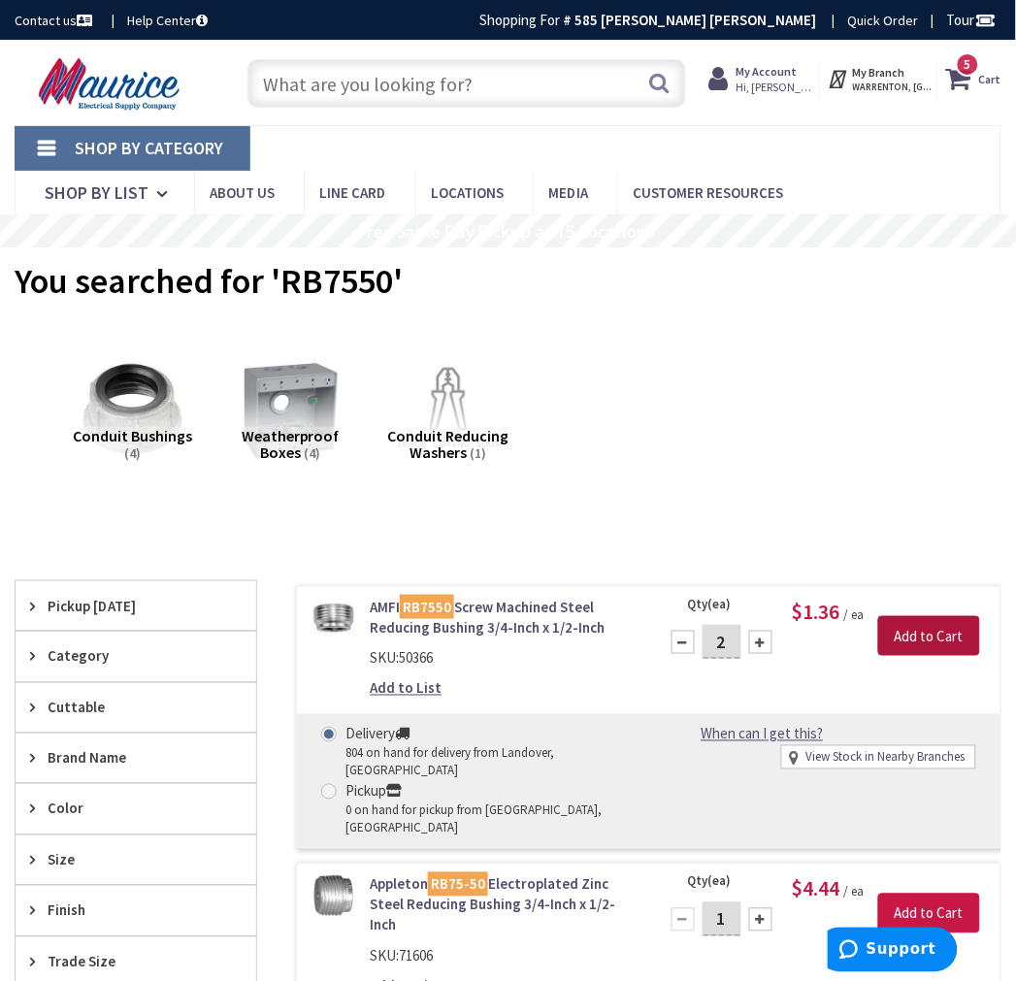
click at [908, 623] on input "Add to Cart" at bounding box center [929, 636] width 102 height 41
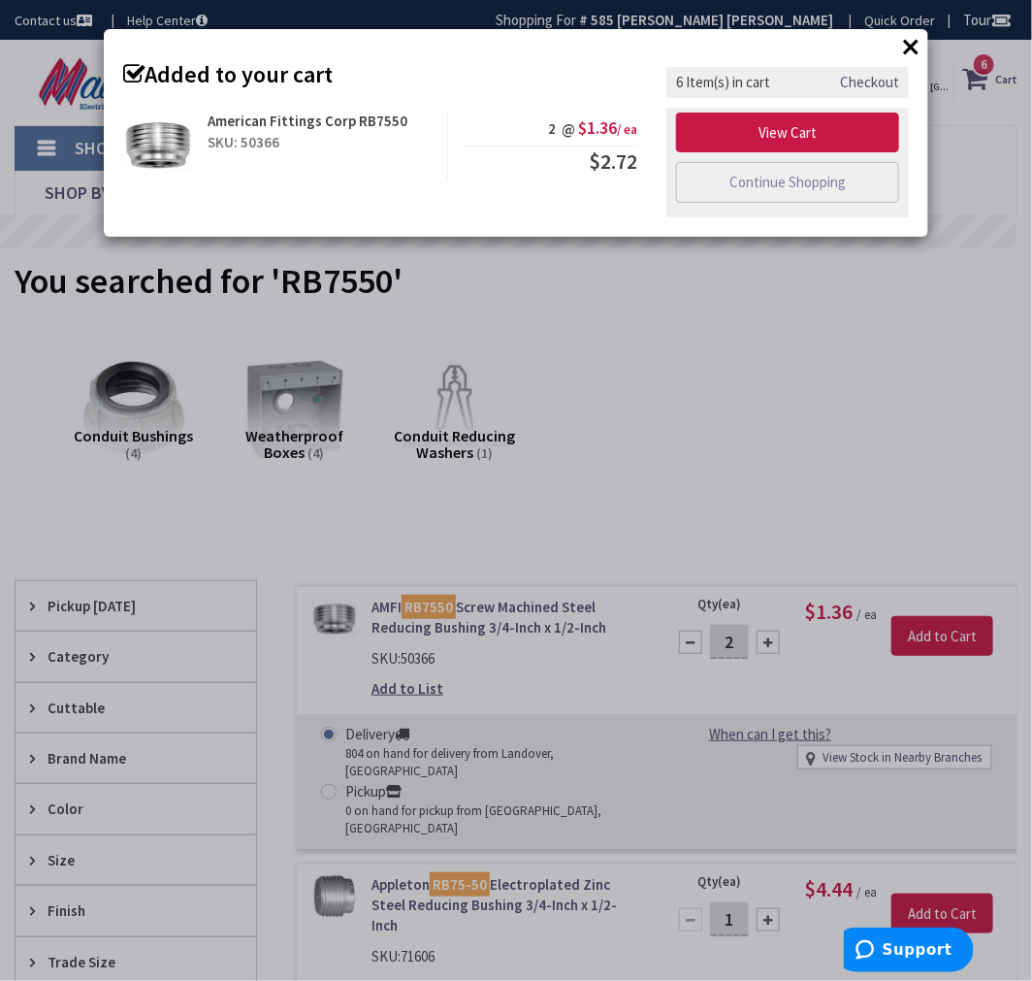
click at [903, 50] on button "×" at bounding box center [910, 46] width 29 height 29
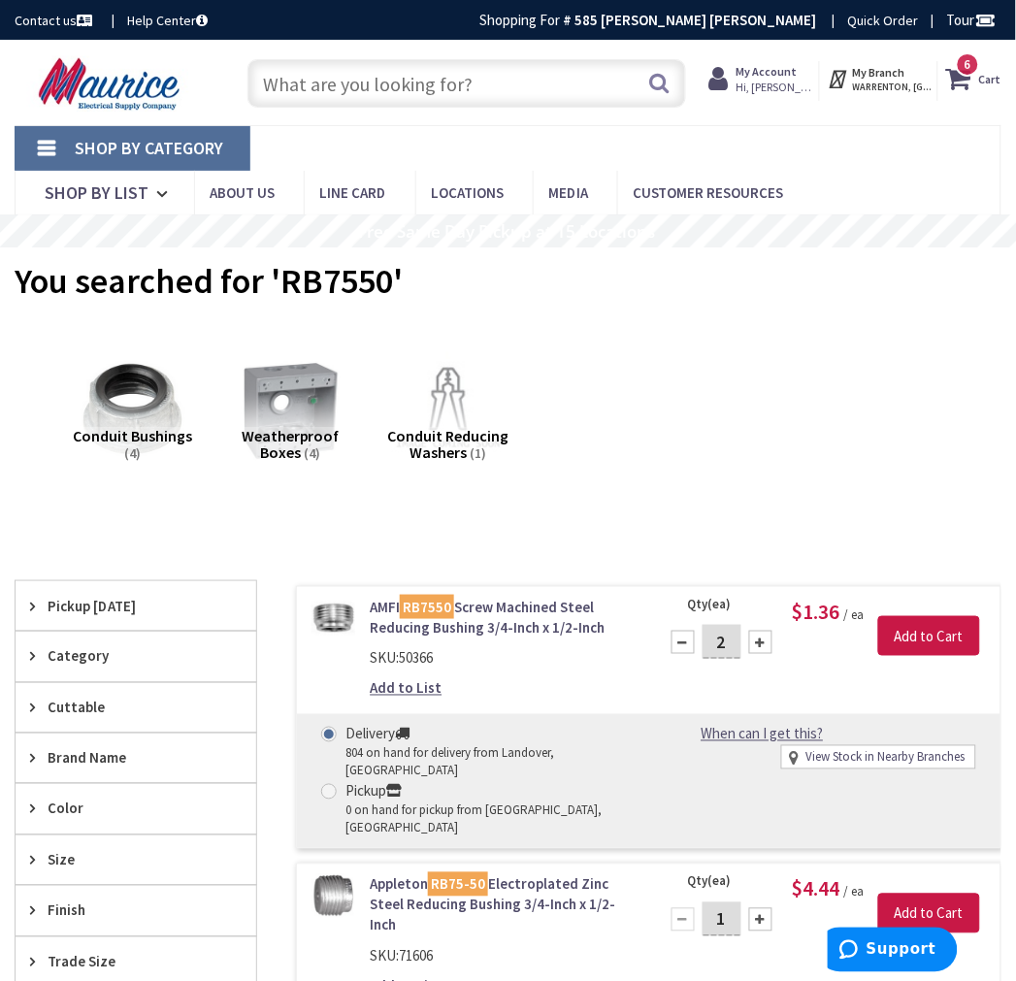
click at [459, 622] on link "AMFI RB7550 Screw Machined Steel Reducing Bushing 3/4-Inch x 1/2-Inch" at bounding box center [502, 618] width 264 height 42
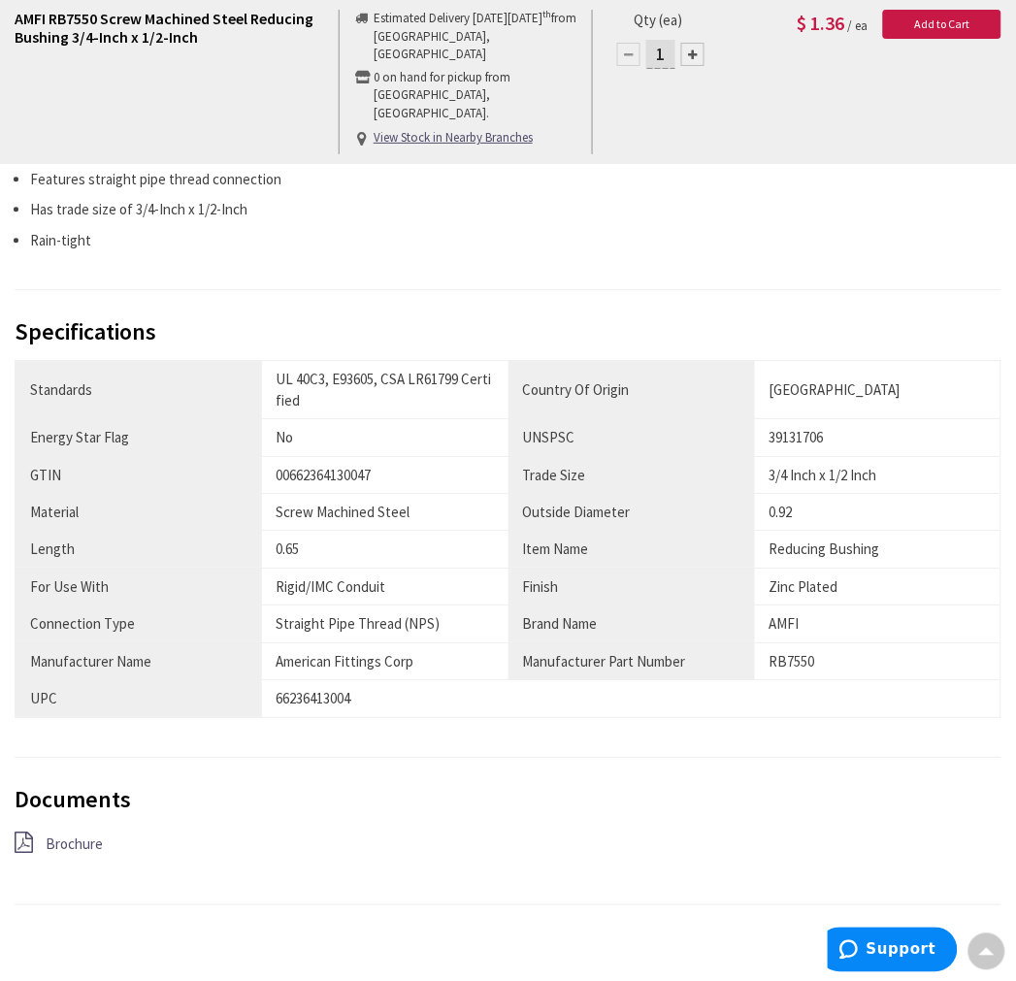
scroll to position [861, 0]
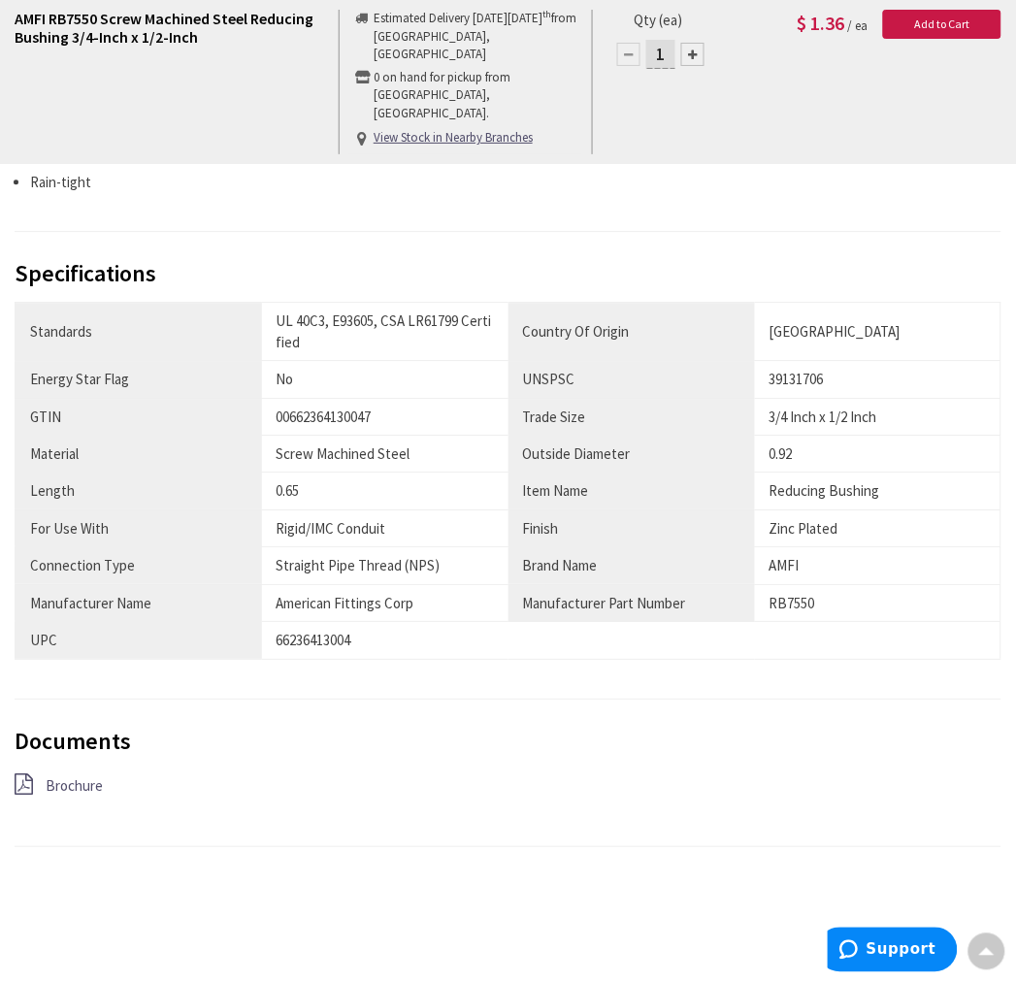
click at [69, 780] on span "Brochure" at bounding box center [74, 785] width 57 height 18
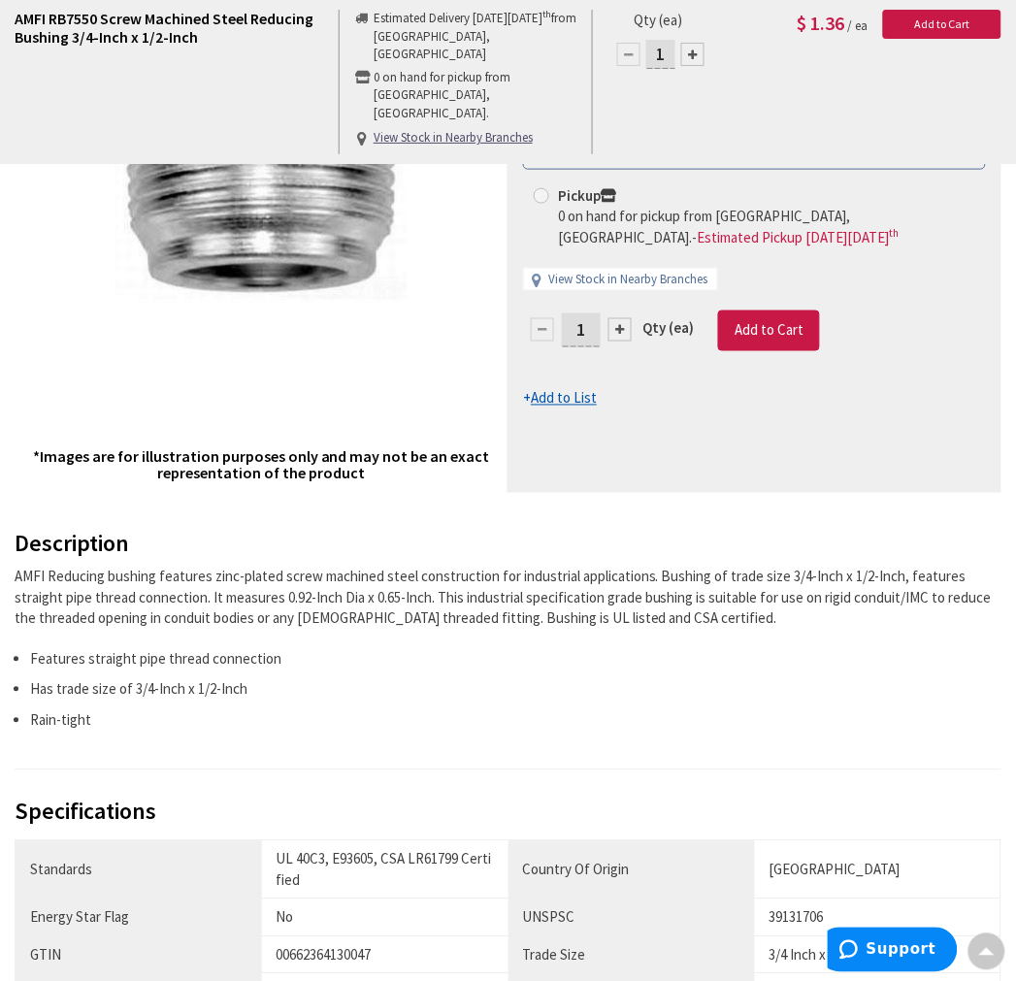
scroll to position [0, 0]
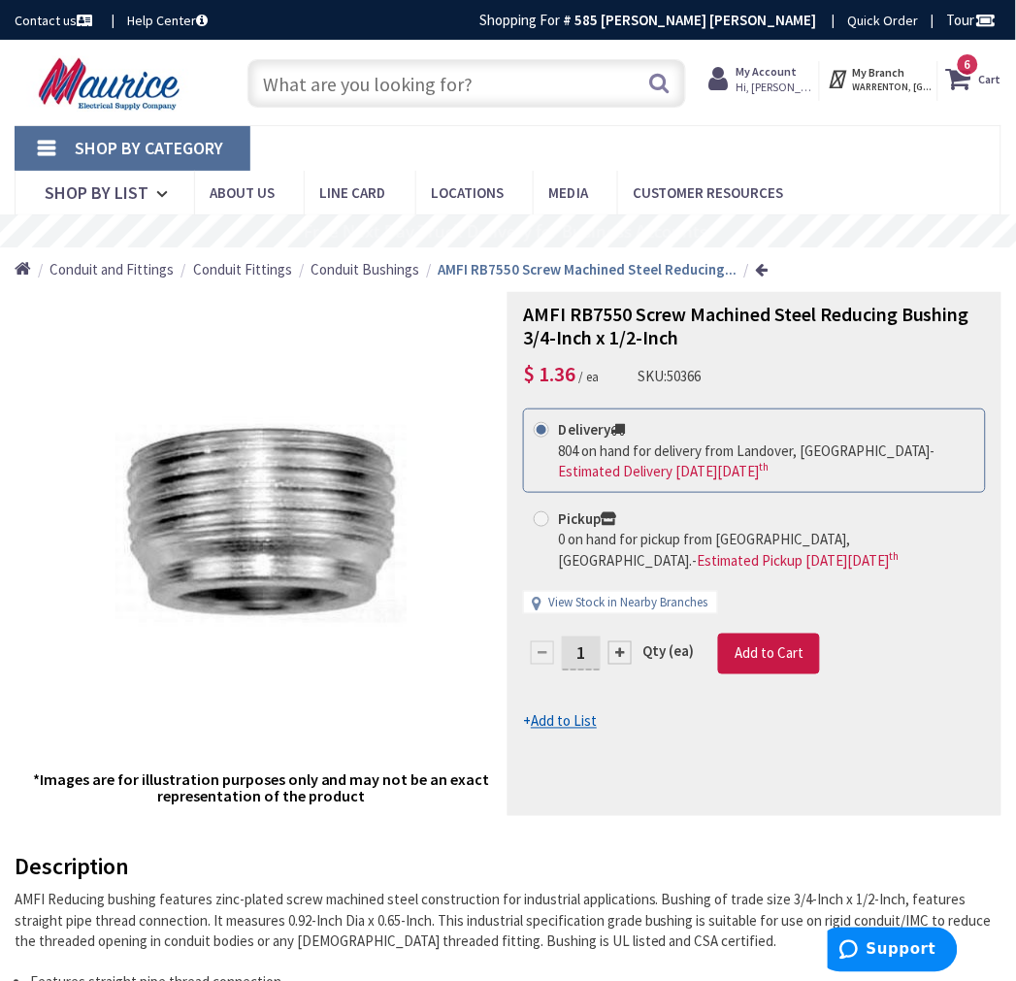
drag, startPoint x: 633, startPoint y: 648, endPoint x: 625, endPoint y: 656, distance: 11.7
click at [633, 648] on div "1" at bounding box center [581, 652] width 116 height 39
click at [626, 658] on div at bounding box center [619, 652] width 23 height 23
type input "2"
click at [780, 655] on span "Add to Cart" at bounding box center [768, 653] width 69 height 18
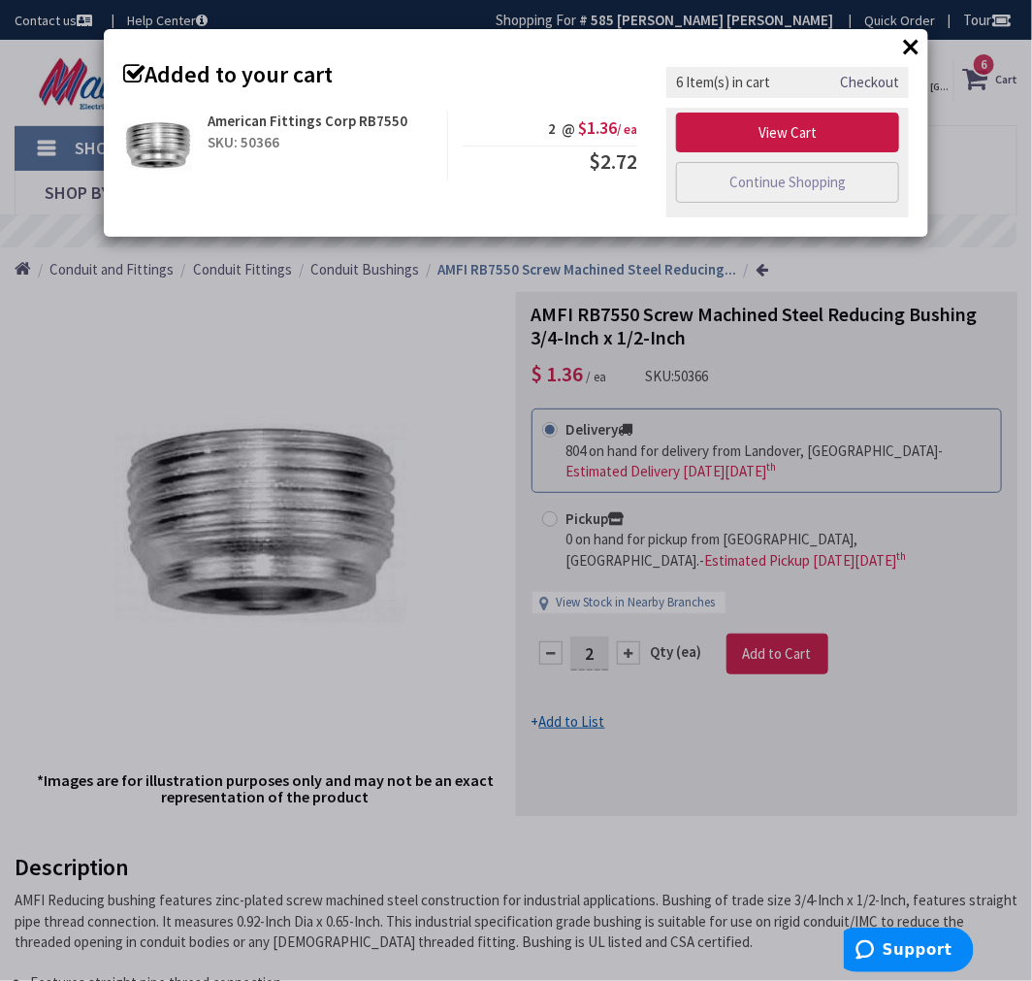
click at [910, 45] on button "×" at bounding box center [910, 46] width 29 height 29
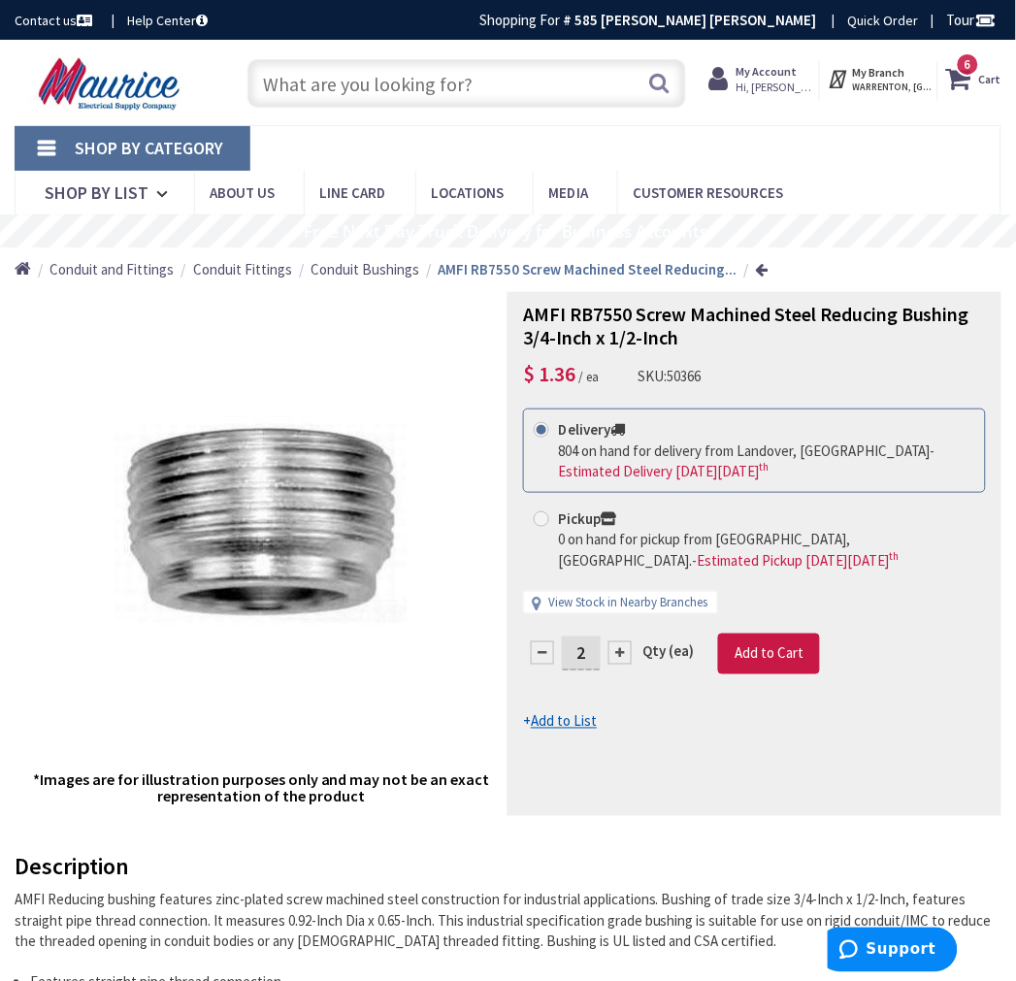
click at [993, 82] on strong "Cart" at bounding box center [990, 78] width 22 height 35
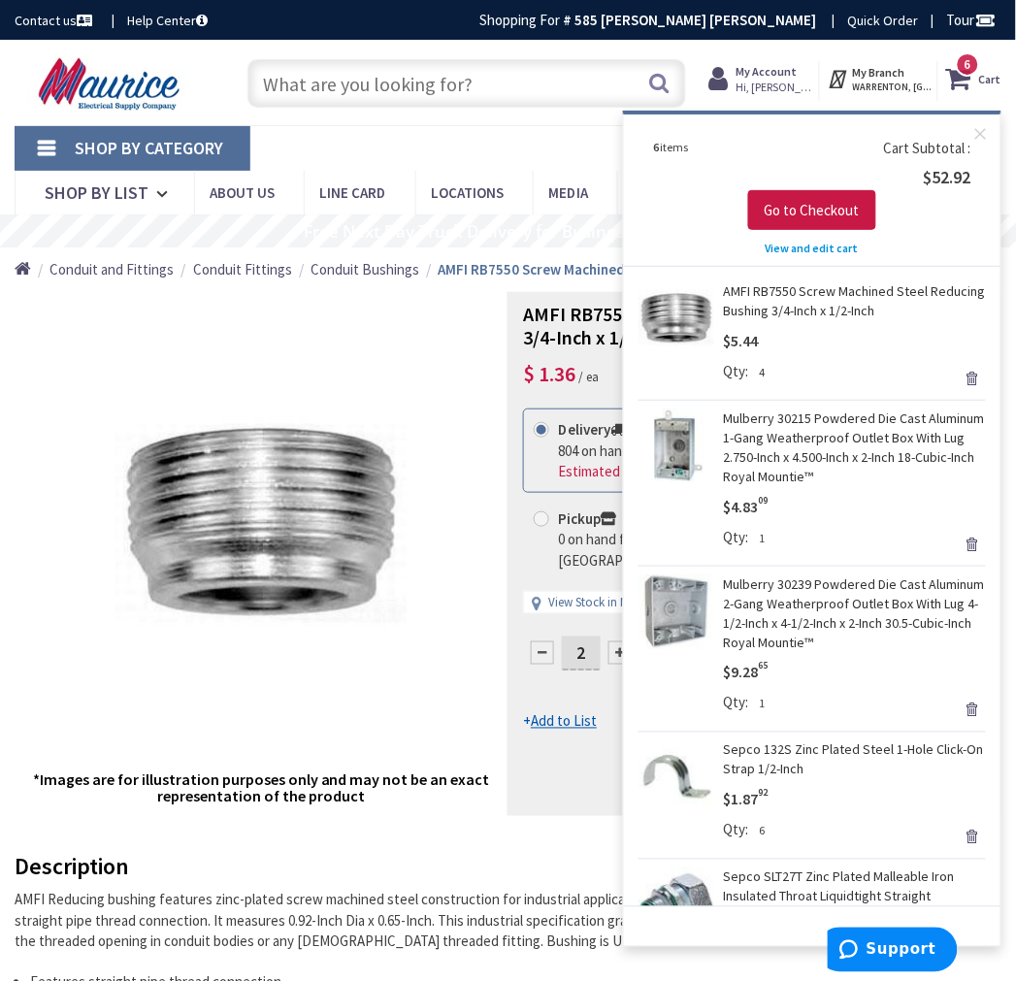
click at [446, 81] on input "text" at bounding box center [466, 83] width 438 height 49
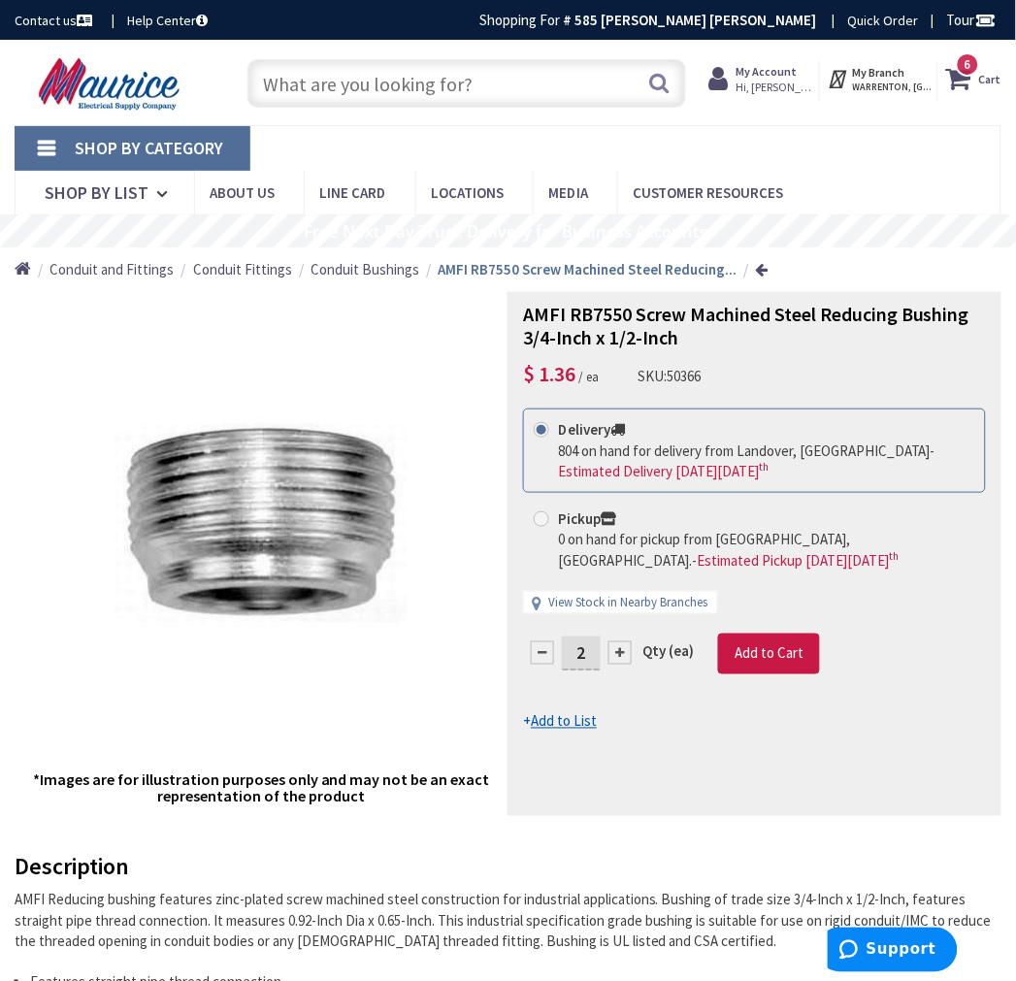
click at [548, 93] on input "text" at bounding box center [466, 83] width 438 height 49
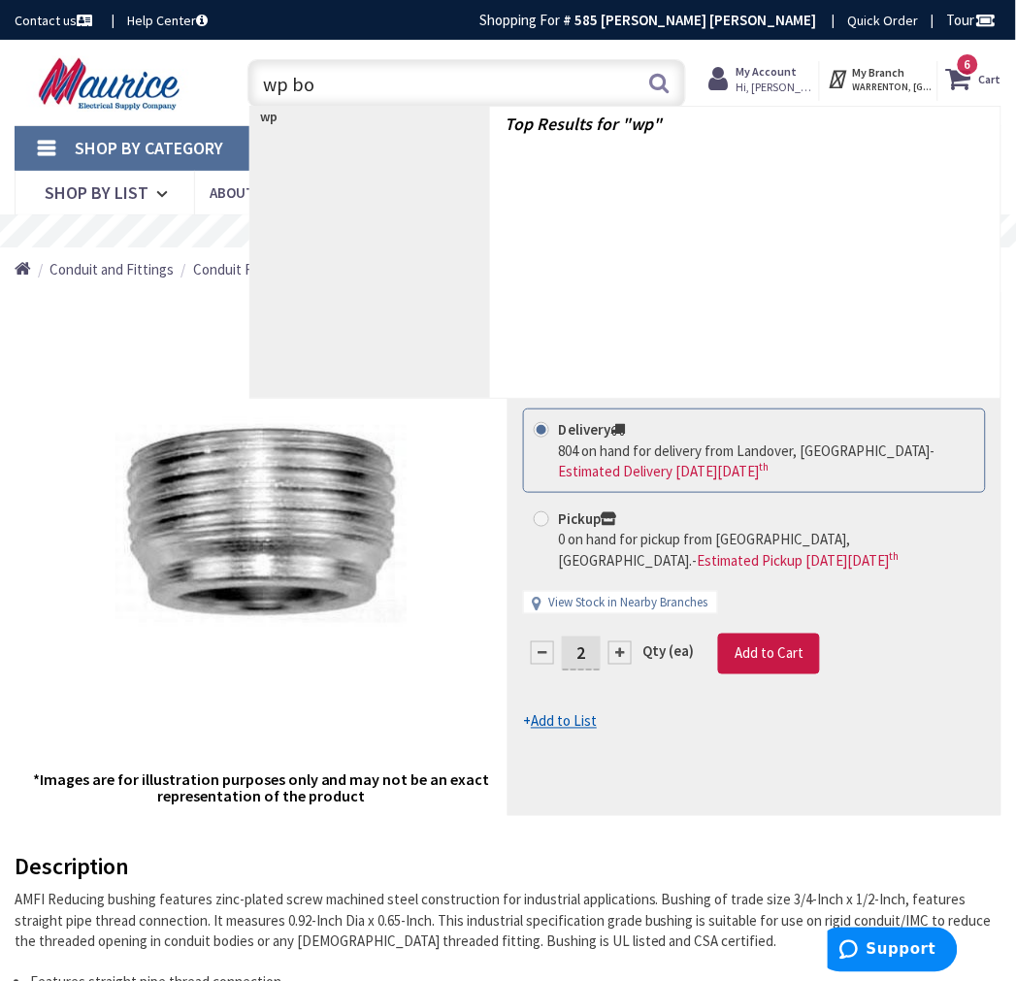
type input "wp box"
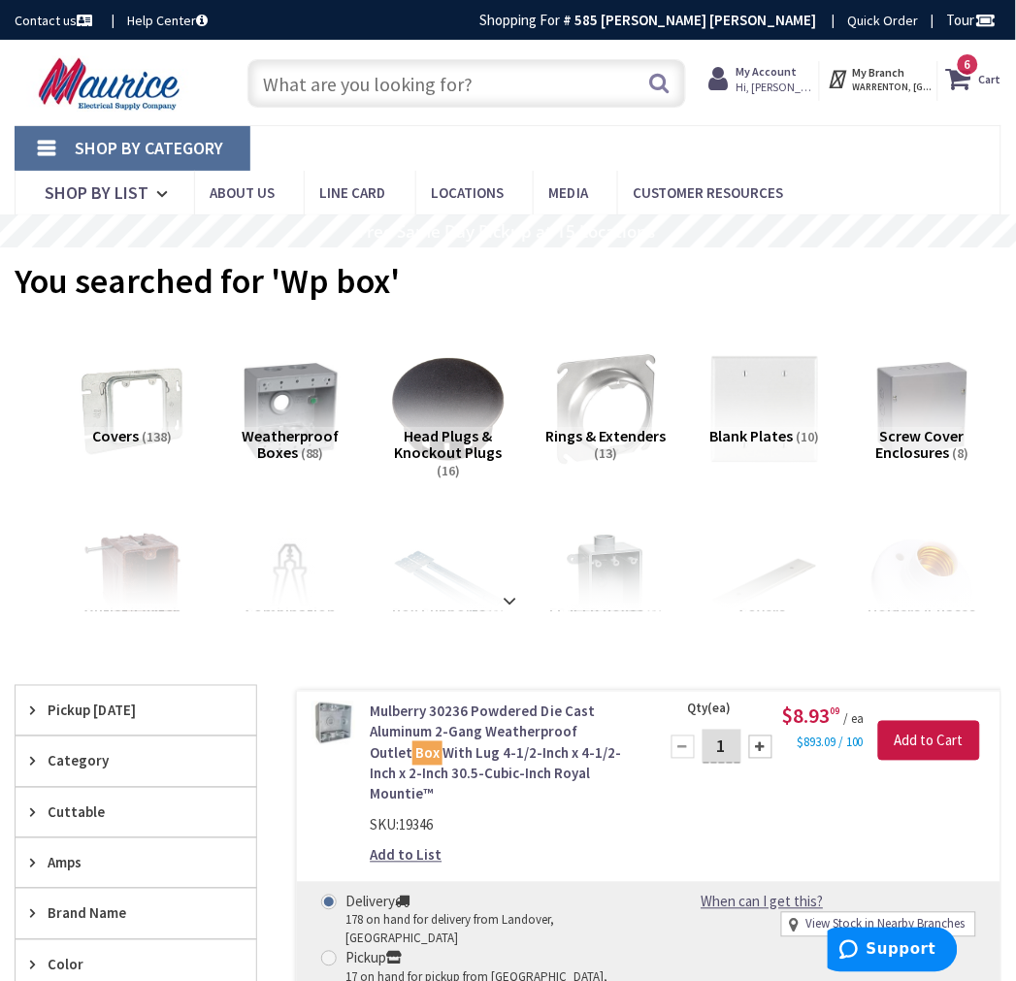
click at [124, 709] on span "Pickup [DATE]" at bounding box center [127, 710] width 158 height 20
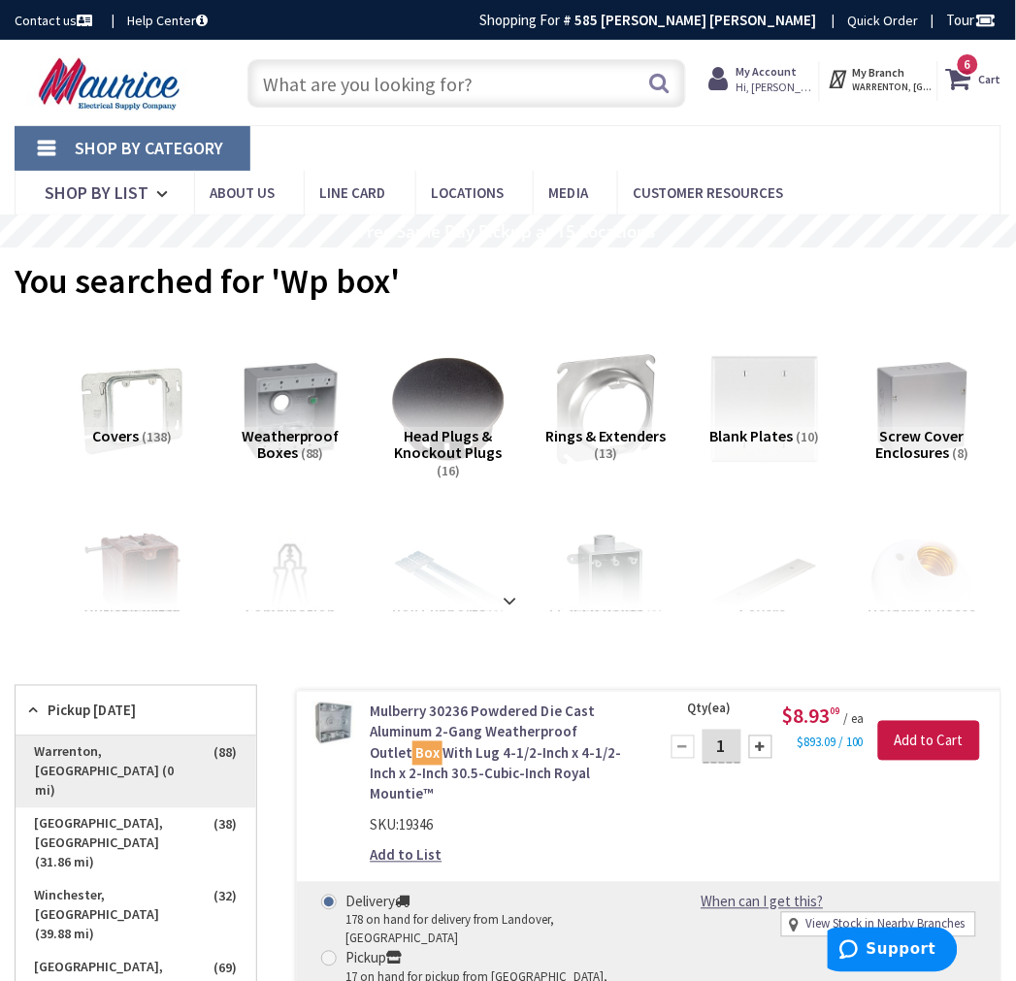
click at [178, 754] on span "Warrenton, [GEOGRAPHIC_DATA] (0 mi)" at bounding box center [136, 772] width 241 height 72
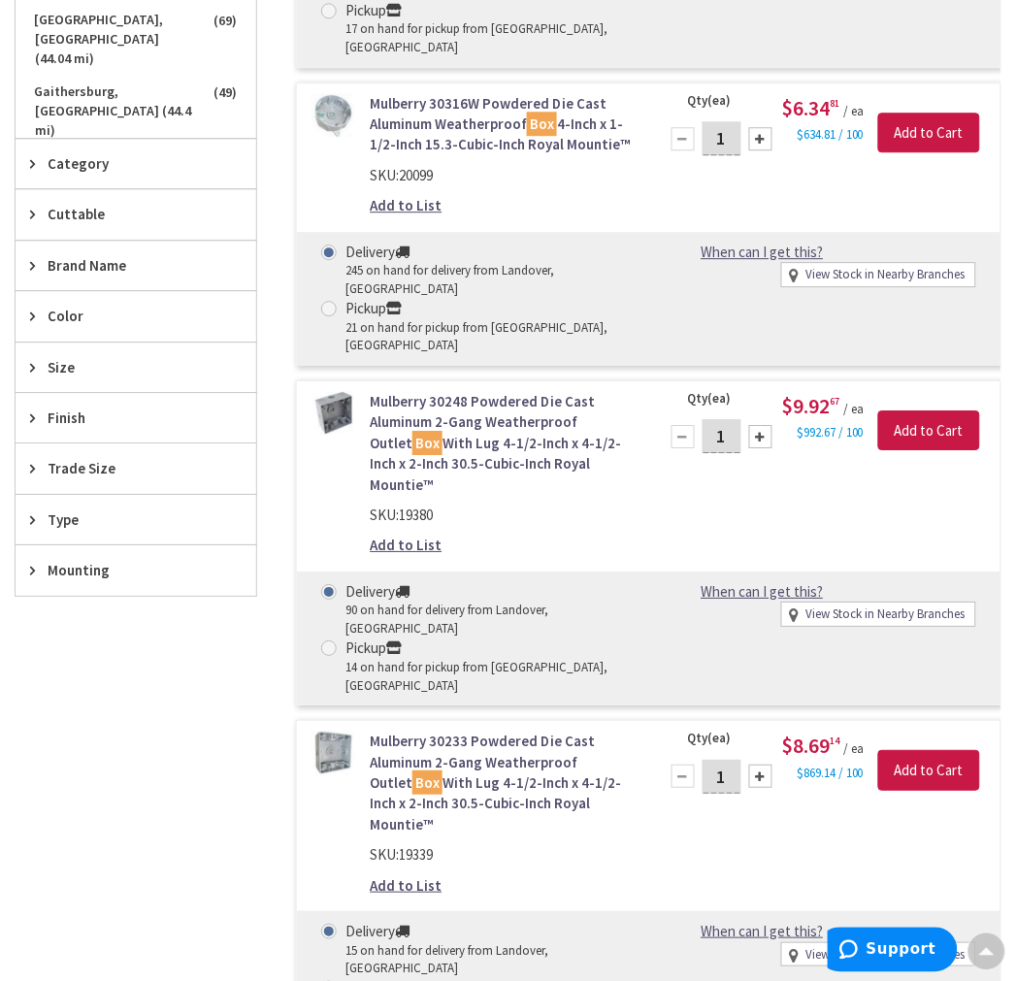
scroll to position [861, 0]
click at [521, 390] on link "Mulberry 30248 Powdered Die Cast Aluminum 2-Gang Weatherproof Outlet Box With L…" at bounding box center [502, 442] width 264 height 104
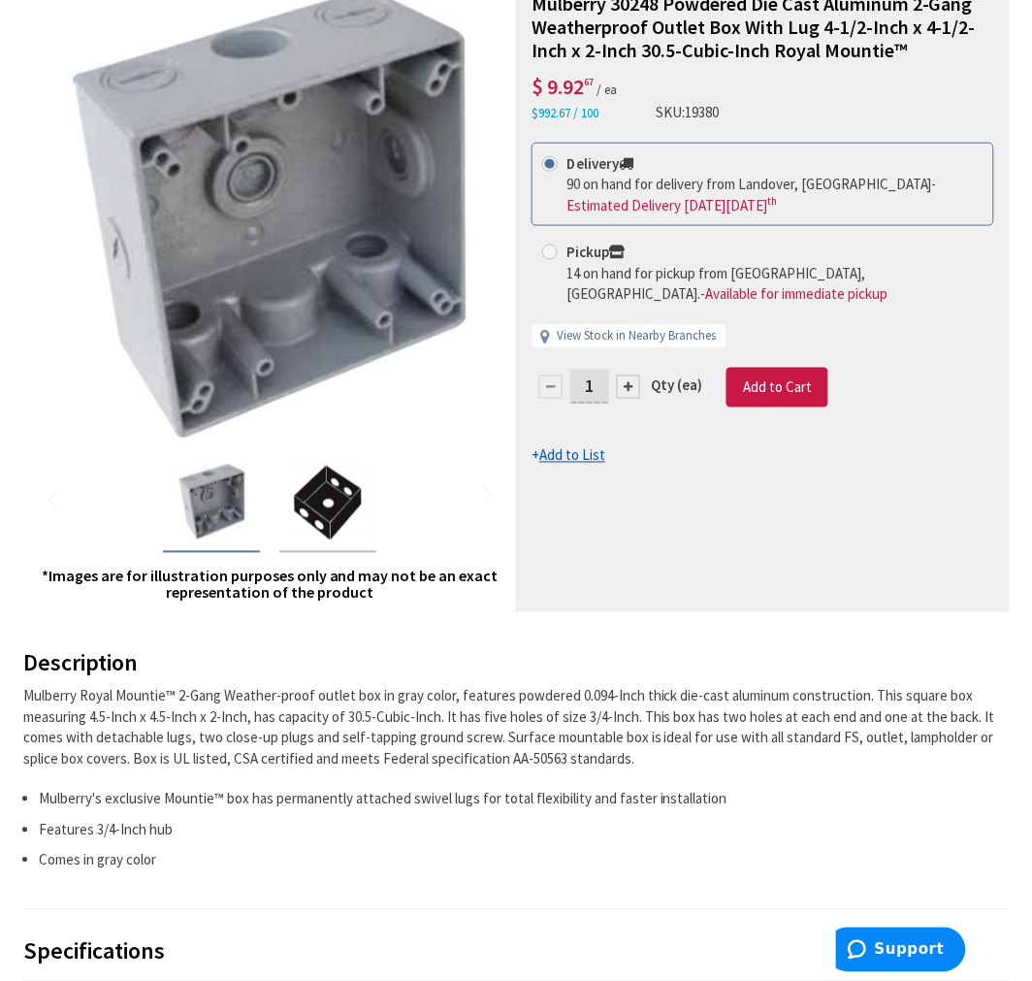
scroll to position [431, 0]
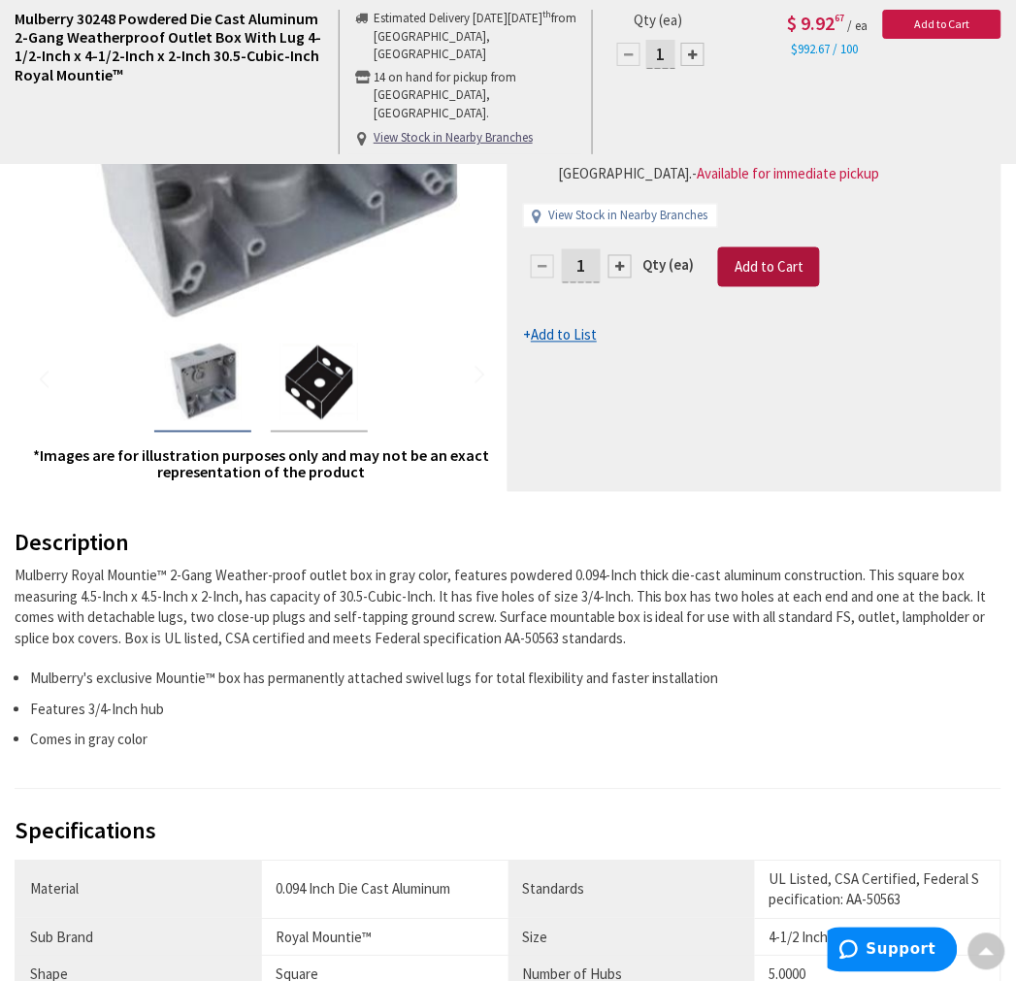
click at [769, 262] on span "Add to Cart" at bounding box center [768, 267] width 69 height 18
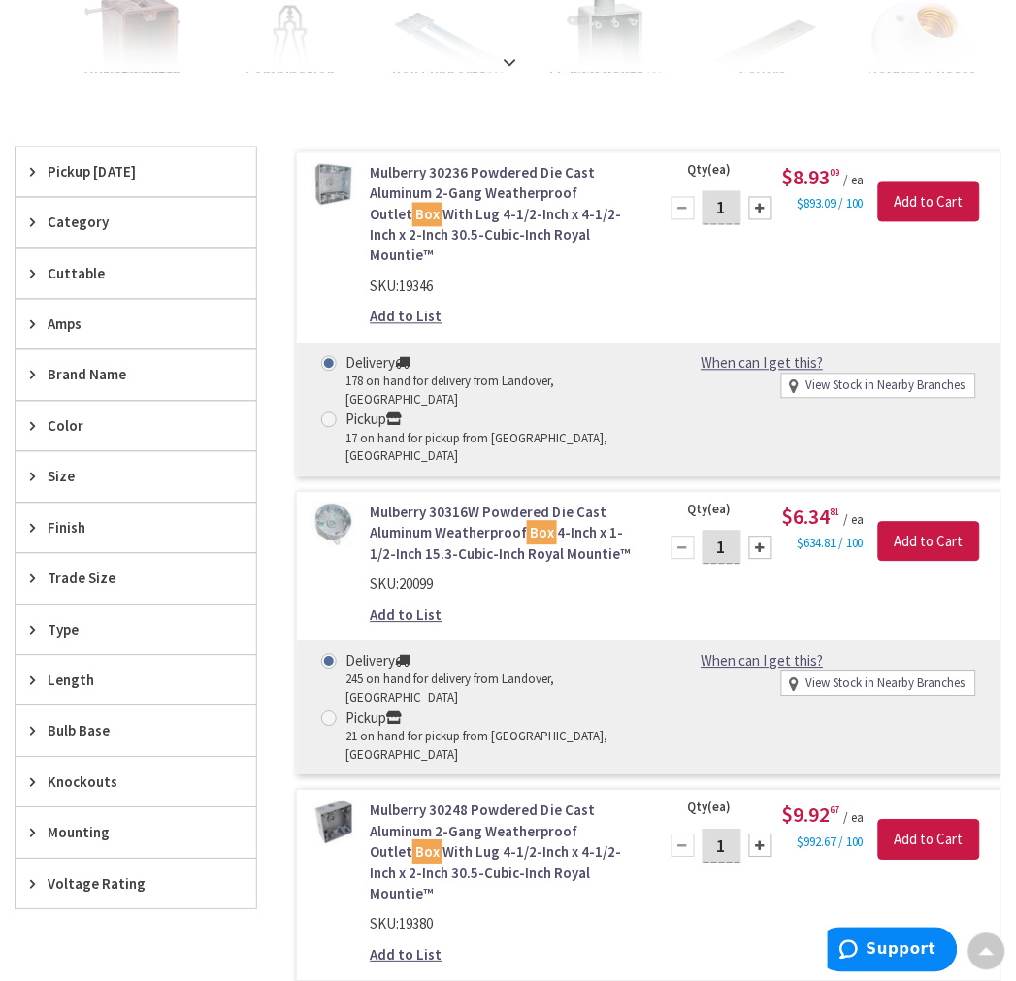
scroll to position [215, 0]
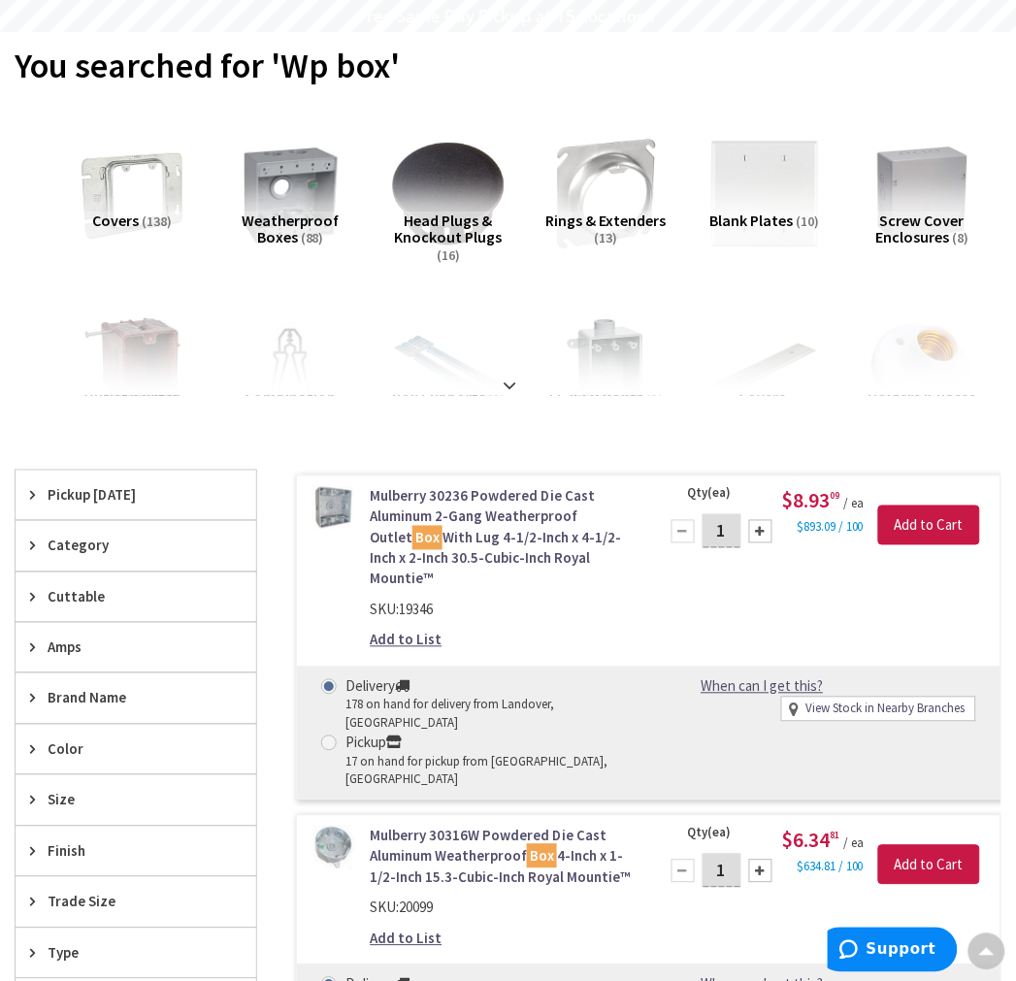
click at [111, 501] on span "Pickup Today" at bounding box center [127, 495] width 158 height 20
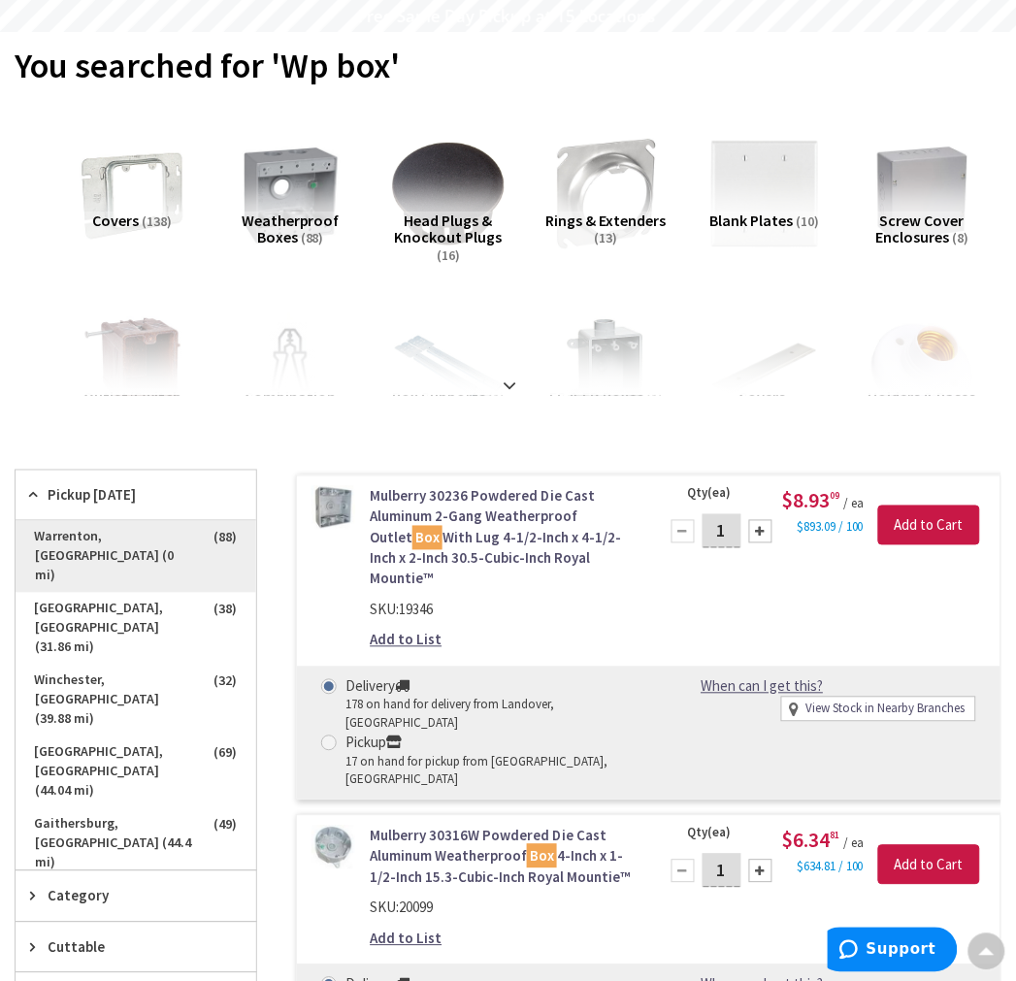
click at [173, 543] on span "Warrenton, VA (0 mi)" at bounding box center [136, 557] width 241 height 72
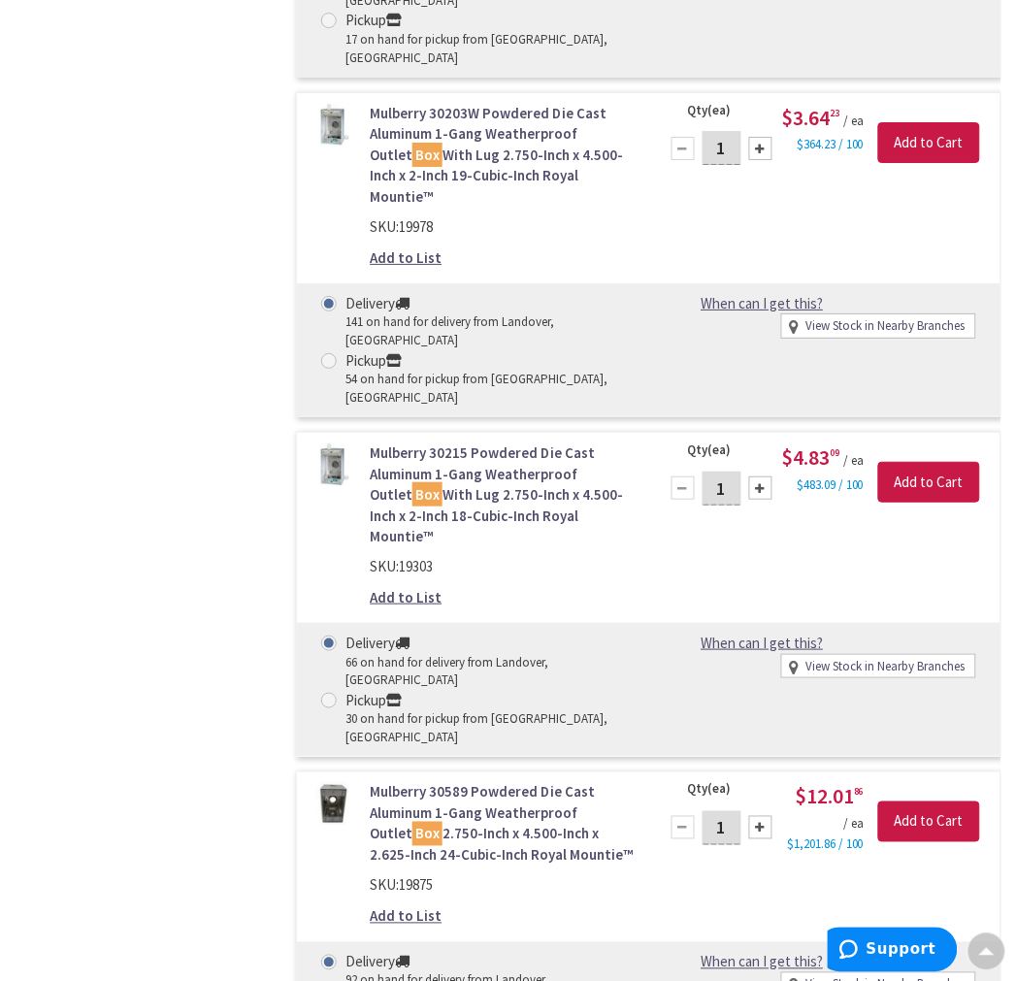
scroll to position [7761, 0]
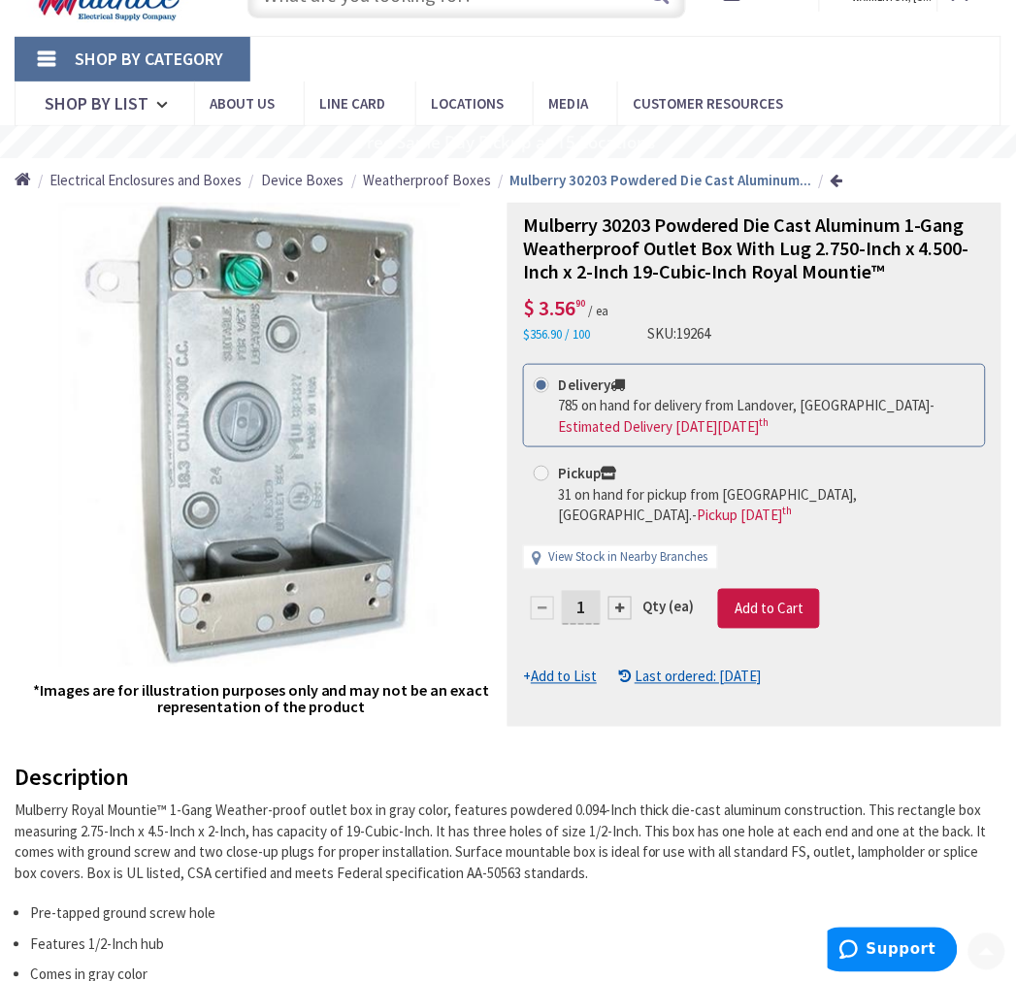
scroll to position [323, 0]
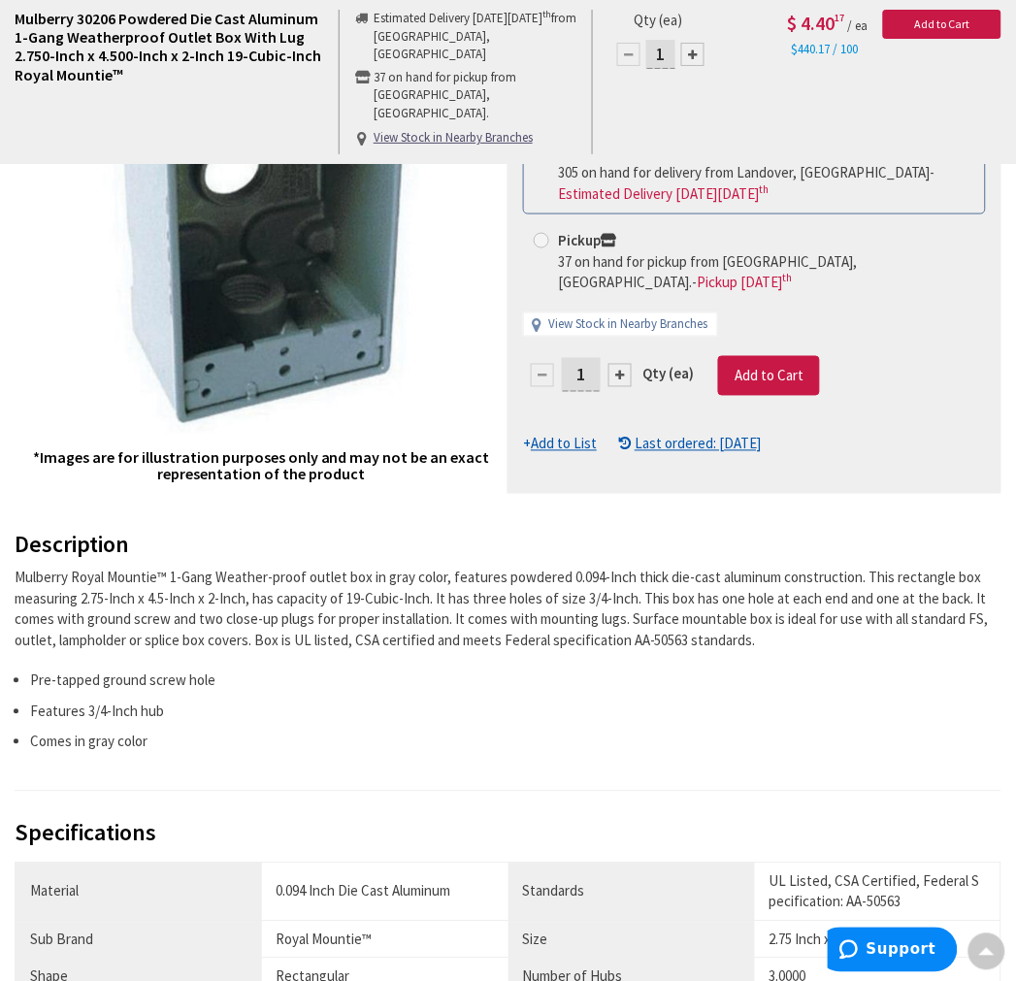
scroll to position [108, 0]
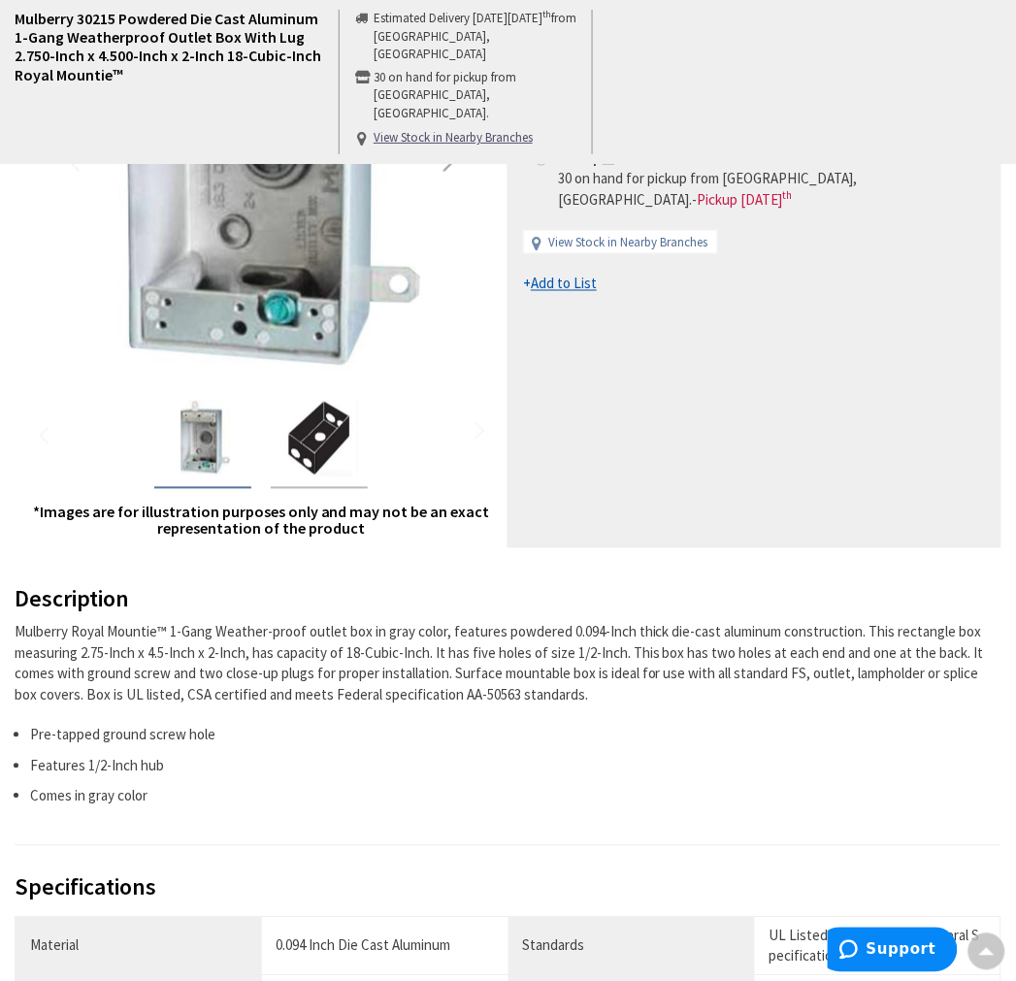
scroll to position [431, 0]
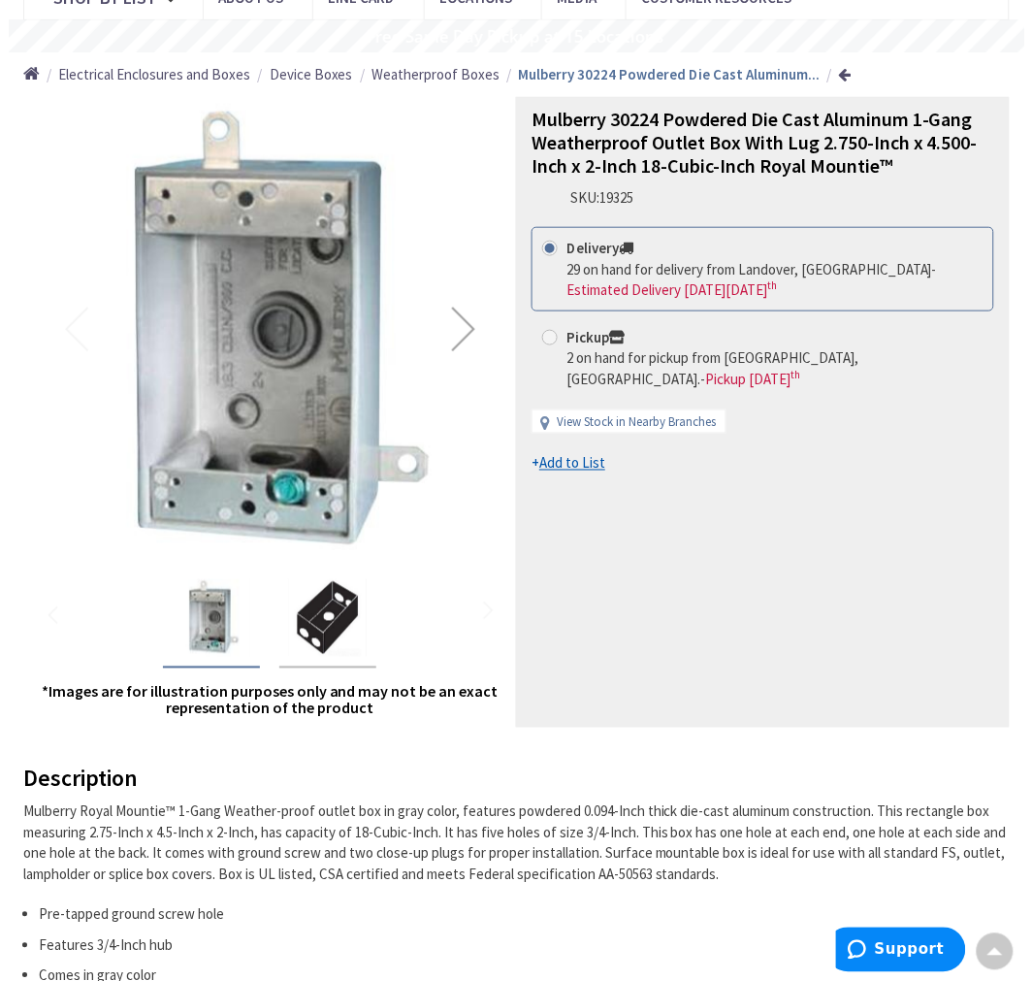
scroll to position [323, 0]
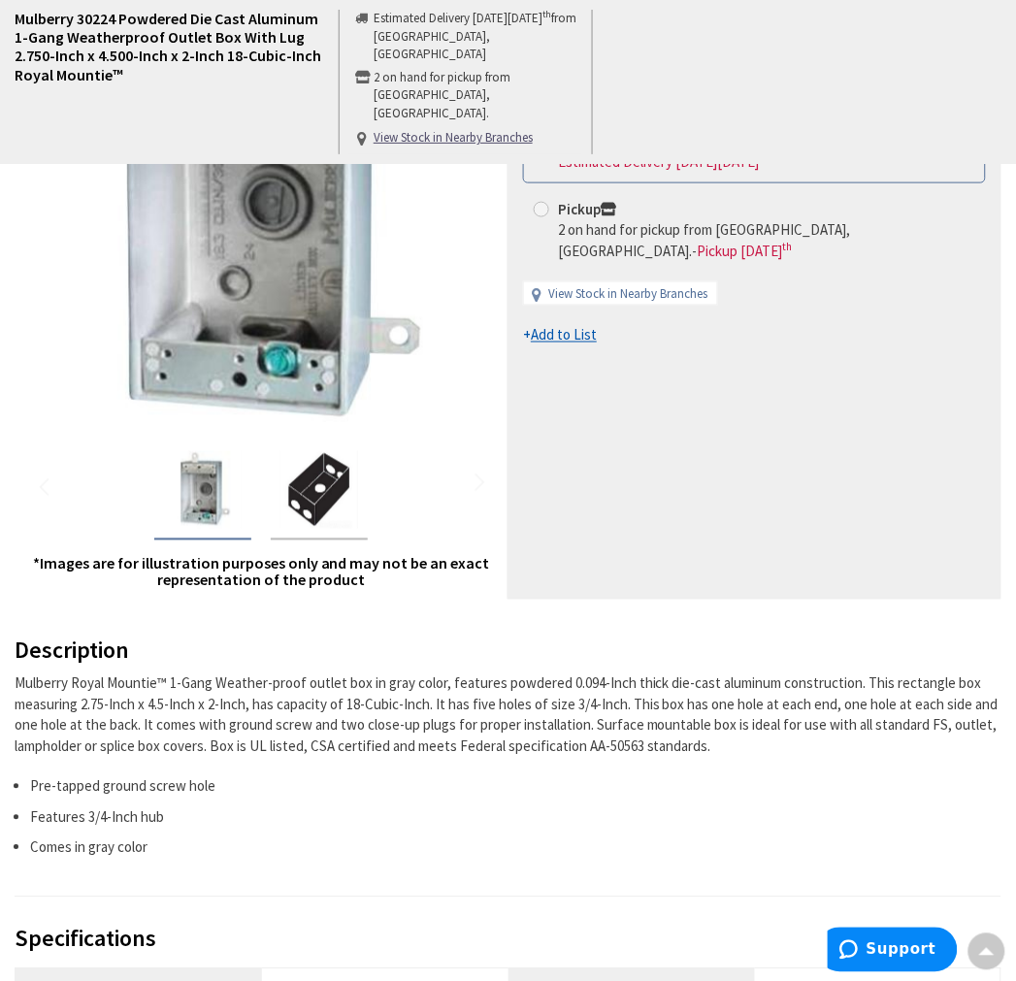
drag, startPoint x: 537, startPoint y: 204, endPoint x: 548, endPoint y: 217, distance: 17.3
click at [537, 204] on span at bounding box center [542, 210] width 16 height 16
click at [538, 204] on input "Pickup 2 on hand for pickup from Warrenton, VA. - Pickup Thursday, September 11…" at bounding box center [544, 209] width 13 height 13
radio input "true"
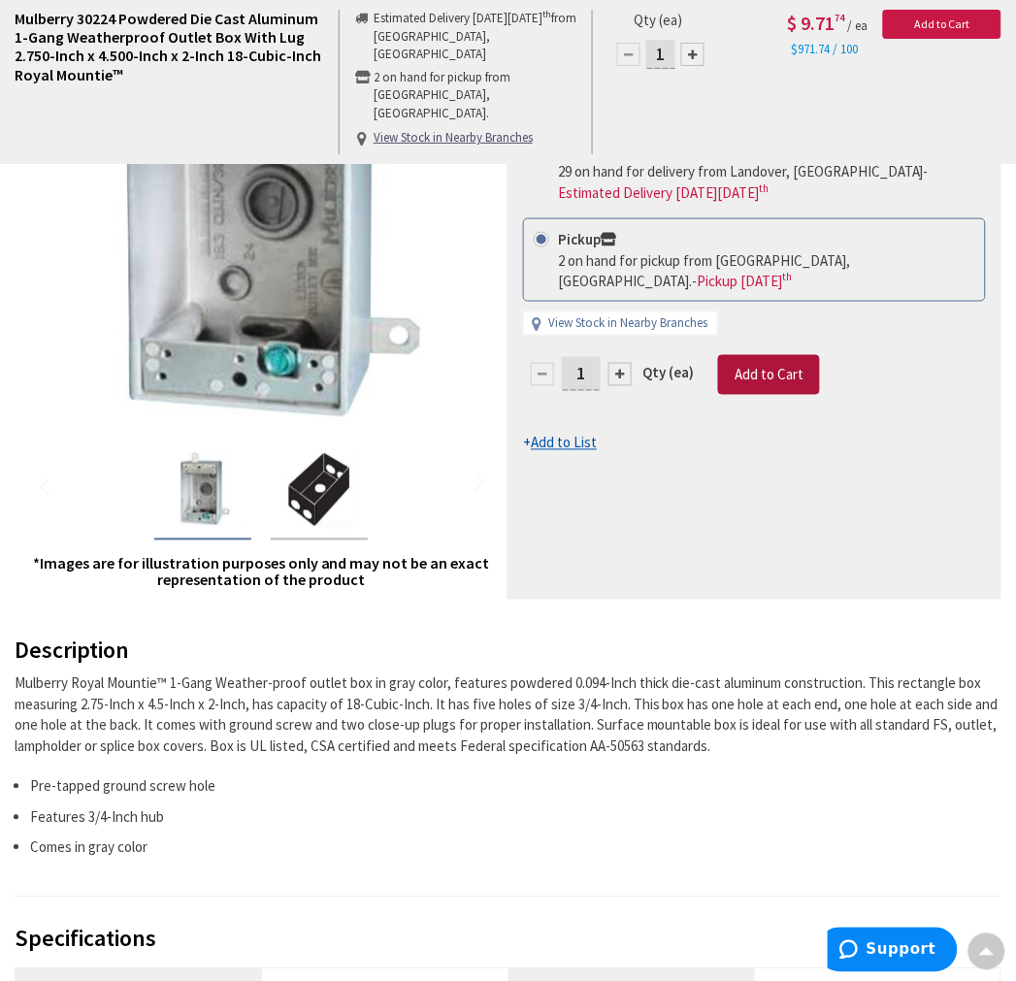
click at [793, 388] on button "Add to Cart" at bounding box center [769, 375] width 102 height 41
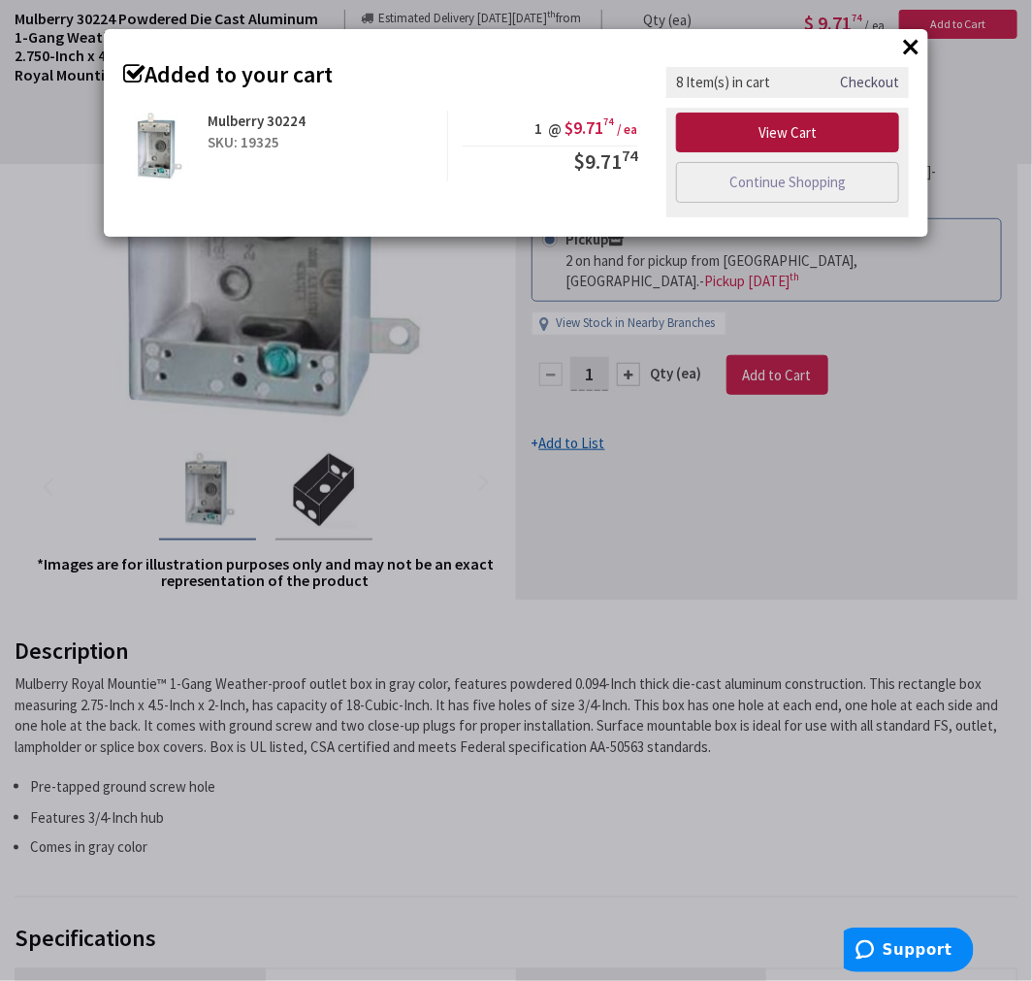
click at [787, 124] on link "View Cart" at bounding box center [787, 133] width 223 height 41
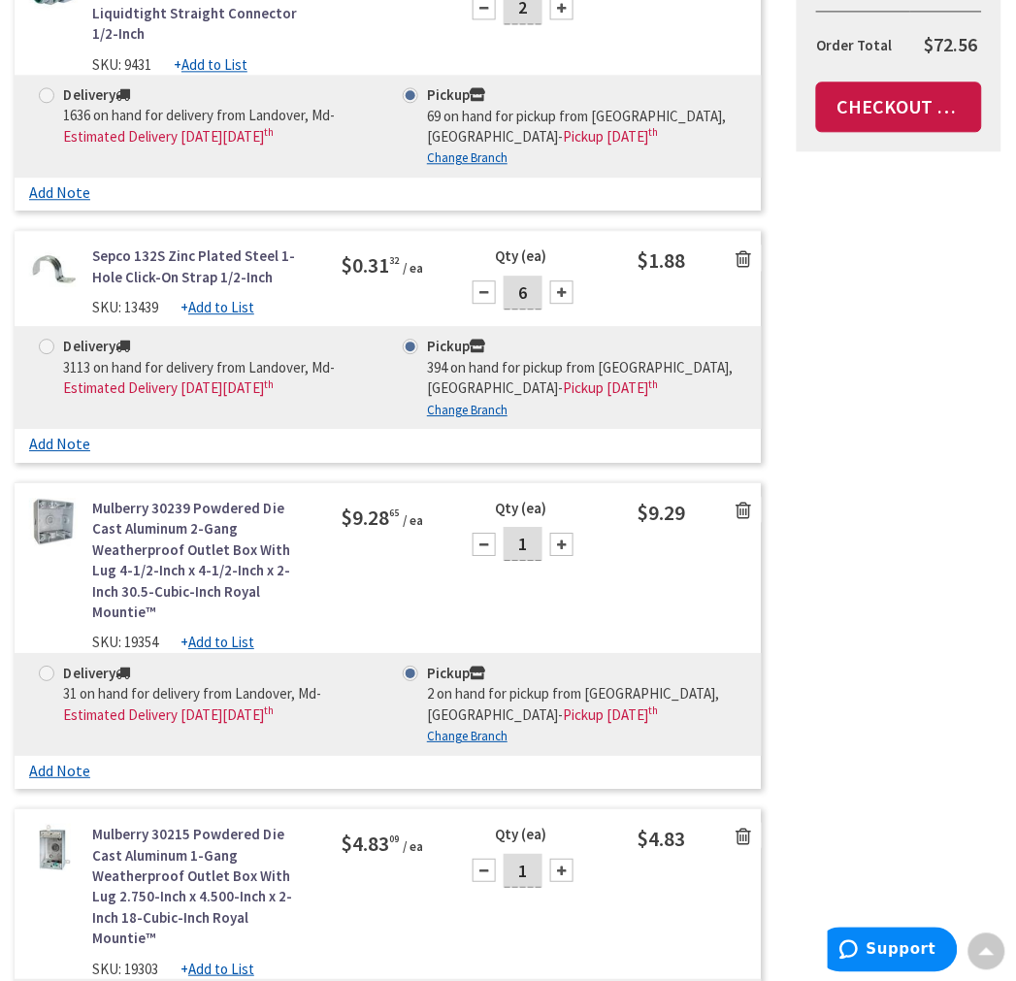
scroll to position [970, 0]
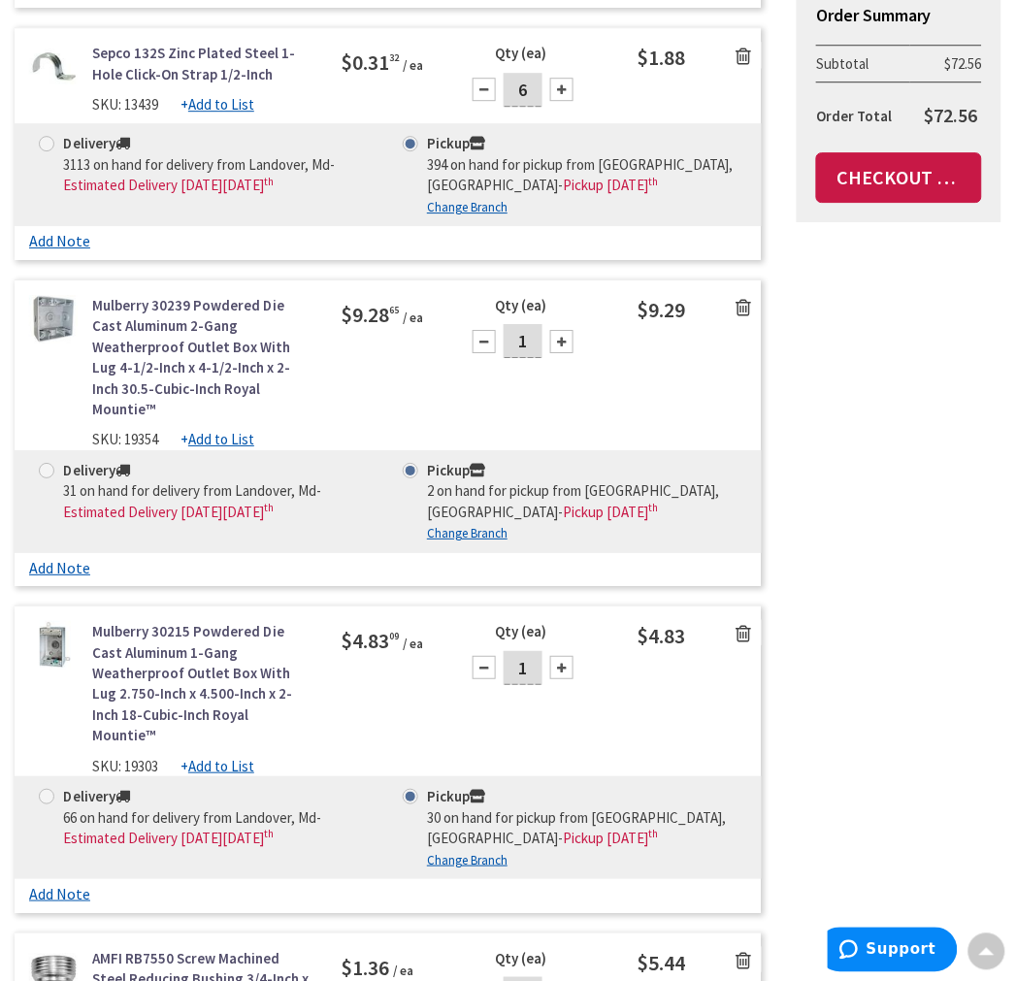
click at [735, 308] on icon at bounding box center [743, 307] width 16 height 19
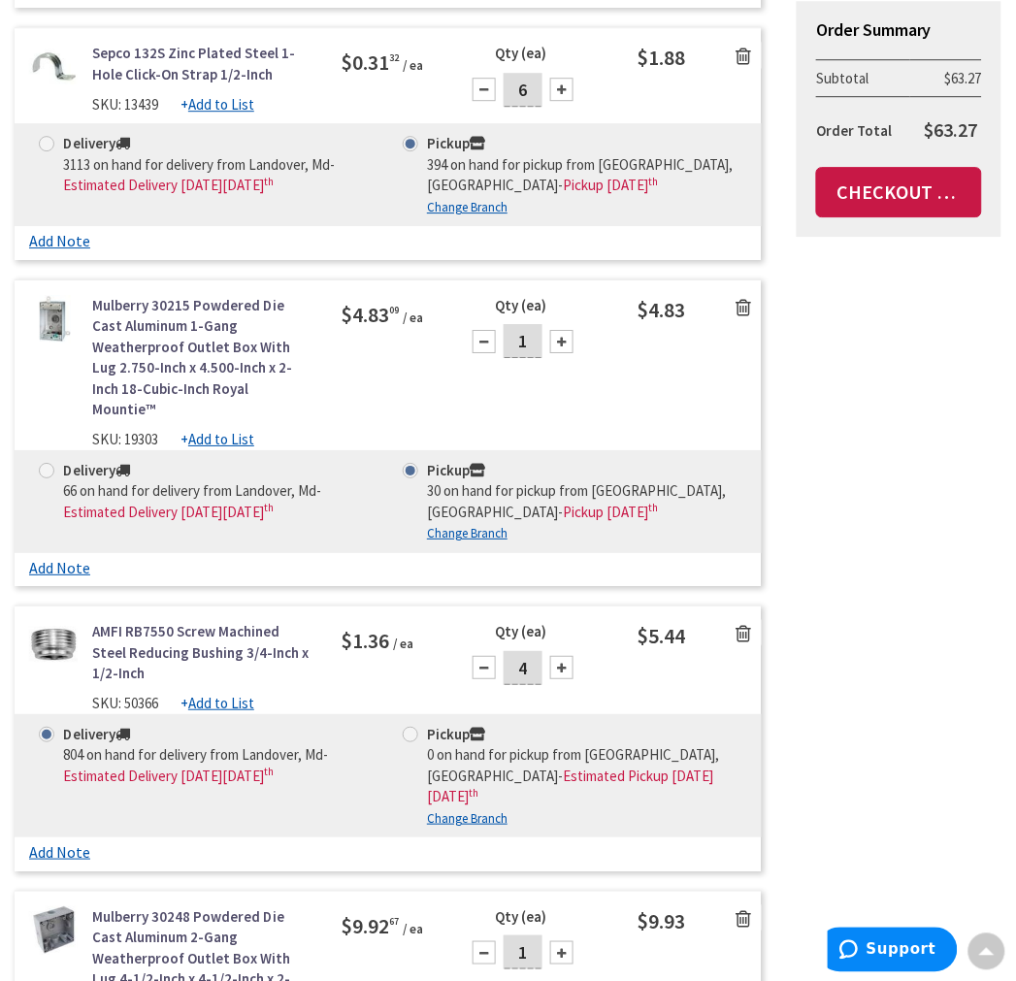
click at [742, 305] on icon at bounding box center [743, 307] width 16 height 19
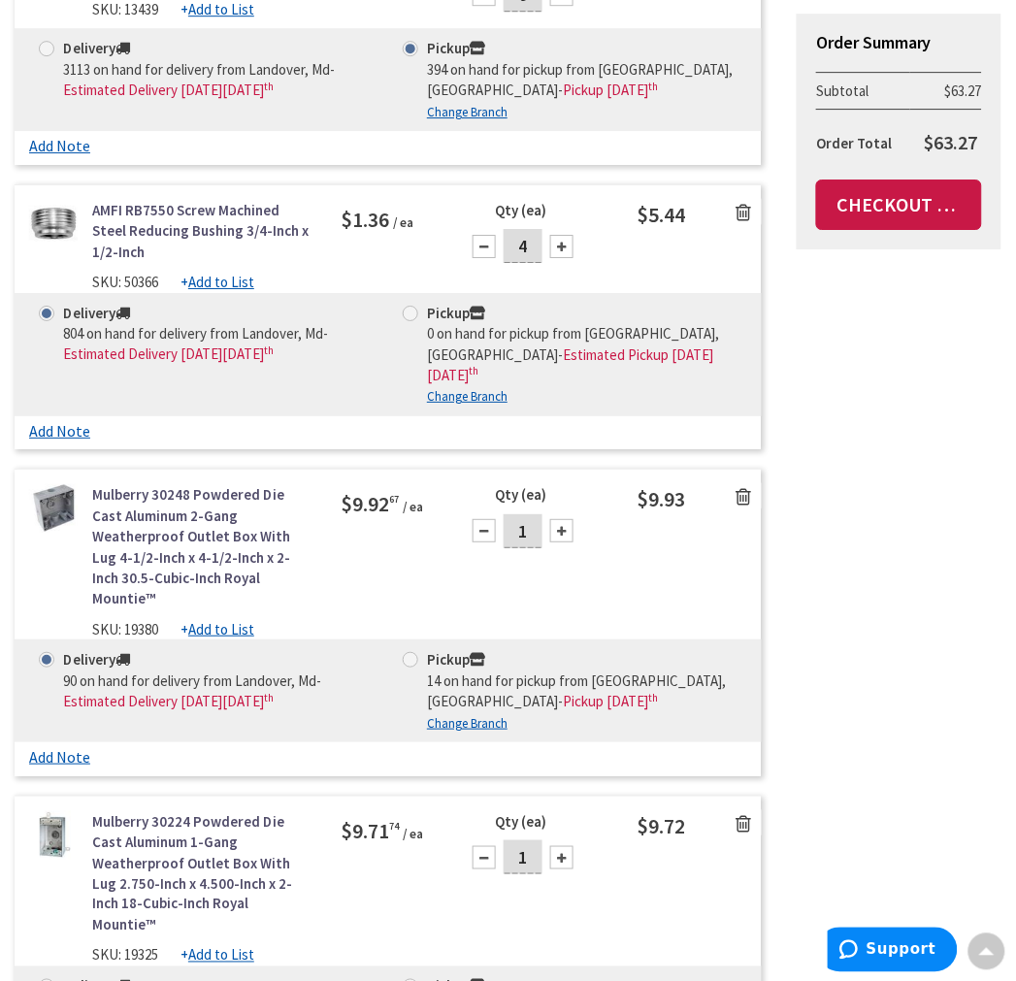
scroll to position [1078, 0]
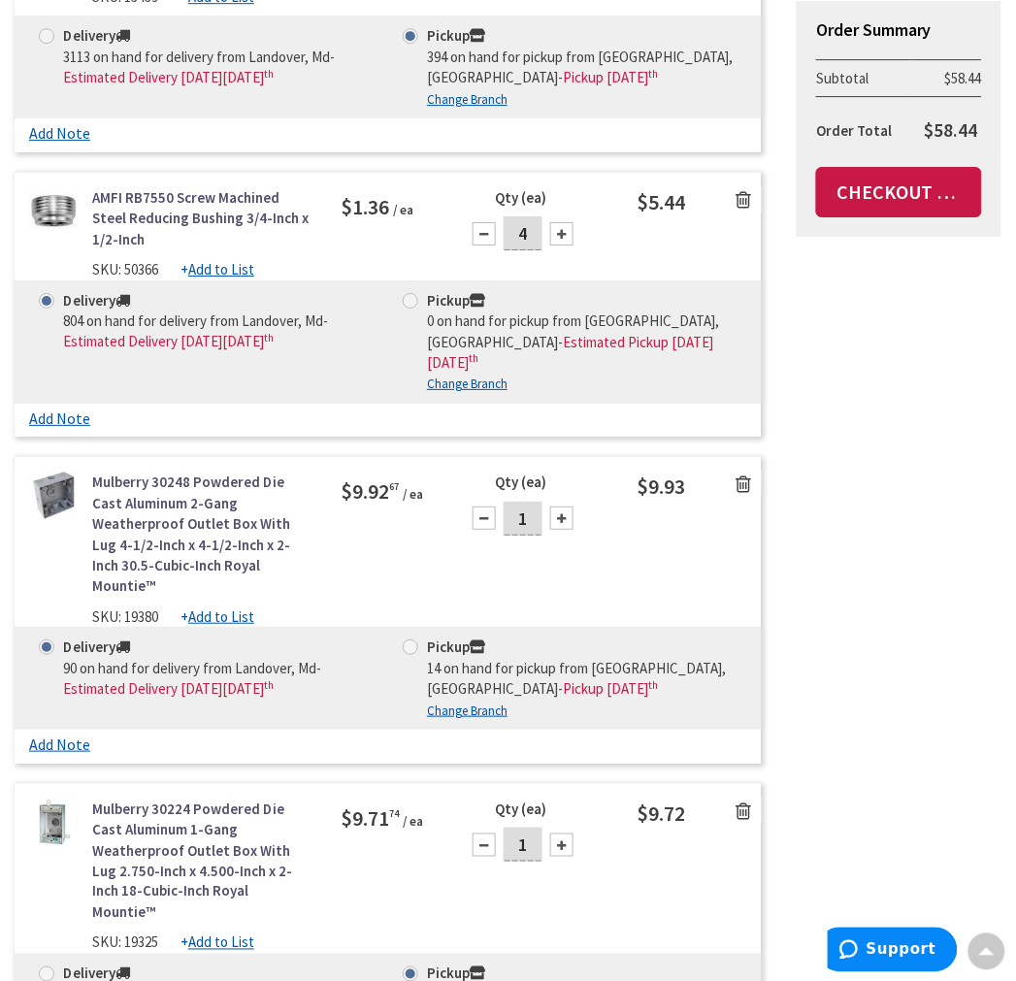
click at [408, 639] on span at bounding box center [411, 647] width 16 height 16
click at [408, 640] on input "Pickup 14 on hand for pickup from Warrenton, Va - Pickup Thursday, September 11…" at bounding box center [413, 646] width 13 height 13
radio input "true"
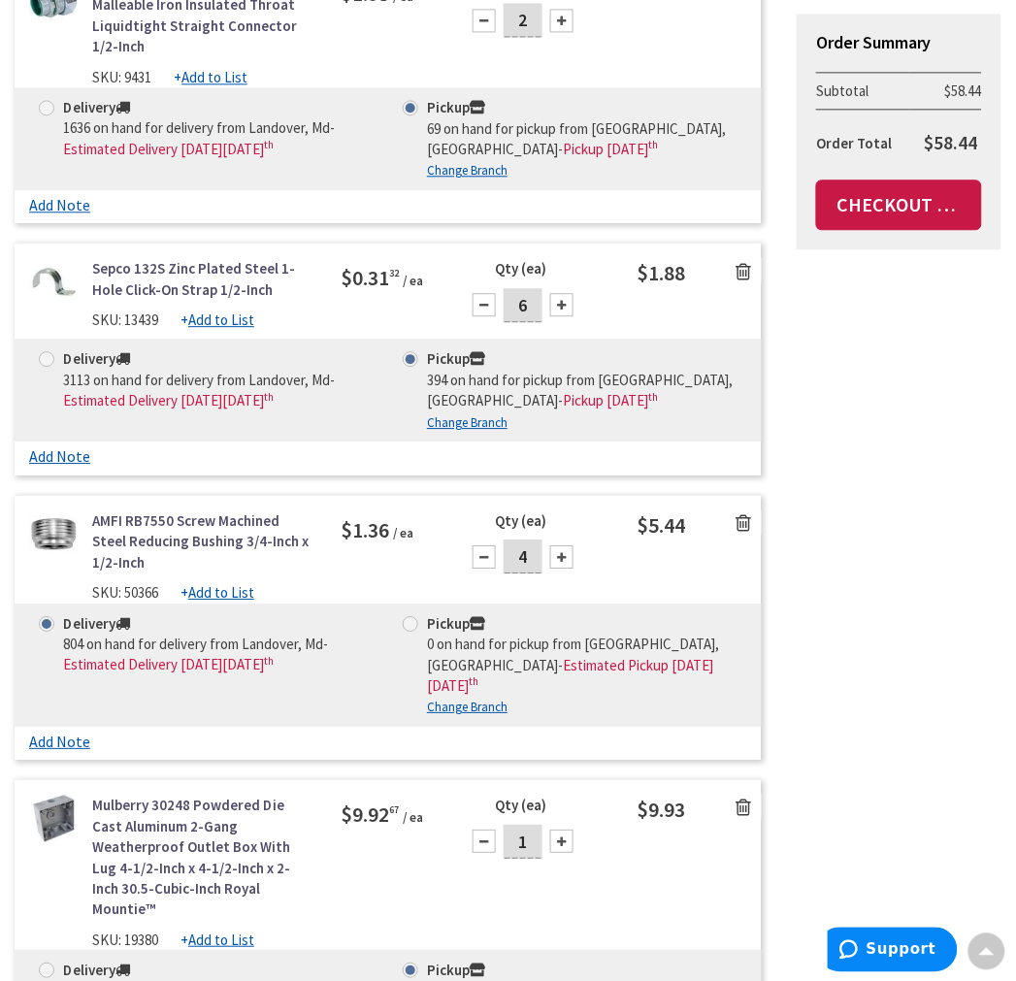
scroll to position [754, 0]
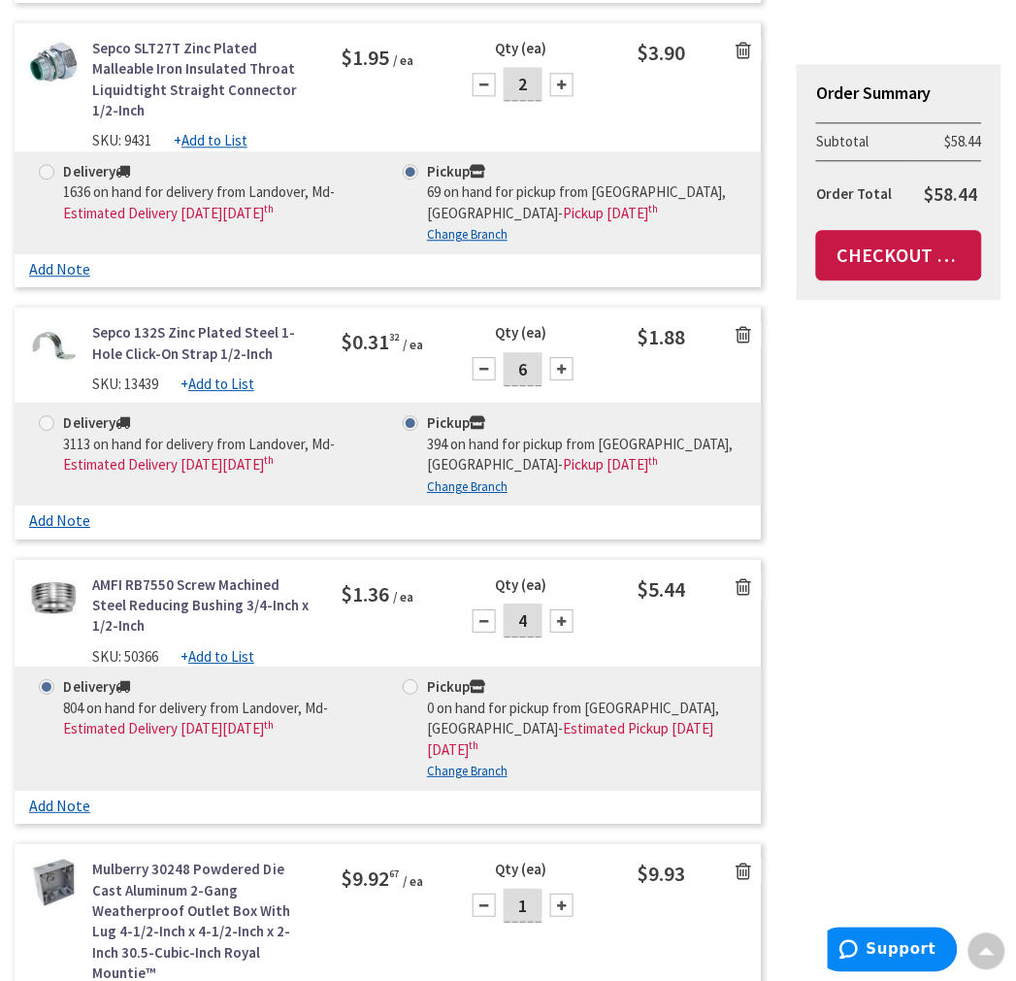
click at [409, 686] on span at bounding box center [411, 687] width 16 height 16
click at [409, 686] on input "Pickup 0 on hand for pickup from Warrenton, Va - Estimated Pickup on Thursday, …" at bounding box center [413, 686] width 13 height 13
radio input "true"
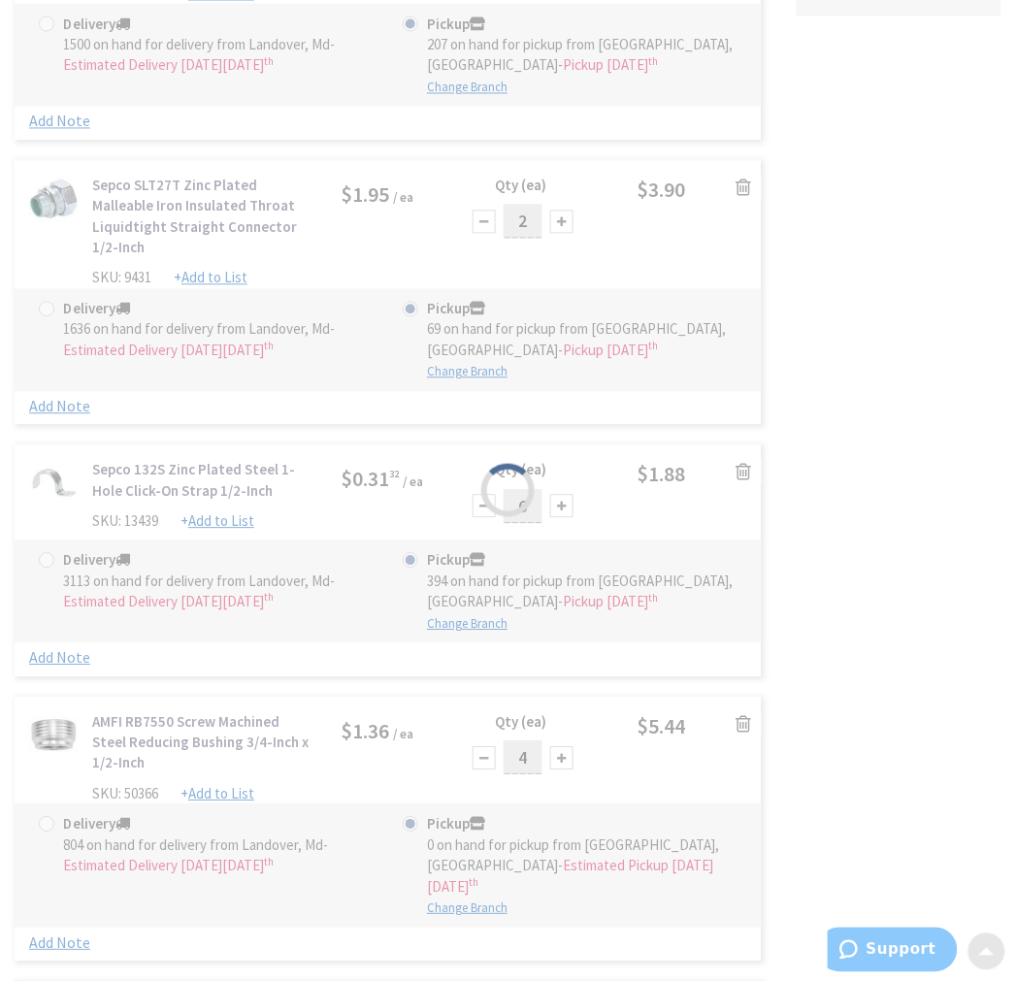
scroll to position [323, 0]
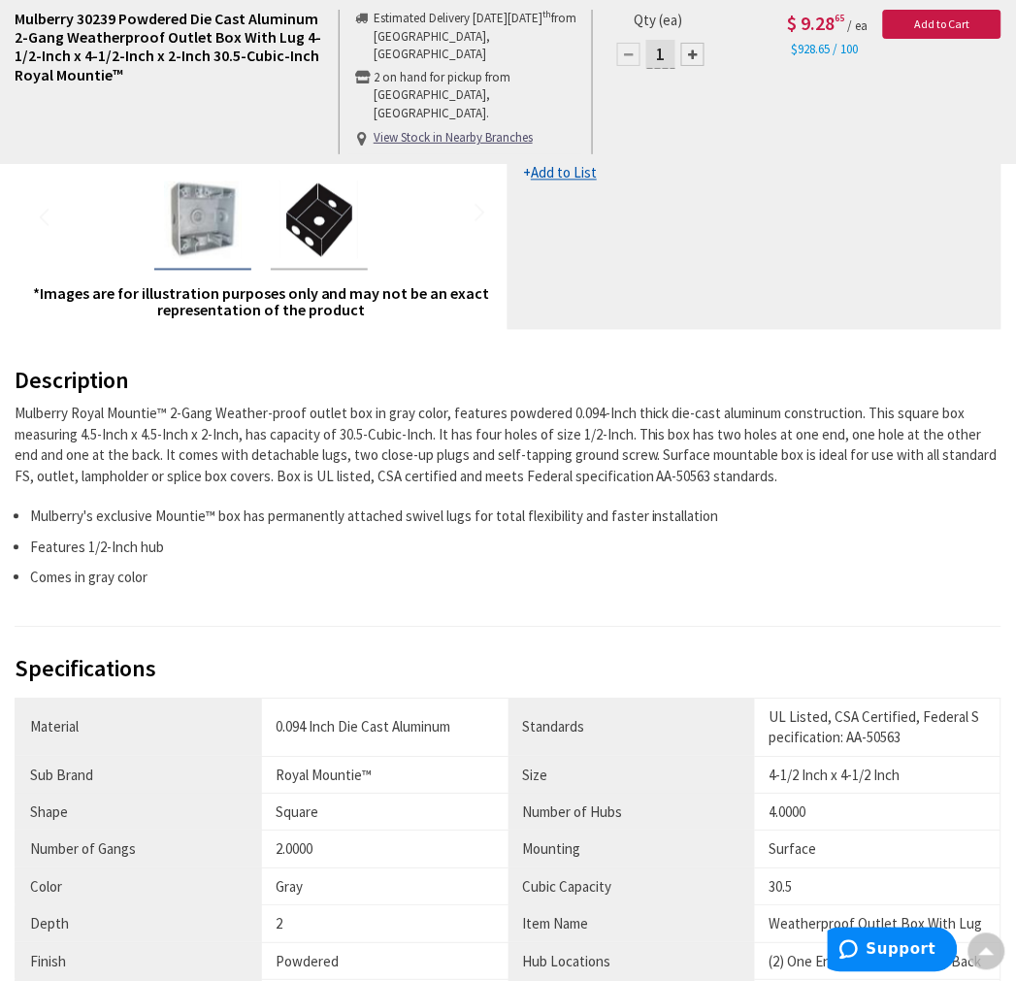
scroll to position [646, 0]
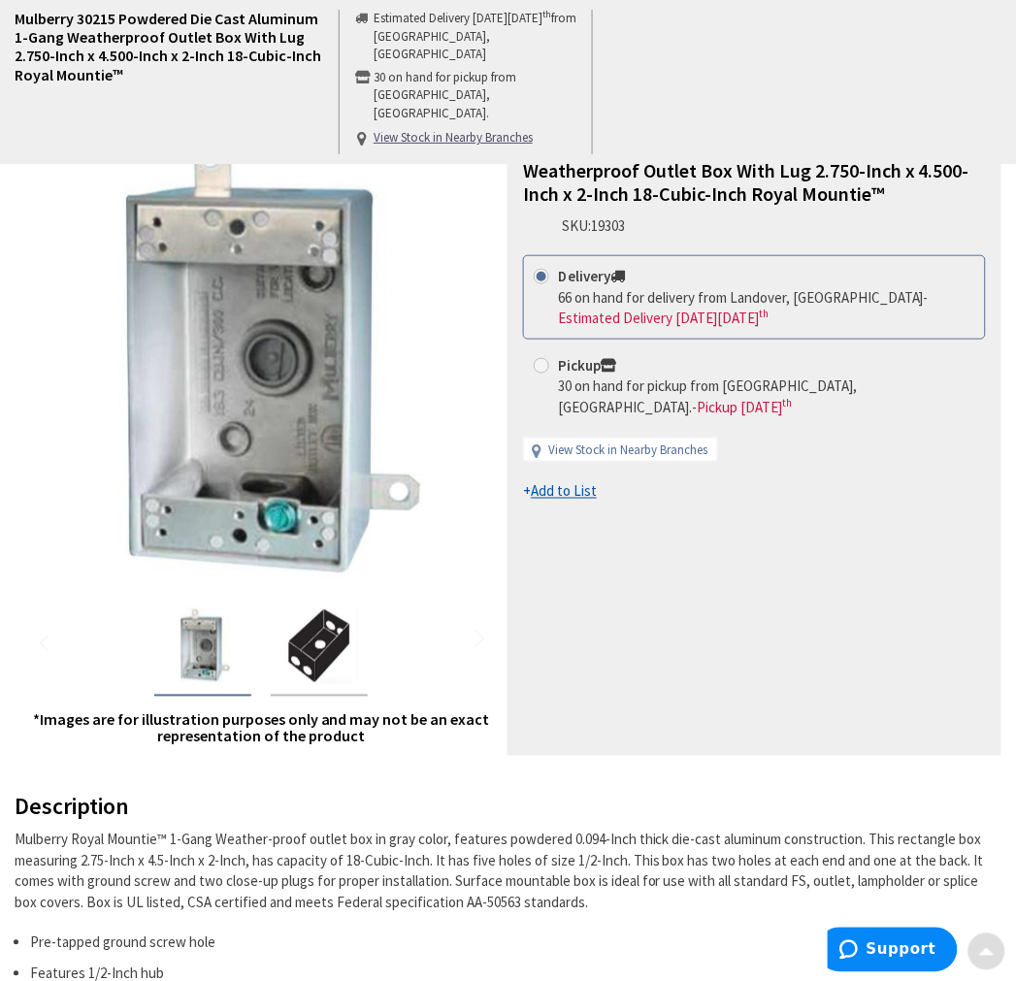
scroll to position [538, 0]
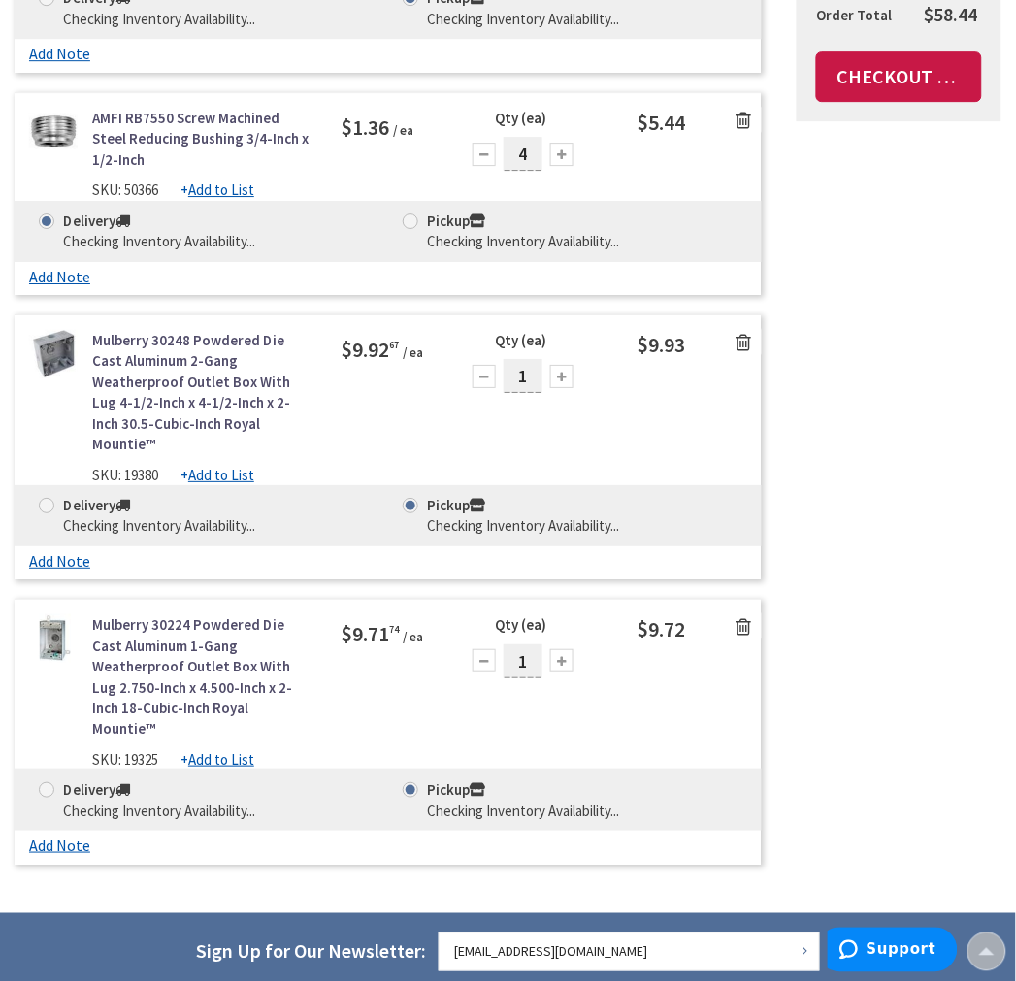
scroll to position [907, 0]
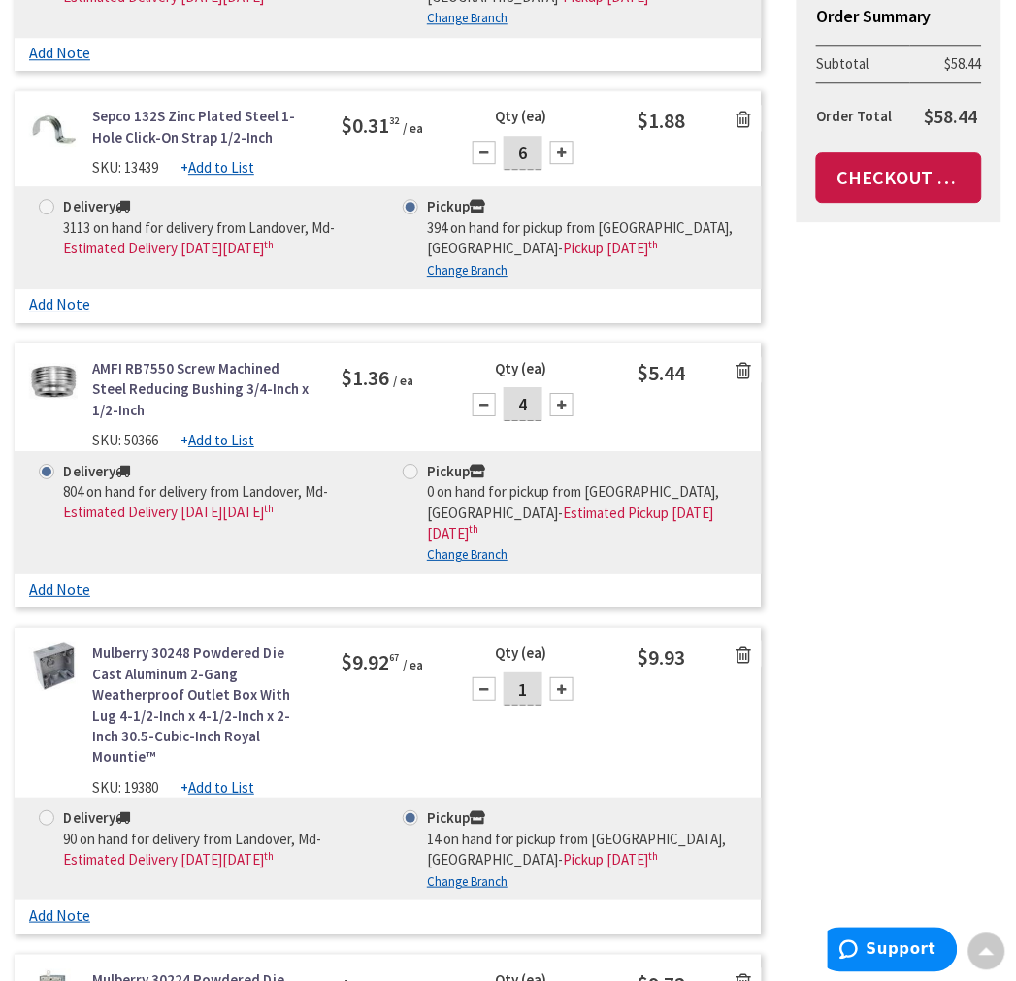
click at [411, 469] on span at bounding box center [411, 472] width 16 height 16
click at [411, 469] on input "Pickup 0 on hand for pickup from Warrenton, Va - Estimated Pickup on Thursday, …" at bounding box center [413, 471] width 13 height 13
radio input "true"
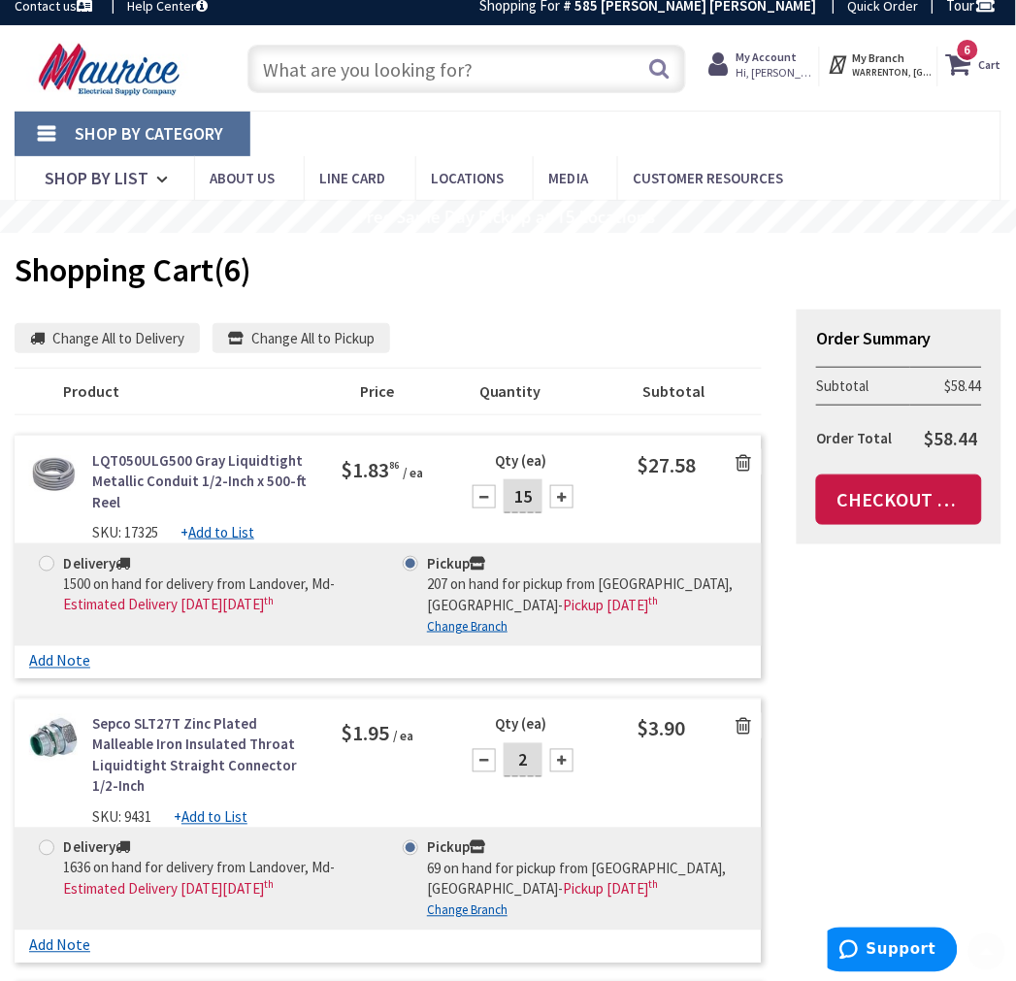
scroll to position [0, 0]
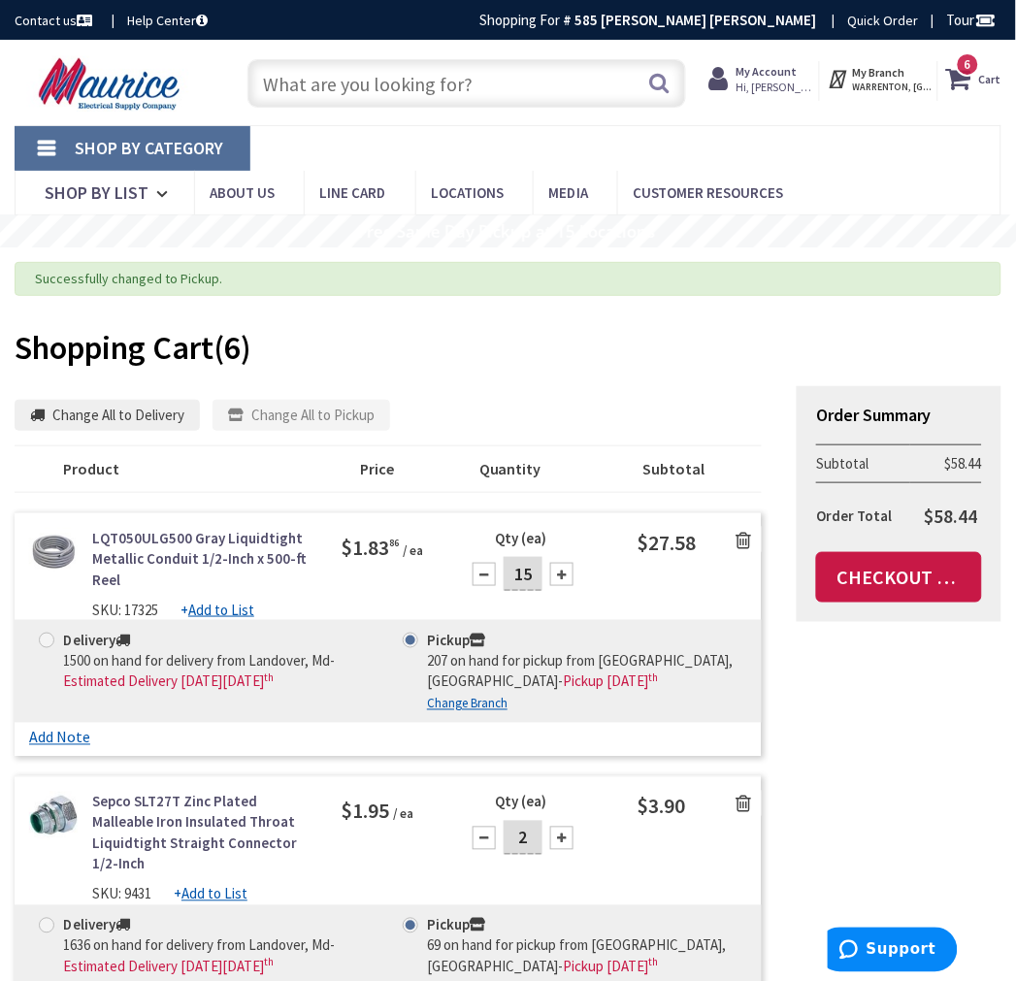
click at [410, 85] on input "text" at bounding box center [466, 83] width 438 height 49
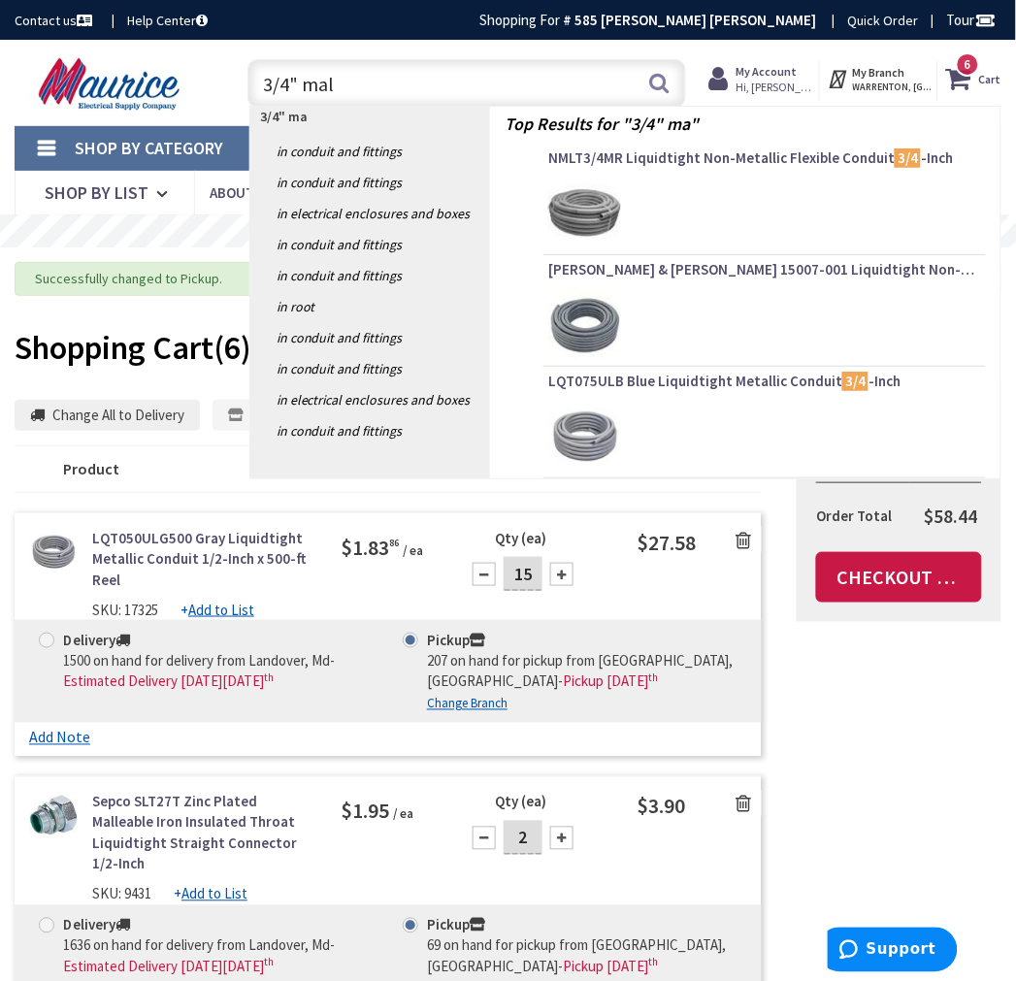
type input "3/4" male"
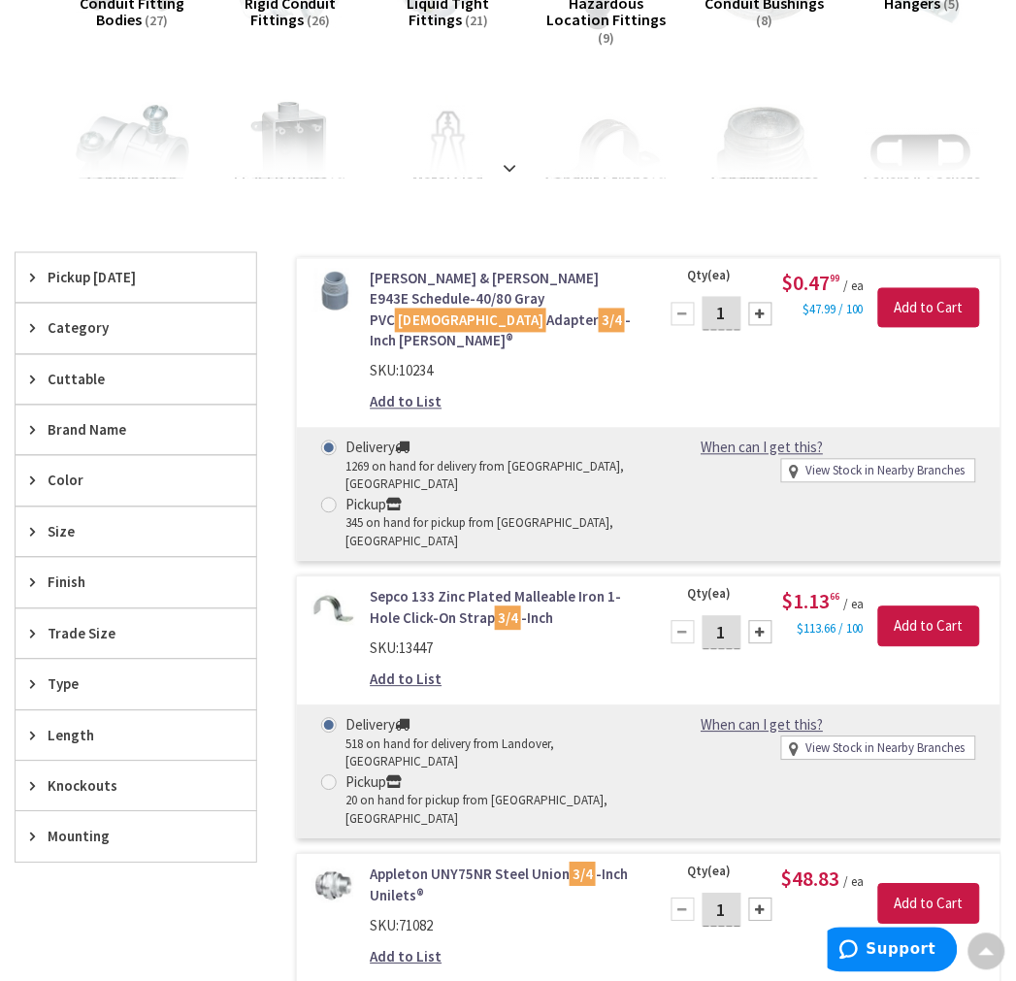
click at [341, 495] on label "Pickup 345 on hand for pickup from [GEOGRAPHIC_DATA], [GEOGRAPHIC_DATA]" at bounding box center [477, 523] width 313 height 57
click at [339, 499] on input "Pickup 345 on hand for pickup from [GEOGRAPHIC_DATA], [GEOGRAPHIC_DATA]" at bounding box center [332, 505] width 13 height 13
radio input "true"
click at [934, 308] on input "Add to Cart" at bounding box center [929, 308] width 102 height 41
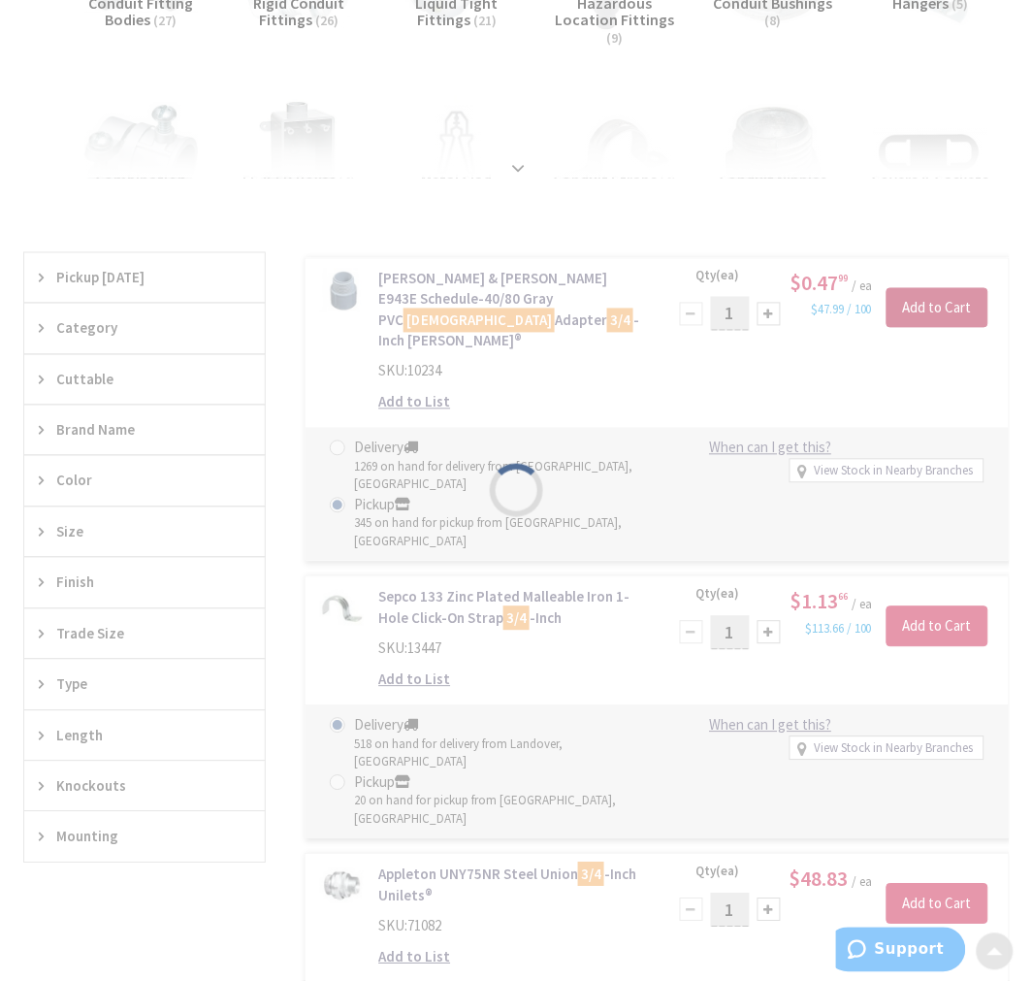
scroll to position [431, 0]
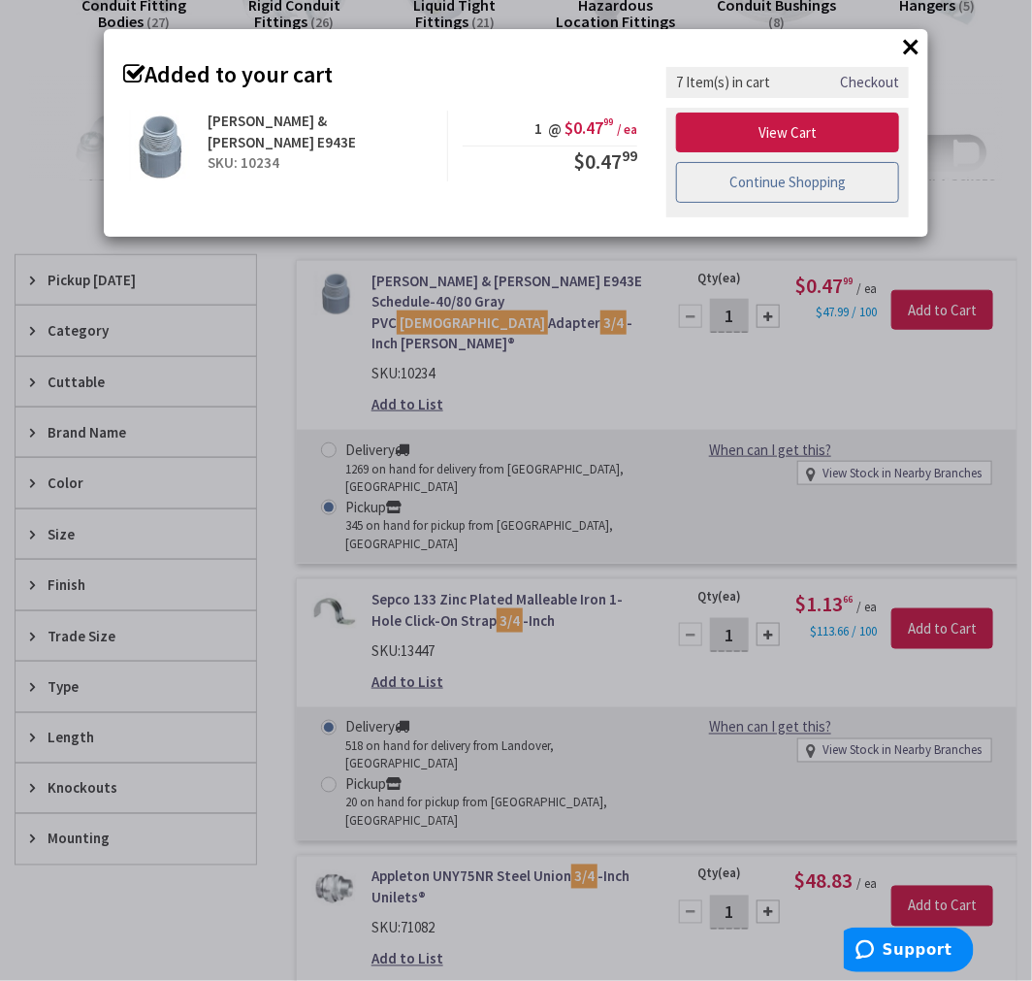
click at [796, 173] on link "Continue Shopping" at bounding box center [787, 182] width 223 height 41
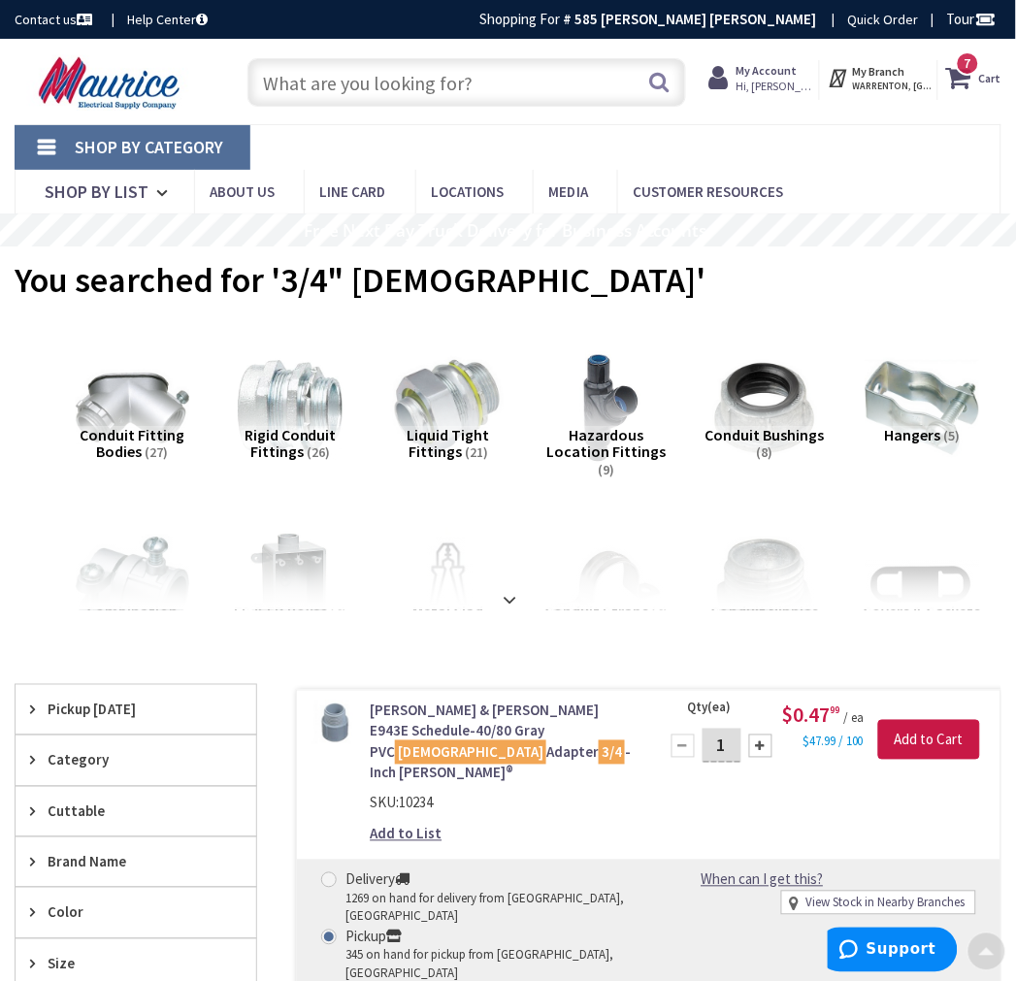
scroll to position [0, 0]
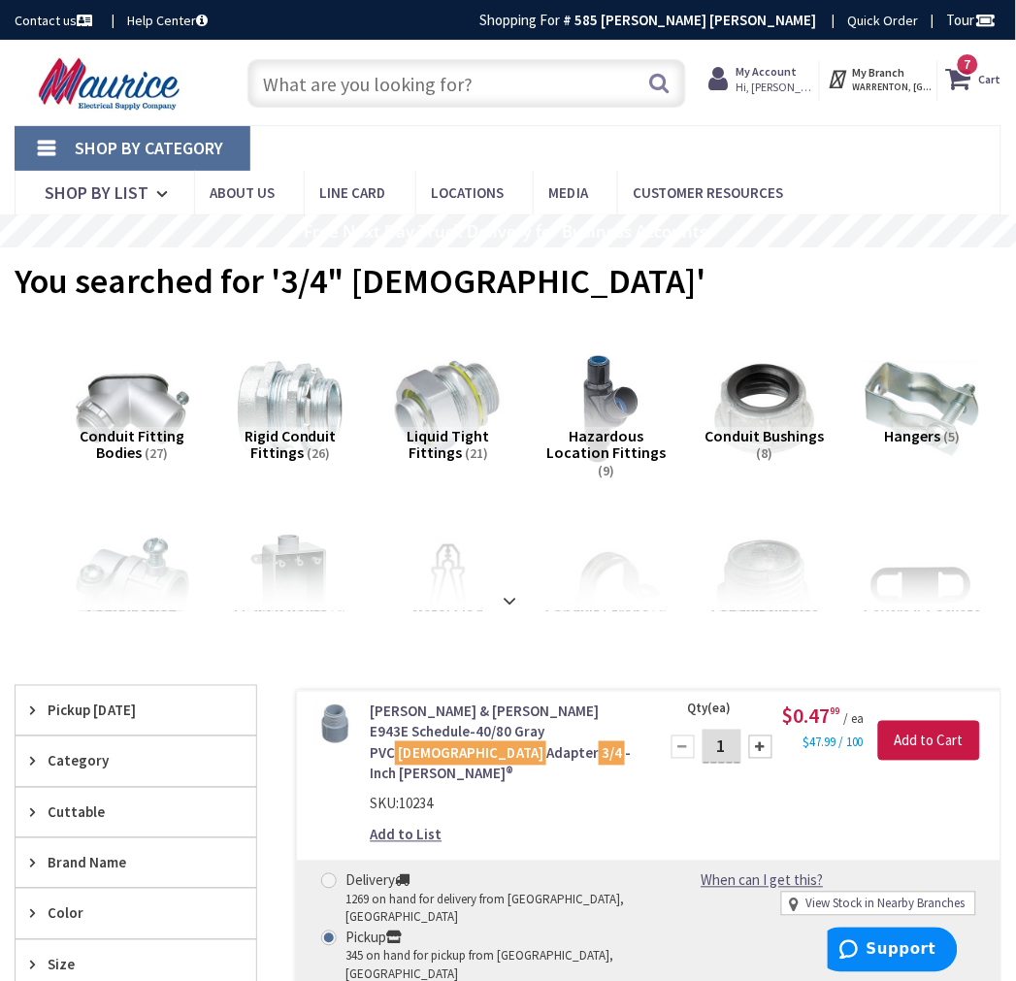
click at [403, 92] on input "text" at bounding box center [466, 83] width 438 height 49
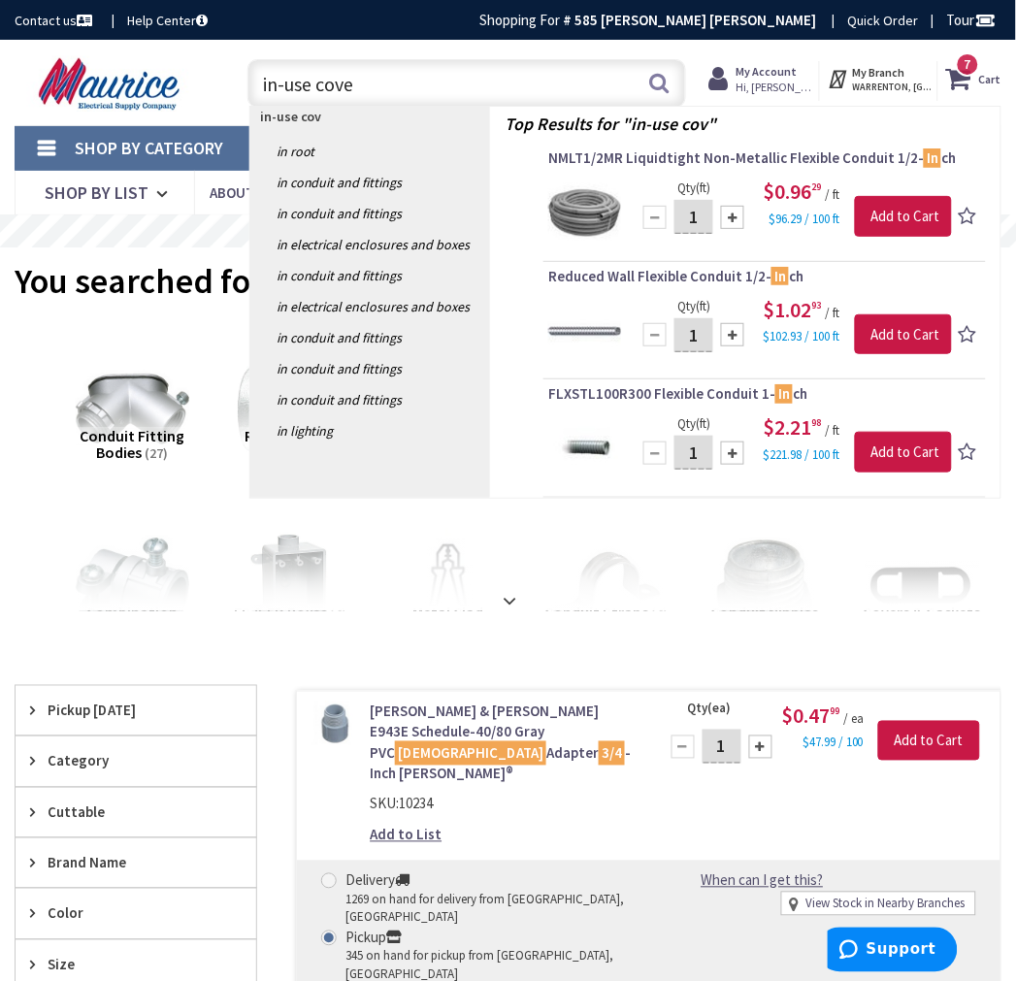
type input "in-use cover"
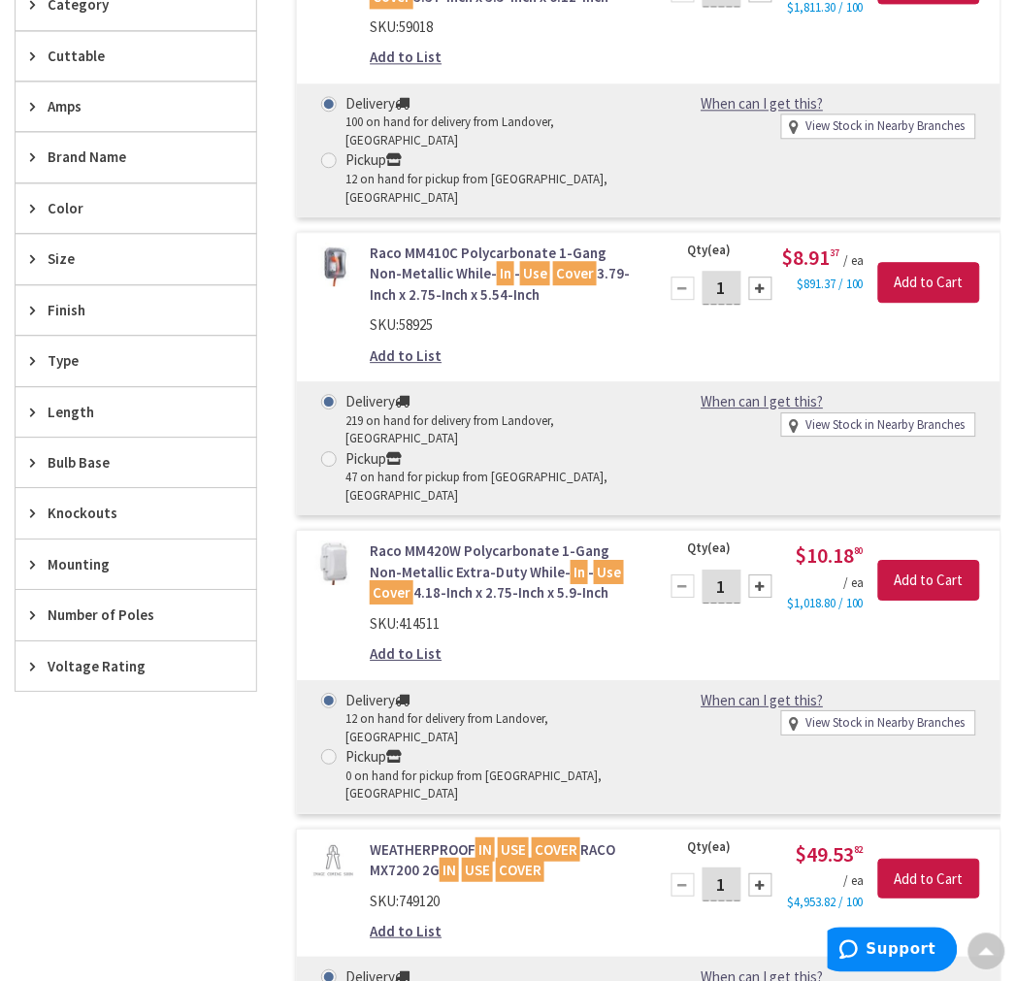
scroll to position [433, 0]
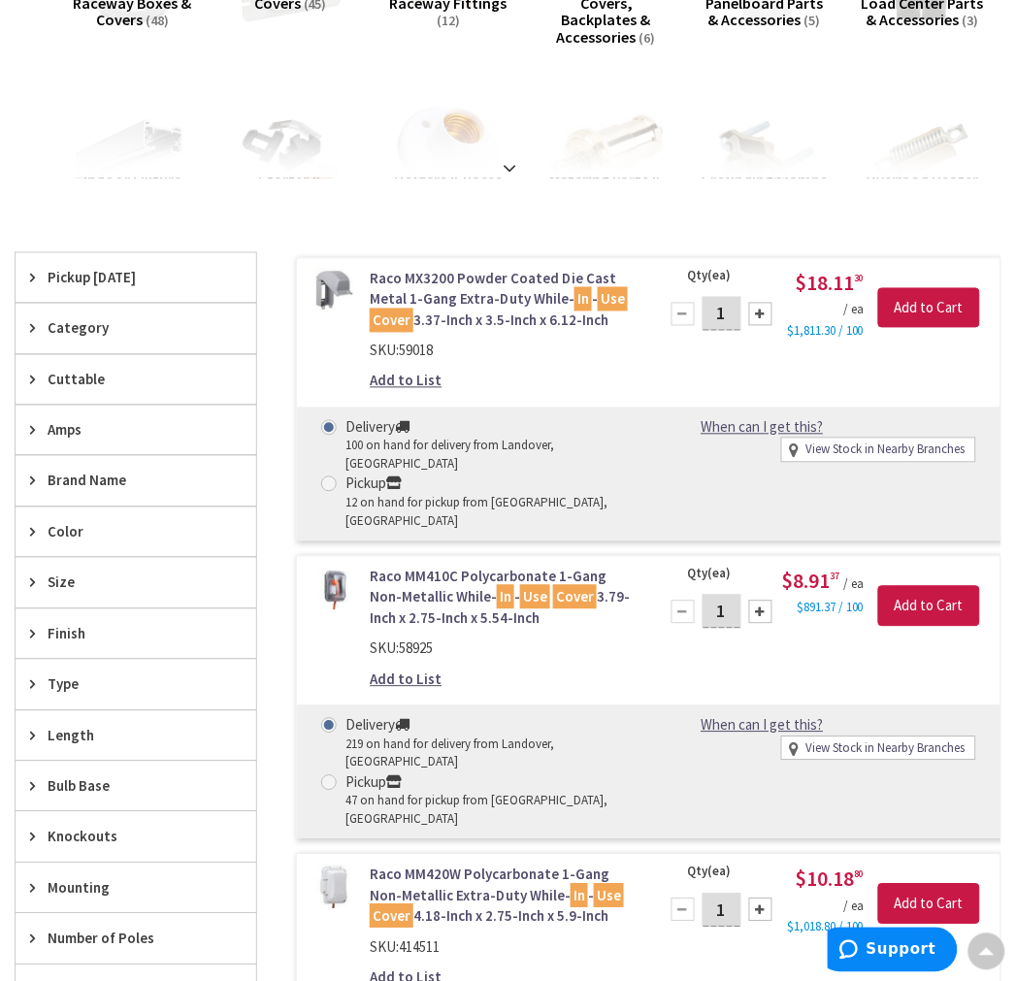
click at [128, 272] on span "Pickup [DATE]" at bounding box center [127, 278] width 158 height 20
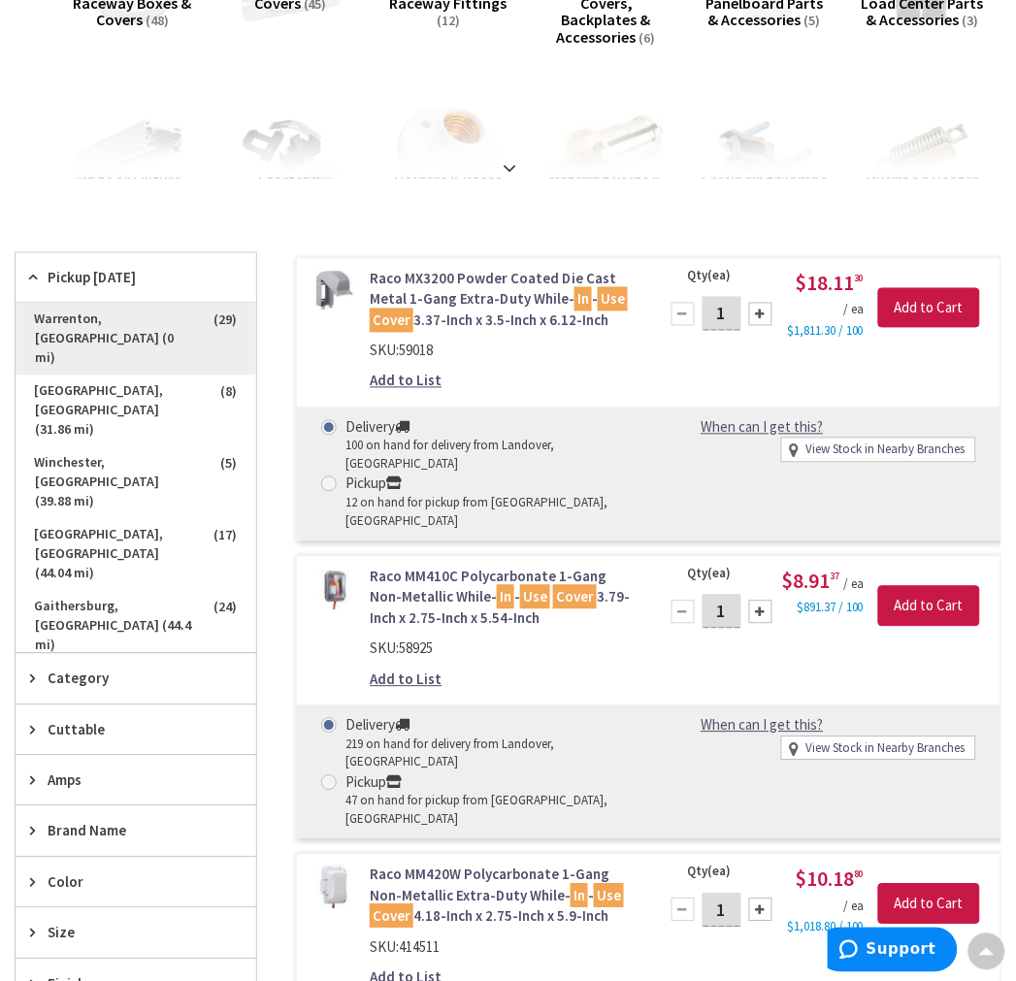
click at [181, 316] on span "Warrenton, [GEOGRAPHIC_DATA] (0 mi)" at bounding box center [136, 340] width 241 height 72
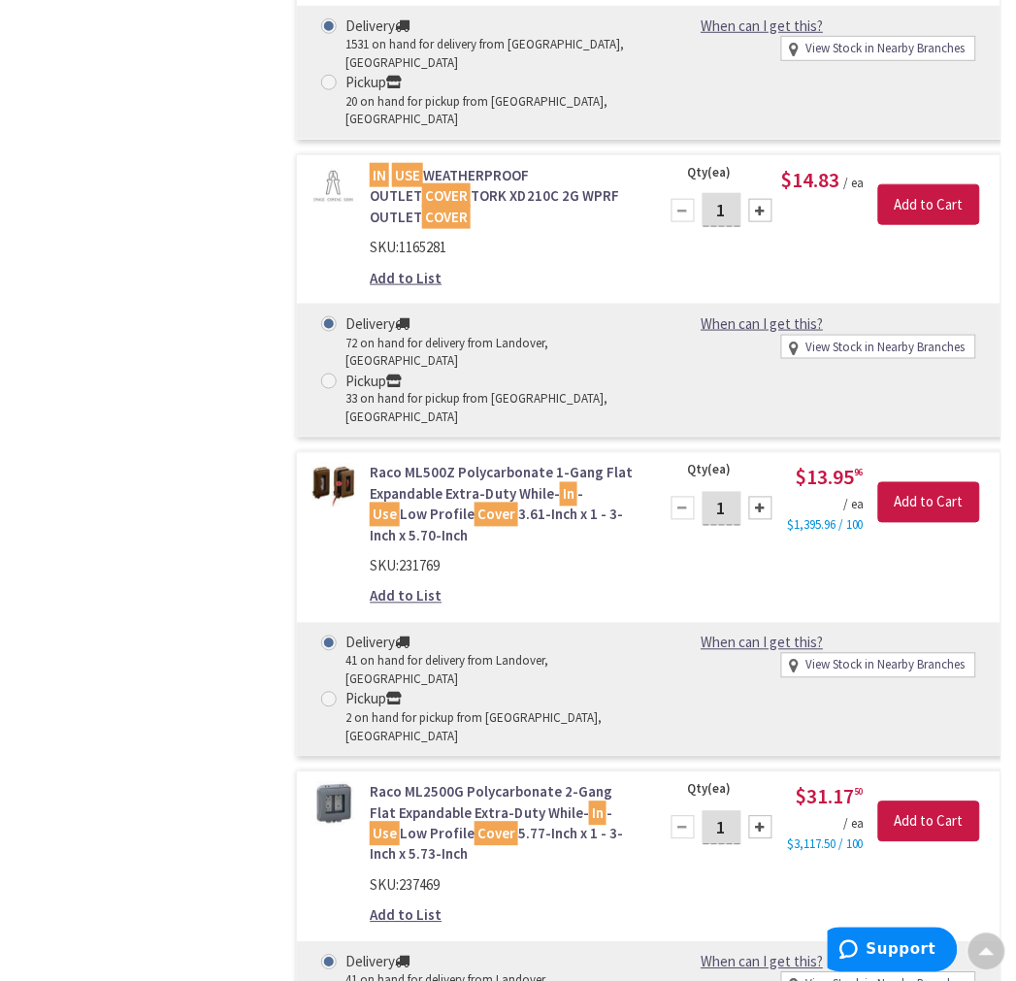
scroll to position [2912, 0]
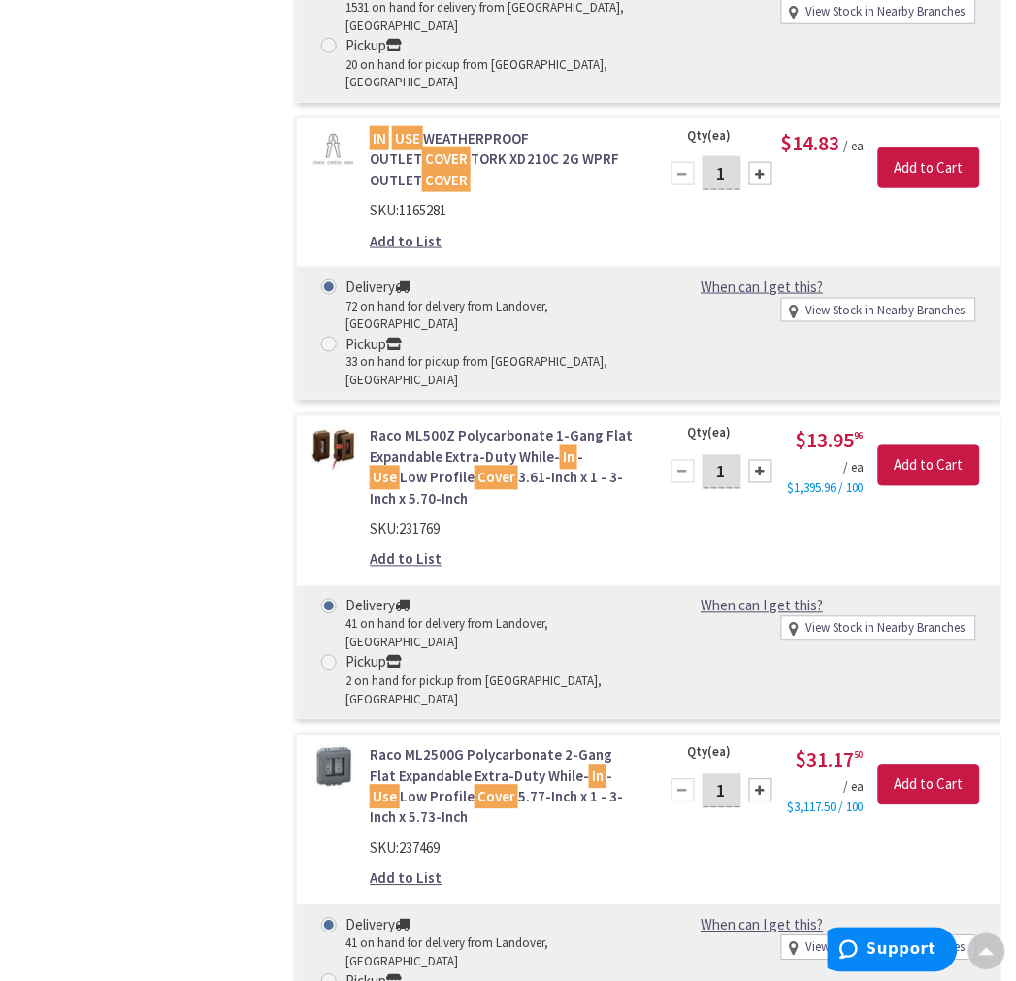
click at [330, 974] on span at bounding box center [329, 982] width 16 height 16
click at [330, 975] on input "Pickup 2 on hand for pickup from Warrenton, VA" at bounding box center [332, 981] width 13 height 13
radio input "true"
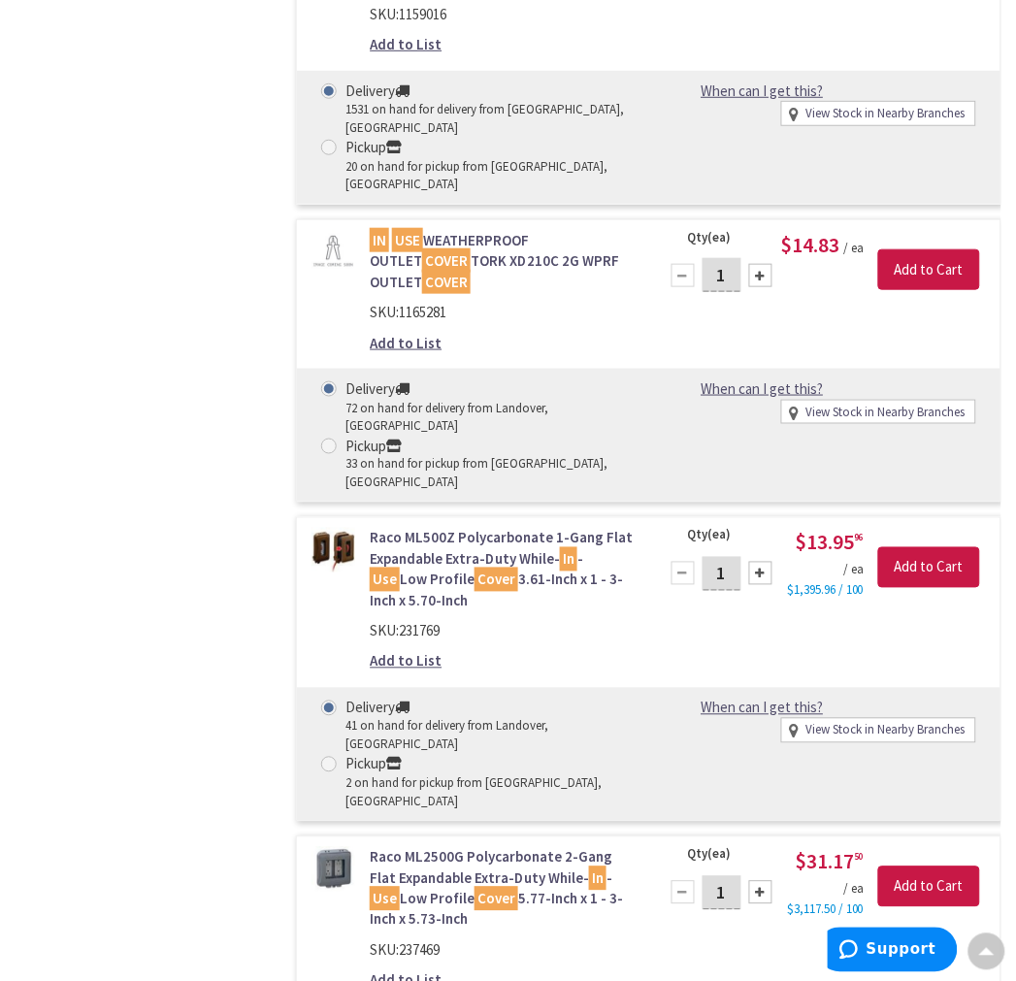
scroll to position [2805, 0]
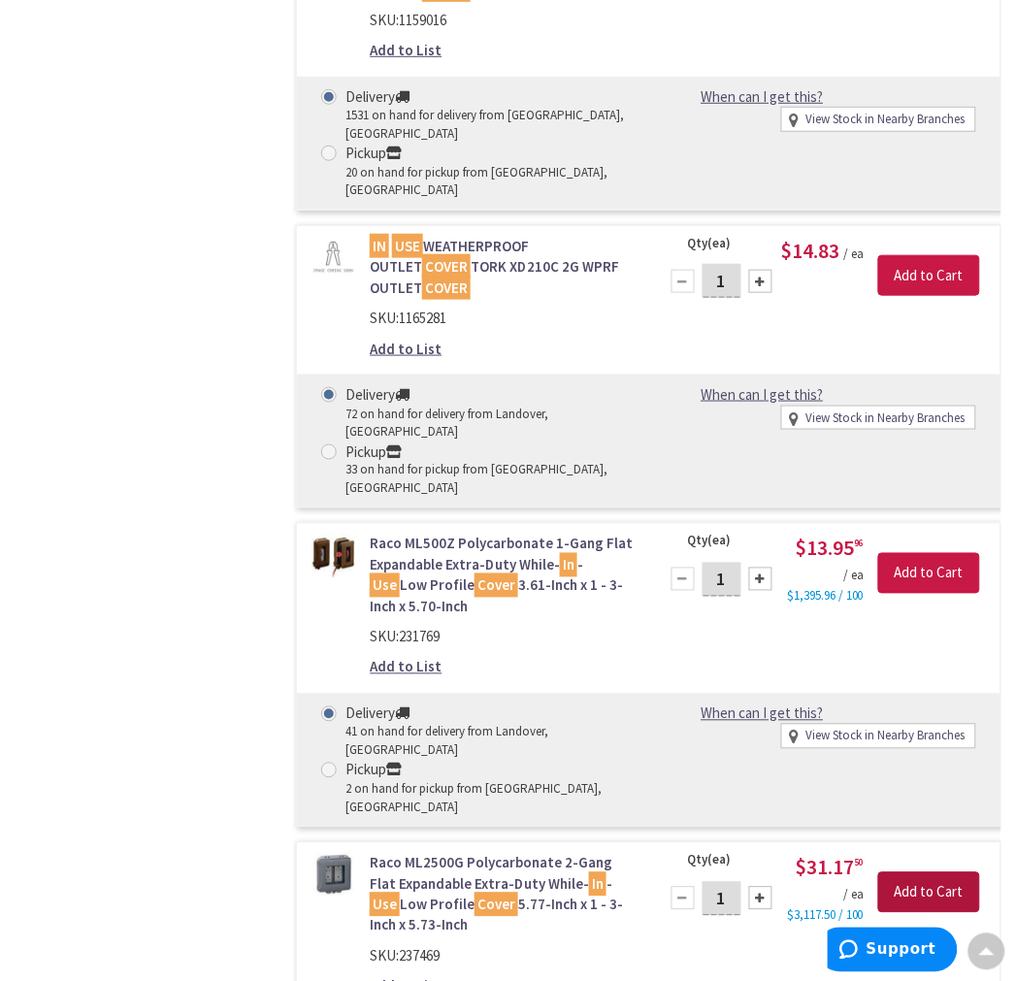
click at [927, 872] on input "Add to Cart" at bounding box center [929, 892] width 102 height 41
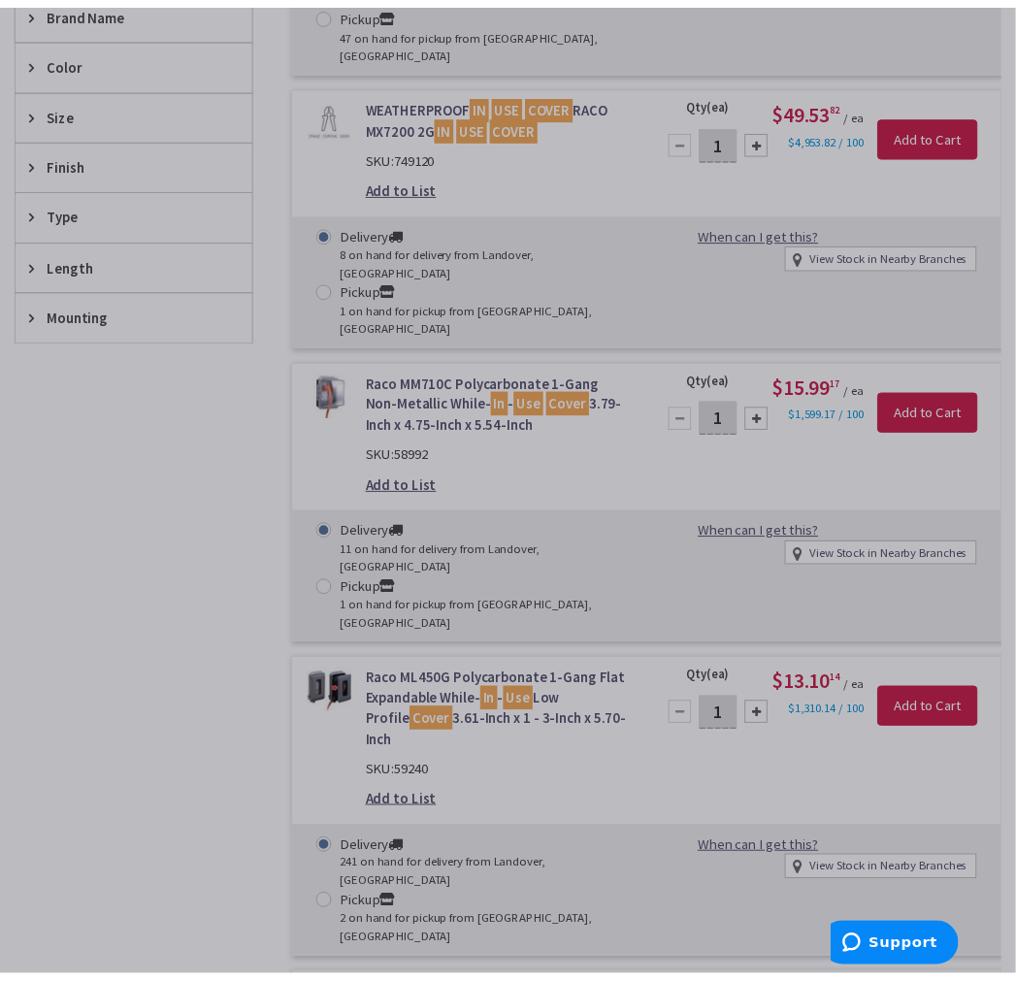
scroll to position [1080, 0]
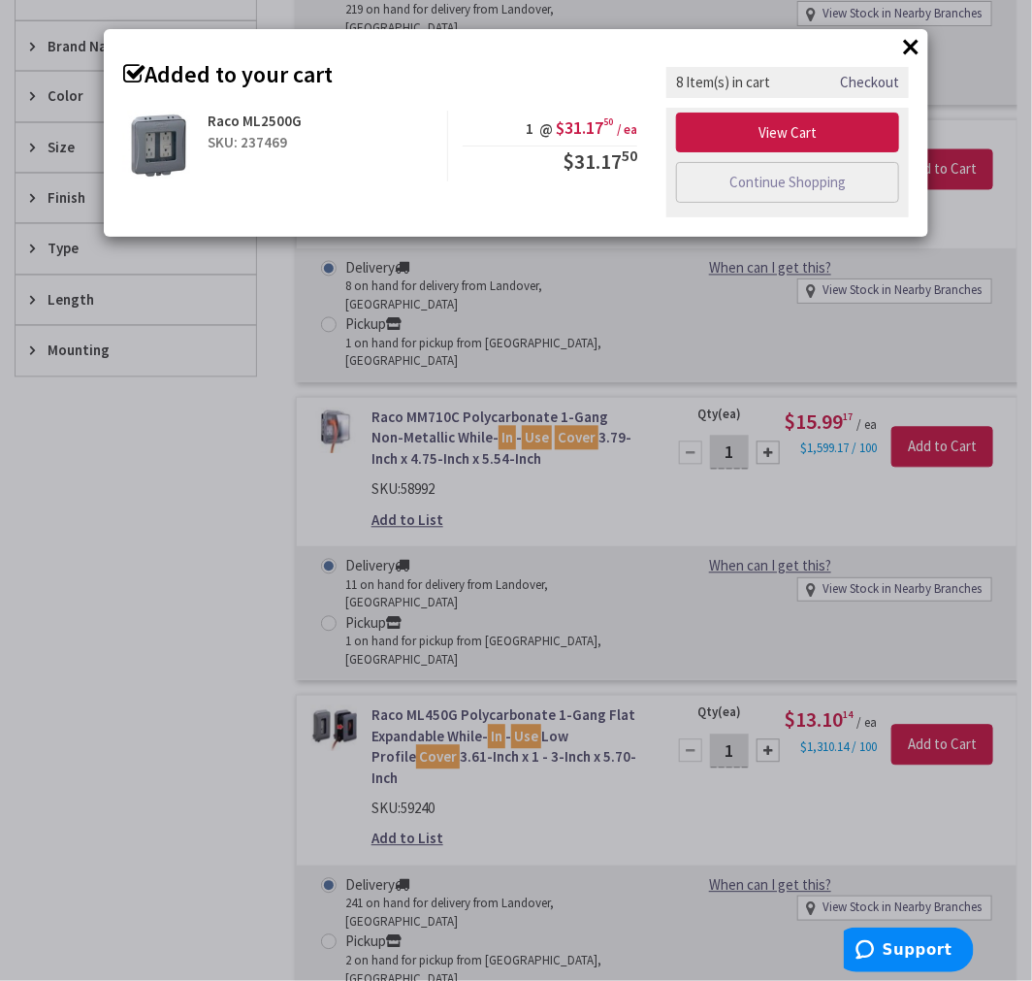
click at [916, 47] on button "×" at bounding box center [910, 46] width 29 height 29
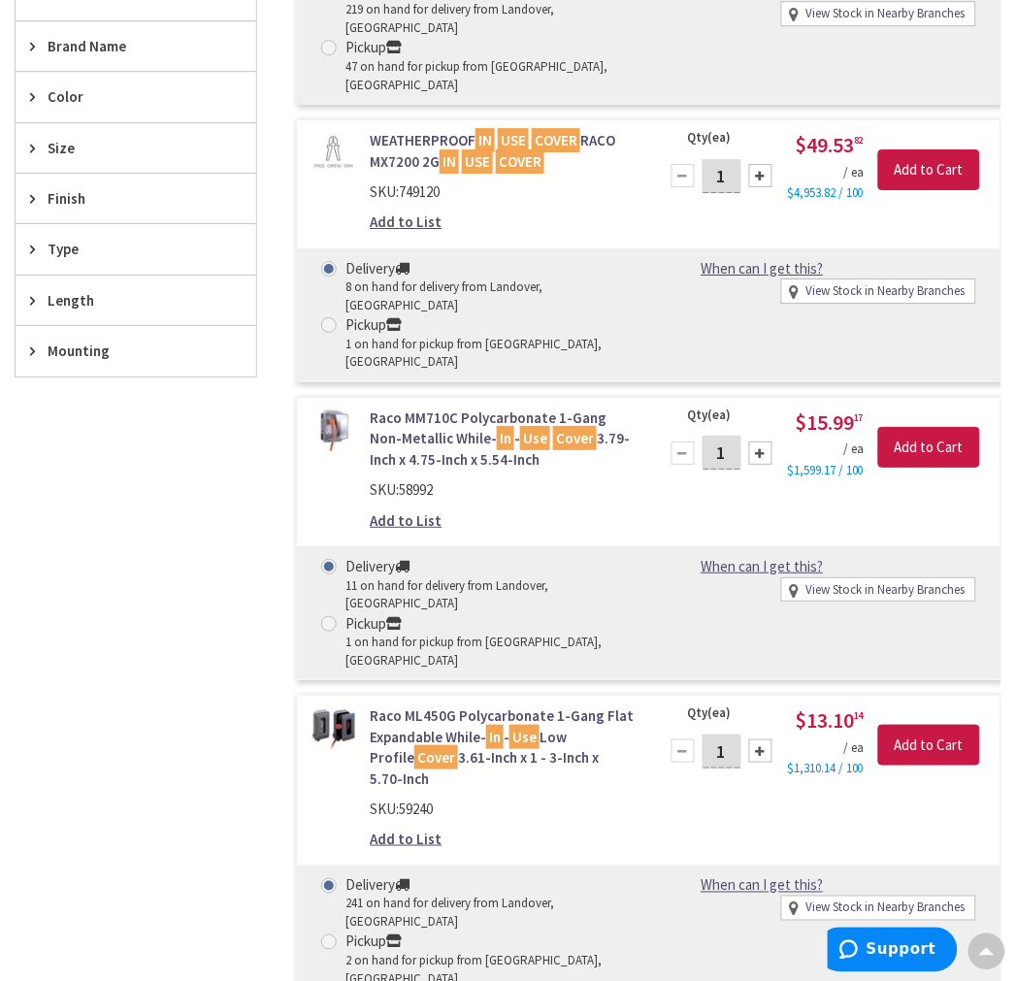
click at [343, 931] on label "Pickup 2 on hand for pickup from Warrenton, VA" at bounding box center [477, 959] width 313 height 57
click at [339, 935] on input "Pickup 2 on hand for pickup from Warrenton, VA" at bounding box center [332, 941] width 13 height 13
radio input "true"
click at [933, 725] on input "Add to Cart" at bounding box center [929, 745] width 102 height 41
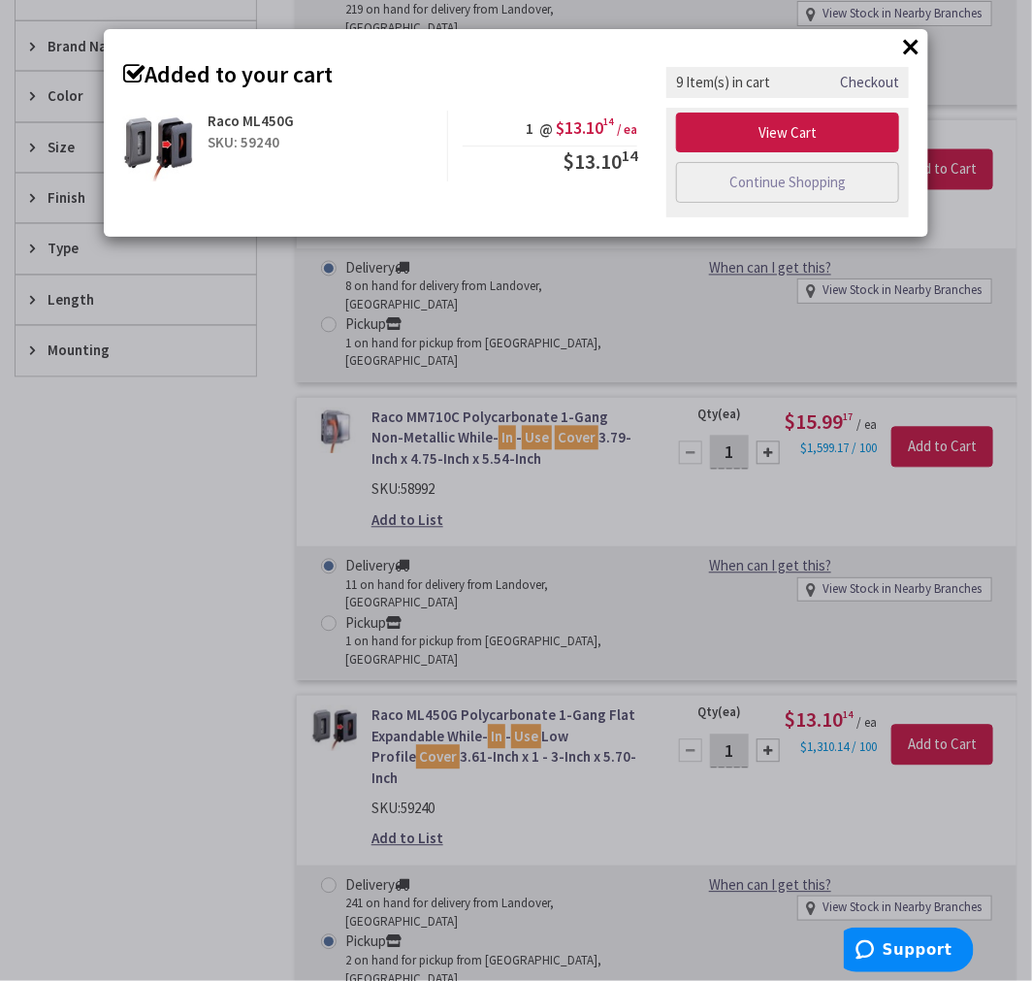
click at [912, 43] on button "×" at bounding box center [910, 46] width 29 height 29
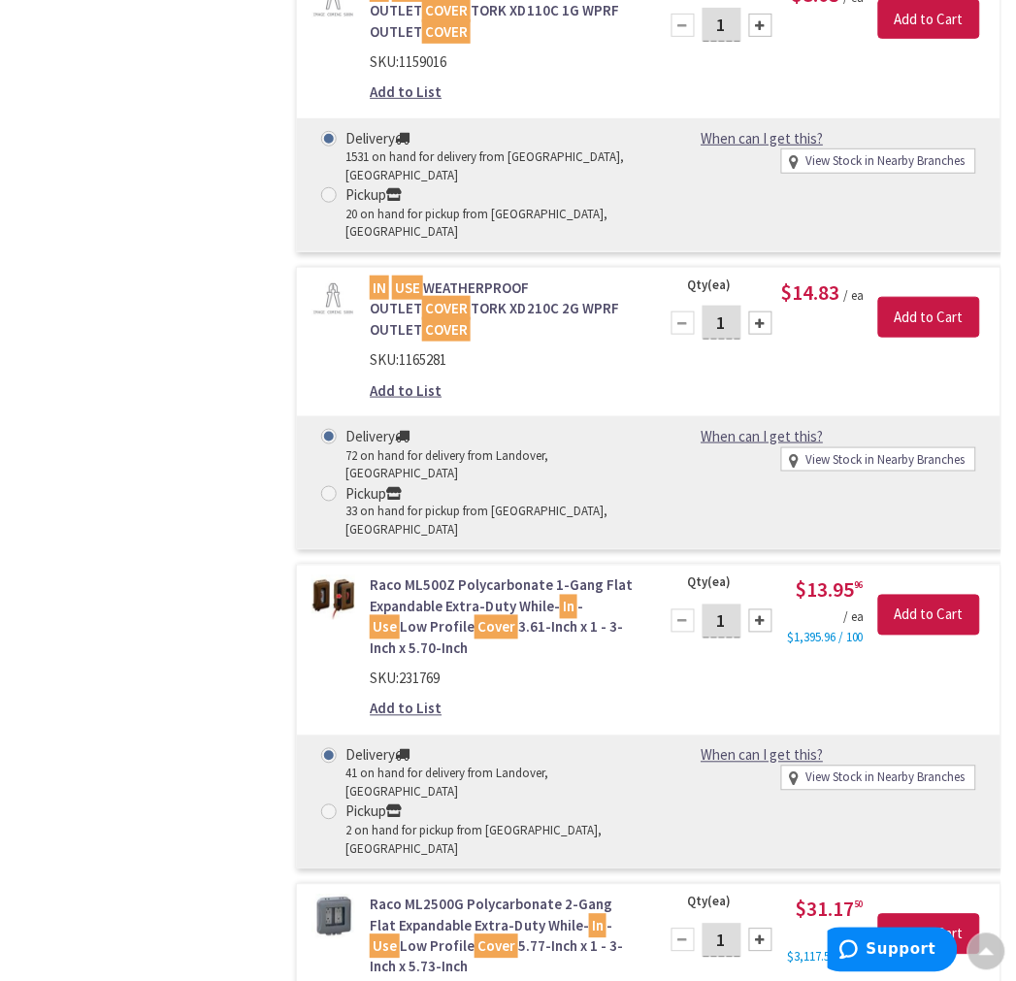
scroll to position [3007, 0]
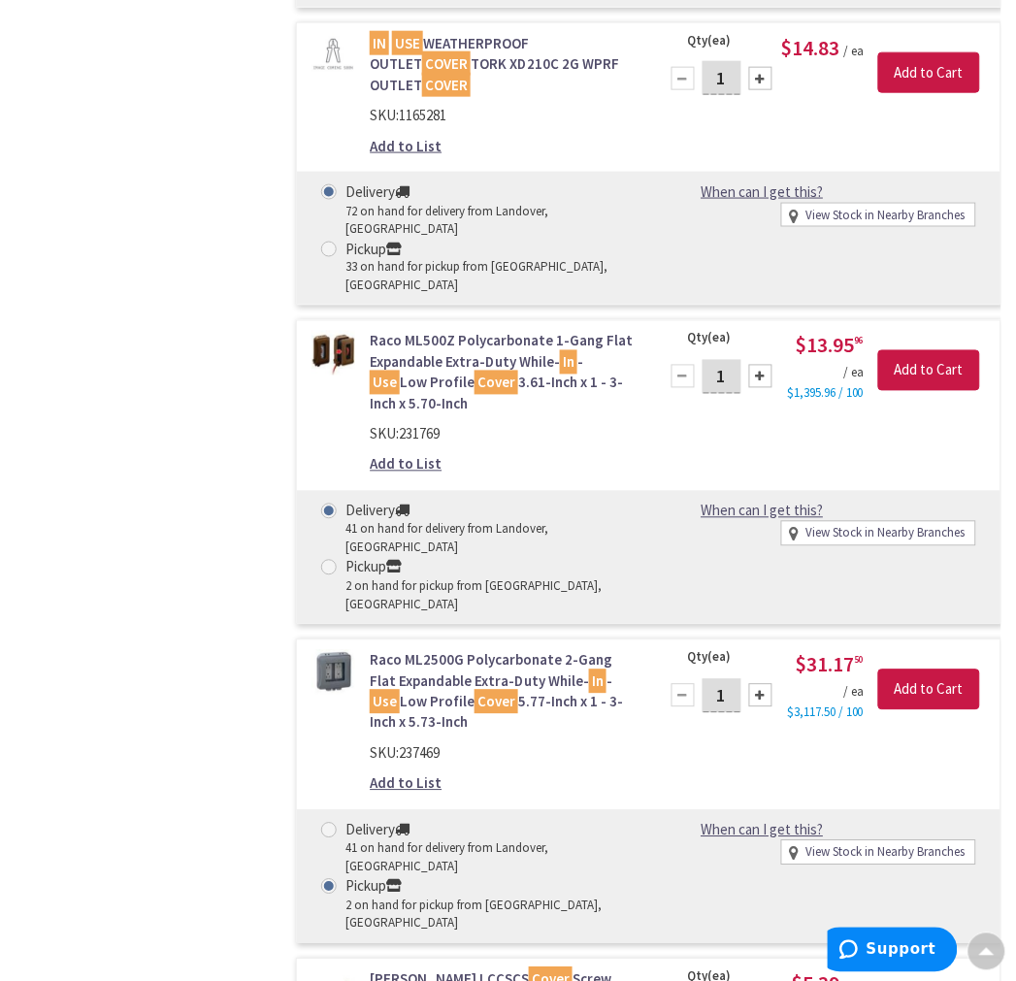
click at [423, 650] on link "Raco ML2500G Polycarbonate 2-Gang Flat Expandable Extra-Duty While- In - Use Lo…" at bounding box center [502, 691] width 264 height 83
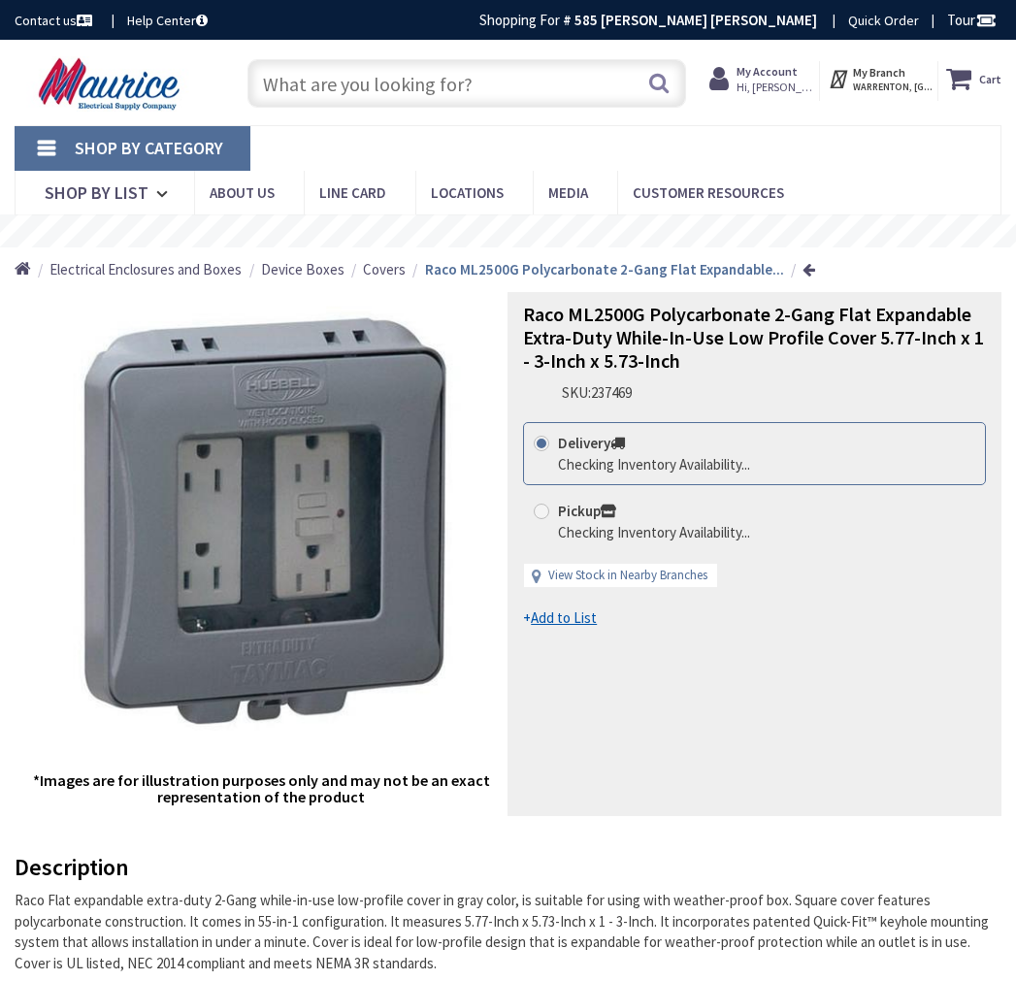
click at [442, 83] on input "text" at bounding box center [466, 83] width 438 height 49
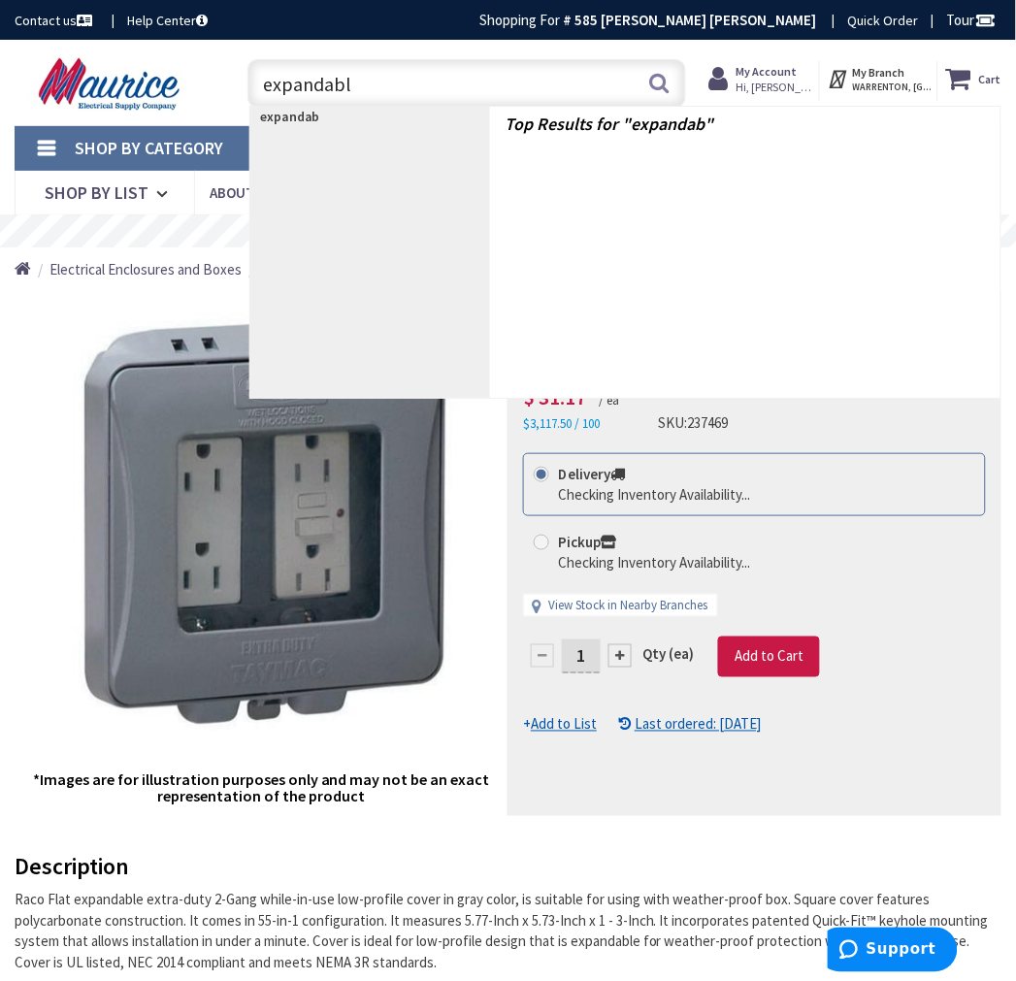
type input "expandable"
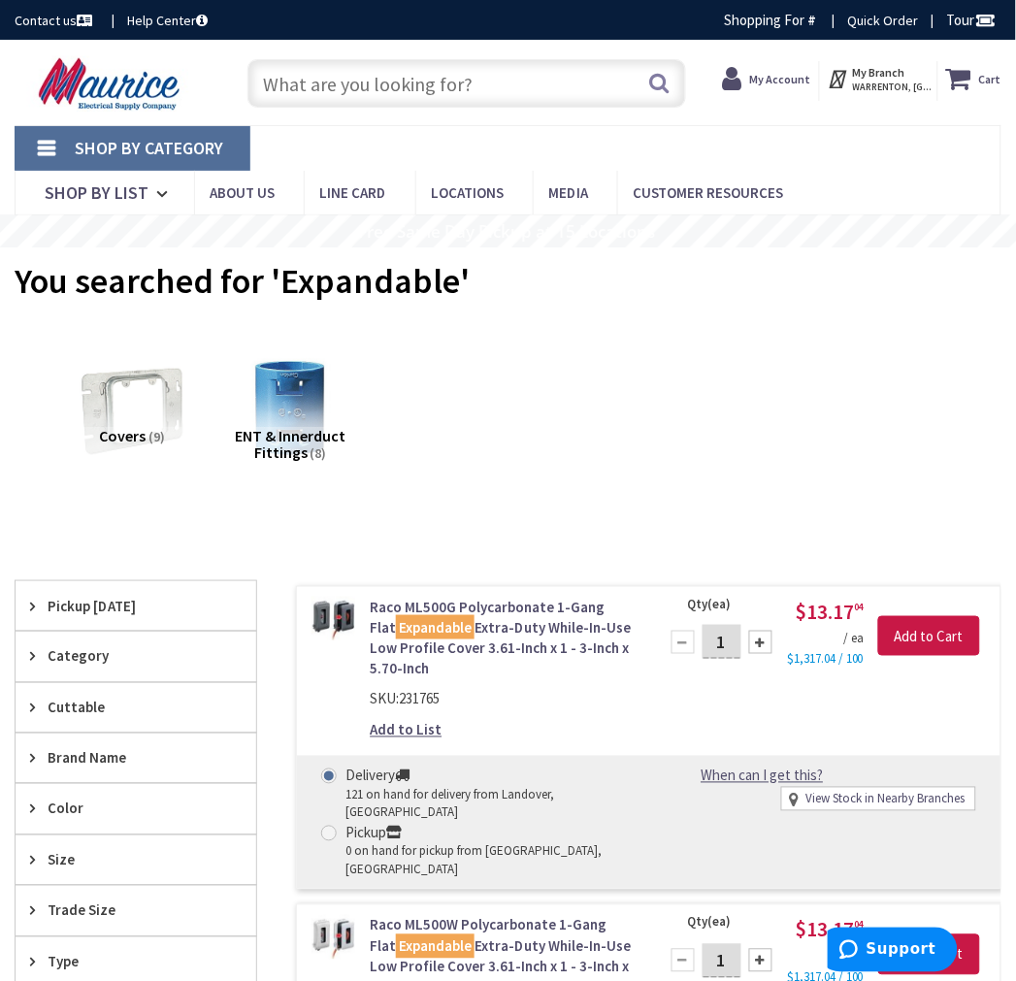
click at [95, 615] on span "Pickup [DATE]" at bounding box center [127, 606] width 158 height 20
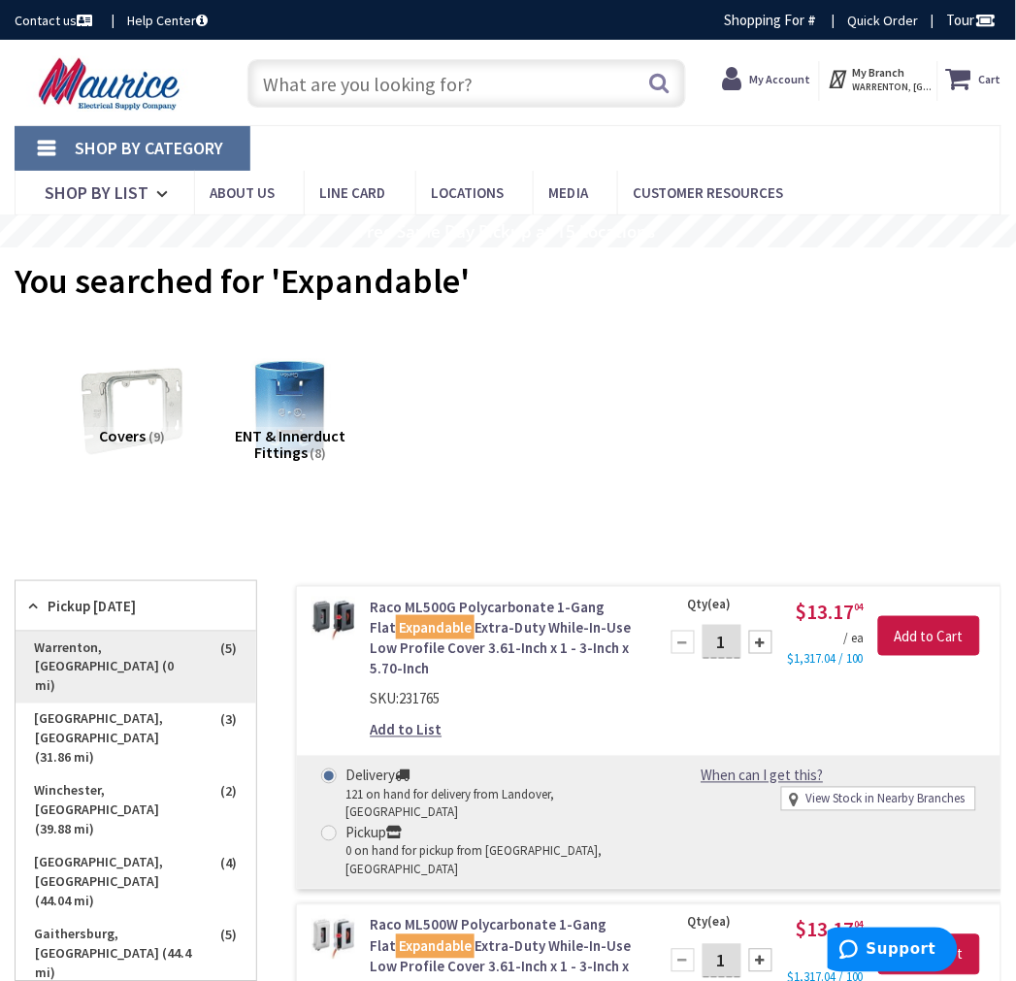
click at [150, 645] on span "Warrenton, [GEOGRAPHIC_DATA] (0 mi)" at bounding box center [136, 668] width 241 height 72
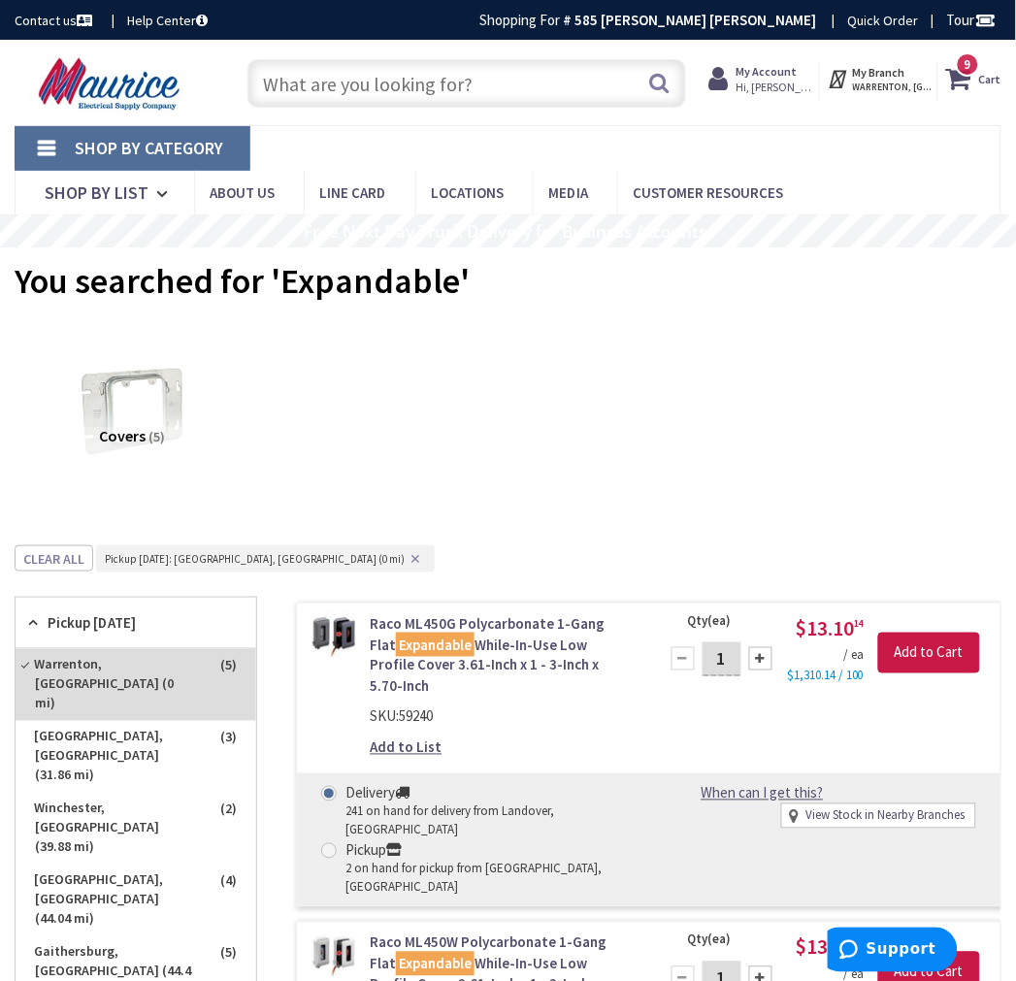
click at [389, 103] on input "text" at bounding box center [466, 83] width 438 height 49
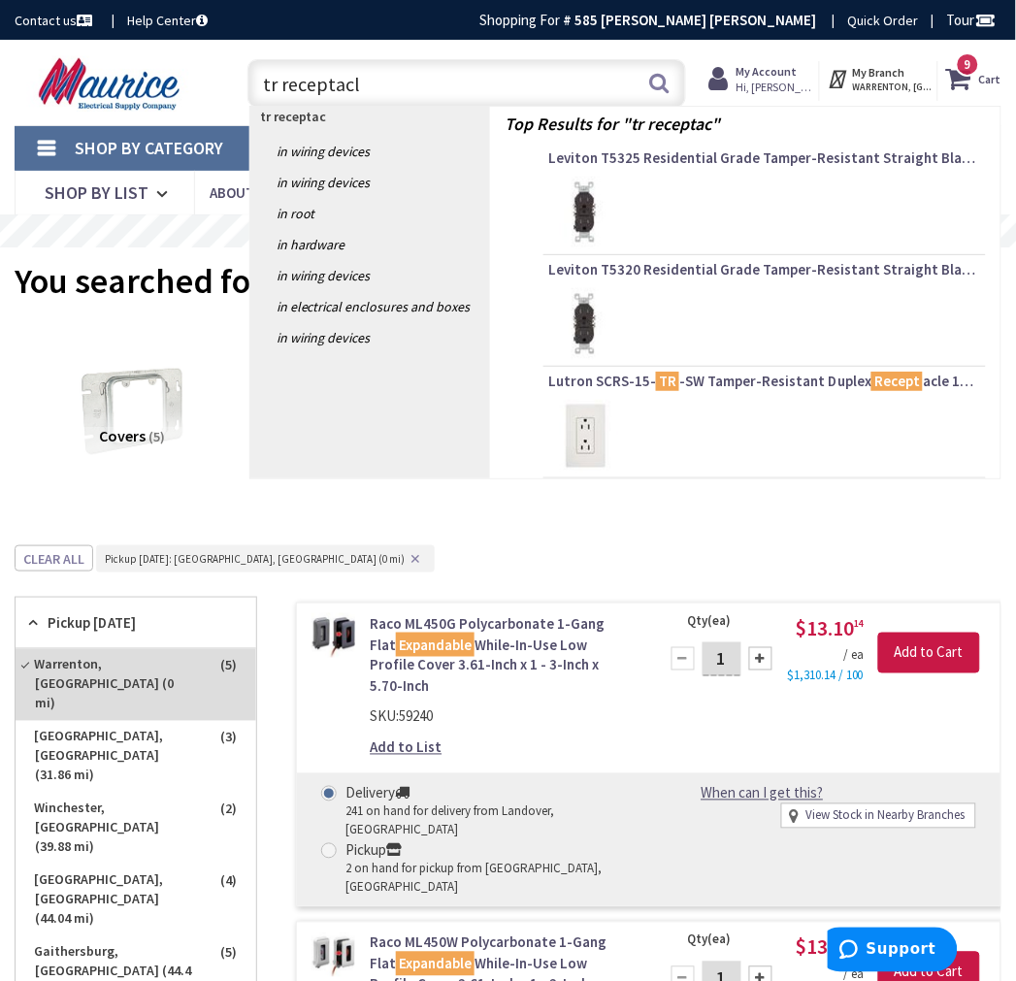
type input "tr receptacle"
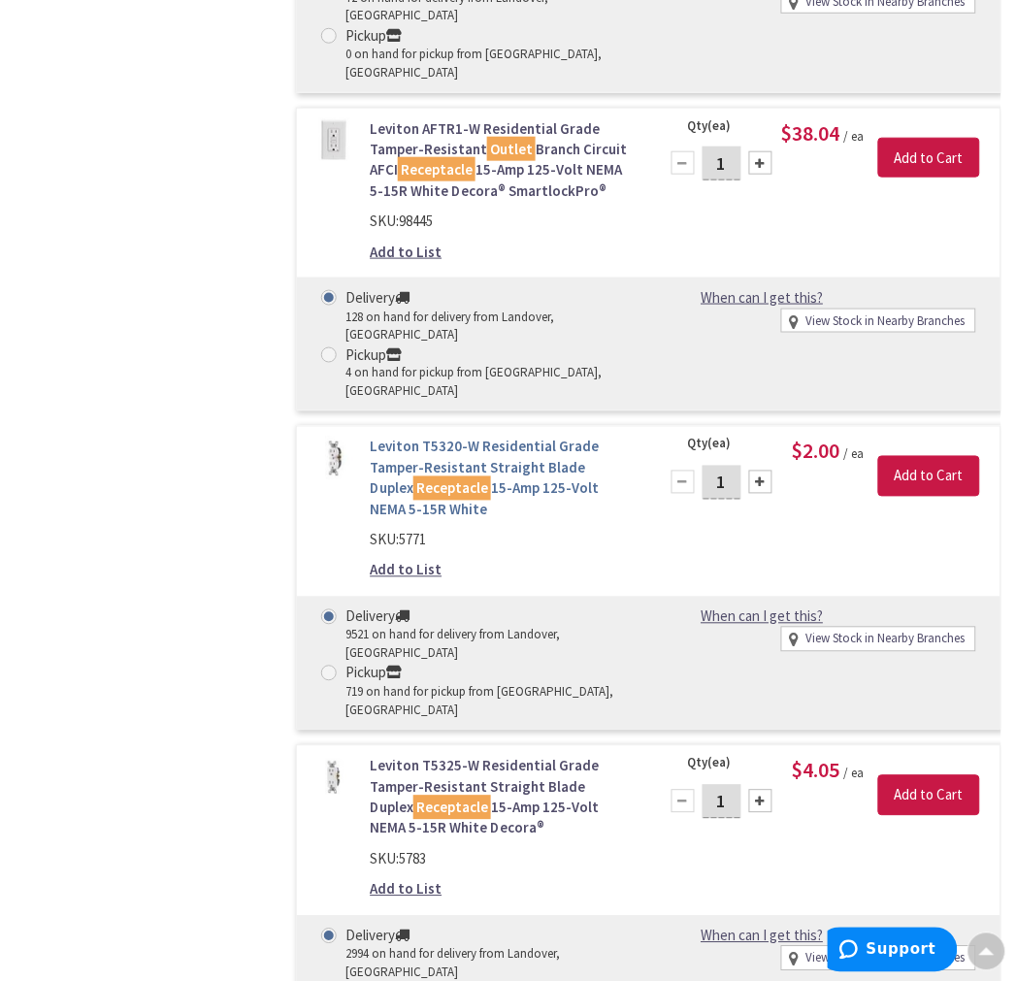
scroll to position [1616, 0]
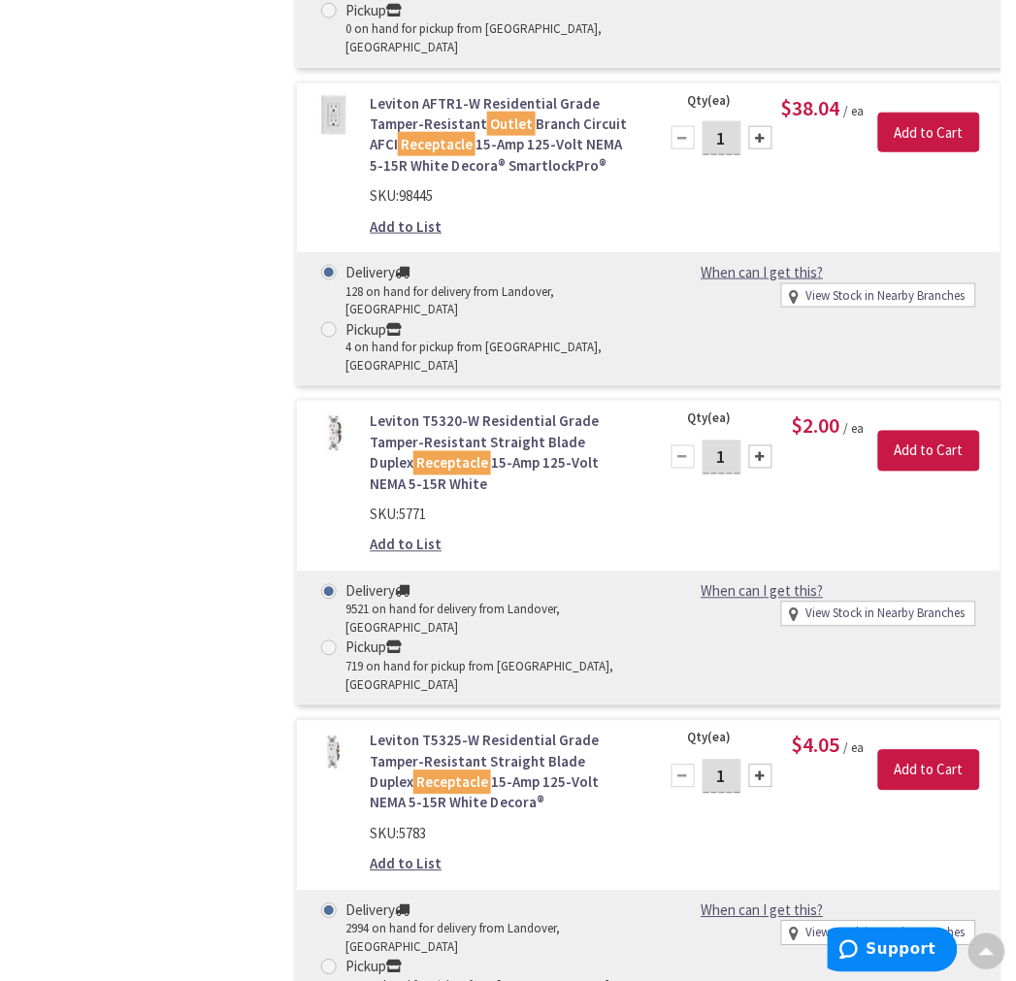
click at [328, 640] on span at bounding box center [329, 648] width 16 height 16
click at [328, 641] on input "Pickup 719 on hand for pickup from [GEOGRAPHIC_DATA], [GEOGRAPHIC_DATA]" at bounding box center [332, 647] width 13 height 13
radio input "true"
click at [762, 445] on div at bounding box center [760, 456] width 23 height 23
type input "2"
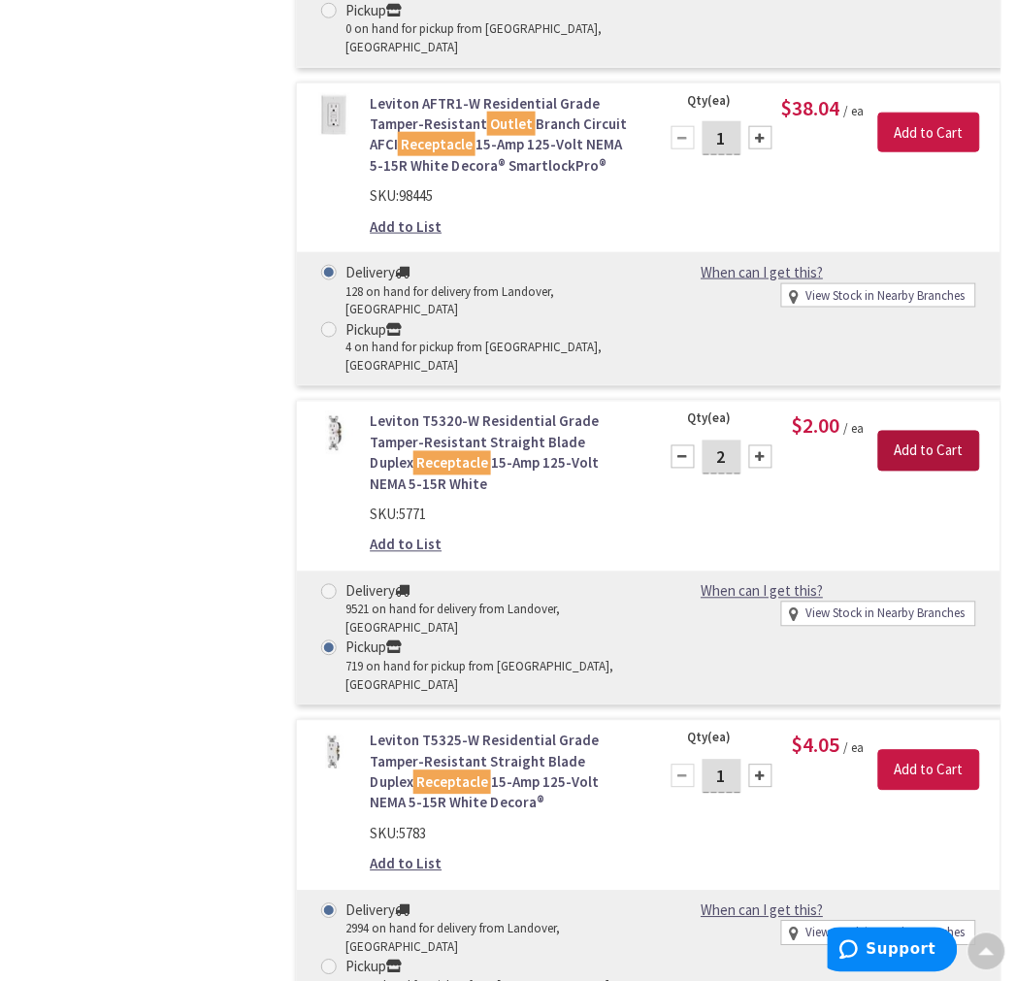
click at [924, 431] on input "Add to Cart" at bounding box center [929, 451] width 102 height 41
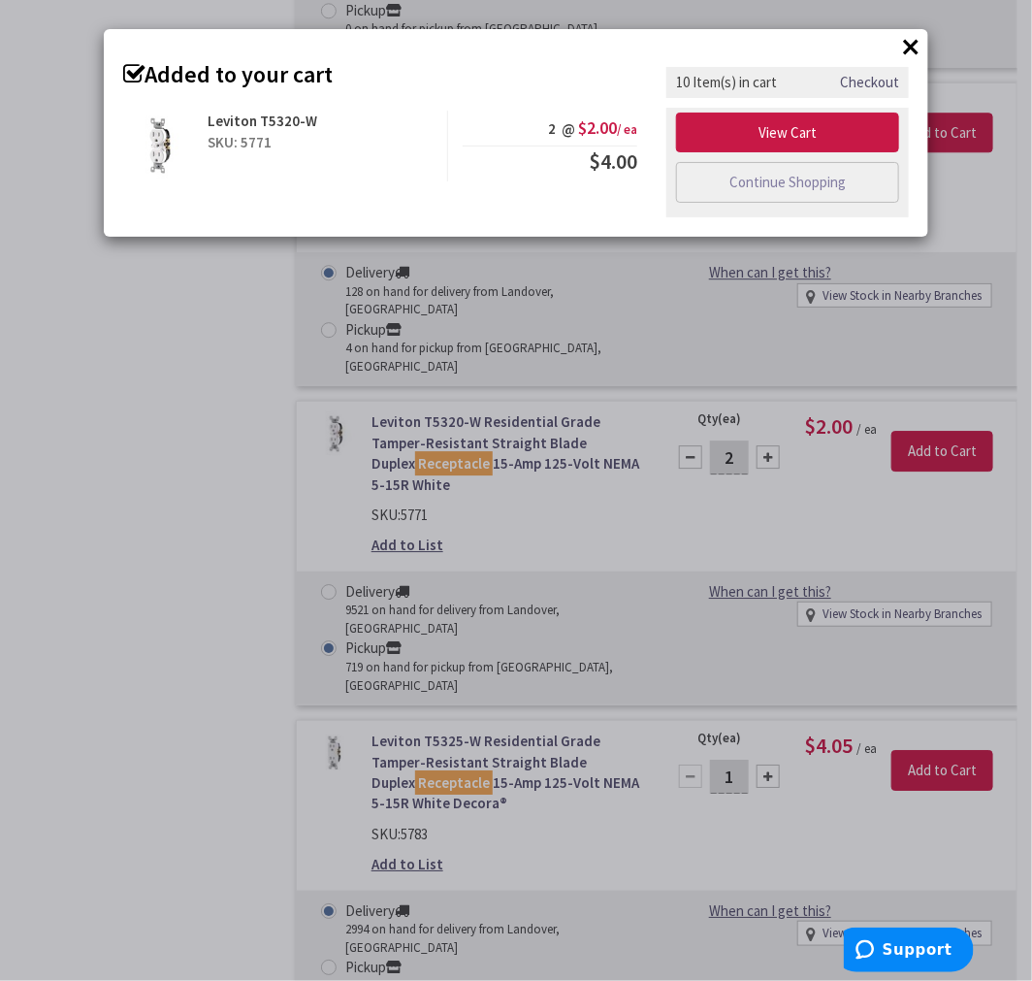
click at [905, 46] on button "×" at bounding box center [910, 46] width 29 height 29
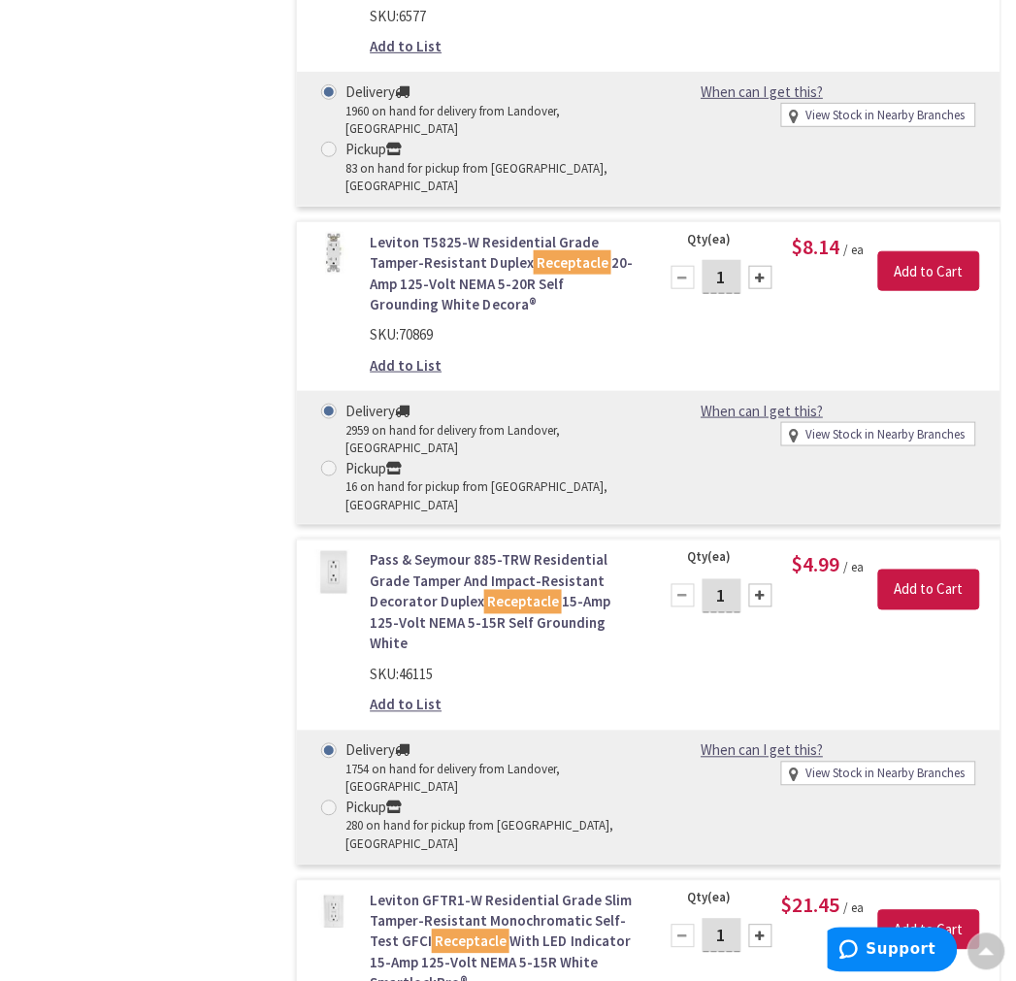
scroll to position [2802, 0]
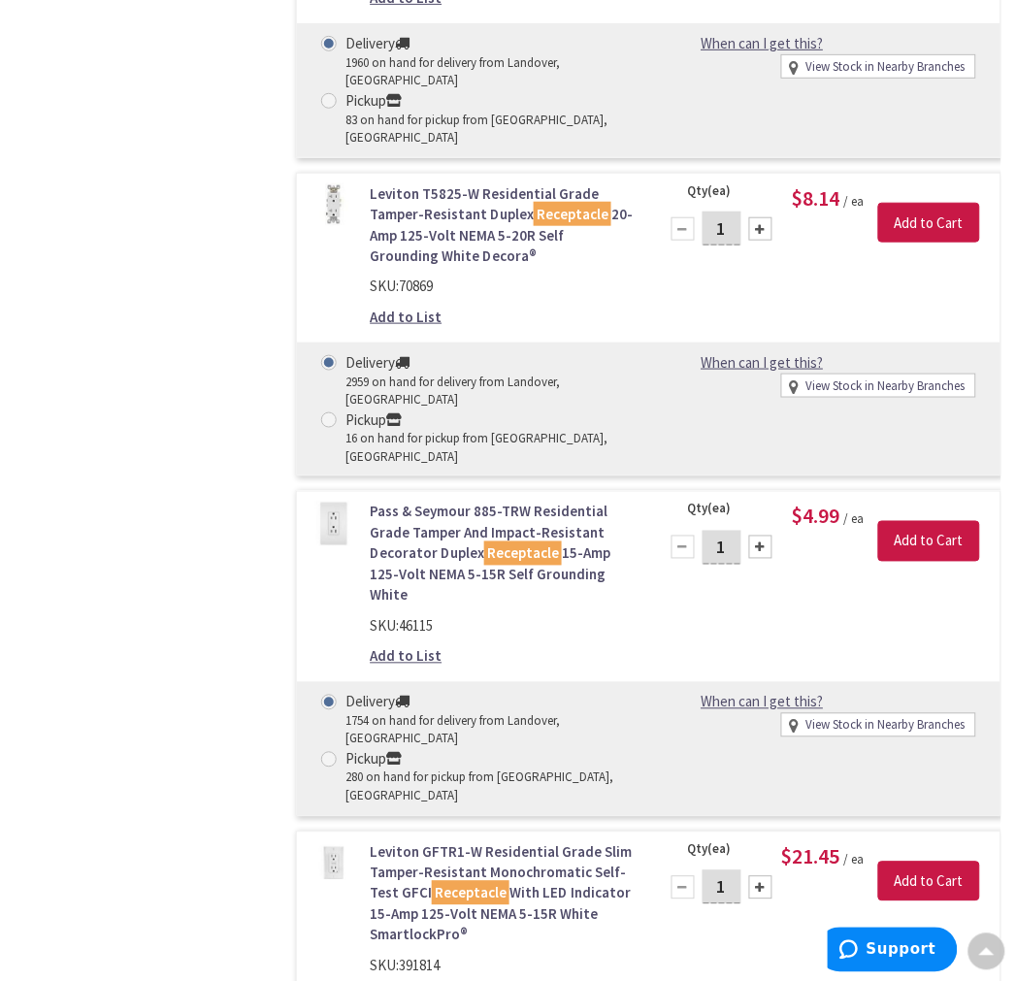
click at [342, 749] on label "Pickup 280 on hand for pickup from [GEOGRAPHIC_DATA], [GEOGRAPHIC_DATA]" at bounding box center [477, 777] width 313 height 57
click at [339, 753] on input "Pickup 280 on hand for pickup from [GEOGRAPHIC_DATA], [GEOGRAPHIC_DATA]" at bounding box center [332, 759] width 13 height 13
radio input "true"
click at [324, 752] on span at bounding box center [329, 760] width 16 height 16
click at [326, 753] on input "Pickup 280 on hand for pickup from [GEOGRAPHIC_DATA], [GEOGRAPHIC_DATA]" at bounding box center [332, 759] width 13 height 13
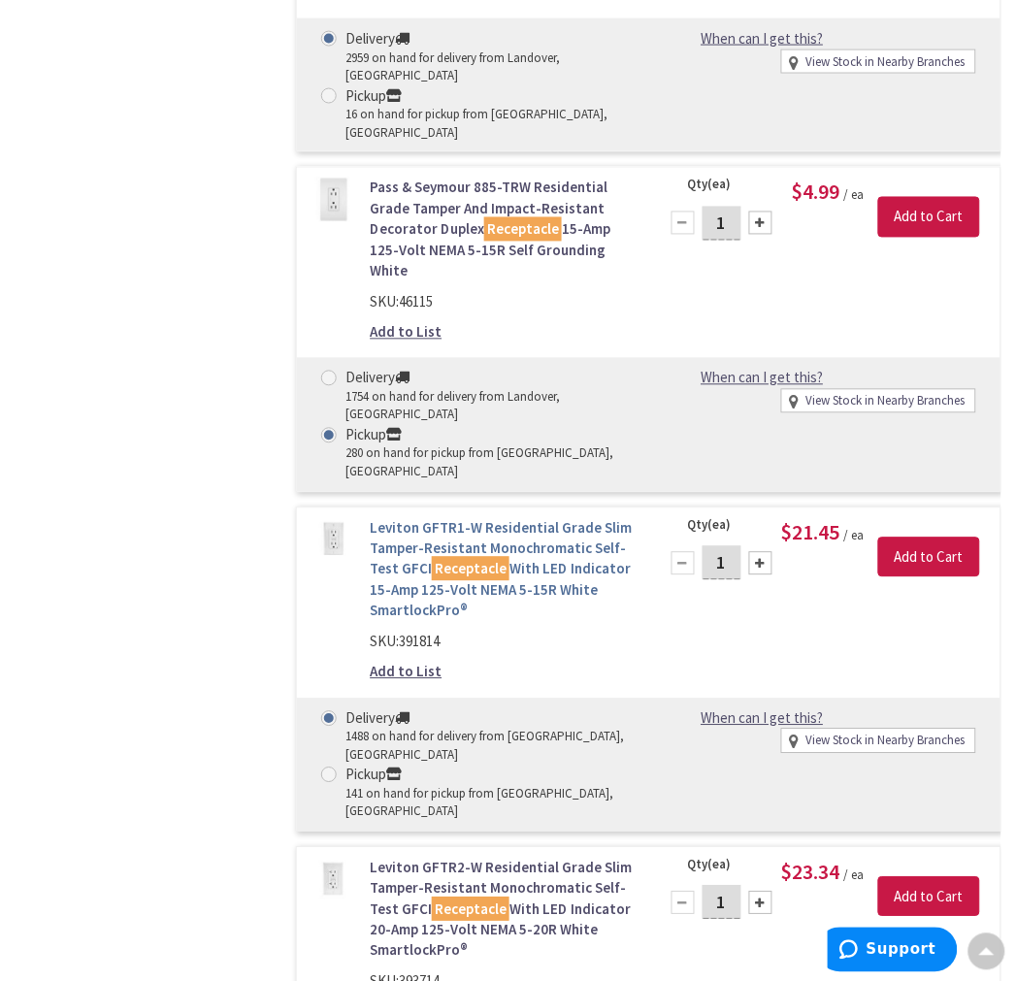
scroll to position [3233, 0]
